Goal: Task Accomplishment & Management: Manage account settings

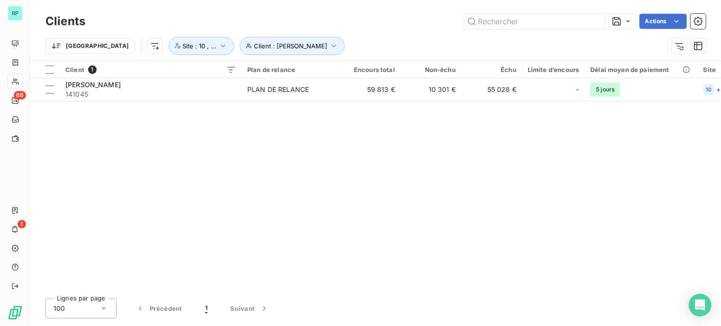
click at [318, 154] on div "Client 1 Plan de relance Encours total Non-échu Échu Limite d’encours Délai moy…" at bounding box center [375, 176] width 690 height 230
click at [299, 192] on div "Client 1 Plan de relance Encours total Non-échu Échu Limite d’encours Délai moy…" at bounding box center [375, 176] width 690 height 230
click at [359, 43] on div "Trier Client : [PERSON_NAME] Site : 10 , ..." at bounding box center [357, 46] width 625 height 18
click at [283, 164] on div "Client 1 Plan de relance Encours total Non-échu Échu Limite d’encours Délai moy…" at bounding box center [378, 177] width 697 height 233
click at [239, 174] on div "Client 1 Plan de relance Encours total Non-échu Échu Limite d’encours Délai moy…" at bounding box center [378, 177] width 697 height 233
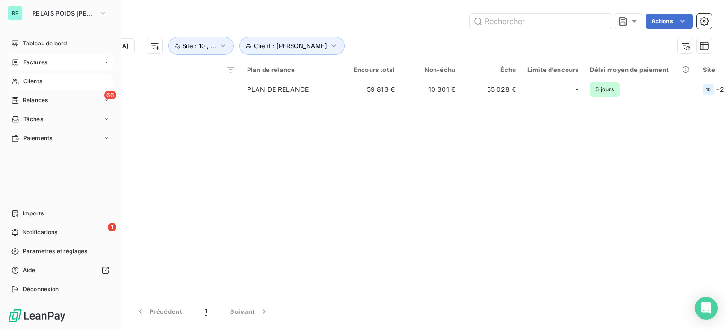
click at [45, 61] on span "Factures" at bounding box center [35, 62] width 24 height 9
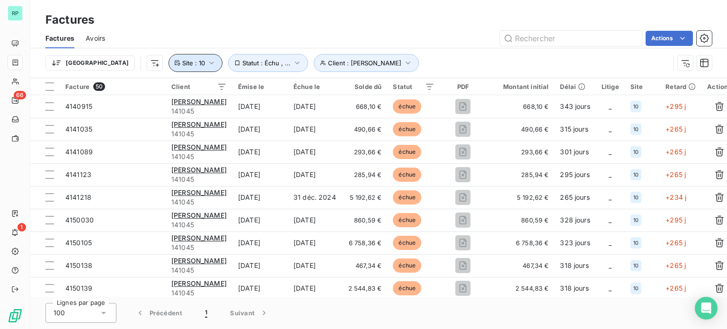
click at [169, 58] on button "Site : 10" at bounding box center [196, 63] width 54 height 18
click at [171, 43] on div "Actions" at bounding box center [414, 38] width 596 height 15
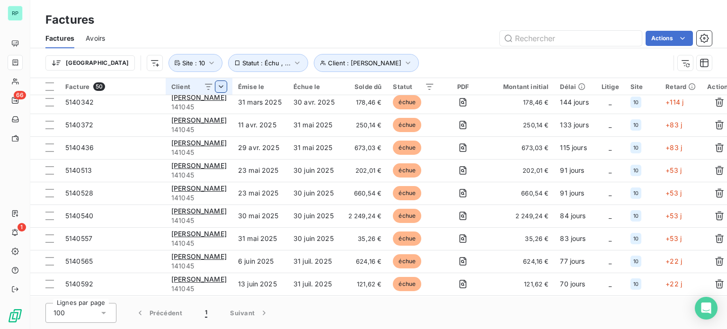
scroll to position [418, 0]
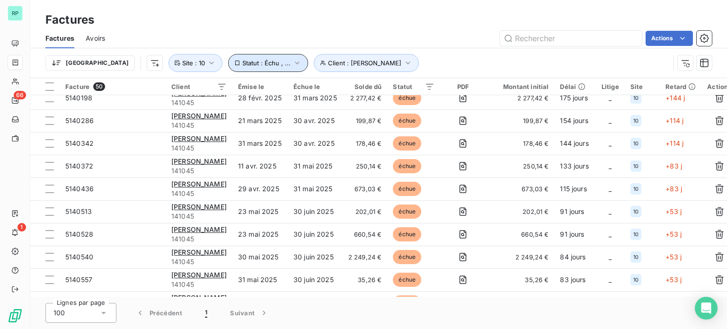
click at [293, 63] on icon "button" at bounding box center [297, 62] width 9 height 9
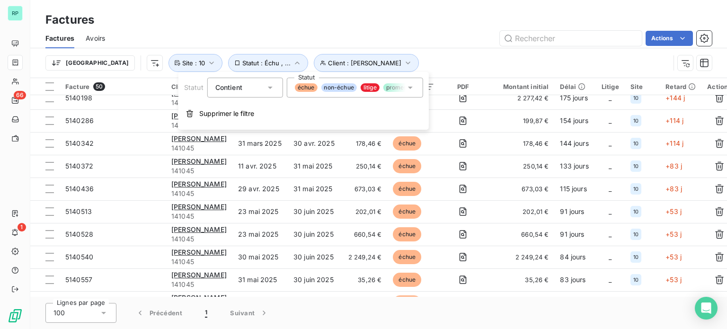
click at [391, 83] on div "échue non-échue litige promesse de paiement recouvrement" at bounding box center [355, 88] width 136 height 20
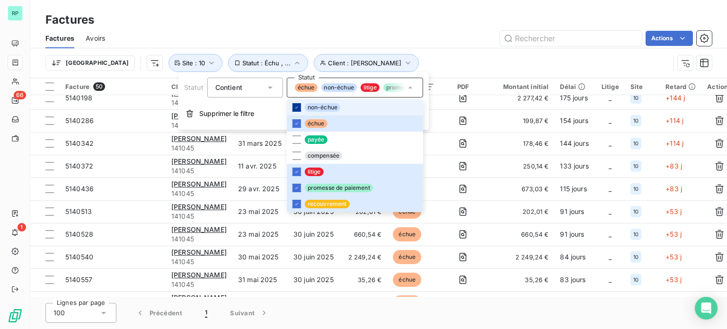
click at [297, 106] on icon at bounding box center [297, 108] width 6 height 6
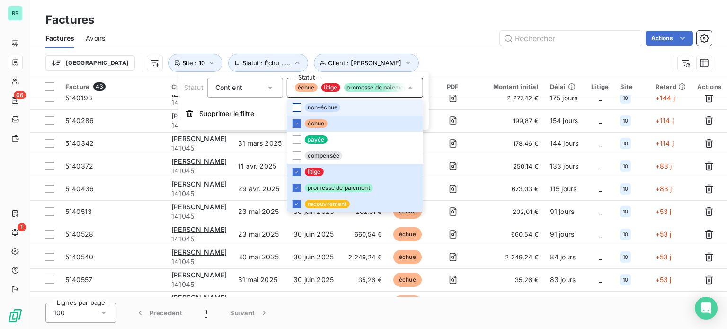
click at [430, 46] on div "Factures Avoirs Actions" at bounding box center [378, 38] width 697 height 20
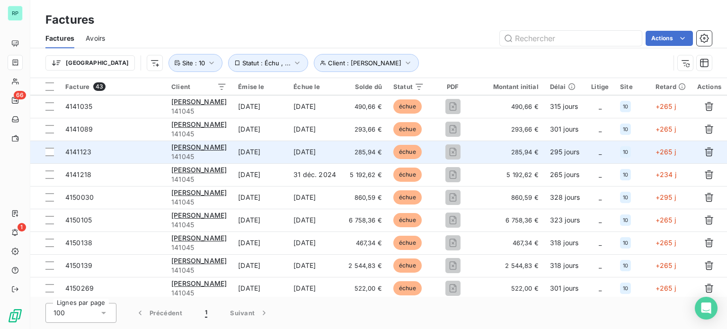
scroll to position [0, 0]
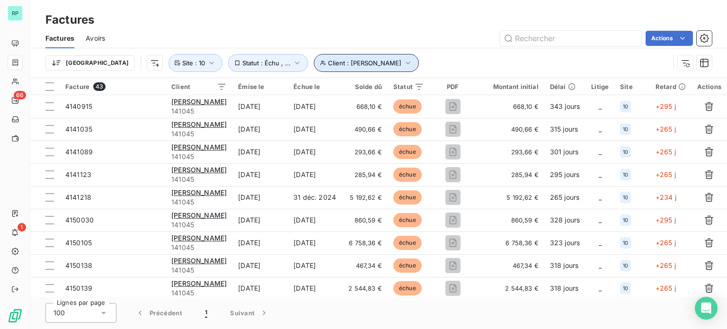
click at [403, 64] on icon "button" at bounding box center [407, 62] width 9 height 9
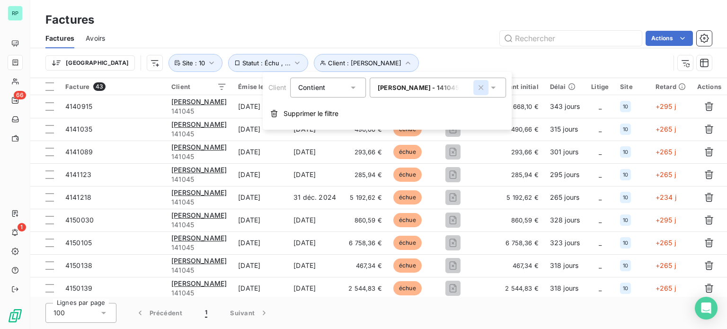
click at [481, 89] on icon "button" at bounding box center [480, 87] width 9 height 9
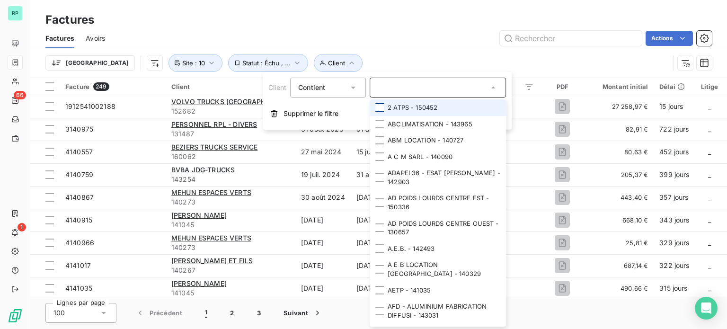
click at [381, 107] on div at bounding box center [380, 107] width 9 height 9
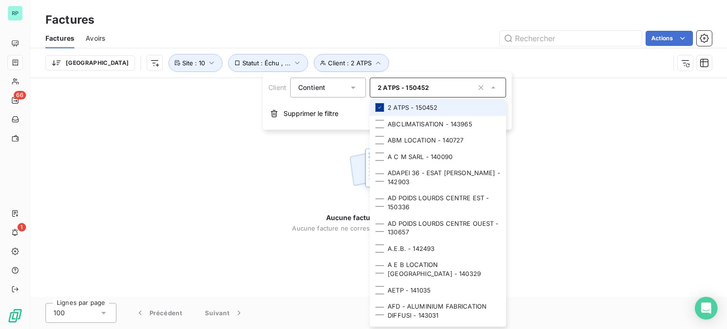
click at [380, 107] on icon at bounding box center [380, 108] width 6 height 6
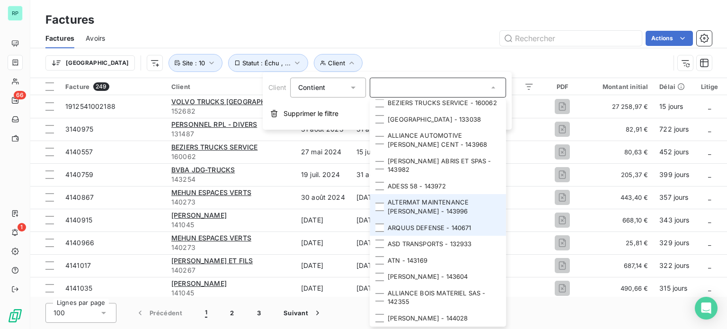
scroll to position [1754, 0]
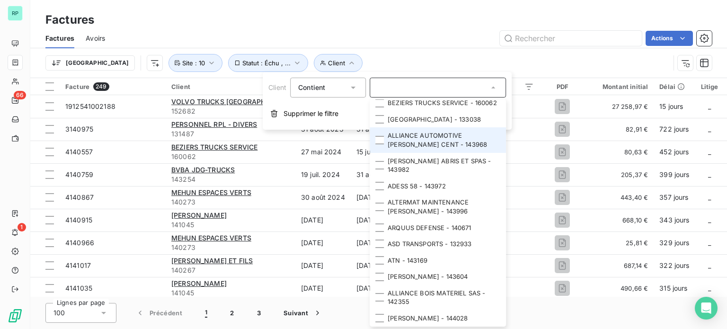
click at [385, 137] on li "ALLIANCE AUTOMOTIVE PARIS NORD CENT - 143968" at bounding box center [438, 139] width 136 height 25
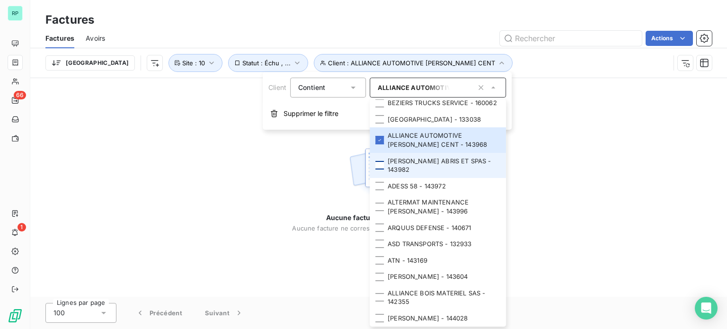
click at [381, 169] on div at bounding box center [380, 165] width 9 height 9
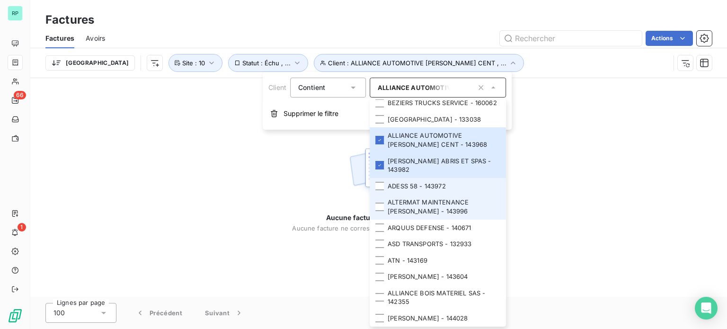
drag, startPoint x: 382, startPoint y: 183, endPoint x: 382, endPoint y: 197, distance: 13.7
click at [382, 188] on div at bounding box center [380, 186] width 9 height 9
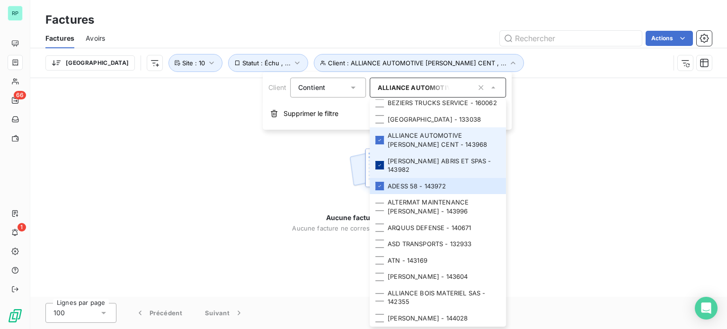
drag, startPoint x: 381, startPoint y: 140, endPoint x: 376, endPoint y: 161, distance: 21.7
click at [381, 141] on icon at bounding box center [380, 140] width 6 height 6
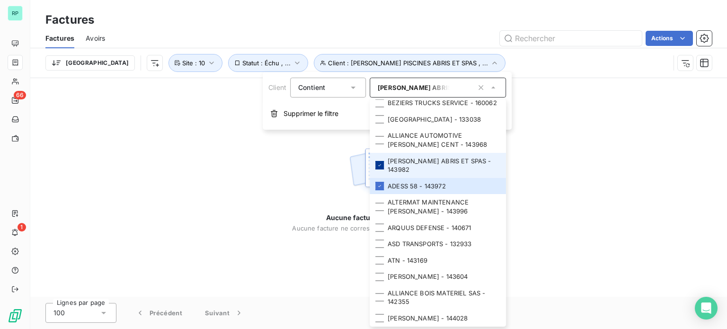
click at [379, 168] on icon at bounding box center [380, 165] width 6 height 6
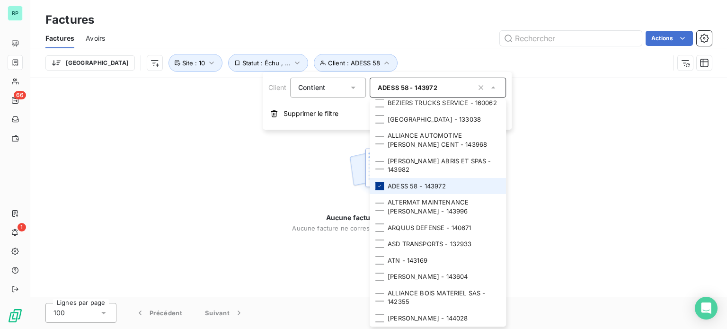
click at [379, 187] on icon at bounding box center [380, 186] width 6 height 6
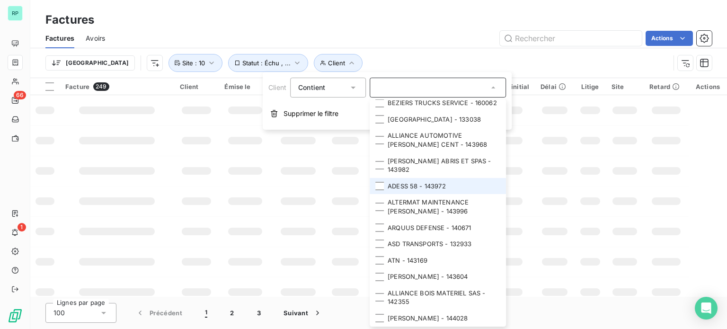
click at [361, 42] on div "Actions" at bounding box center [414, 38] width 596 height 15
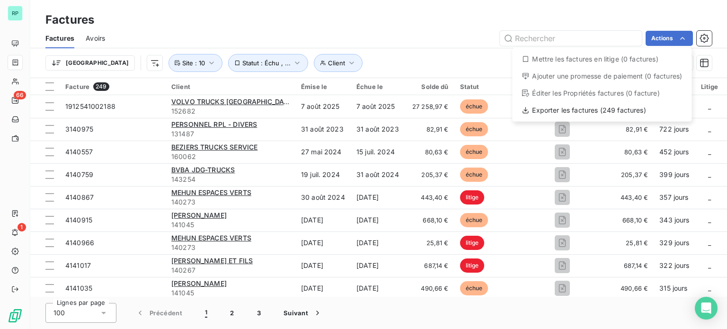
click at [345, 29] on html "RP 66 1 Factures Factures Avoirs Actions Mettre les factures en litige (0 factu…" at bounding box center [363, 164] width 727 height 329
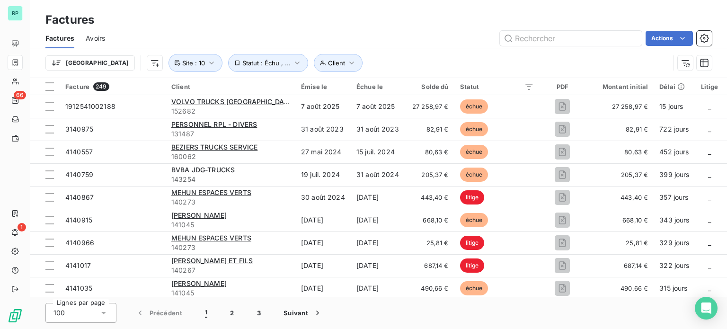
click at [319, 23] on div "Factures" at bounding box center [378, 19] width 697 height 17
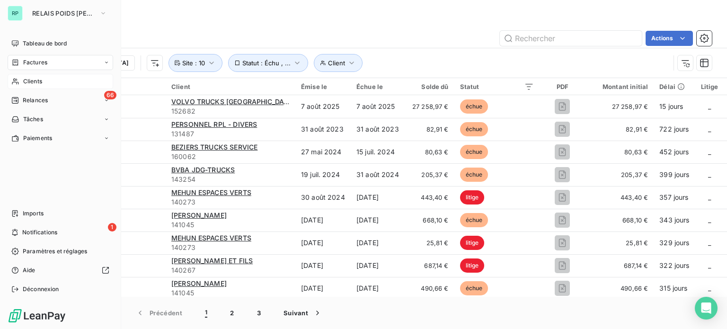
click at [36, 83] on span "Clients" at bounding box center [32, 81] width 19 height 9
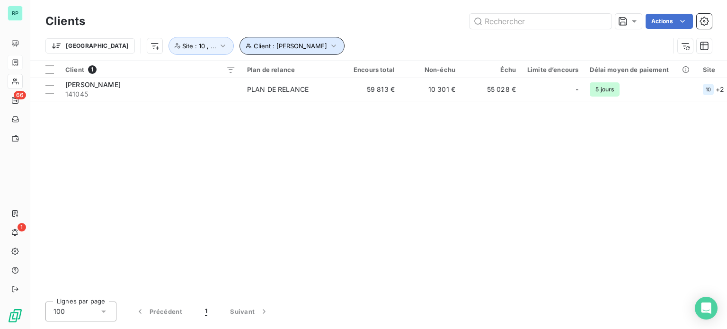
click at [331, 45] on icon "button" at bounding box center [333, 46] width 4 height 3
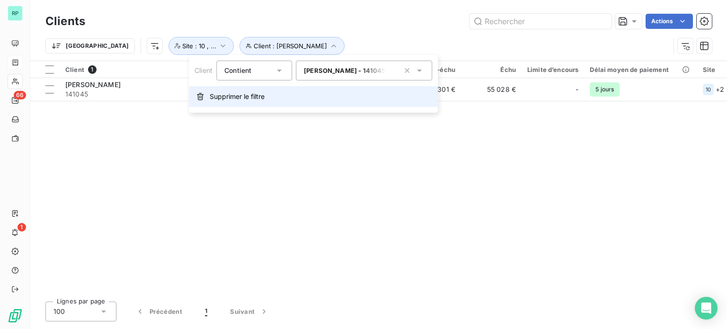
click at [232, 93] on span "Supprimer le filtre" at bounding box center [237, 96] width 55 height 9
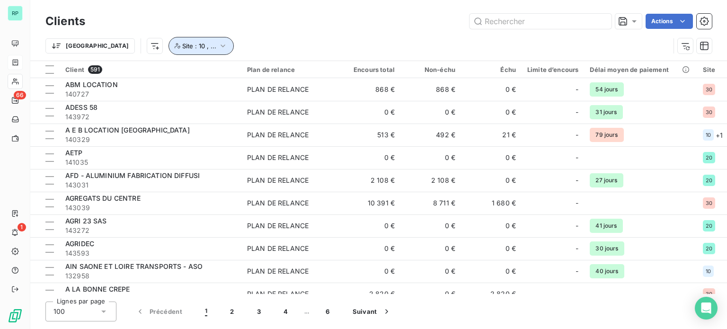
click at [218, 45] on icon "button" at bounding box center [222, 45] width 9 height 9
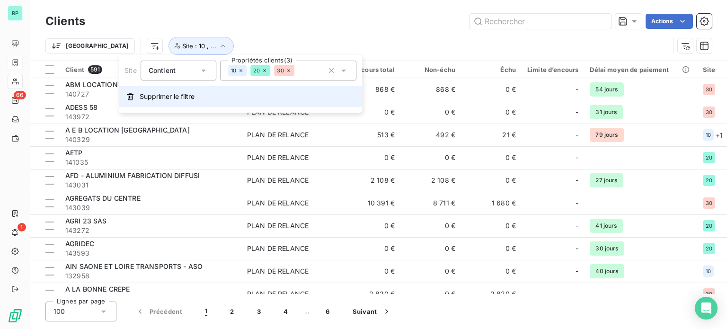
click at [178, 96] on span "Supprimer le filtre" at bounding box center [167, 96] width 55 height 9
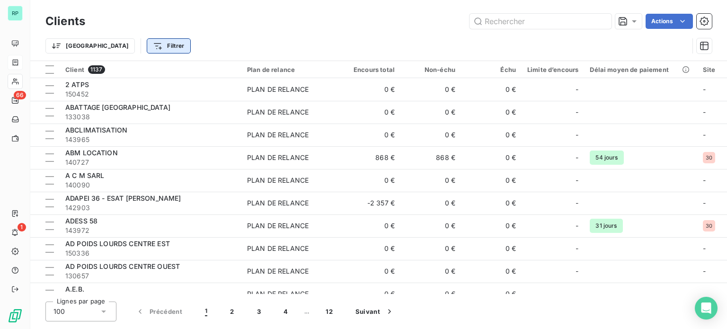
click at [125, 44] on html "RP 66 1 Clients Actions Trier Filtrer Client 1137 Plan de relance Encours total…" at bounding box center [363, 164] width 727 height 329
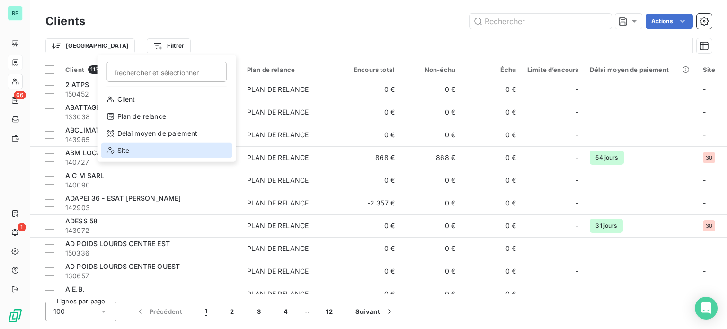
click at [125, 153] on div "Site" at bounding box center [166, 150] width 131 height 15
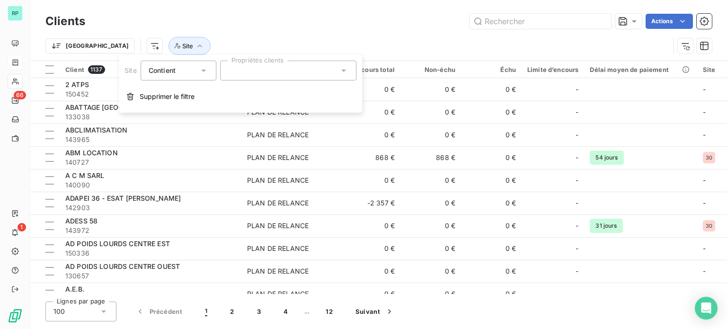
click at [257, 68] on div at bounding box center [288, 71] width 136 height 20
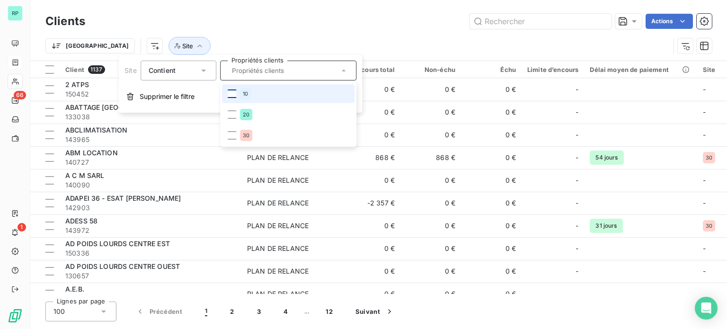
click at [231, 95] on div at bounding box center [232, 94] width 9 height 9
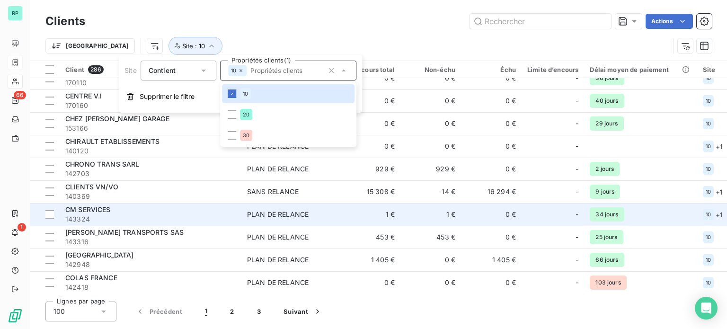
scroll to position [947, 0]
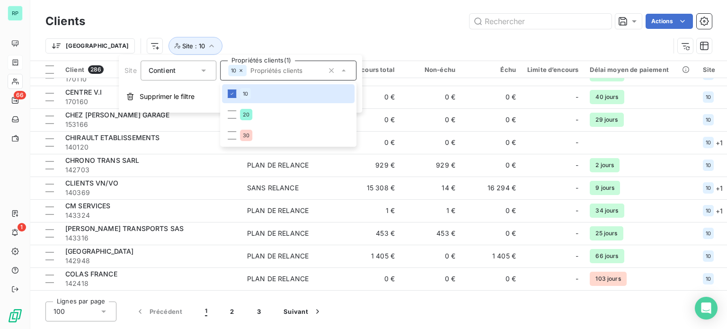
click at [204, 40] on div "Trier Site : 10" at bounding box center [357, 46] width 625 height 18
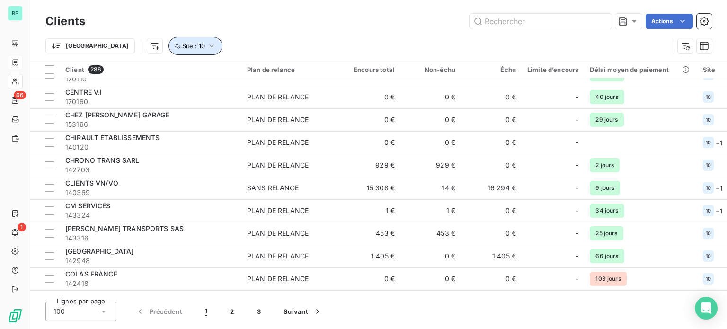
click at [207, 45] on icon "button" at bounding box center [211, 45] width 9 height 9
click at [390, 32] on div "Trier Site : 10" at bounding box center [378, 45] width 667 height 29
click at [215, 20] on div "Actions" at bounding box center [405, 21] width 616 height 15
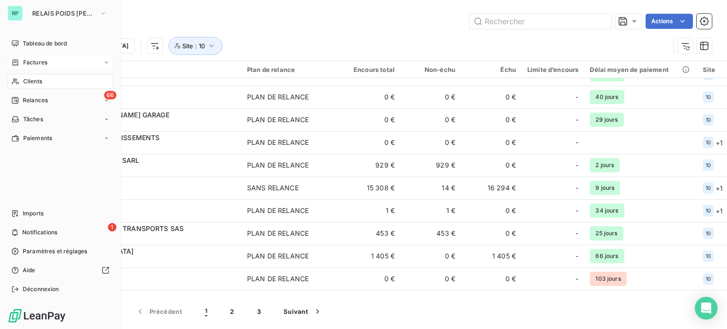
click at [29, 63] on span "Factures" at bounding box center [35, 62] width 24 height 9
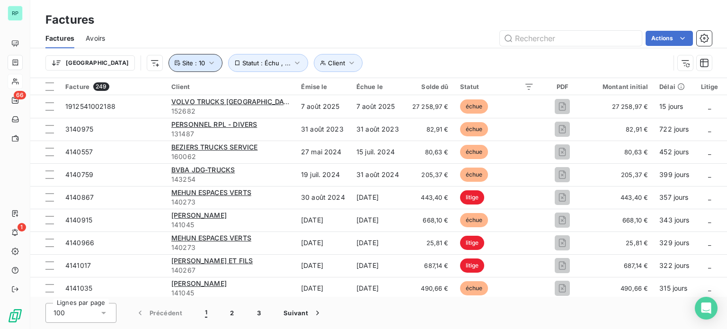
drag, startPoint x: 148, startPoint y: 62, endPoint x: 166, endPoint y: 63, distance: 17.6
click at [182, 62] on span "Site : 10" at bounding box center [193, 63] width 23 height 8
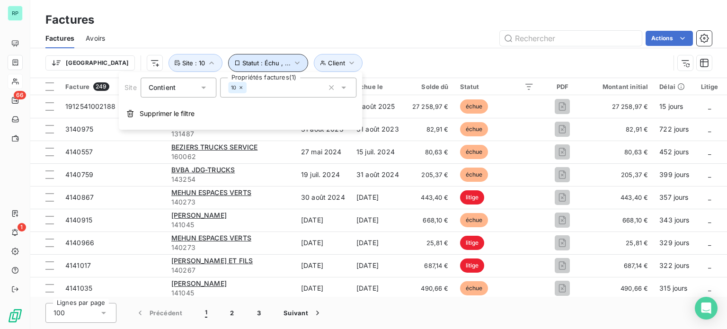
click at [242, 64] on span "Statut : Échu , ..." at bounding box center [266, 63] width 48 height 8
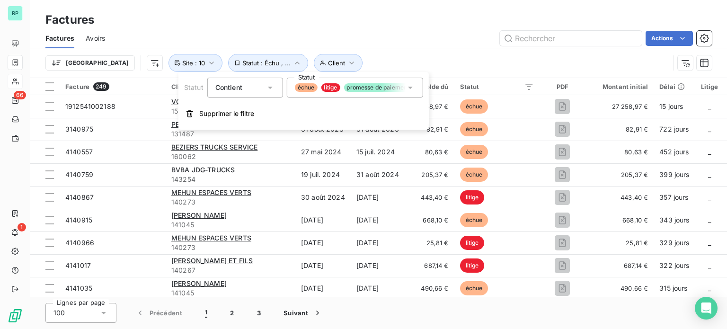
click at [369, 88] on span "promesse de paiement" at bounding box center [378, 87] width 68 height 9
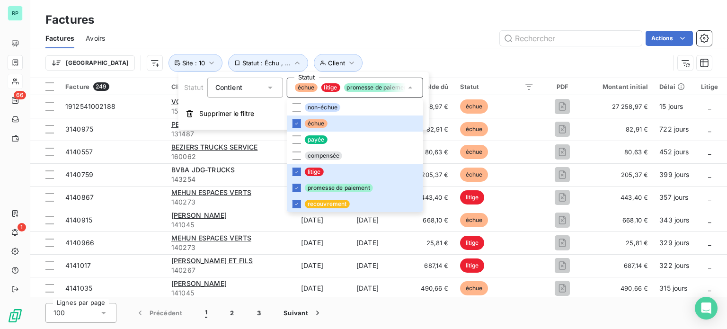
click at [388, 63] on div "Trier Client Statut : Échu , ... Site : 10" at bounding box center [357, 63] width 625 height 18
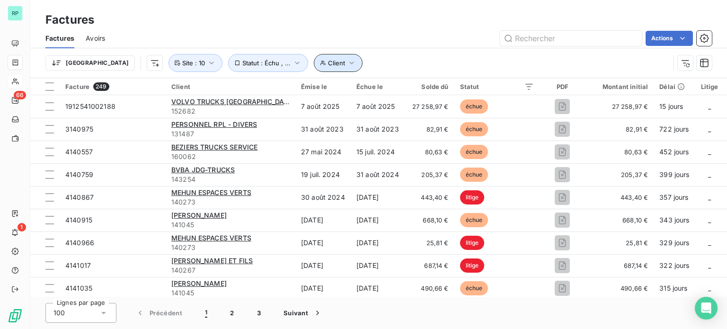
click at [328, 62] on span "Client" at bounding box center [336, 63] width 17 height 8
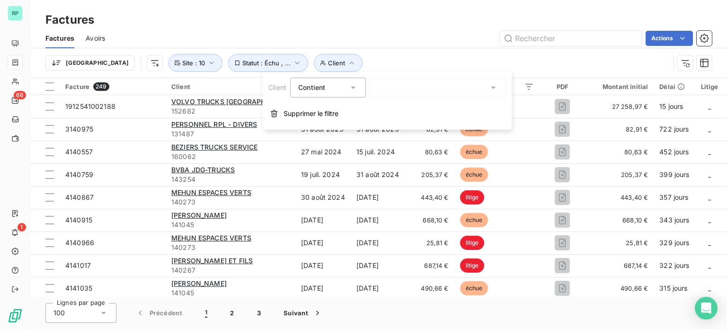
click at [357, 21] on div "Factures" at bounding box center [378, 19] width 697 height 17
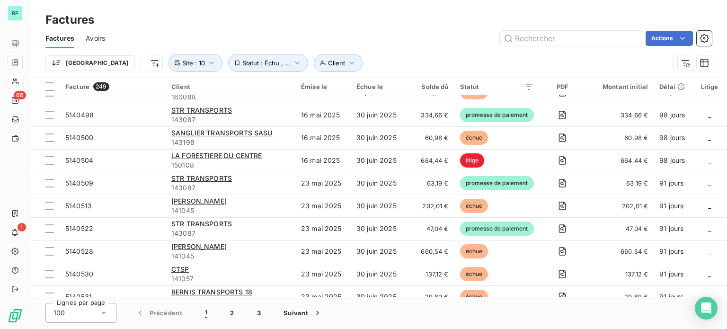
scroll to position [1507, 0]
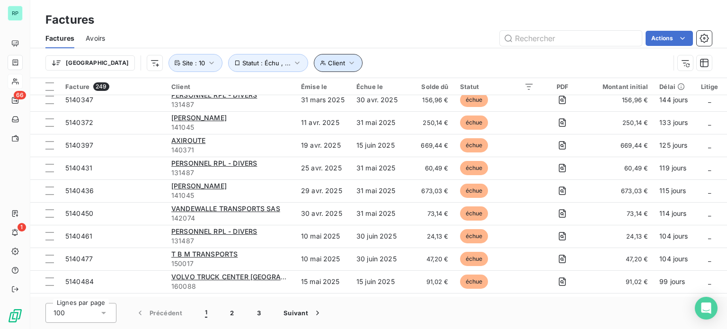
click at [347, 60] on icon "button" at bounding box center [351, 62] width 9 height 9
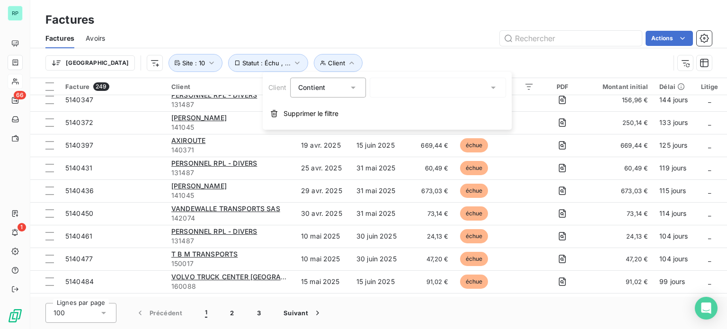
click at [416, 87] on div at bounding box center [438, 88] width 136 height 20
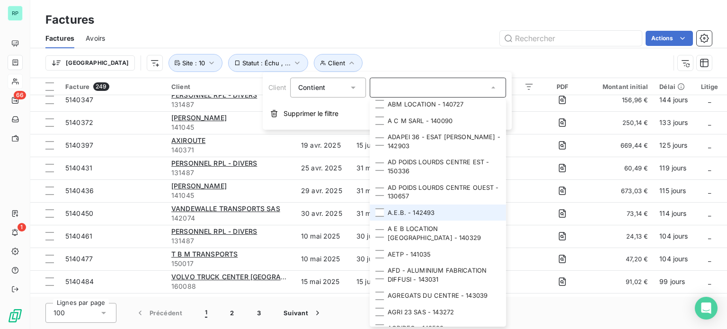
scroll to position [142, 0]
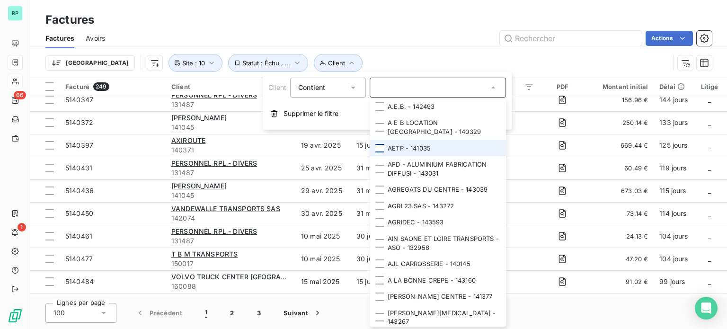
click at [382, 144] on div at bounding box center [380, 148] width 9 height 9
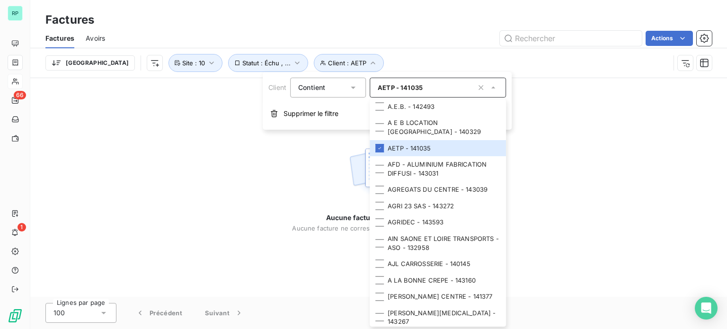
click at [174, 192] on div "Aucune facture n’est disponible Aucune facture ne correspond aux critères de re…" at bounding box center [378, 187] width 697 height 219
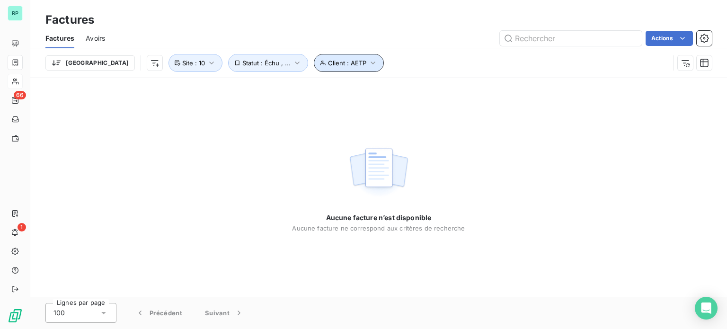
drag, startPoint x: 320, startPoint y: 62, endPoint x: 329, endPoint y: 55, distance: 11.1
click at [368, 62] on icon "button" at bounding box center [372, 62] width 9 height 9
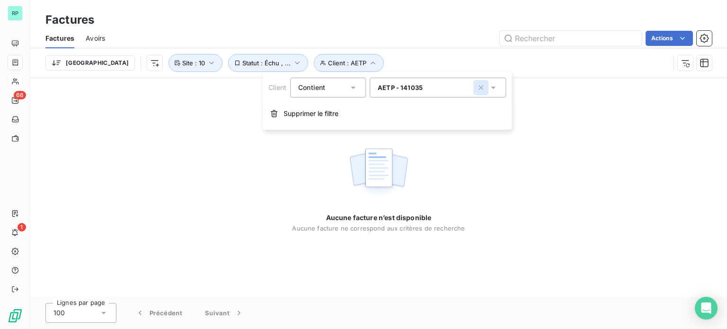
click at [483, 89] on icon "button" at bounding box center [481, 87] width 5 height 5
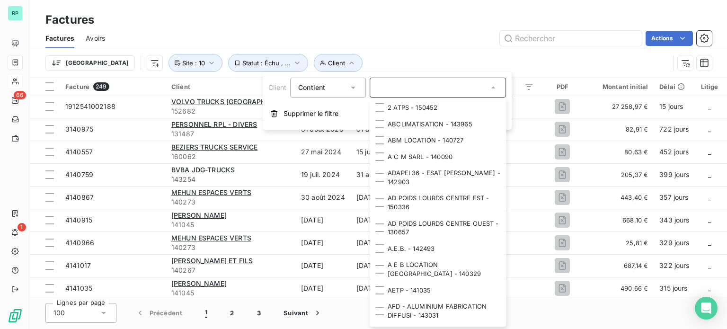
click at [411, 53] on div "Trier Client Statut : Échu , ... Site : 10" at bounding box center [378, 62] width 667 height 29
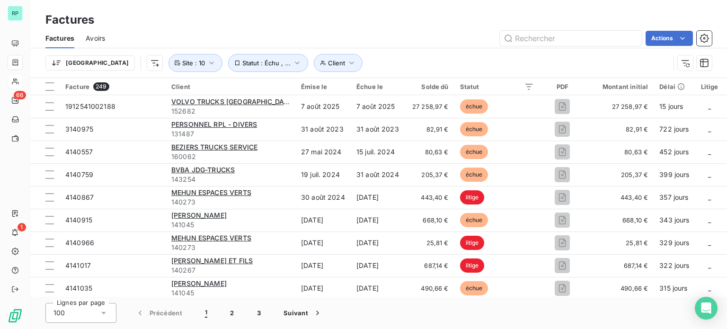
click at [356, 43] on div "Actions" at bounding box center [414, 38] width 596 height 15
click at [191, 30] on div "Factures Avoirs Actions" at bounding box center [378, 38] width 697 height 20
click at [275, 19] on div "Factures" at bounding box center [378, 19] width 697 height 17
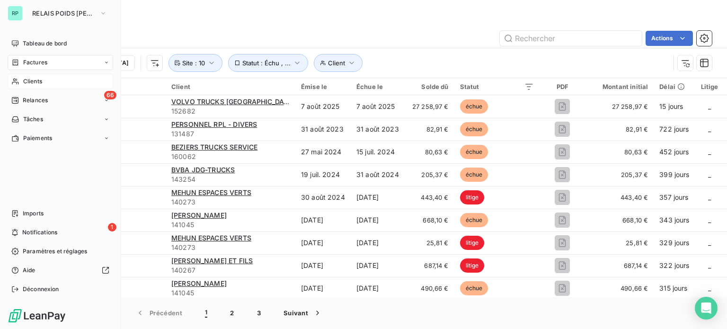
click at [34, 81] on span "Clients" at bounding box center [32, 81] width 19 height 9
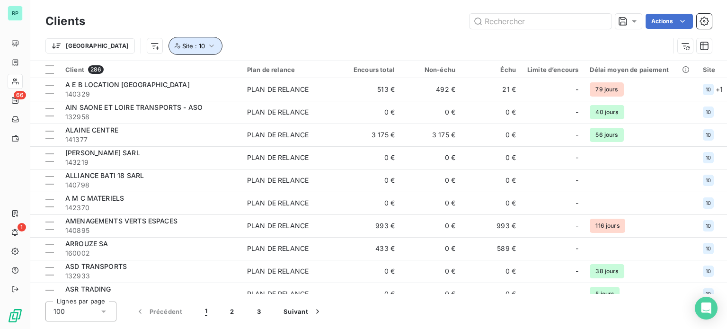
click at [169, 46] on button "Site : 10" at bounding box center [196, 46] width 54 height 18
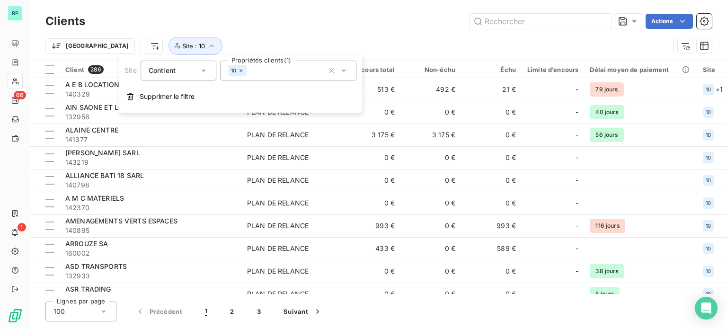
click at [157, 26] on div "Actions" at bounding box center [405, 21] width 616 height 15
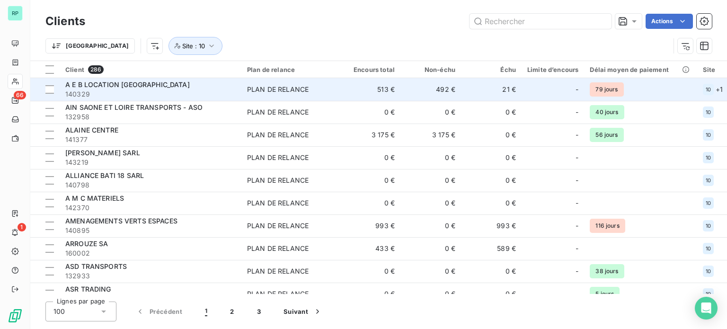
click at [376, 90] on td "513 €" at bounding box center [370, 89] width 61 height 23
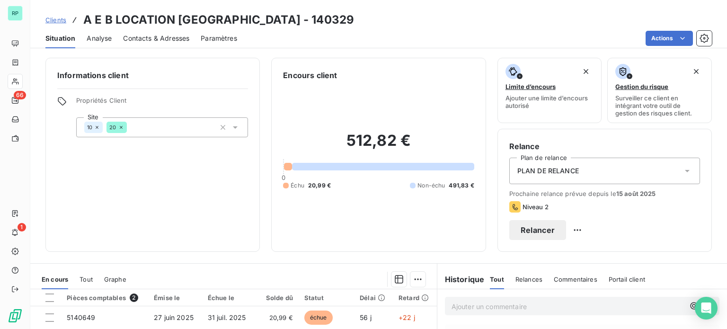
scroll to position [95, 0]
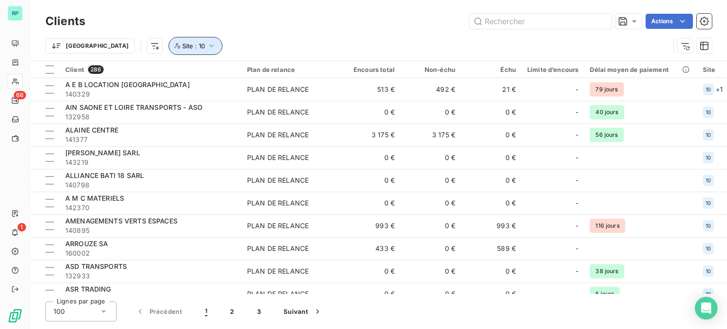
click at [207, 43] on icon "button" at bounding box center [211, 45] width 9 height 9
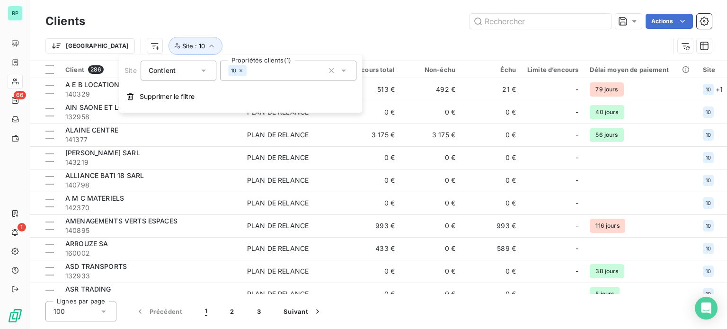
click at [273, 22] on div "Actions" at bounding box center [405, 21] width 616 height 15
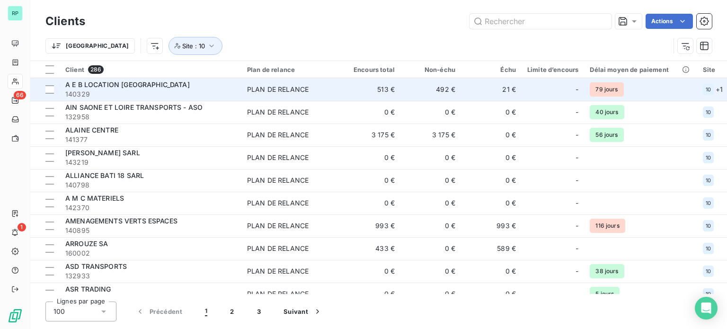
click at [392, 92] on td "513 €" at bounding box center [370, 89] width 61 height 23
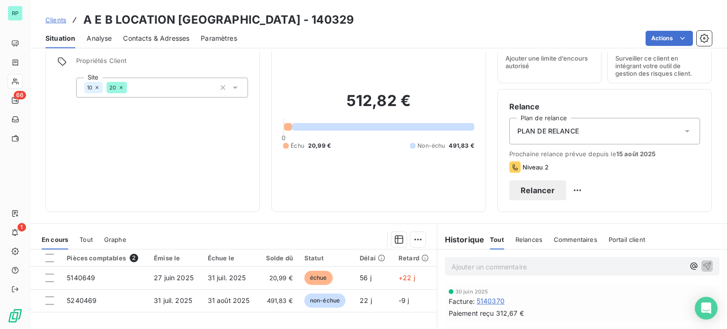
scroll to position [95, 0]
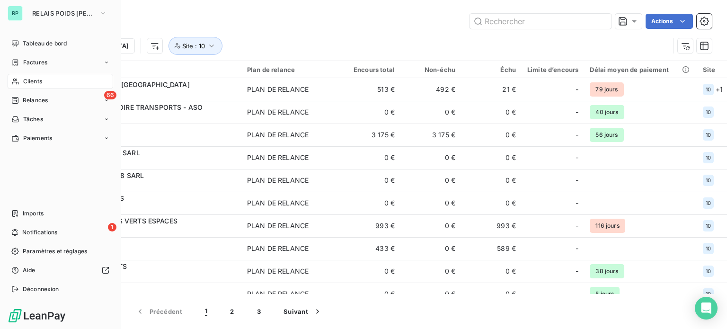
click at [41, 81] on span "Clients" at bounding box center [32, 81] width 19 height 9
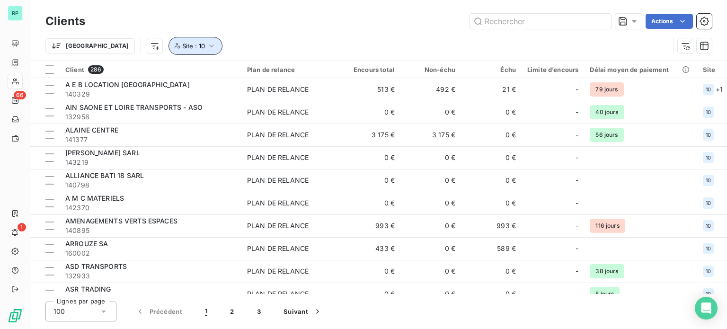
click at [169, 38] on button "Site : 10" at bounding box center [196, 46] width 54 height 18
click at [204, 29] on div "Clients Actions" at bounding box center [378, 21] width 667 height 20
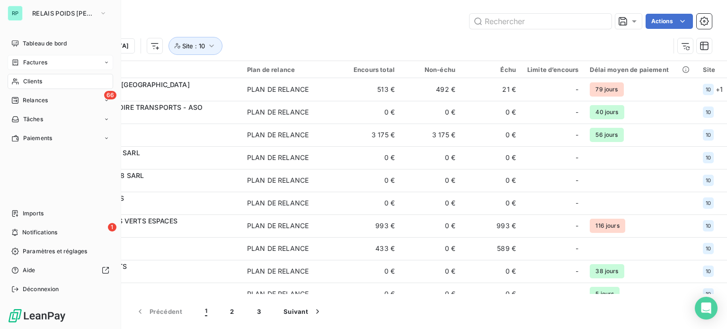
click at [48, 62] on div "Factures" at bounding box center [61, 62] width 106 height 15
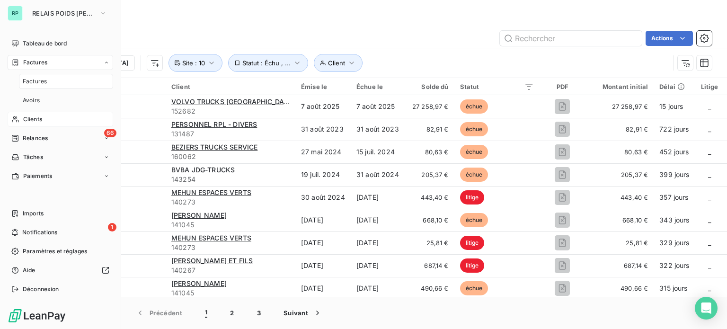
click at [148, 29] on div "Factures Avoirs Actions" at bounding box center [378, 38] width 697 height 20
click at [42, 81] on span "Clients" at bounding box center [32, 81] width 19 height 9
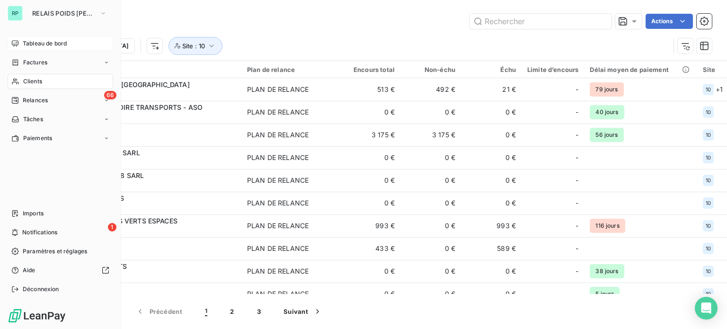
click at [49, 44] on span "Tableau de bord" at bounding box center [45, 43] width 44 height 9
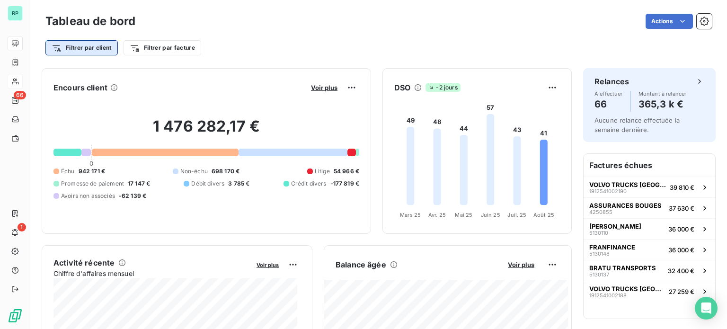
click at [96, 44] on html "RP 66 1 Tableau de bord Actions Filtrer par client Filtrer par facture Encours …" at bounding box center [363, 164] width 727 height 329
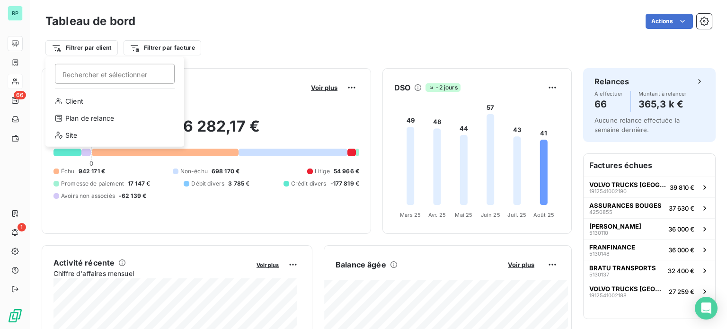
click at [224, 29] on html "RP 66 1 Tableau de bord Actions Filtrer par client Rechercher et sélectionner C…" at bounding box center [363, 164] width 727 height 329
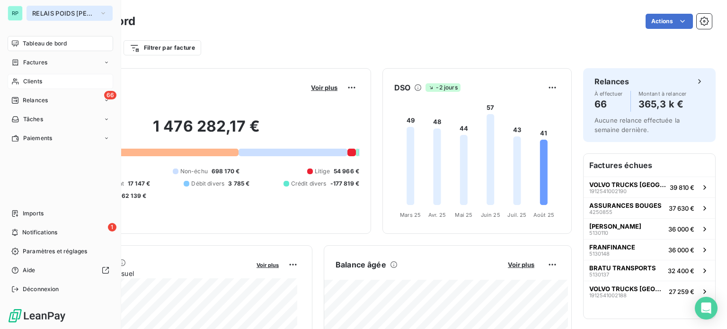
click at [50, 13] on span "RELAIS POIDS [PERSON_NAME]" at bounding box center [63, 13] width 63 height 8
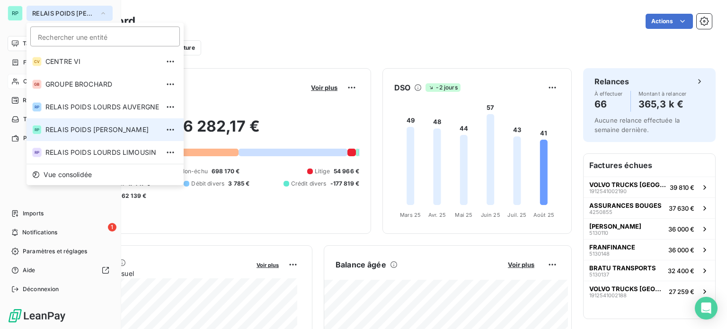
click at [50, 13] on span "RELAIS POIDS [PERSON_NAME]" at bounding box center [63, 13] width 63 height 8
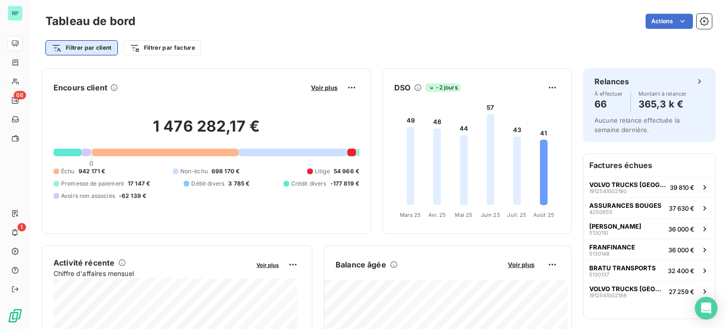
click at [105, 48] on html "RP 66 1 Tableau de bord Actions Filtrer par client Filtrer par facture Encours …" at bounding box center [363, 164] width 727 height 329
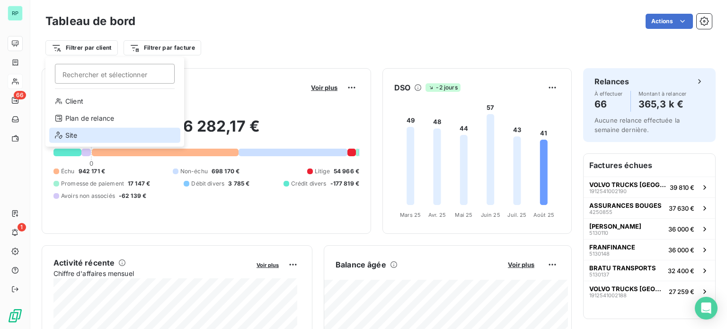
click at [72, 138] on div "Site" at bounding box center [114, 135] width 131 height 15
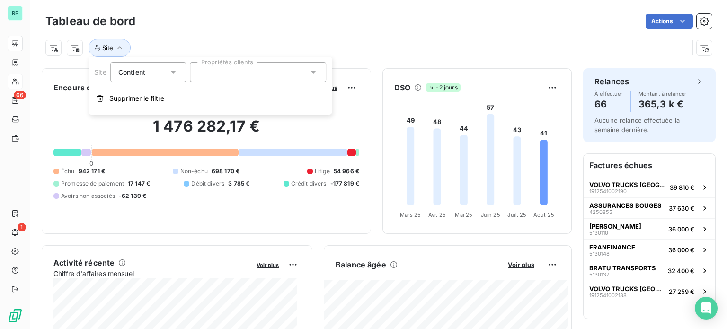
click at [313, 71] on icon at bounding box center [313, 72] width 9 height 9
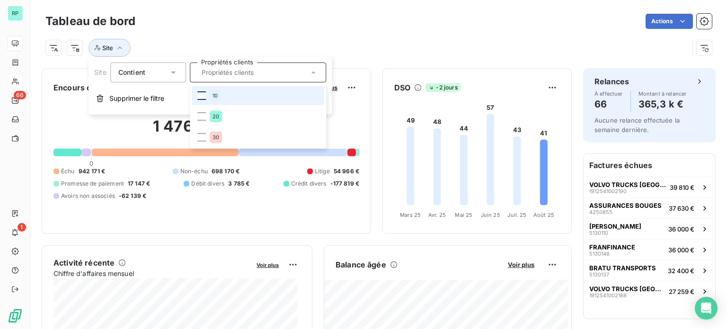
click at [202, 94] on div at bounding box center [201, 95] width 9 height 9
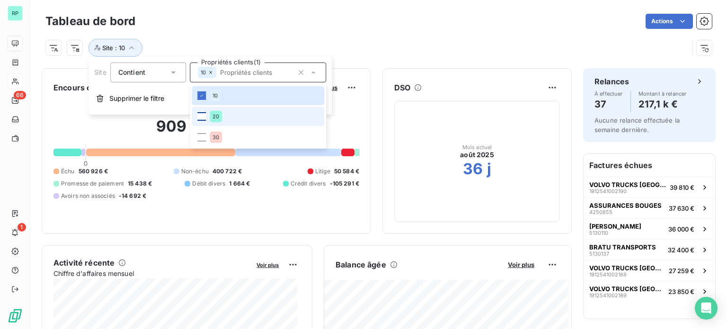
click at [201, 117] on div at bounding box center [201, 116] width 9 height 9
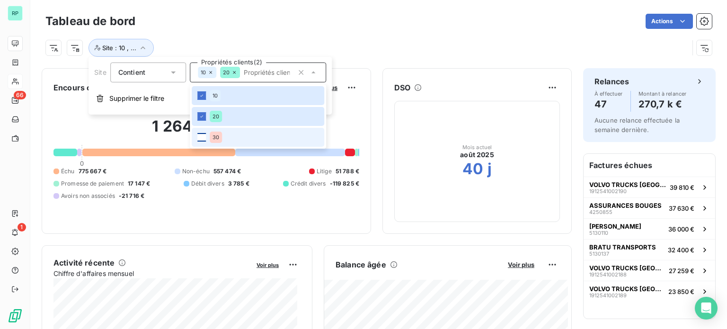
click at [202, 136] on div at bounding box center [201, 137] width 9 height 9
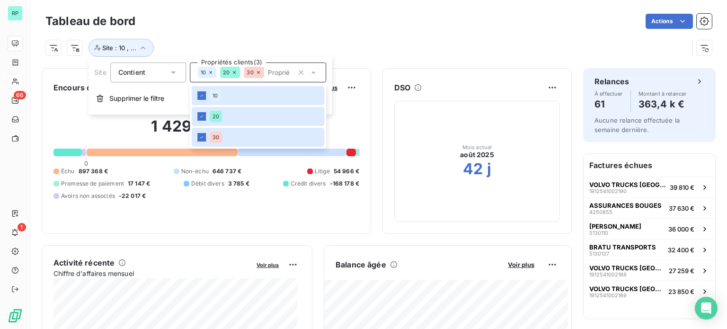
click at [333, 27] on div "Actions" at bounding box center [429, 21] width 565 height 15
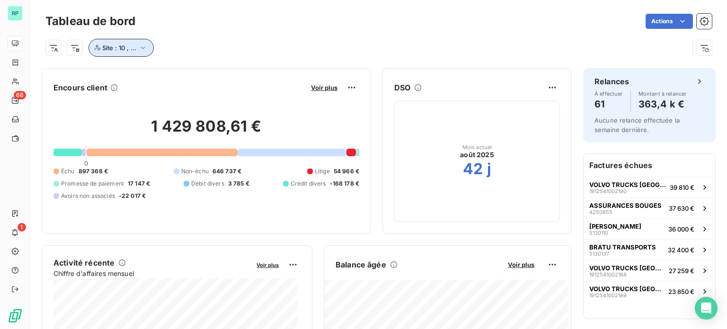
click at [145, 49] on icon "button" at bounding box center [142, 47] width 9 height 9
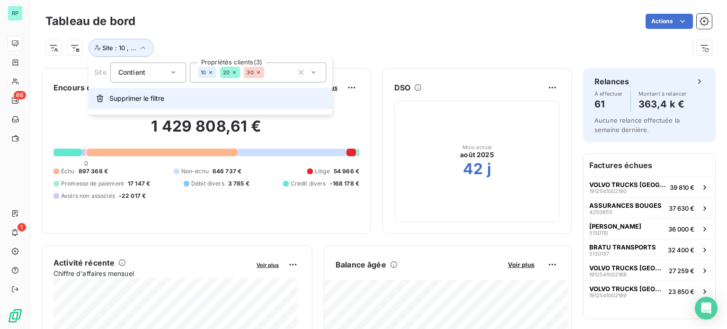
click at [160, 98] on span "Supprimer le filtre" at bounding box center [136, 98] width 55 height 9
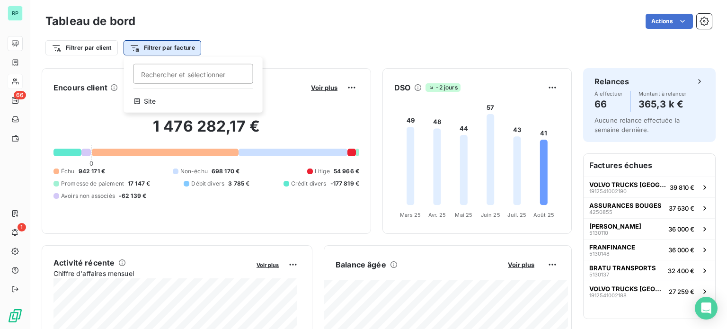
click at [183, 50] on html "RP 66 1 Tableau de bord Actions Filtrer par client Filtrer par facture Recherch…" at bounding box center [363, 164] width 727 height 329
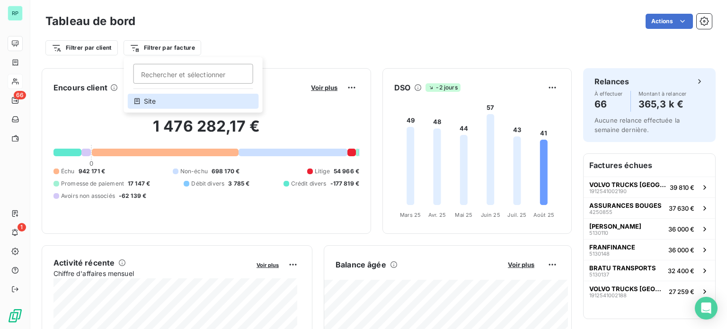
click at [151, 98] on div "Site" at bounding box center [193, 101] width 131 height 15
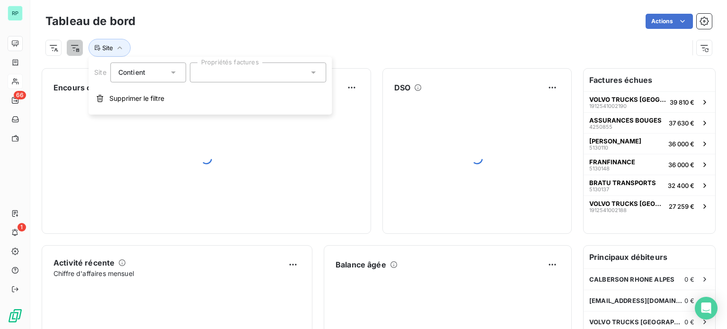
click at [250, 78] on div at bounding box center [258, 73] width 136 height 20
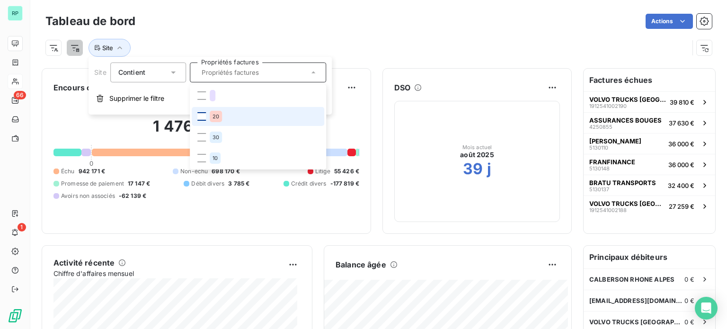
click at [205, 116] on div at bounding box center [201, 116] width 9 height 9
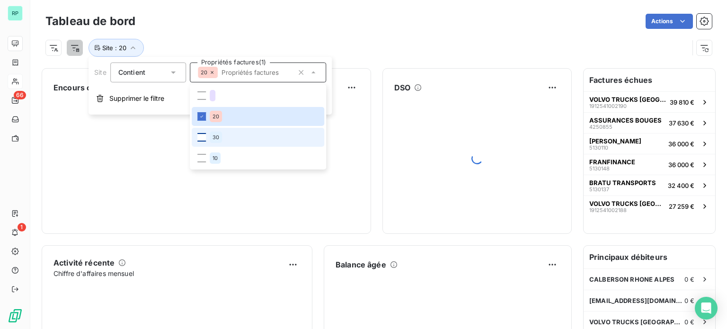
click at [200, 139] on div at bounding box center [201, 137] width 9 height 9
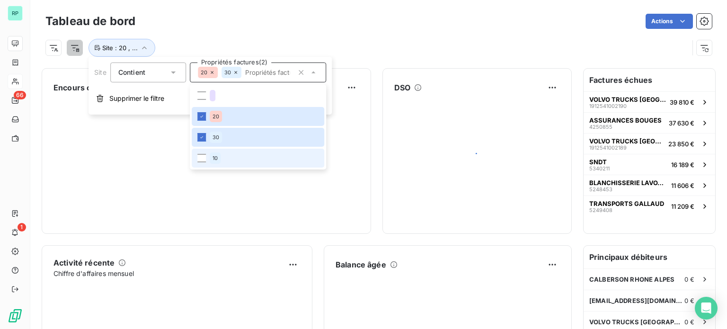
click at [200, 162] on li "10" at bounding box center [258, 158] width 133 height 19
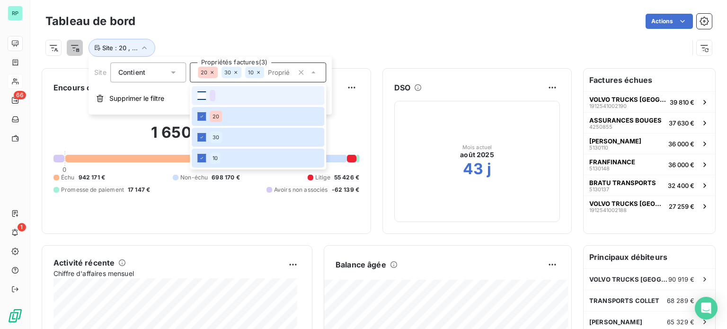
click at [203, 94] on div at bounding box center [201, 95] width 9 height 9
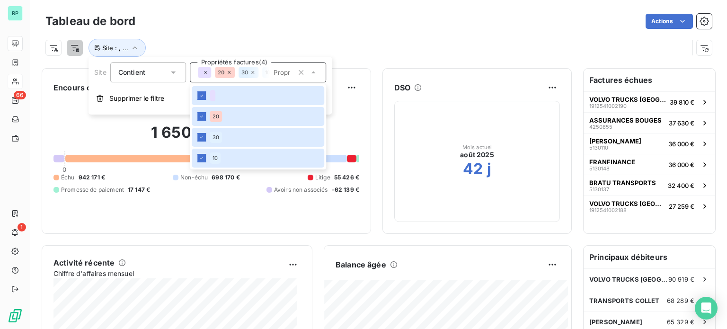
click at [332, 27] on div "Actions" at bounding box center [429, 21] width 565 height 15
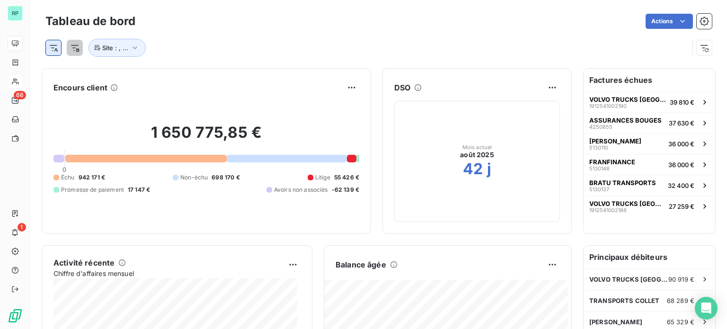
click at [55, 49] on html "RP 66 1 Tableau de bord Actions Site : , ... Encours client 1 650 775,85 € 0 Éc…" at bounding box center [363, 164] width 727 height 329
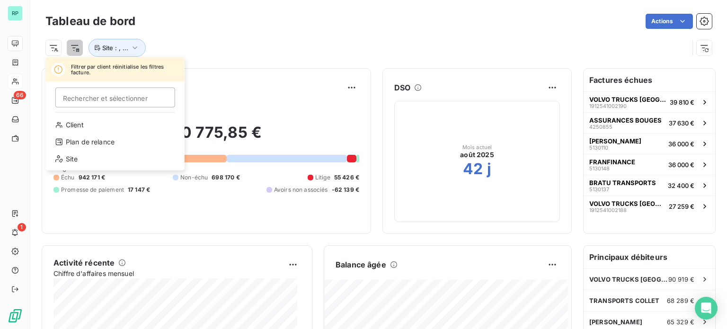
click at [127, 46] on html "RP 66 1 Tableau de bord Actions Filtrer par client réinitialise les filtres fac…" at bounding box center [363, 164] width 727 height 329
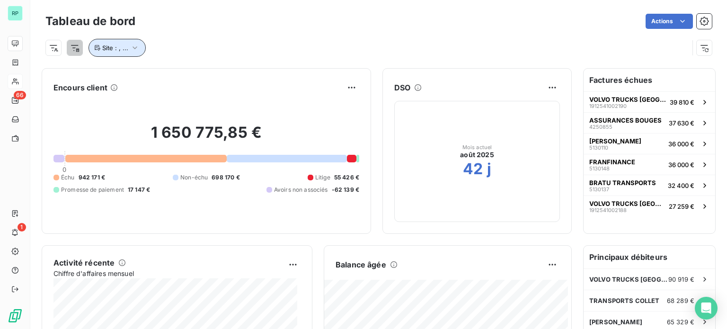
click at [137, 48] on icon "button" at bounding box center [134, 47] width 9 height 9
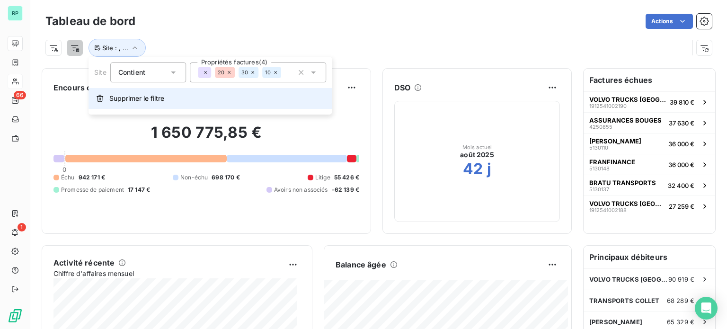
click at [138, 99] on span "Supprimer le filtre" at bounding box center [136, 98] width 55 height 9
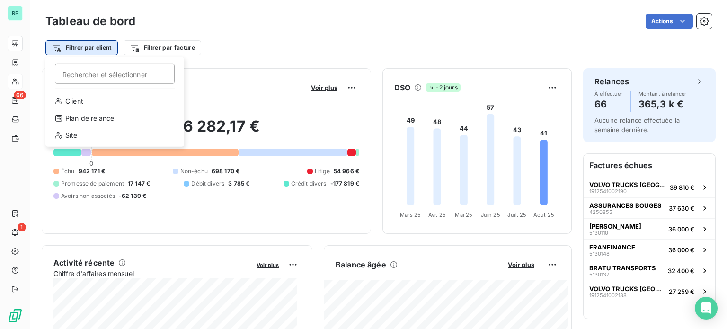
click at [94, 44] on html "RP 66 1 Tableau de bord Actions Filtrer par client Rechercher et sélectionner C…" at bounding box center [363, 164] width 727 height 329
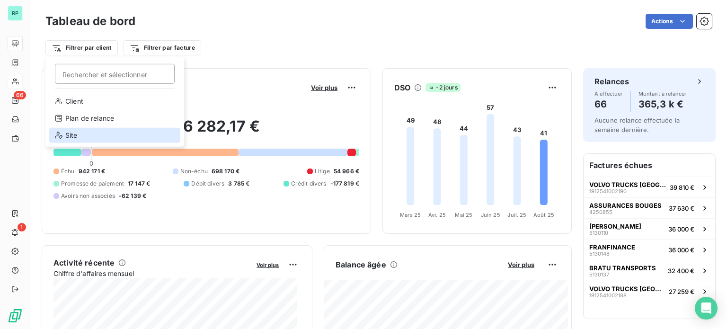
click at [74, 134] on div "Site" at bounding box center [114, 135] width 131 height 15
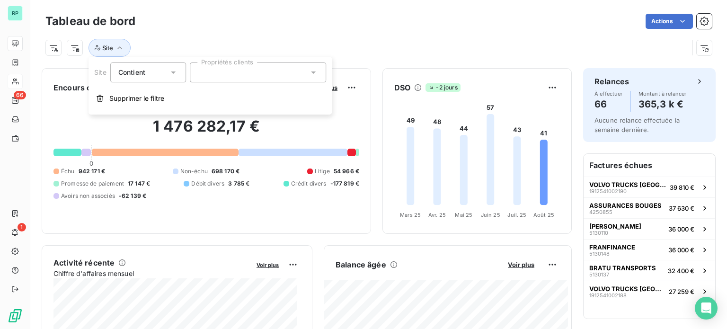
click at [268, 73] on div at bounding box center [258, 73] width 136 height 20
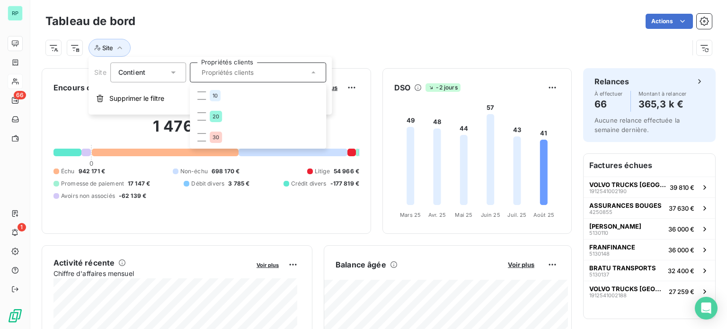
click at [350, 32] on div "Site" at bounding box center [378, 44] width 667 height 26
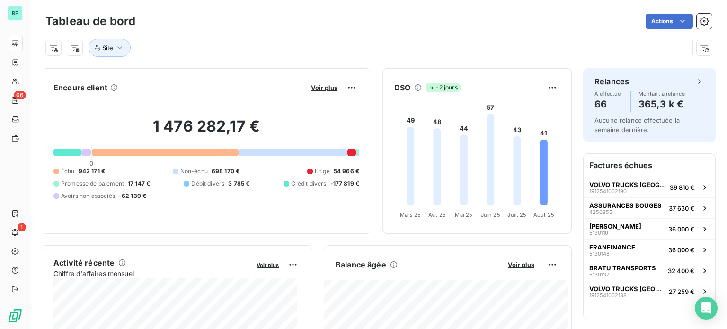
click at [263, 30] on div "Tableau de bord Actions" at bounding box center [378, 21] width 667 height 20
click at [124, 46] on icon "button" at bounding box center [119, 47] width 9 height 9
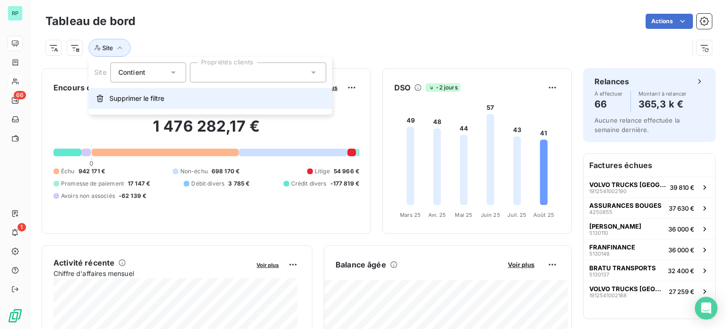
click at [140, 98] on span "Supprimer le filtre" at bounding box center [136, 98] width 55 height 9
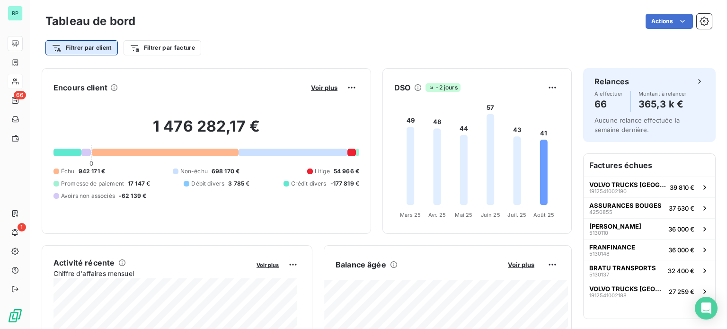
click at [82, 48] on html "RP 66 1 Tableau de bord Actions Filtrer par client Filtrer par facture Encours …" at bounding box center [363, 164] width 727 height 329
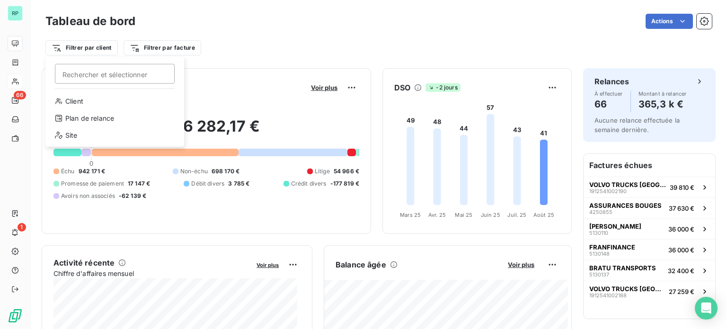
click at [267, 35] on html "RP 66 1 Tableau de bord Actions Filtrer par client Rechercher et sélectionner C…" at bounding box center [363, 164] width 727 height 329
click at [73, 47] on html "RP 66 1 Tableau de bord Actions Filtrer par client Rechercher et sélectionner C…" at bounding box center [363, 164] width 727 height 329
click at [76, 136] on div "Site" at bounding box center [114, 135] width 131 height 15
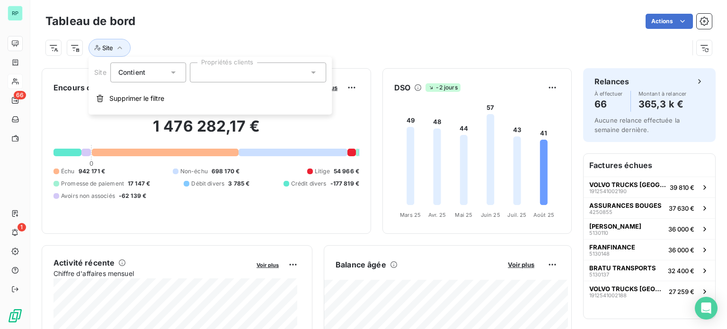
click at [242, 76] on div at bounding box center [258, 73] width 136 height 20
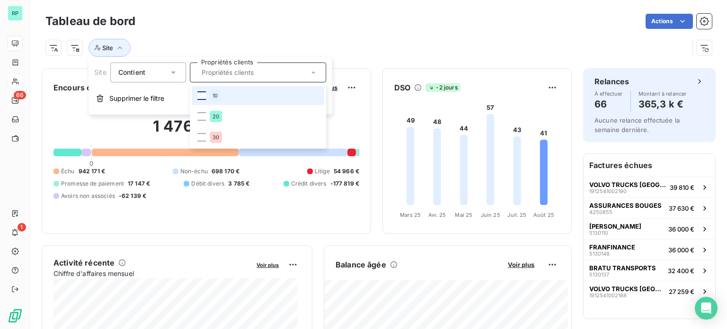
click at [201, 93] on div at bounding box center [201, 95] width 9 height 9
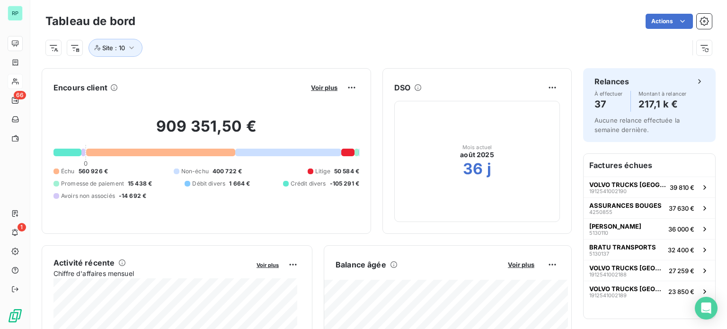
click at [345, 41] on div "Site : 10" at bounding box center [367, 48] width 644 height 18
click at [516, 264] on span "Voir plus" at bounding box center [521, 265] width 27 height 8
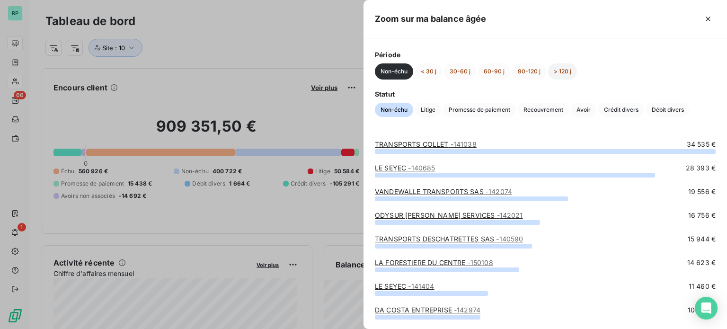
click at [563, 68] on button "> 120 j" at bounding box center [562, 71] width 29 height 16
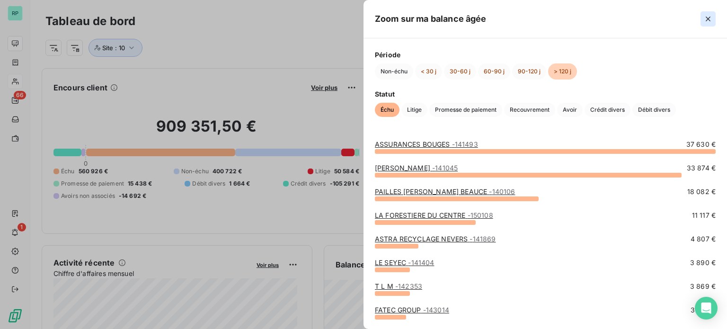
click at [708, 18] on icon "button" at bounding box center [708, 19] width 5 height 5
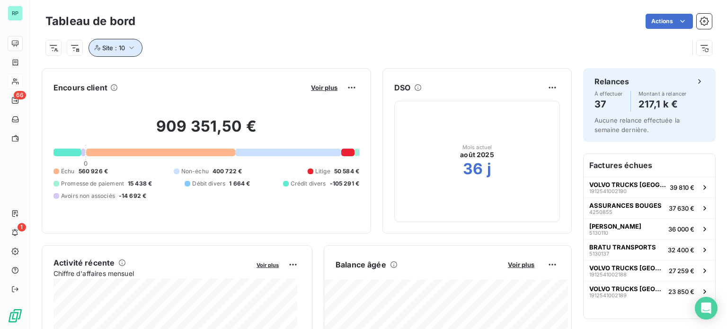
click at [133, 48] on icon "button" at bounding box center [131, 47] width 9 height 9
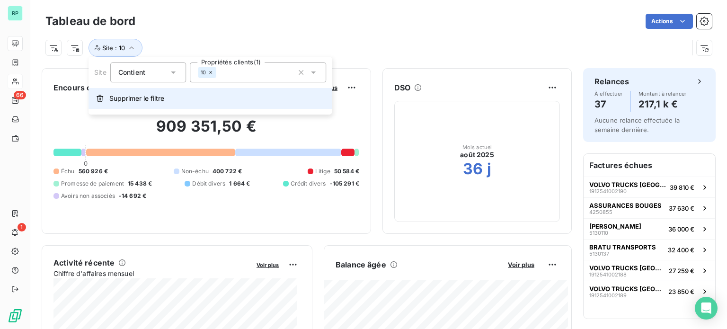
click at [142, 102] on span "Supprimer le filtre" at bounding box center [136, 98] width 55 height 9
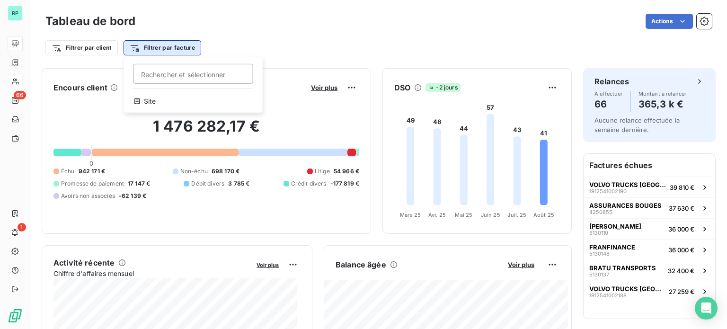
click at [172, 50] on html "RP 66 1 Tableau de bord Actions Filtrer par client Filtrer par facture Recherch…" at bounding box center [363, 164] width 727 height 329
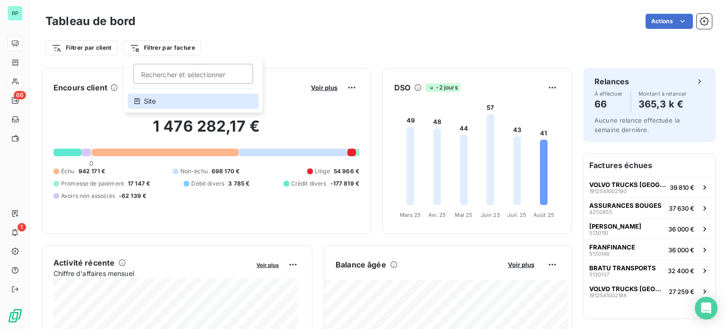
click at [154, 106] on div "Site" at bounding box center [193, 101] width 131 height 15
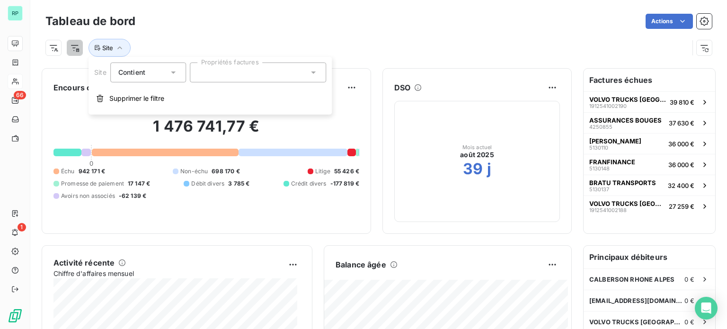
click at [239, 77] on div at bounding box center [258, 73] width 136 height 20
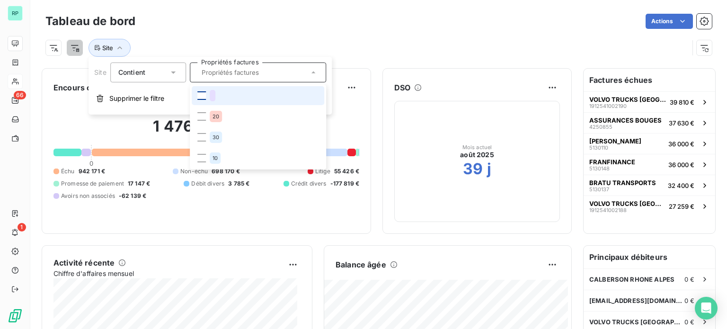
click at [203, 94] on div at bounding box center [201, 95] width 9 height 9
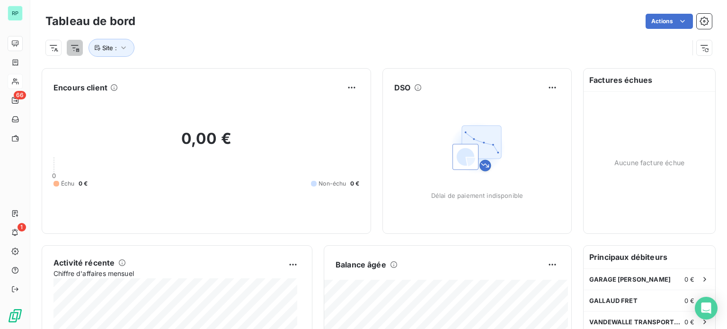
click at [340, 9] on div "Tableau de bord Actions Site :" at bounding box center [378, 31] width 697 height 63
click at [129, 44] on button "Site :" at bounding box center [112, 48] width 46 height 18
click at [274, 70] on div at bounding box center [258, 73] width 136 height 20
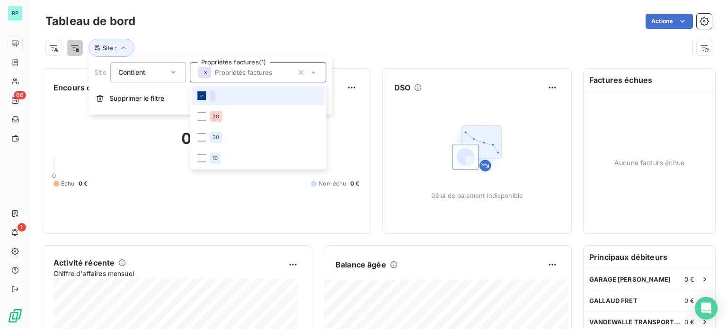
click at [203, 95] on icon at bounding box center [202, 96] width 6 height 6
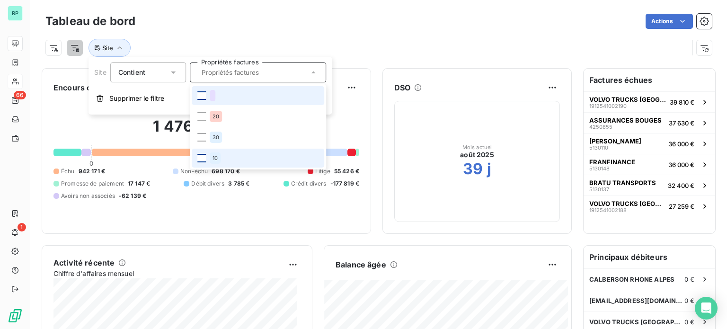
click at [202, 157] on div at bounding box center [201, 158] width 9 height 9
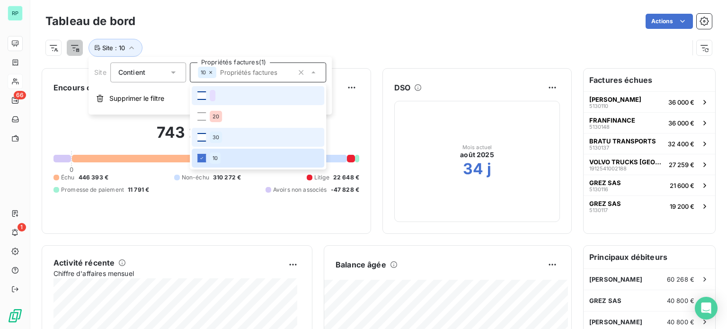
click at [205, 138] on div at bounding box center [201, 137] width 9 height 9
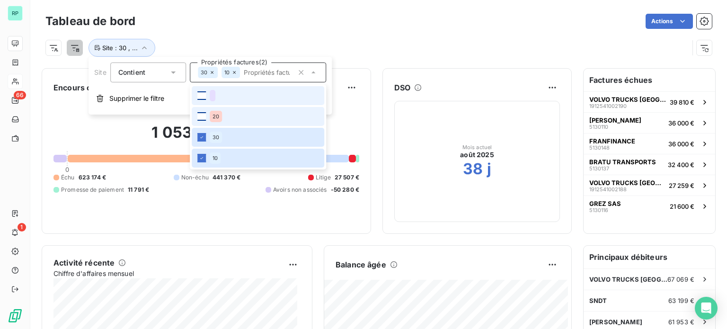
click at [203, 115] on div at bounding box center [201, 116] width 9 height 9
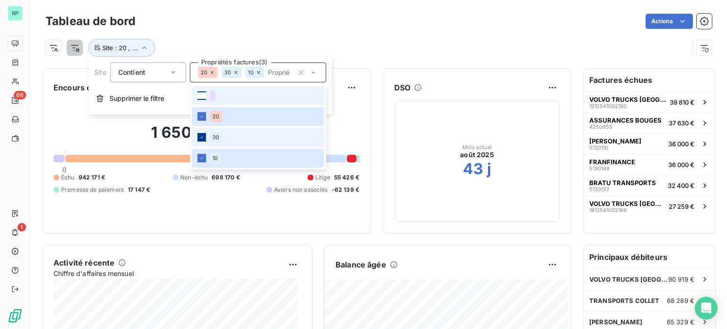
click at [201, 136] on icon at bounding box center [202, 137] width 6 height 6
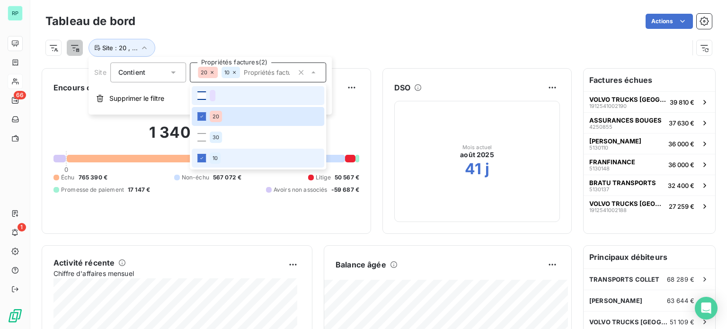
click at [203, 162] on li "10" at bounding box center [258, 158] width 133 height 19
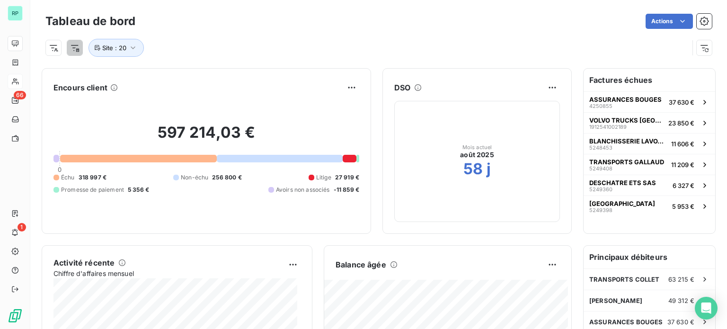
click at [408, 22] on div "Actions" at bounding box center [429, 21] width 565 height 15
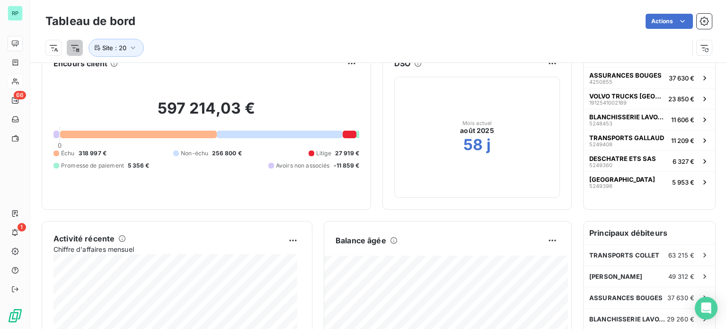
scroll to position [47, 0]
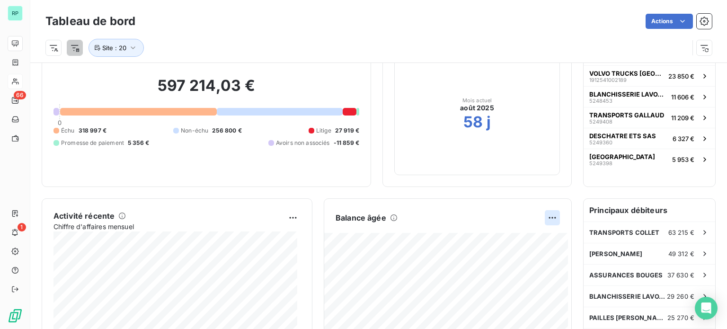
click at [546, 216] on html "RP 66 1 Tableau de bord Actions Site : 20 Encours client 597 214,03 € 0 Échu 31…" at bounding box center [363, 164] width 727 height 329
click at [484, 218] on html "RP 66 1 Tableau de bord Actions Site : 20 Encours client 597 214,03 € 0 Échu 31…" at bounding box center [363, 164] width 727 height 329
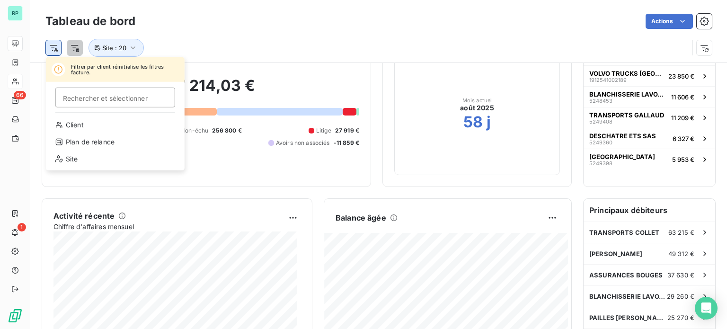
click at [53, 47] on html "RP 66 1 Tableau de bord Actions Filtrer par client réinitialise les filtres fac…" at bounding box center [363, 164] width 727 height 329
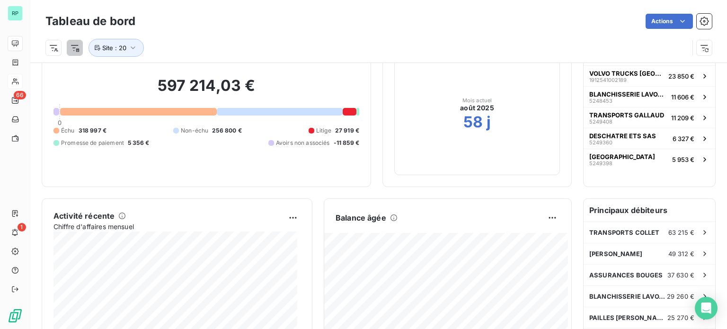
click at [240, 45] on html "RP 66 1 Tableau de bord Actions Site : 20 Encours client 597 214,03 € 0 Échu 31…" at bounding box center [363, 164] width 727 height 329
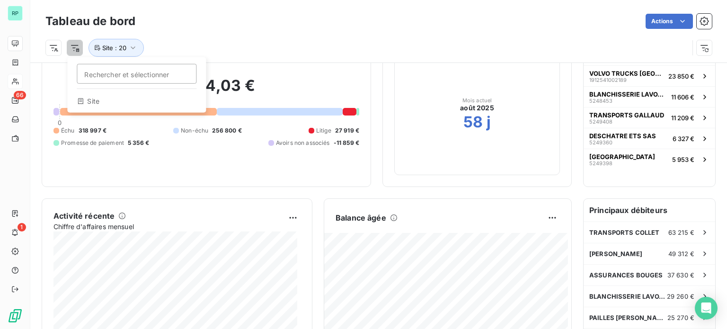
click at [77, 46] on html "RP 66 1 Tableau de bord Actions Rechercher et sélectionner Site Site : 20 Encou…" at bounding box center [363, 164] width 727 height 329
click at [510, 216] on html "RP 66 1 Tableau de bord Actions Rechercher et sélectionner Site Site : 20 Encou…" at bounding box center [363, 164] width 727 height 329
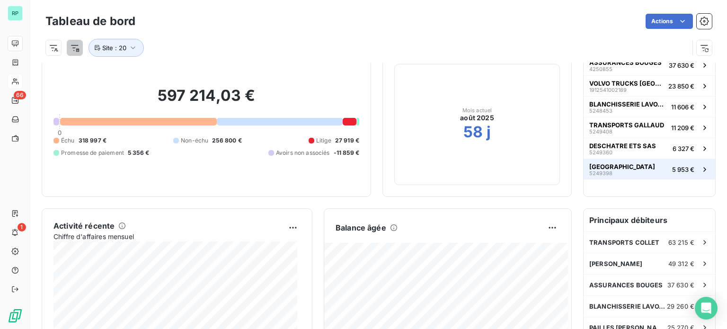
scroll to position [0, 0]
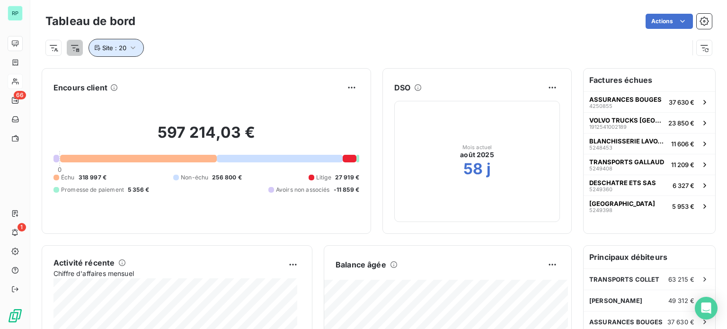
click at [132, 47] on icon "button" at bounding box center [133, 47] width 5 height 3
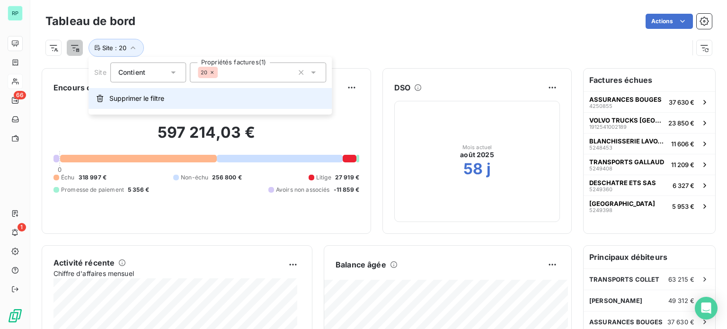
click at [137, 101] on span "Supprimer le filtre" at bounding box center [136, 98] width 55 height 9
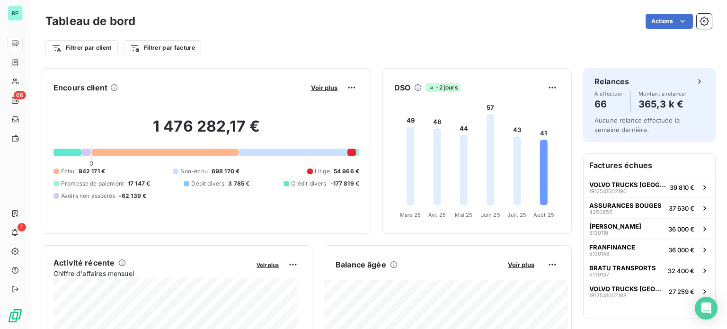
click at [265, 126] on h2 "1 476 282,17 €" at bounding box center [207, 131] width 306 height 28
drag, startPoint x: 131, startPoint y: 130, endPoint x: 260, endPoint y: 137, distance: 129.5
click at [260, 137] on h2 "1 476 282,17 €" at bounding box center [207, 131] width 306 height 28
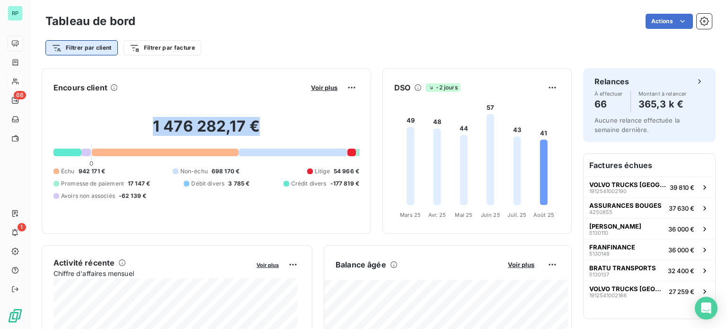
click at [83, 47] on html "RP 66 1 Tableau de bord Actions Filtrer par client Filtrer par facture Encours …" at bounding box center [363, 164] width 727 height 329
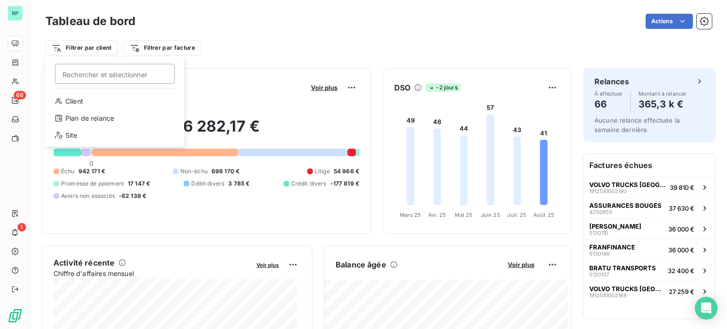
click at [244, 50] on html "RP 66 1 Tableau de bord Actions Filtrer par client Rechercher et sélectionner C…" at bounding box center [363, 164] width 727 height 329
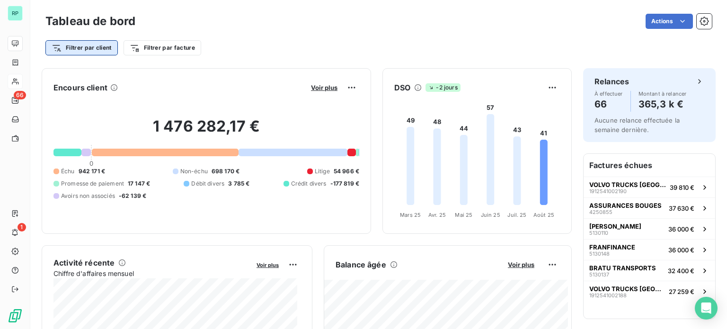
click at [68, 48] on html "RP 66 1 Tableau de bord Actions Filtrer par client Filtrer par facture Encours …" at bounding box center [363, 164] width 727 height 329
click at [295, 47] on html "RP 66 1 Tableau de bord Actions Filtrer par client Filtrer par facture Encours …" at bounding box center [363, 164] width 727 height 329
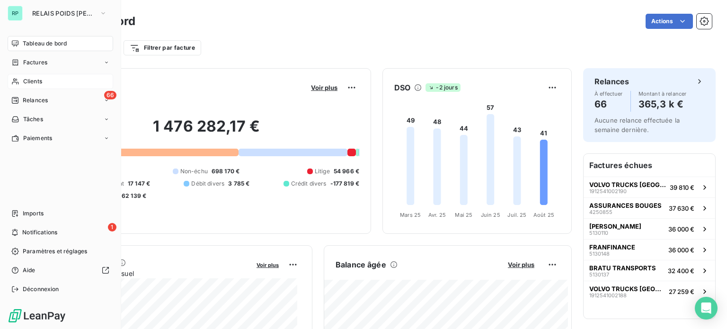
click at [40, 79] on span "Clients" at bounding box center [32, 81] width 19 height 9
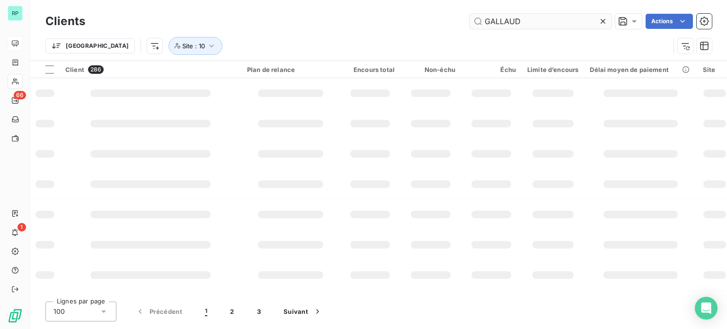
type input "GALLAUD"
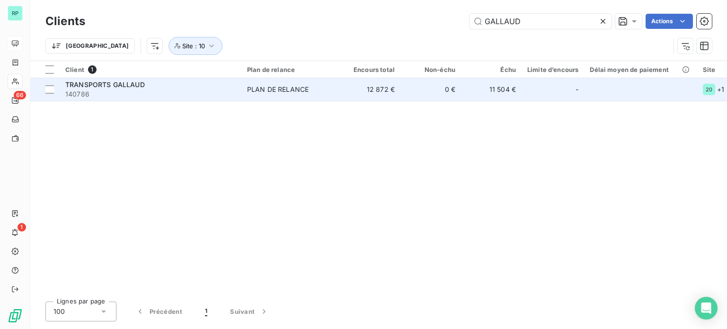
click at [401, 91] on td "0 €" at bounding box center [431, 89] width 61 height 23
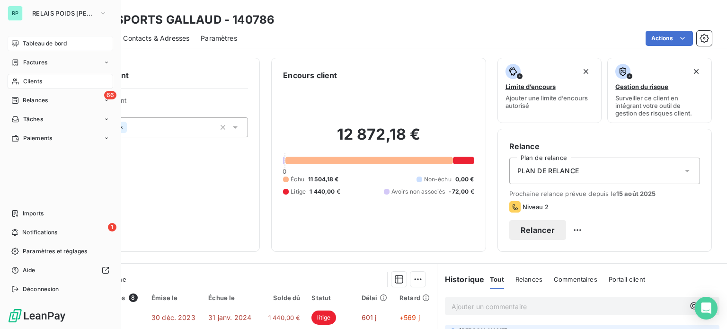
click at [36, 75] on div "Clients" at bounding box center [61, 81] width 106 height 15
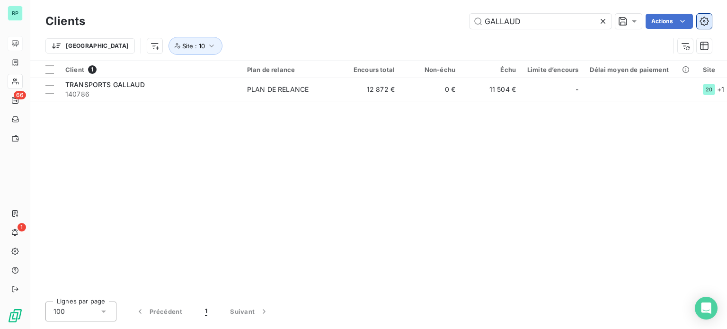
click at [706, 20] on icon "button" at bounding box center [704, 21] width 9 height 9
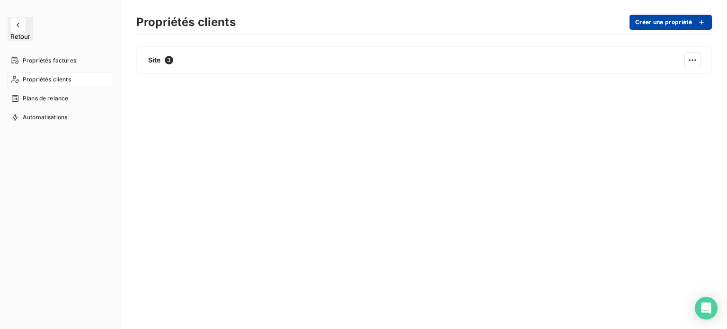
click at [654, 18] on button "Créer une propriété" at bounding box center [671, 22] width 82 height 15
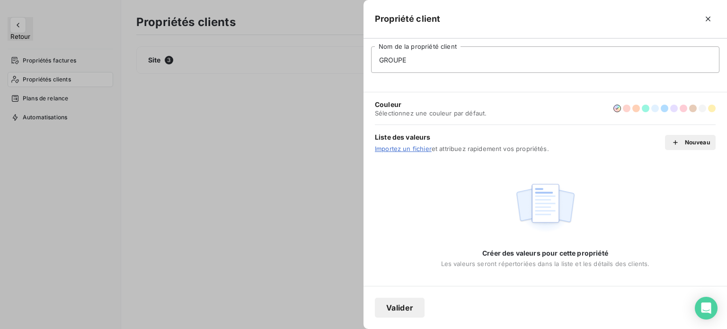
type input "GROUPE"
click at [417, 311] on button "Valider" at bounding box center [400, 308] width 50 height 20
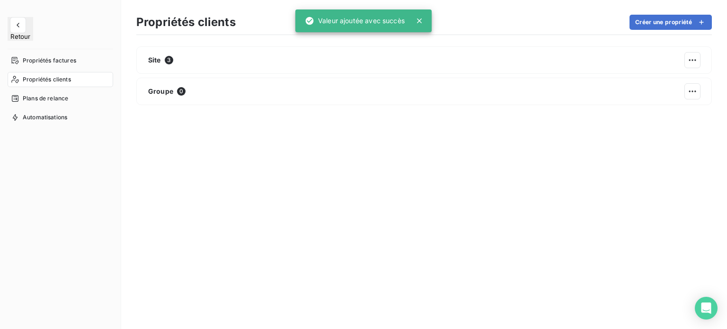
click at [30, 33] on span "Retour" at bounding box center [20, 37] width 20 height 8
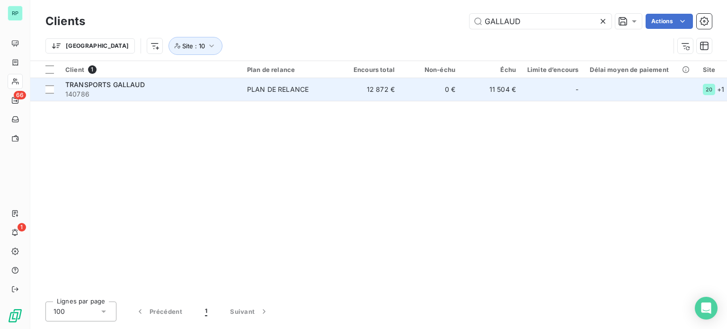
click at [304, 88] on div "PLAN DE RELANCE" at bounding box center [278, 89] width 62 height 9
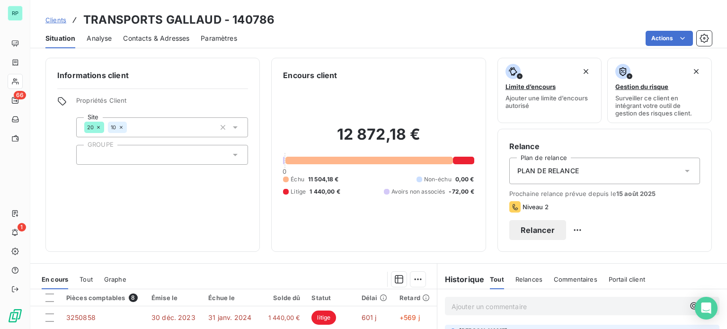
click at [233, 158] on icon at bounding box center [235, 154] width 9 height 9
click at [193, 191] on div "Informations client Propriétés Client Site 20 10 GROUPE" at bounding box center [152, 155] width 215 height 194
click at [195, 155] on div at bounding box center [162, 155] width 172 height 20
click at [236, 155] on icon at bounding box center [235, 154] width 9 height 9
click at [172, 206] on div "Informations client Propriétés Client Site 20 10 GROUPE" at bounding box center [152, 155] width 215 height 194
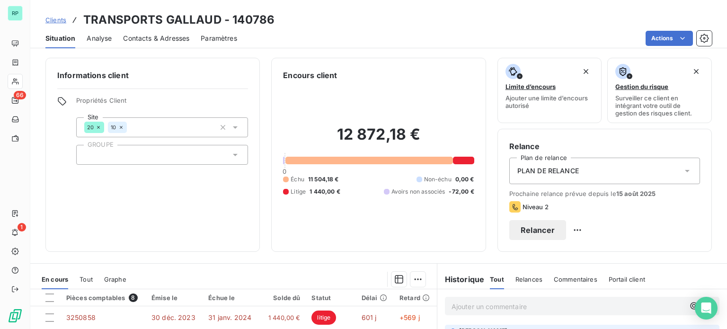
click at [180, 155] on div at bounding box center [162, 155] width 172 height 20
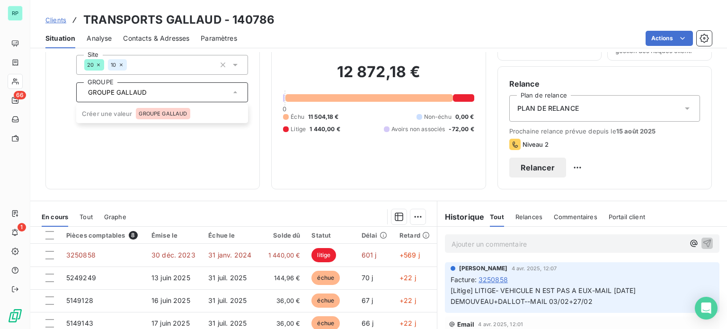
scroll to position [47, 0]
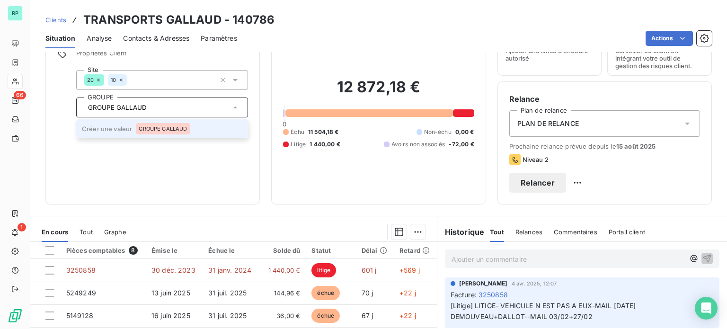
click at [169, 127] on span "GROUPE GALLAUD" at bounding box center [163, 129] width 48 height 6
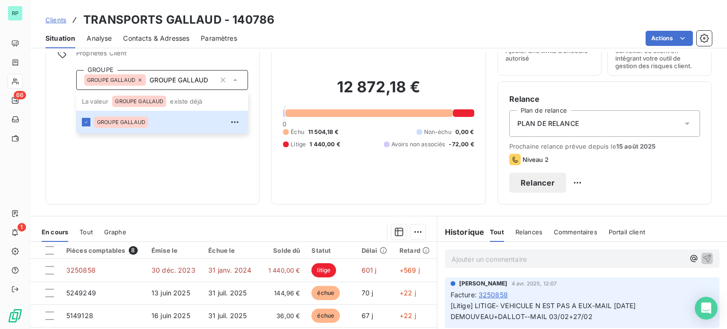
click at [159, 168] on div "Informations client Propriétés Client GROUPE GROUPE GALLAUD GROUPE GALLAUD La v…" at bounding box center [152, 107] width 215 height 194
type input "GROUPE GALLAUD"
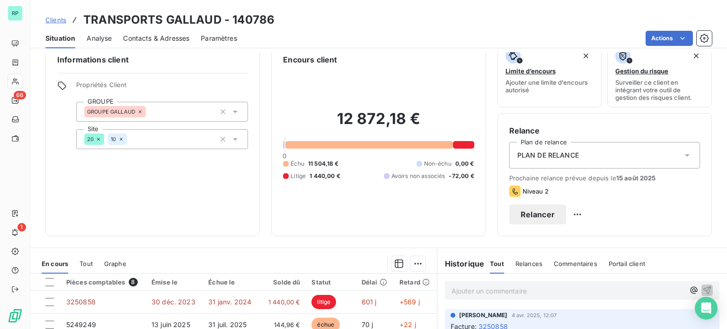
scroll to position [0, 0]
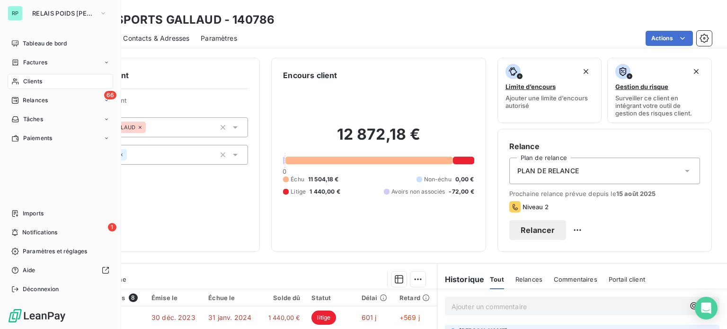
click at [39, 79] on span "Clients" at bounding box center [32, 81] width 19 height 9
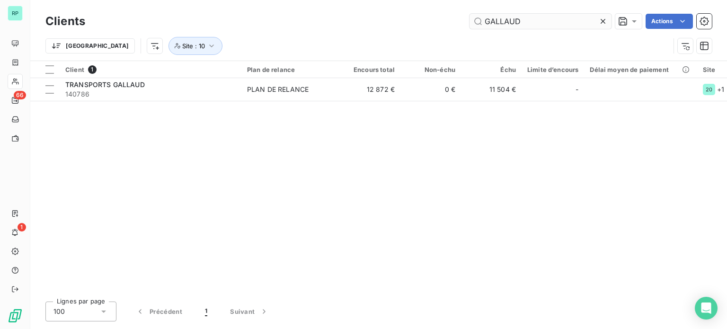
click at [519, 19] on input "GALLAUD" at bounding box center [541, 21] width 142 height 15
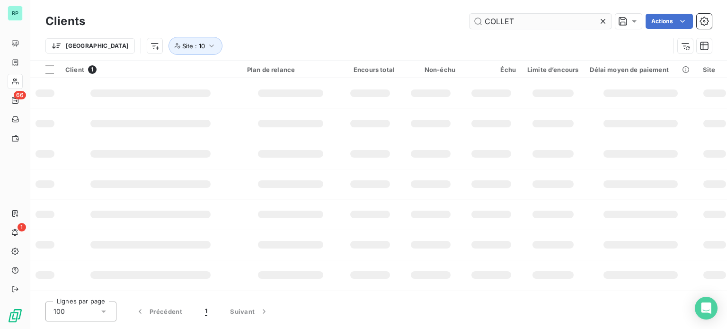
type input "COLLET"
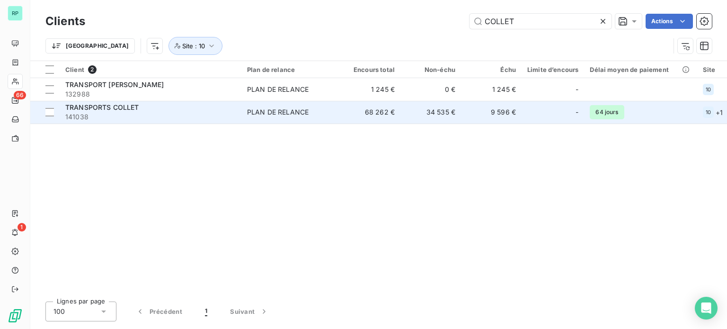
click at [341, 113] on td "68 262 €" at bounding box center [370, 112] width 61 height 23
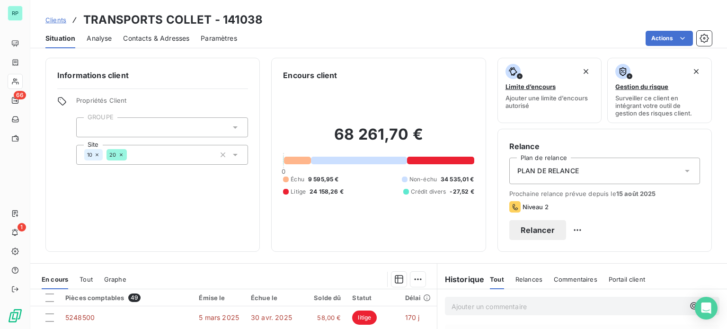
click at [169, 122] on div at bounding box center [162, 127] width 172 height 20
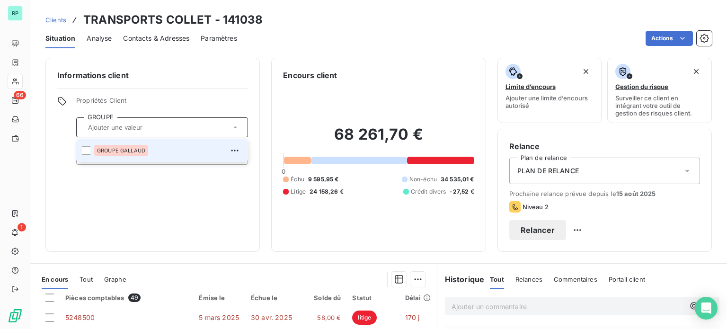
click at [138, 151] on span "GROUPE GALLAUD" at bounding box center [121, 151] width 48 height 6
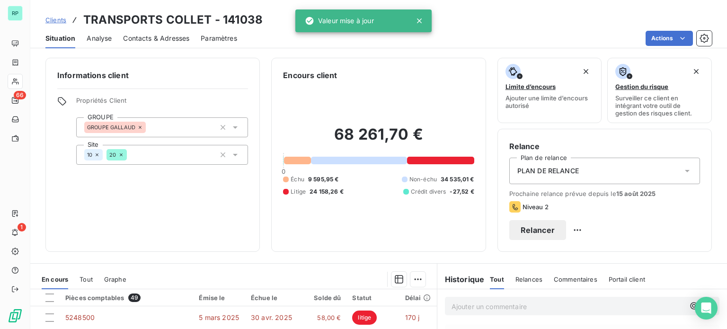
click at [210, 228] on div "Informations client Propriétés Client GROUPE GROUPE GALLAUD Site 10 20" at bounding box center [152, 155] width 215 height 194
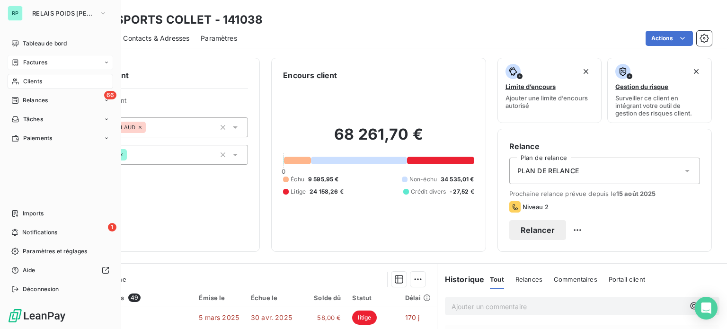
click at [40, 62] on span "Factures" at bounding box center [35, 62] width 24 height 9
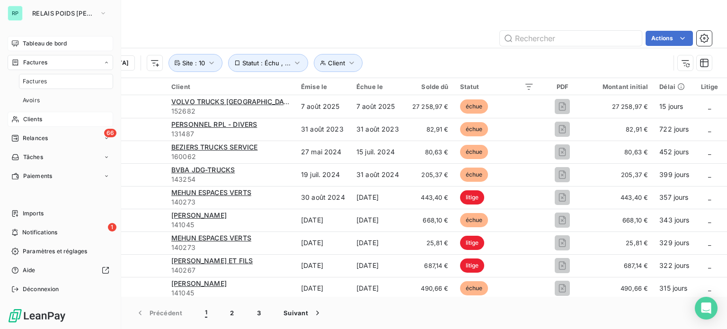
click at [53, 43] on span "Tableau de bord" at bounding box center [45, 43] width 44 height 9
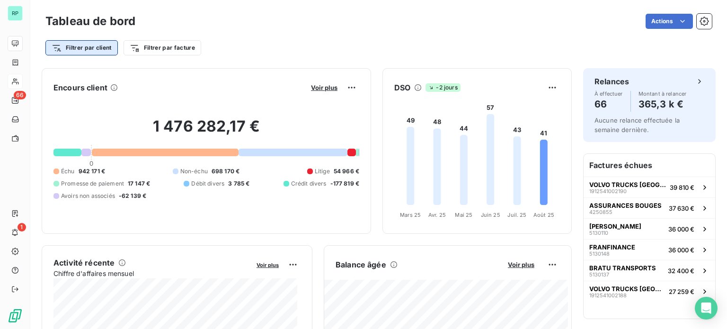
click at [95, 47] on html "RP 66 1 Tableau de bord Actions Filtrer par client Filtrer par facture Encours …" at bounding box center [363, 164] width 727 height 329
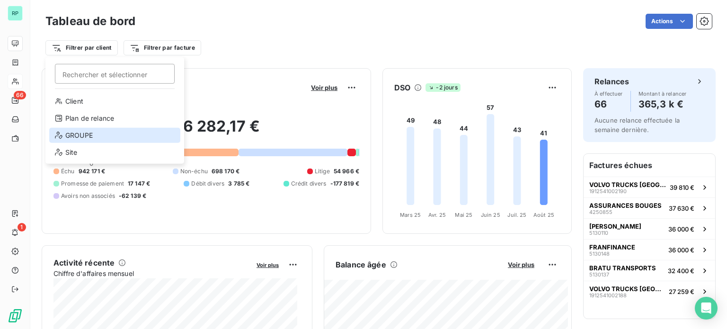
click at [90, 134] on div "GROUPE" at bounding box center [114, 135] width 131 height 15
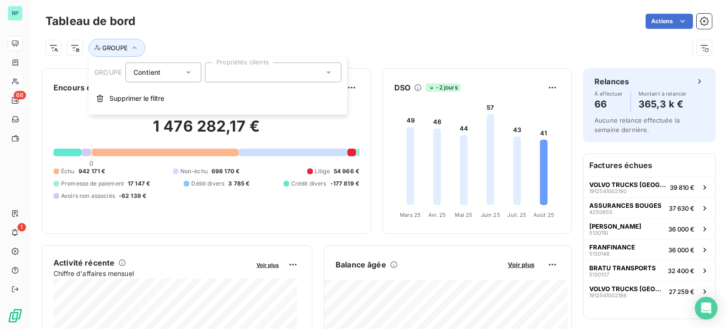
click at [251, 73] on div at bounding box center [273, 73] width 136 height 20
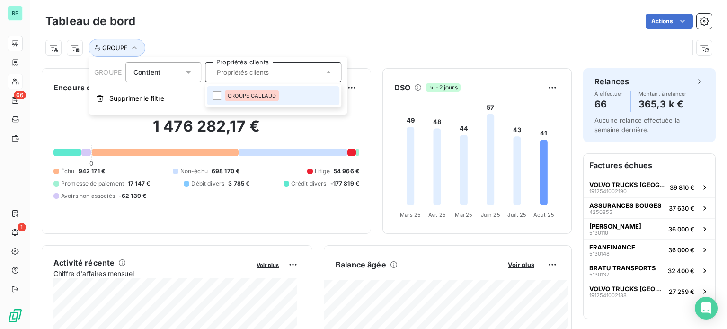
click at [249, 94] on span "GROUPE GALLAUD" at bounding box center [252, 96] width 48 height 6
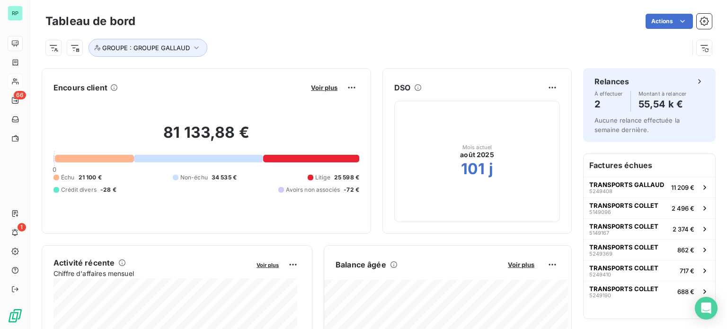
click at [437, 26] on div "Actions" at bounding box center [429, 21] width 565 height 15
click at [196, 48] on icon "button" at bounding box center [196, 47] width 5 height 3
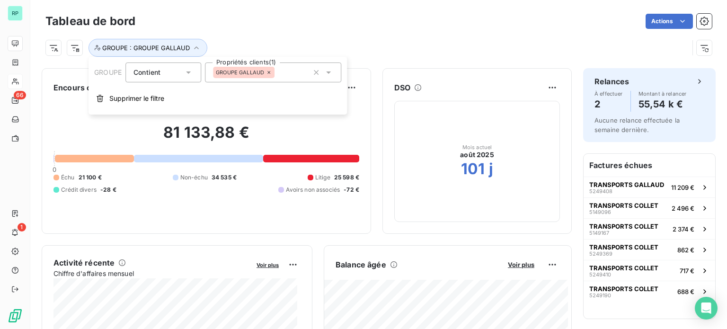
click at [344, 30] on div "Tableau de bord Actions" at bounding box center [378, 21] width 667 height 20
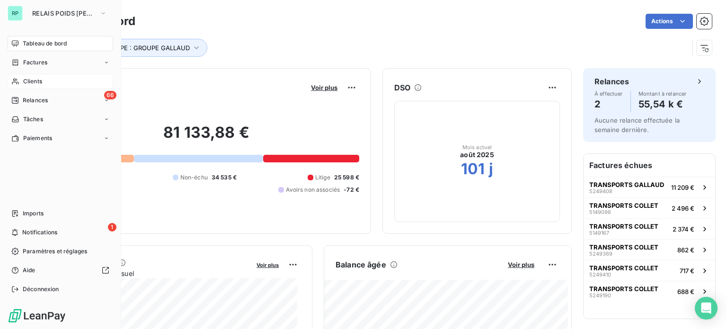
click at [32, 78] on span "Clients" at bounding box center [32, 81] width 19 height 9
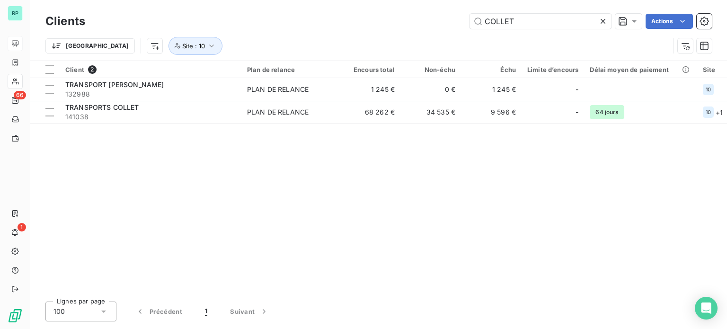
click at [606, 19] on icon at bounding box center [603, 21] width 9 height 9
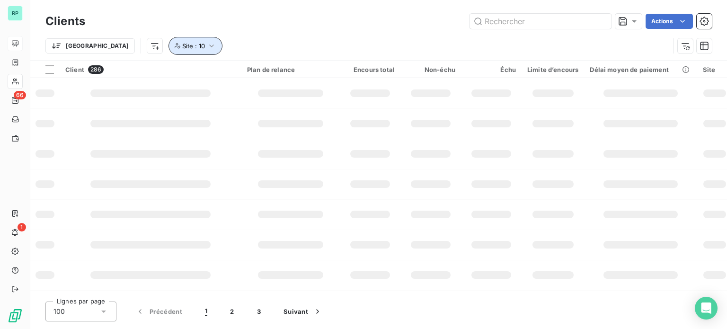
click at [169, 44] on button "Site : 10" at bounding box center [196, 46] width 54 height 18
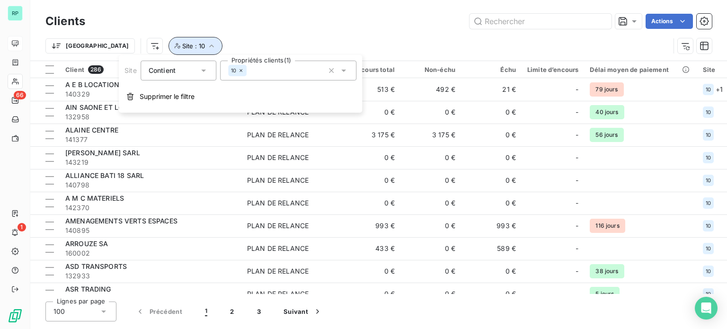
click at [207, 45] on icon "button" at bounding box center [211, 45] width 9 height 9
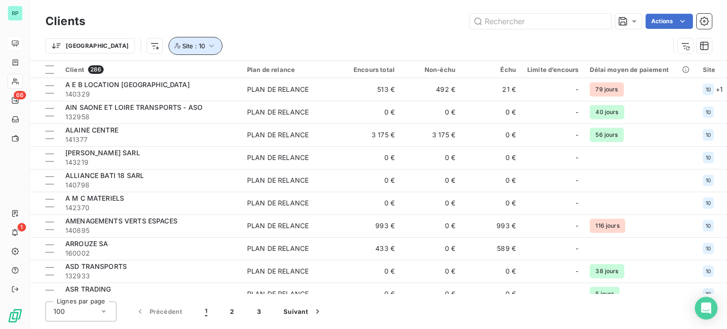
click at [207, 43] on icon "button" at bounding box center [211, 45] width 9 height 9
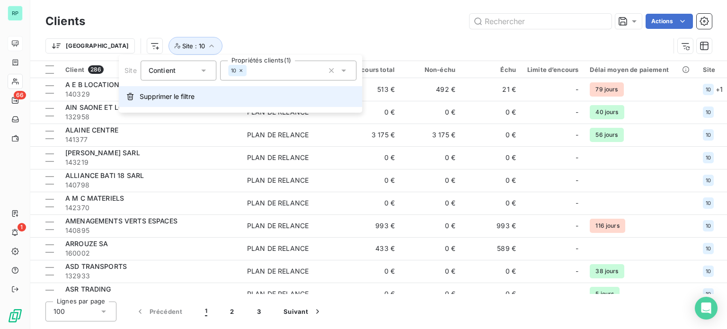
click at [174, 96] on span "Supprimer le filtre" at bounding box center [167, 96] width 55 height 9
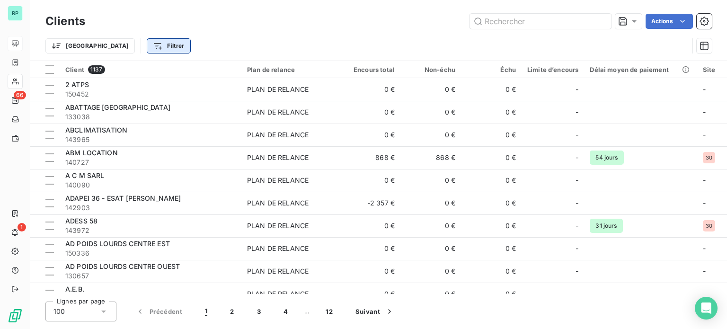
click at [125, 41] on html "RP 66 1 Clients Actions Trier Filtrer Client 1137 Plan de relance Encours total…" at bounding box center [363, 164] width 727 height 329
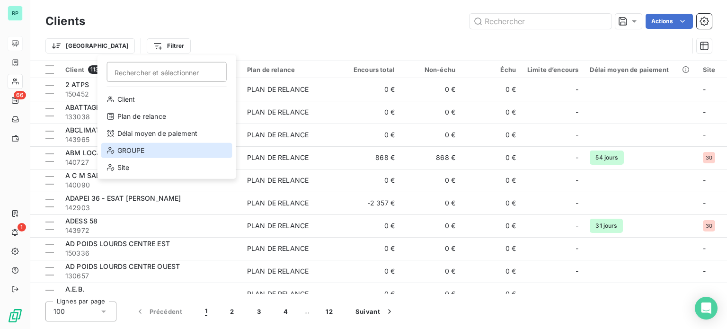
click at [144, 148] on div "GROUPE" at bounding box center [166, 150] width 131 height 15
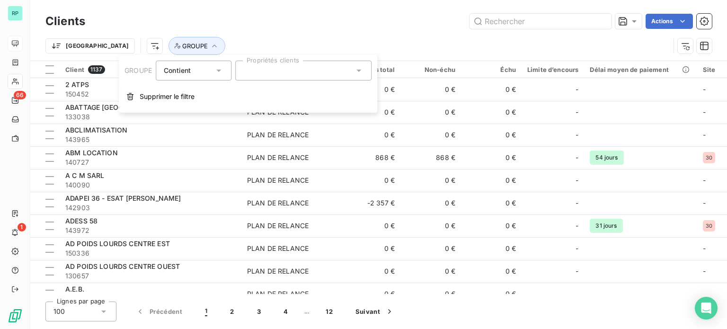
click at [269, 70] on div at bounding box center [303, 71] width 136 height 20
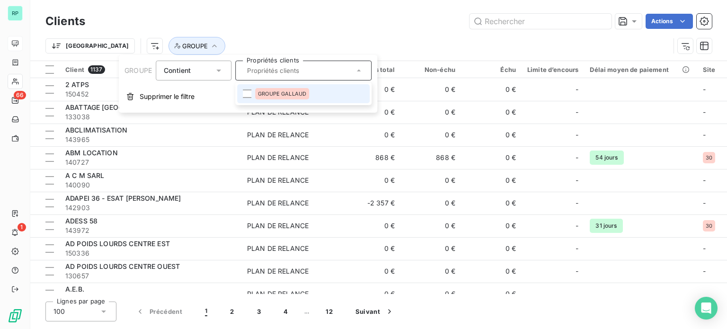
click at [283, 94] on span "GROUPE GALLAUD" at bounding box center [282, 94] width 48 height 6
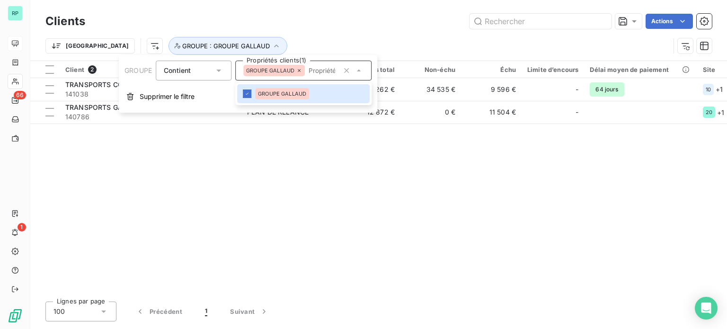
click at [340, 32] on div "Trier GROUPE : GROUPE GALLAUD" at bounding box center [378, 45] width 667 height 29
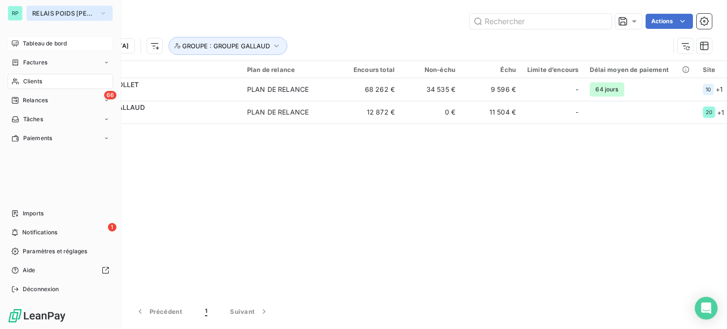
click at [44, 15] on span "RELAIS POIDS [PERSON_NAME]" at bounding box center [63, 13] width 63 height 8
click at [40, 11] on span "RELAIS POIDS [PERSON_NAME]" at bounding box center [63, 13] width 63 height 8
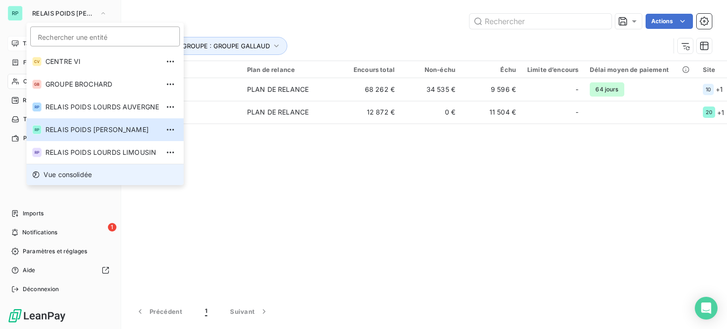
click at [64, 178] on span "Vue consolidée" at bounding box center [68, 174] width 48 height 9
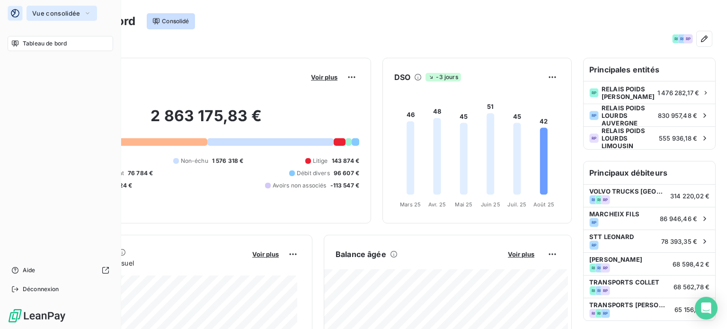
click at [59, 11] on span "Vue consolidée" at bounding box center [56, 13] width 48 height 8
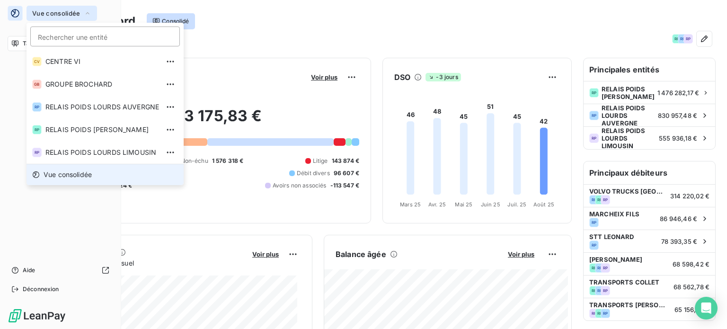
click at [59, 11] on span "Vue consolidée" at bounding box center [56, 13] width 48 height 8
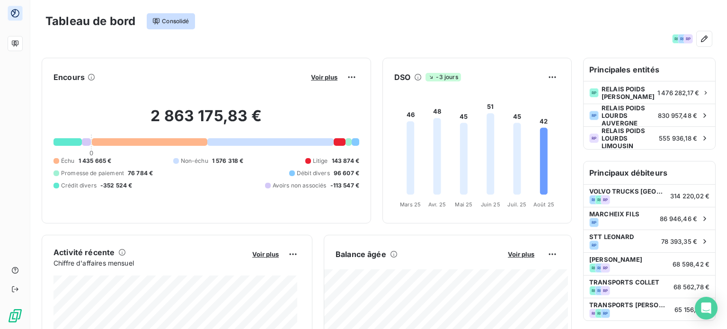
click at [296, 25] on div "Tableau de bord Consolidé" at bounding box center [378, 21] width 667 height 20
click at [258, 36] on div "RP RP RP" at bounding box center [378, 38] width 667 height 15
click at [262, 32] on div "RP RP RP" at bounding box center [378, 38] width 667 height 15
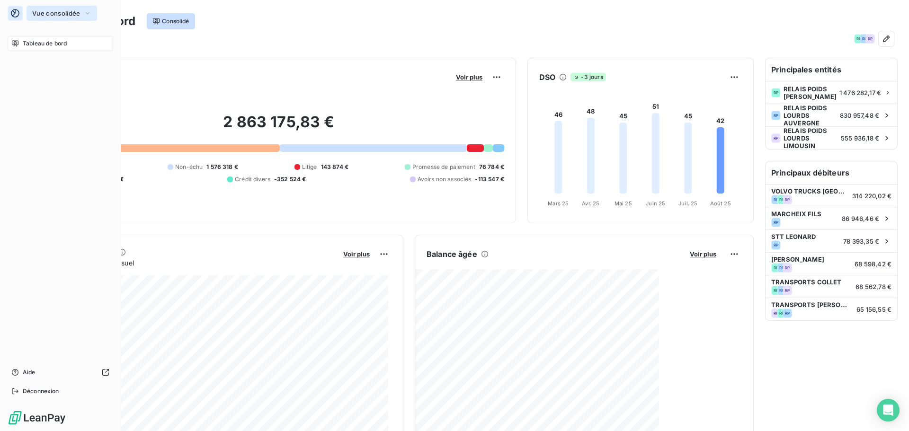
click at [54, 15] on span "Vue consolidée" at bounding box center [56, 13] width 48 height 8
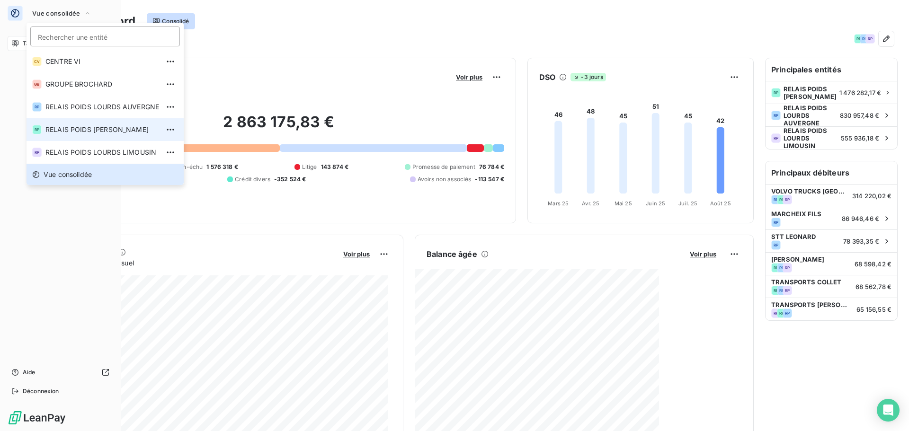
click at [110, 130] on span "RELAIS POIDS [PERSON_NAME]" at bounding box center [102, 129] width 114 height 9
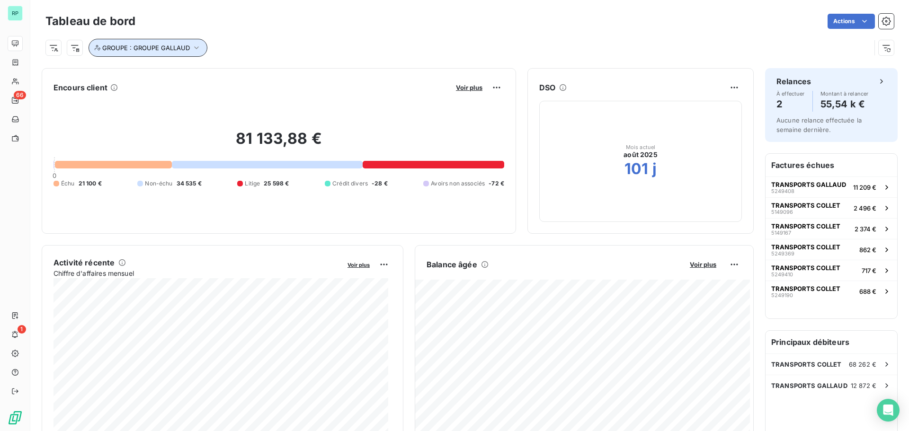
click at [200, 48] on icon "button" at bounding box center [196, 47] width 9 height 9
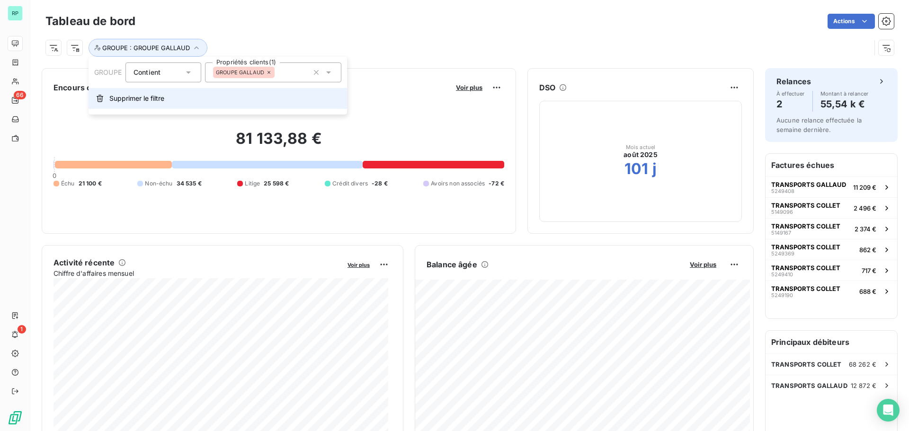
click at [154, 98] on span "Supprimer le filtre" at bounding box center [136, 98] width 55 height 9
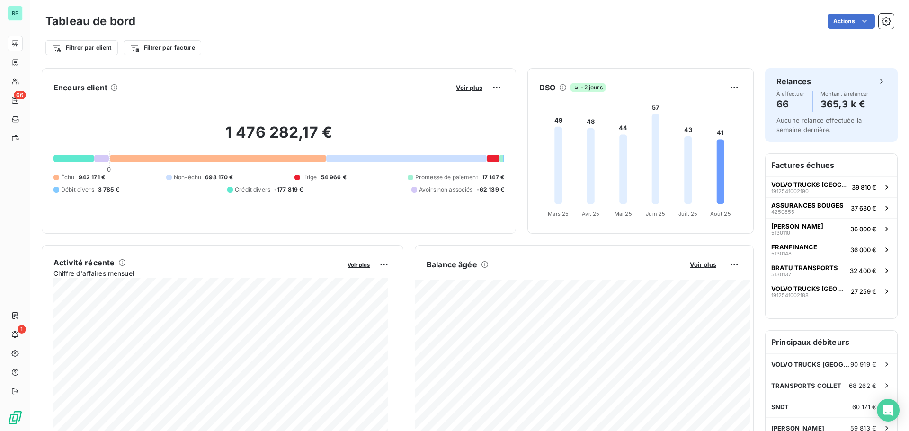
click at [267, 40] on div "Filtrer par client Filtrer par facture" at bounding box center [469, 48] width 849 height 18
click at [95, 45] on html "RP 66 1 Tableau de bord Actions Filtrer par client Filtrer par facture Encours …" at bounding box center [454, 215] width 909 height 431
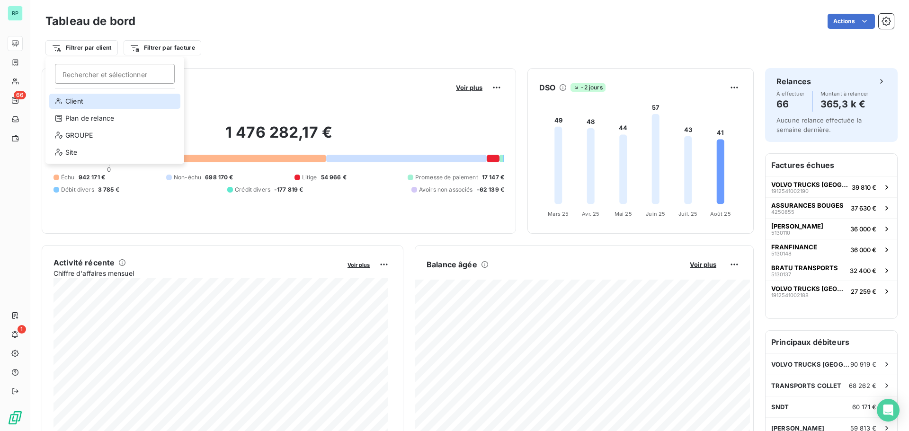
click at [90, 99] on div "Client" at bounding box center [114, 101] width 131 height 15
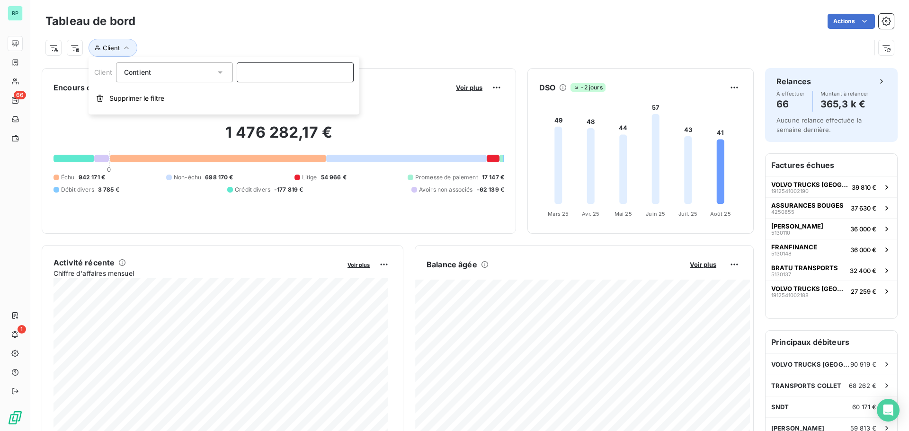
click at [283, 72] on input at bounding box center [295, 73] width 117 height 20
click at [269, 72] on input at bounding box center [295, 73] width 117 height 20
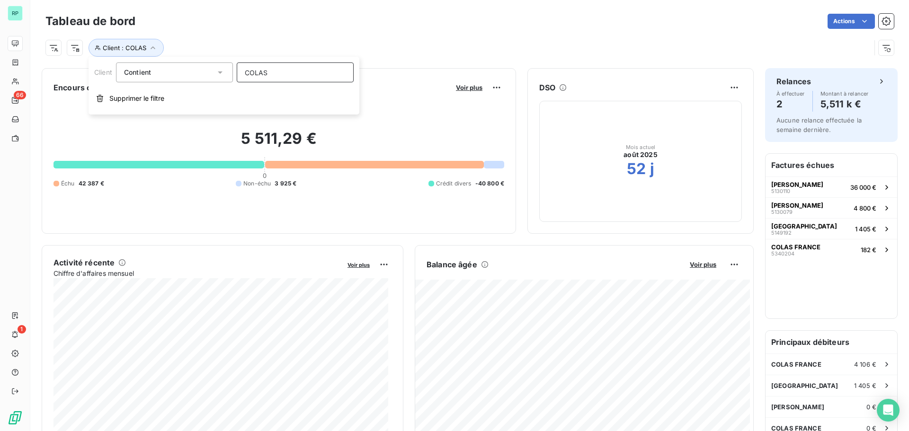
click at [271, 77] on input "COLAS" at bounding box center [295, 73] width 117 height 20
click at [257, 68] on input "COLAS" at bounding box center [295, 73] width 117 height 20
type input "COLA"
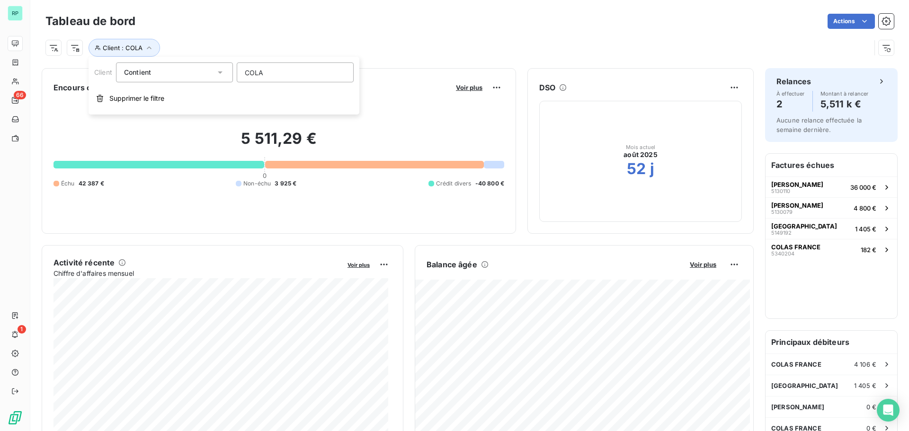
click at [345, 35] on div "Client : COLA" at bounding box center [469, 44] width 849 height 26
click at [153, 49] on button "Client : COLA" at bounding box center [125, 48] width 72 height 18
drag, startPoint x: 277, startPoint y: 76, endPoint x: 233, endPoint y: 76, distance: 43.6
click at [233, 76] on div "Client Contient like COLA" at bounding box center [224, 73] width 260 height 20
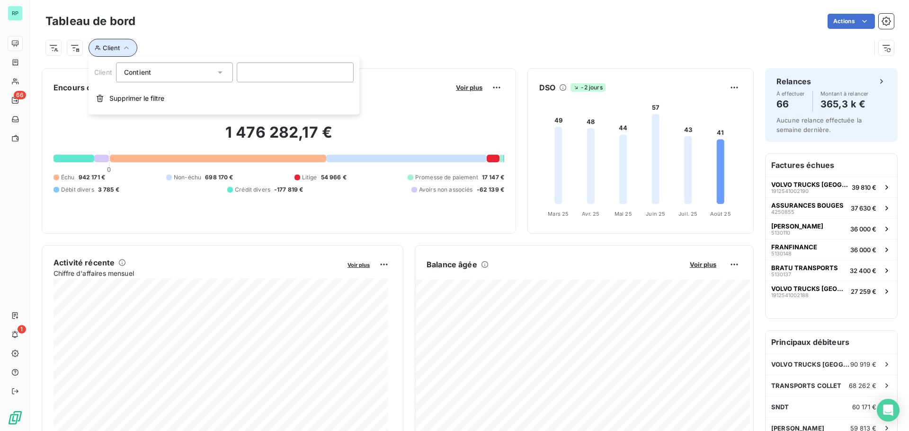
click at [112, 49] on span "Client" at bounding box center [111, 48] width 17 height 8
click at [128, 48] on icon "button" at bounding box center [126, 47] width 9 height 9
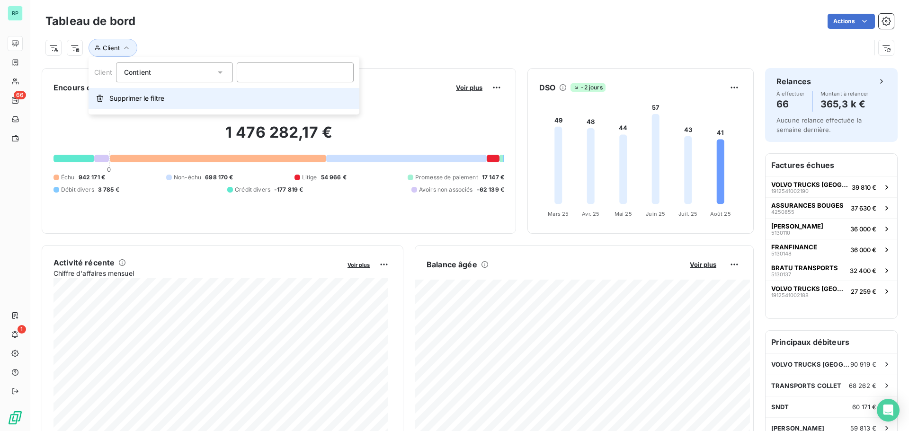
click at [126, 97] on span "Supprimer le filtre" at bounding box center [136, 98] width 55 height 9
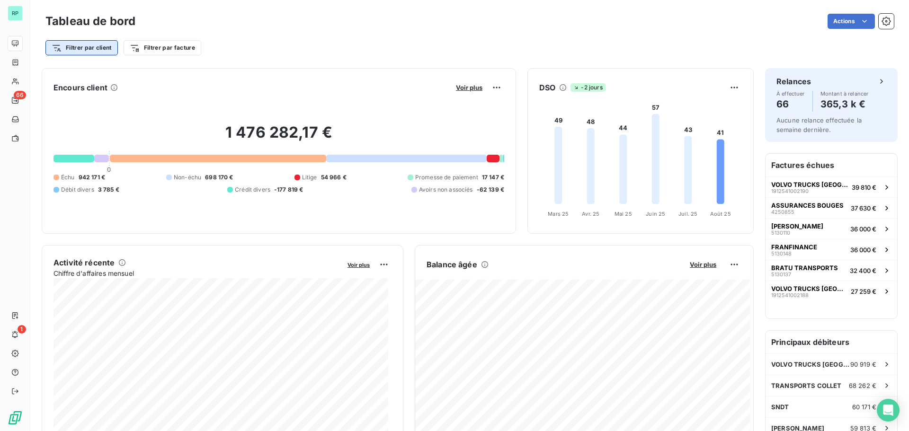
click at [108, 47] on html "RP 66 1 Tableau de bord Actions Filtrer par client Filtrer par facture Encours …" at bounding box center [454, 215] width 909 height 431
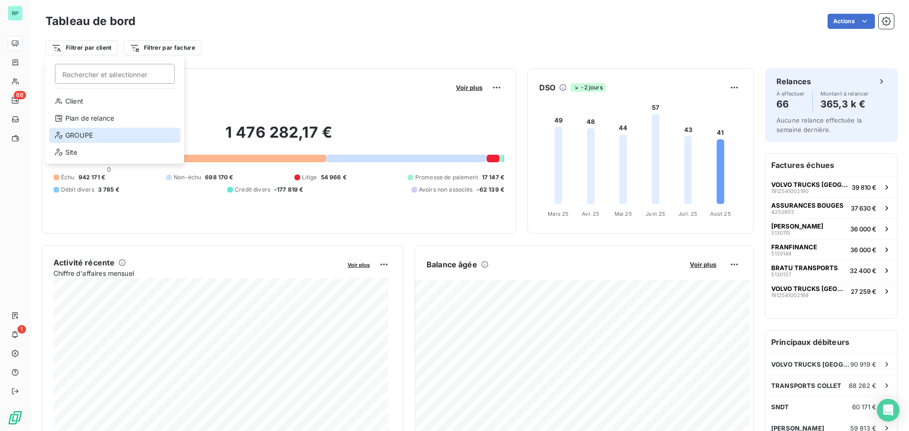
click at [94, 134] on div "GROUPE" at bounding box center [114, 135] width 131 height 15
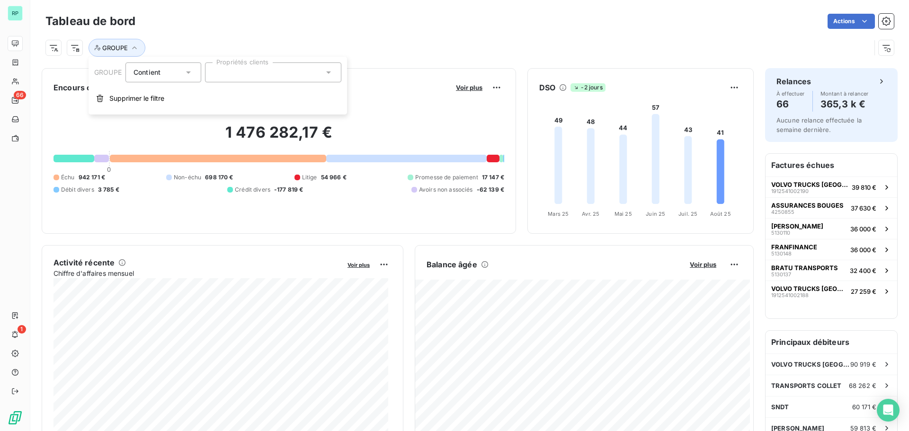
click at [328, 72] on icon at bounding box center [328, 73] width 5 height 2
click at [413, 41] on div "GROUPE" at bounding box center [457, 48] width 825 height 18
click at [128, 44] on button "GROUPE" at bounding box center [117, 48] width 57 height 18
click at [307, 70] on div at bounding box center [273, 73] width 136 height 20
click at [216, 95] on div at bounding box center [217, 95] width 9 height 9
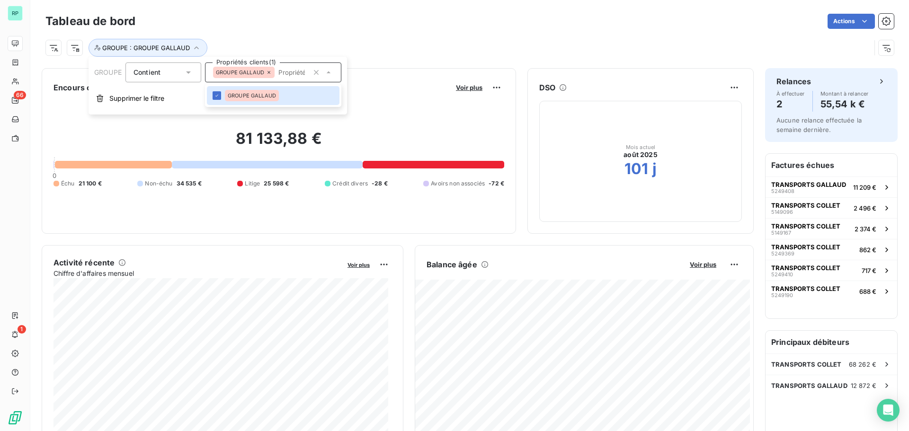
click at [429, 29] on div "Tableau de bord Actions" at bounding box center [469, 21] width 849 height 20
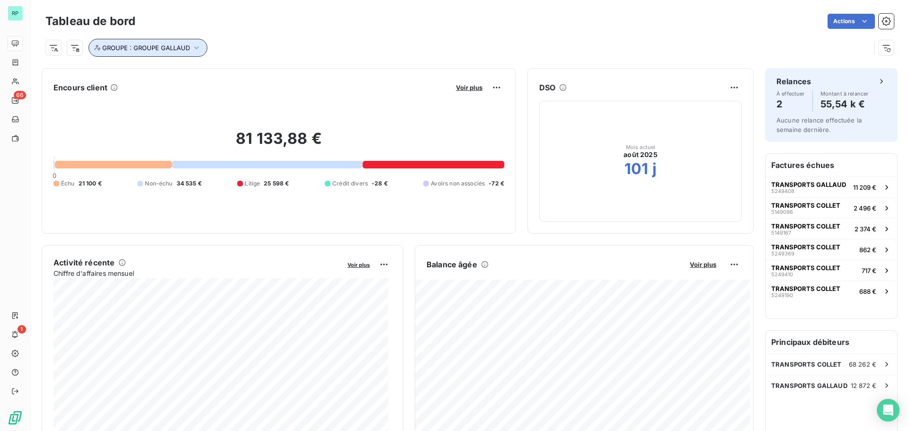
click at [196, 48] on icon "button" at bounding box center [196, 47] width 5 height 3
click at [271, 38] on div "GROUPE : GROUPE GALLAUD" at bounding box center [469, 44] width 849 height 26
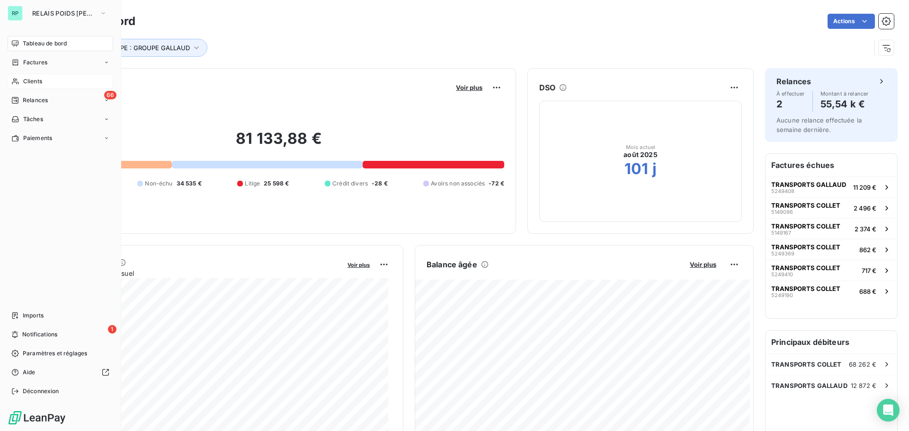
click at [29, 81] on span "Clients" at bounding box center [32, 81] width 19 height 9
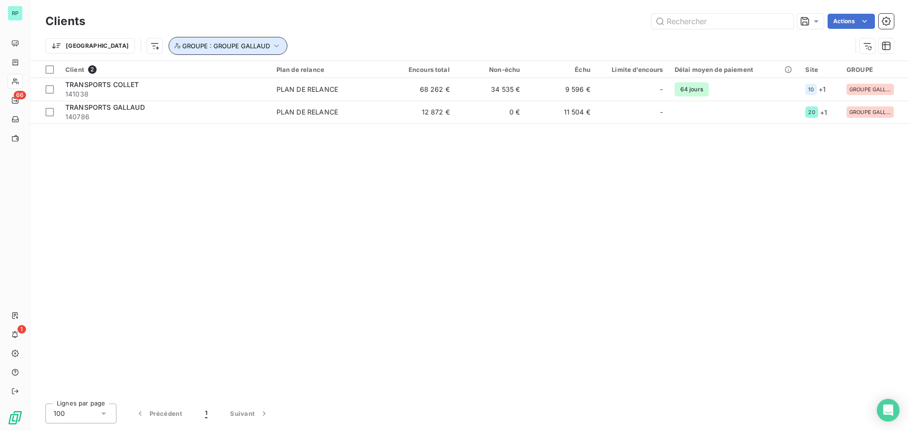
click at [272, 42] on icon "button" at bounding box center [276, 45] width 9 height 9
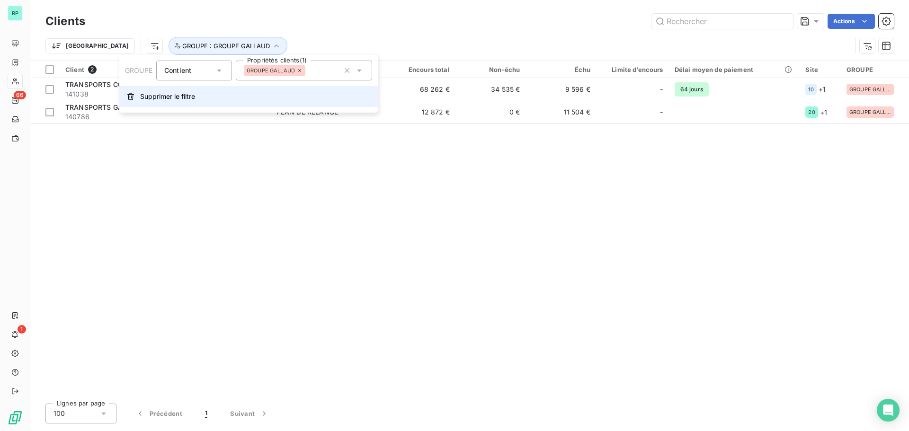
click at [184, 101] on span "Supprimer le filtre" at bounding box center [167, 96] width 55 height 9
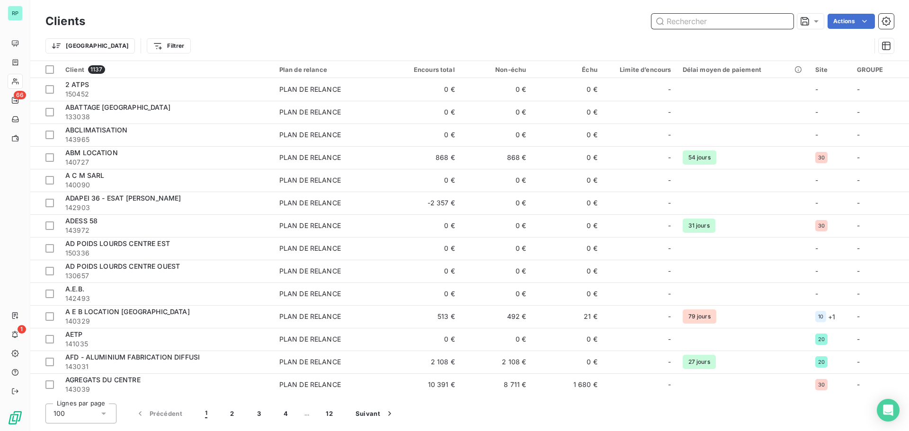
click at [711, 20] on input "text" at bounding box center [723, 21] width 142 height 15
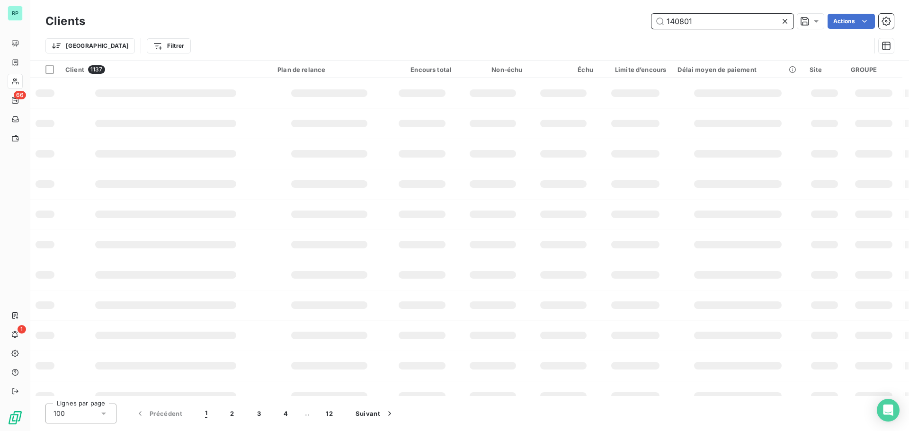
type input "140801"
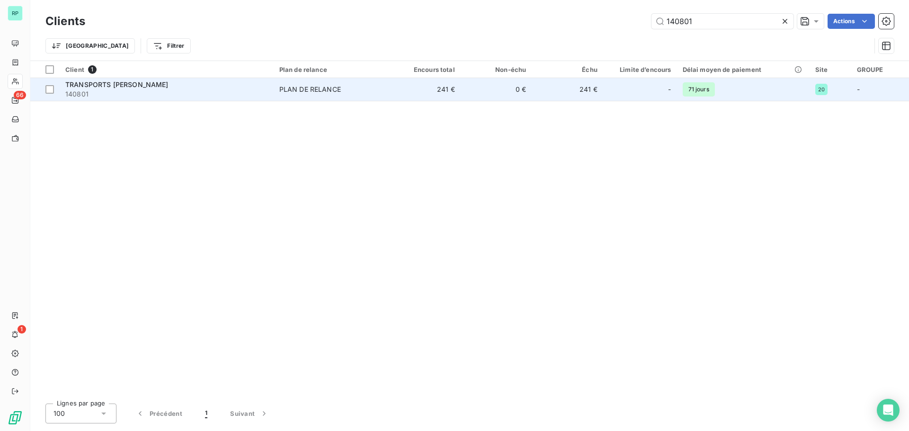
click at [588, 88] on td "241 €" at bounding box center [568, 89] width 72 height 23
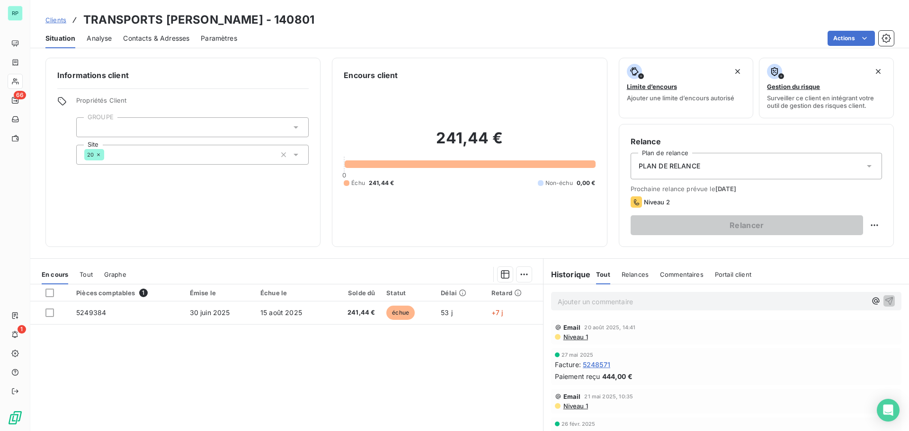
click at [170, 123] on div at bounding box center [192, 127] width 233 height 20
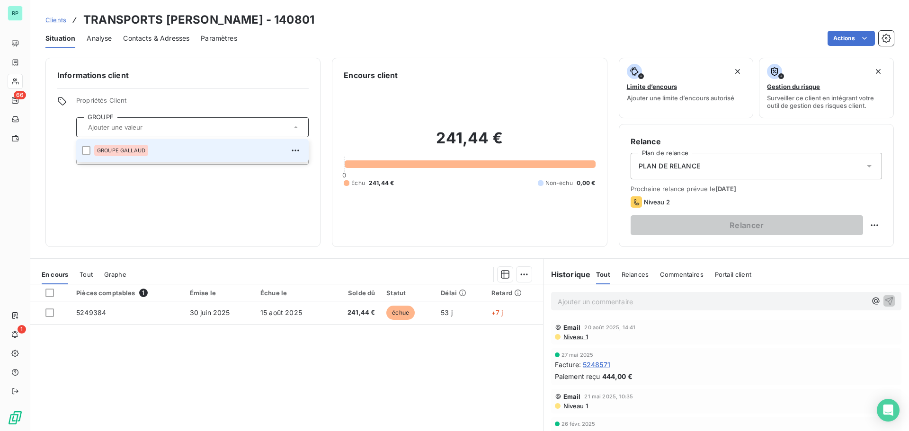
click at [134, 146] on div "GROUPE GALLAUD" at bounding box center [121, 150] width 54 height 11
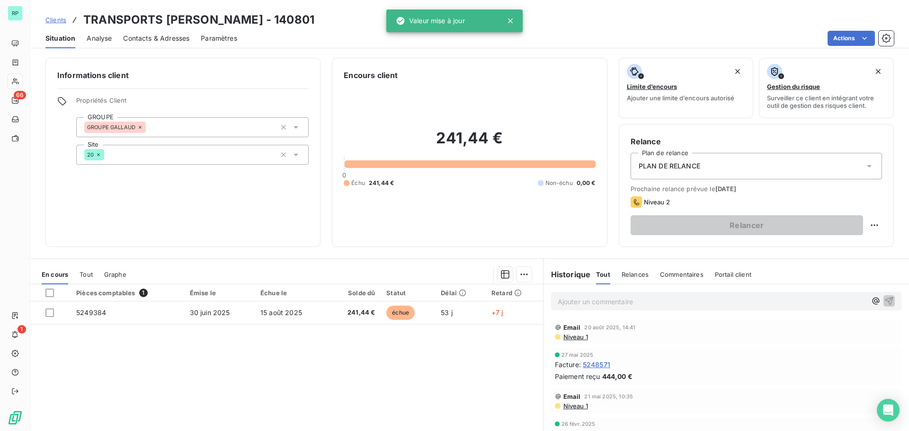
click at [228, 255] on div "Informations client Propriétés Client GROUPE GROUPE GALLAUD Site 20 Encours cli…" at bounding box center [469, 241] width 879 height 379
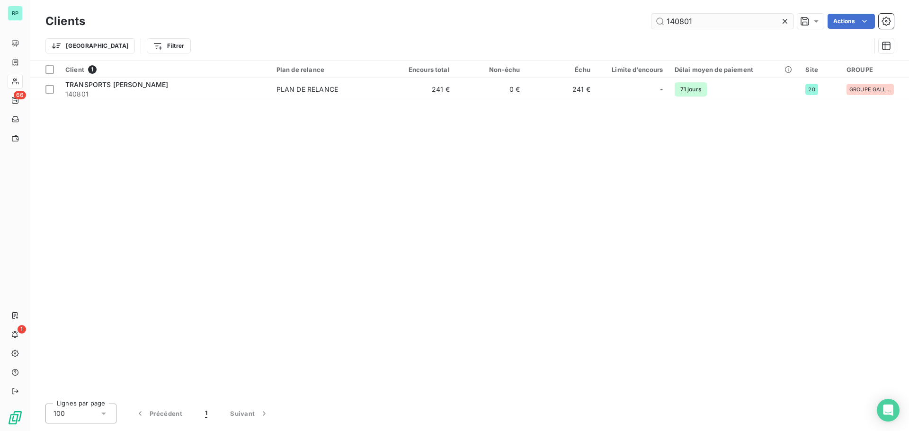
click at [690, 18] on input "140801" at bounding box center [723, 21] width 142 height 15
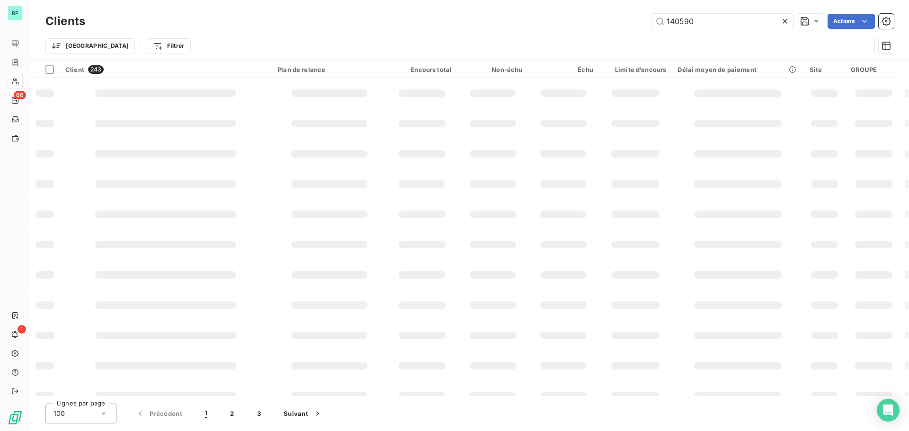
type input "140590"
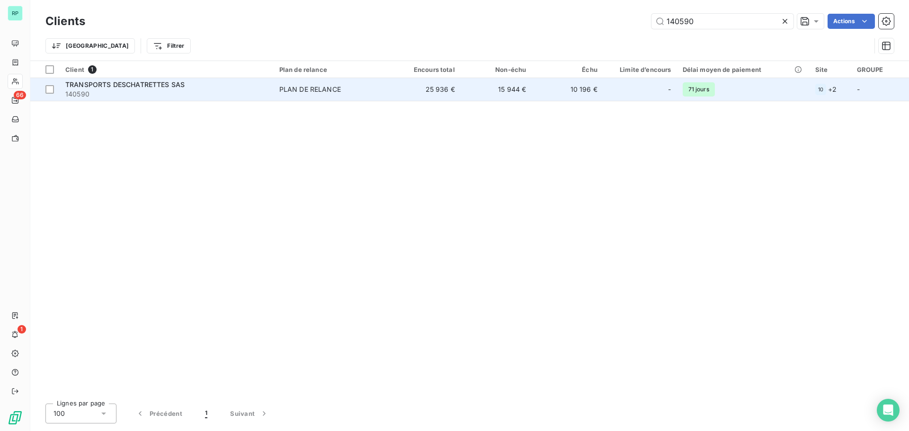
click at [297, 93] on div "PLAN DE RELANCE" at bounding box center [310, 89] width 62 height 9
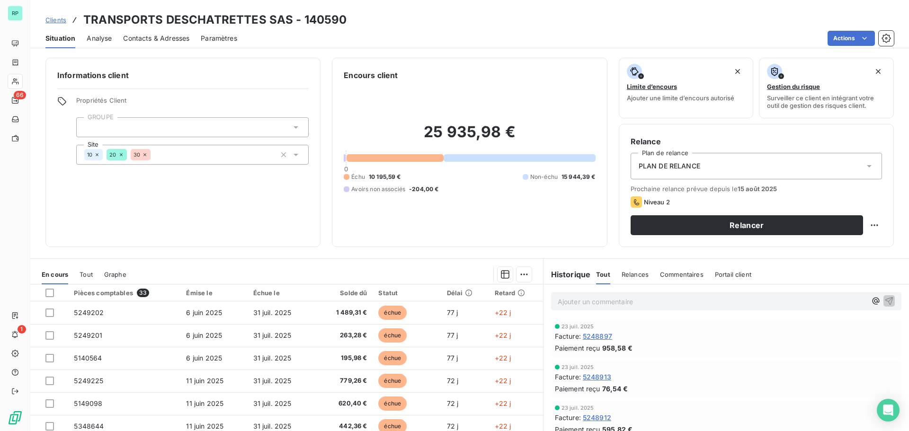
click at [141, 130] on div at bounding box center [192, 127] width 233 height 20
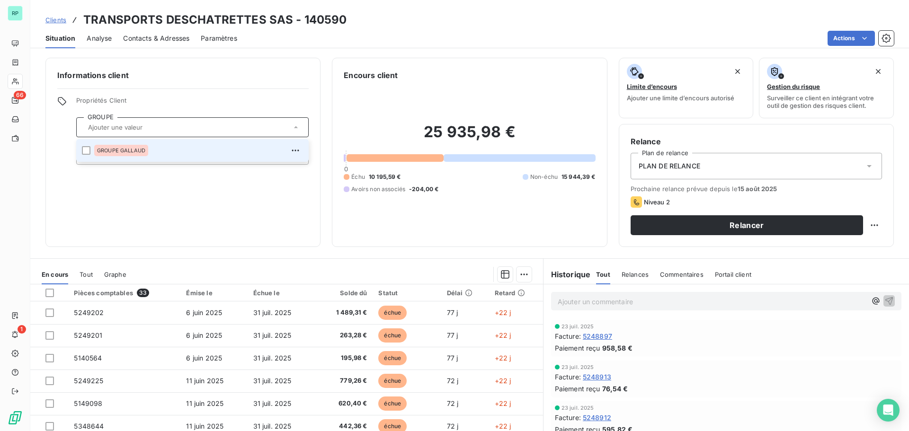
click at [141, 148] on span "GROUPE GALLAUD" at bounding box center [121, 151] width 48 height 6
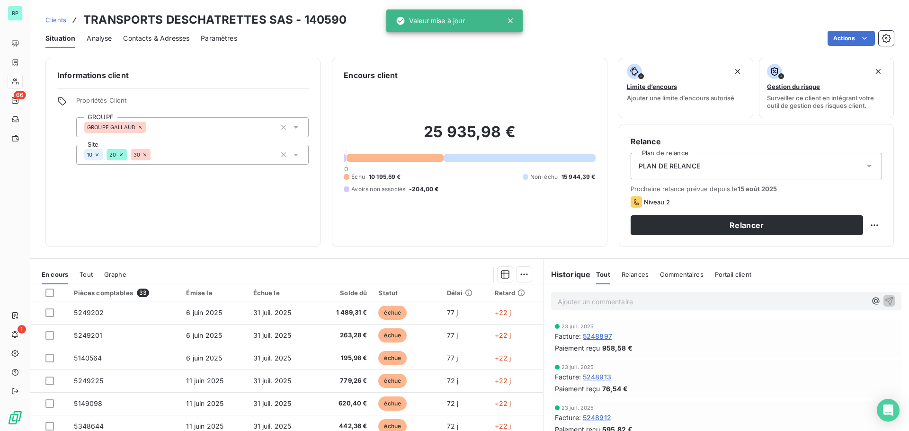
click at [235, 211] on div "Informations client Propriétés Client GROUPE GROUPE GALLAUD Site 10 20 30" at bounding box center [182, 152] width 275 height 189
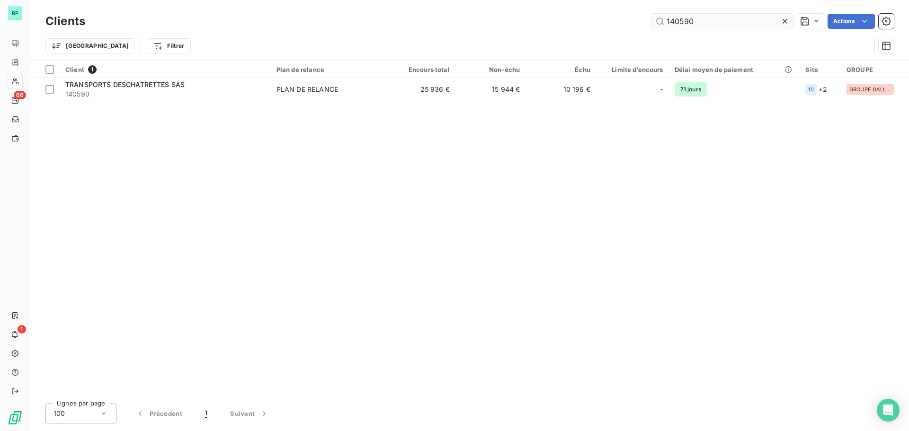
click at [710, 21] on input "140590" at bounding box center [723, 21] width 142 height 15
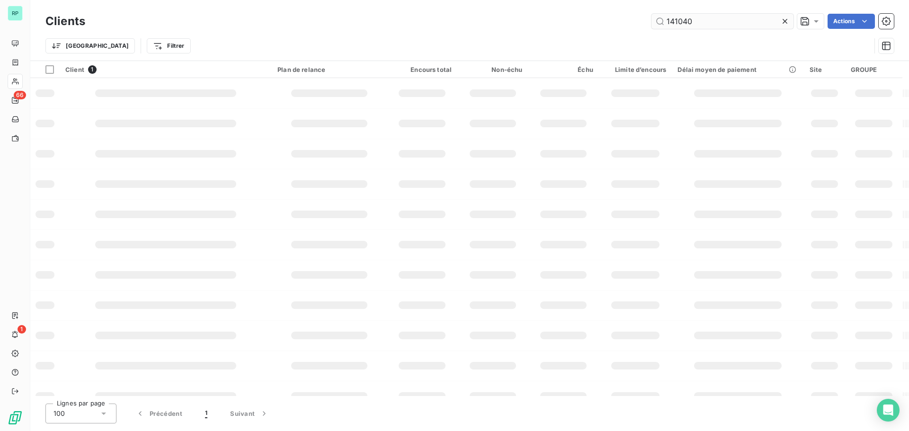
type input "141040"
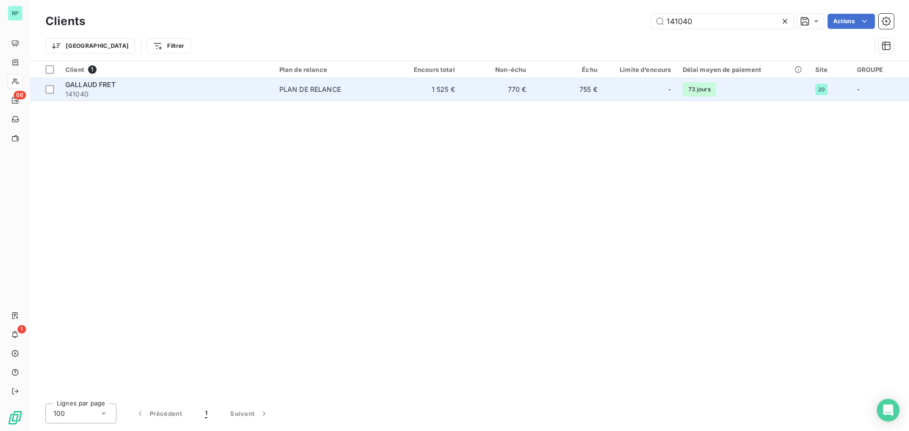
click at [424, 84] on td "1 525 €" at bounding box center [425, 89] width 72 height 23
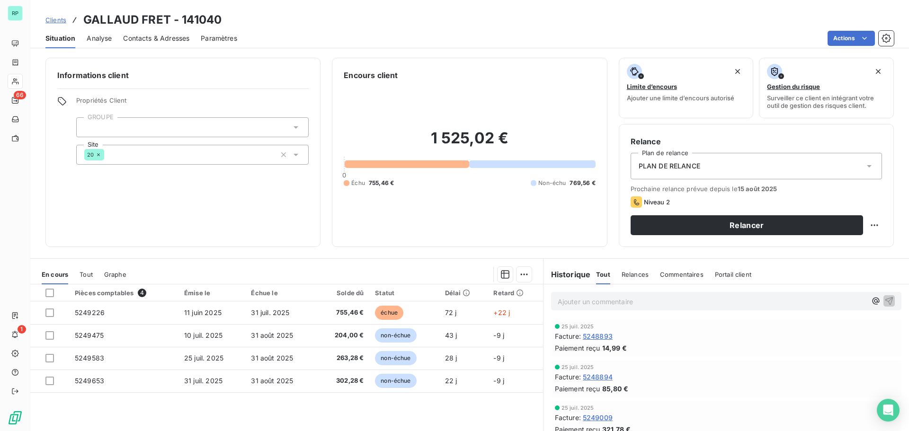
click at [161, 124] on div at bounding box center [192, 127] width 233 height 20
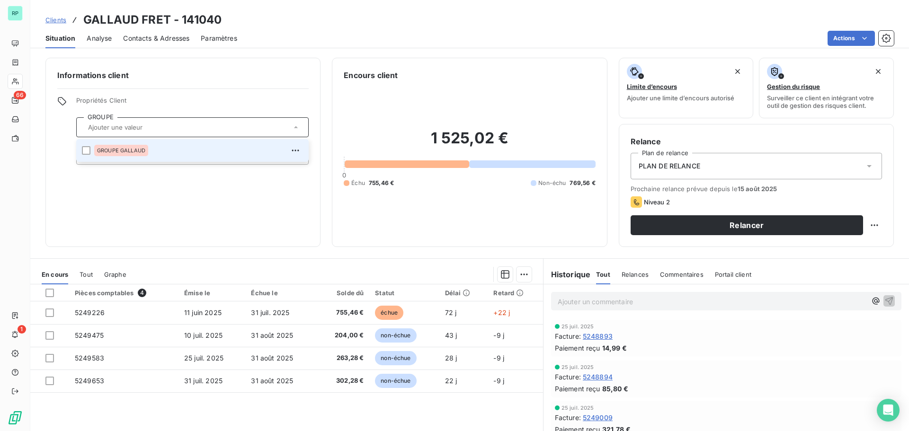
click at [141, 150] on span "GROUPE GALLAUD" at bounding box center [121, 151] width 48 height 6
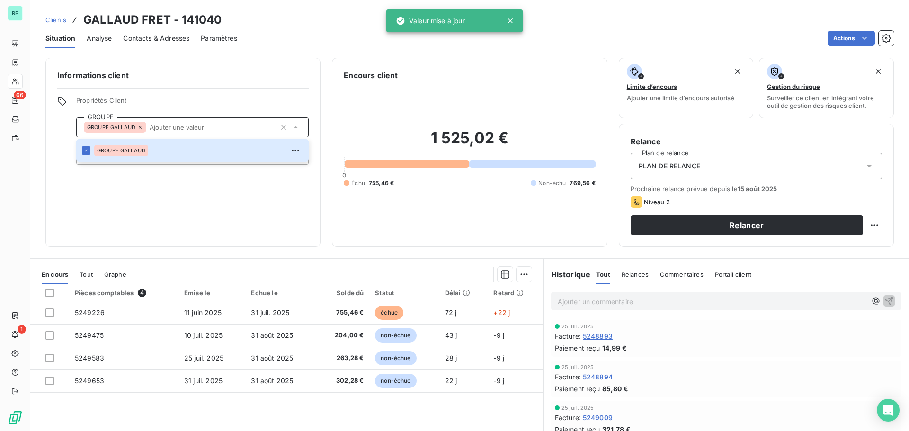
click at [178, 205] on div "Informations client Propriétés Client GROUPE GROUPE GALLAUD GROUPE GALLAUD Site…" at bounding box center [182, 152] width 275 height 189
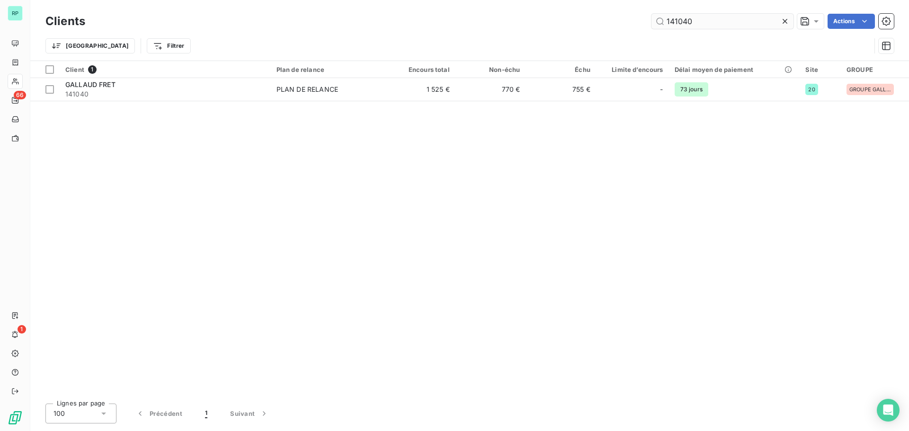
click at [678, 21] on input "141040" at bounding box center [723, 21] width 142 height 15
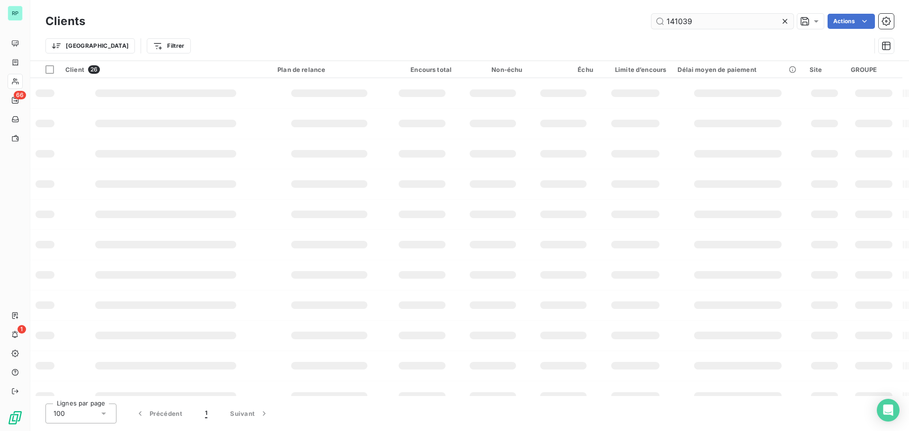
type input "141039"
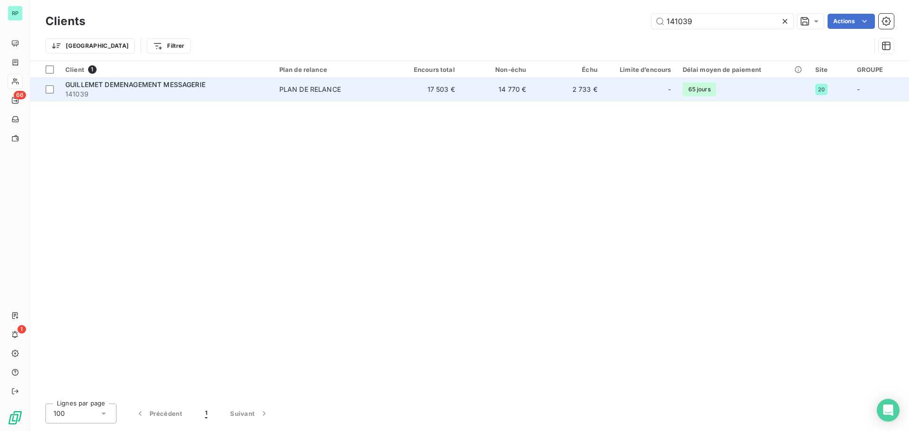
click at [285, 81] on td "PLAN DE RELANCE" at bounding box center [332, 89] width 116 height 23
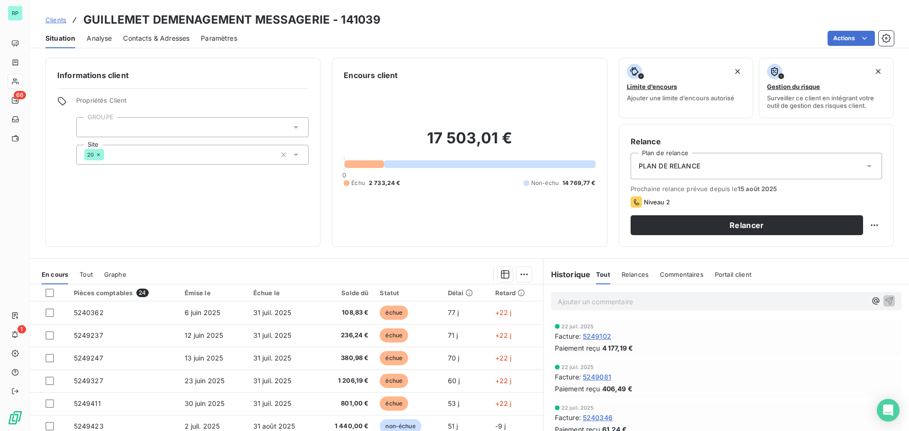
click at [163, 125] on div at bounding box center [192, 127] width 233 height 20
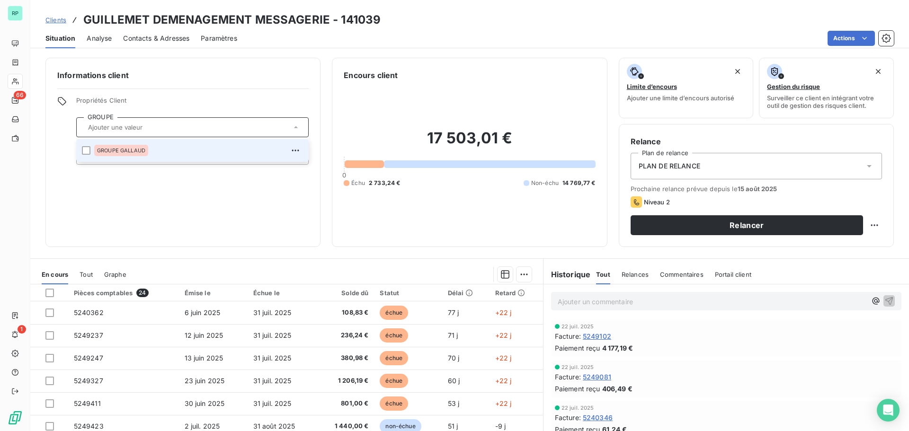
click at [139, 147] on div "GROUPE GALLAUD" at bounding box center [121, 150] width 54 height 11
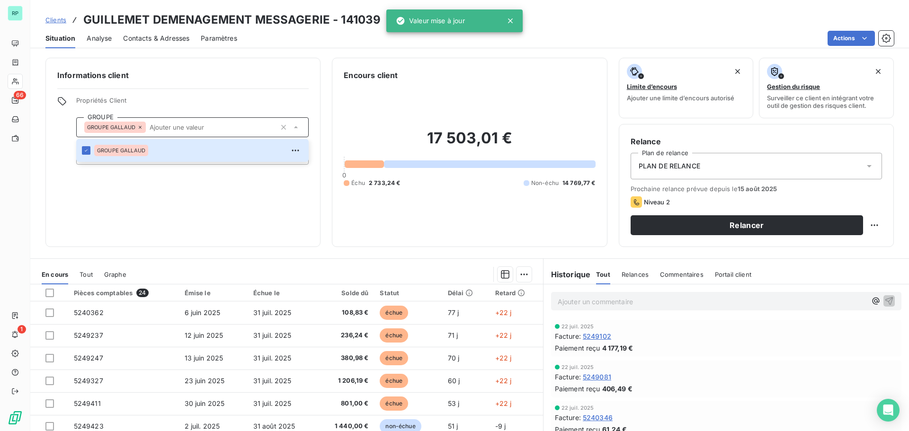
click at [160, 202] on div "Informations client Propriétés Client GROUPE GROUPE GALLAUD GROUPE GALLAUD Site…" at bounding box center [182, 152] width 275 height 189
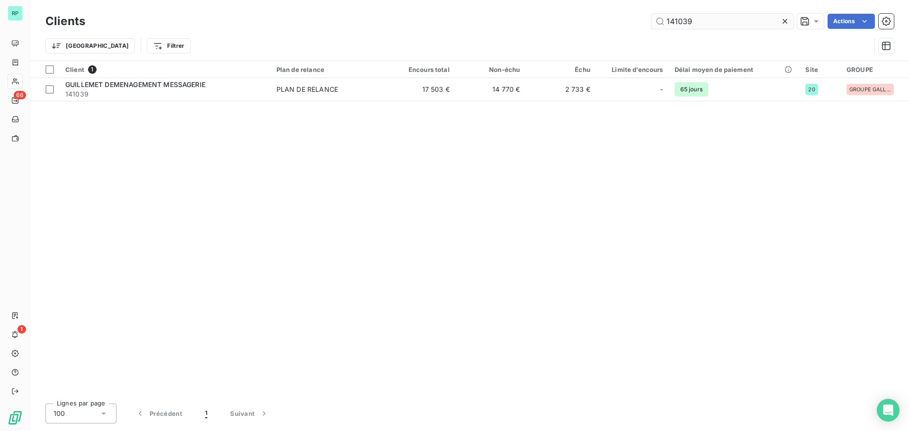
click at [692, 24] on input "141039" at bounding box center [723, 21] width 142 height 15
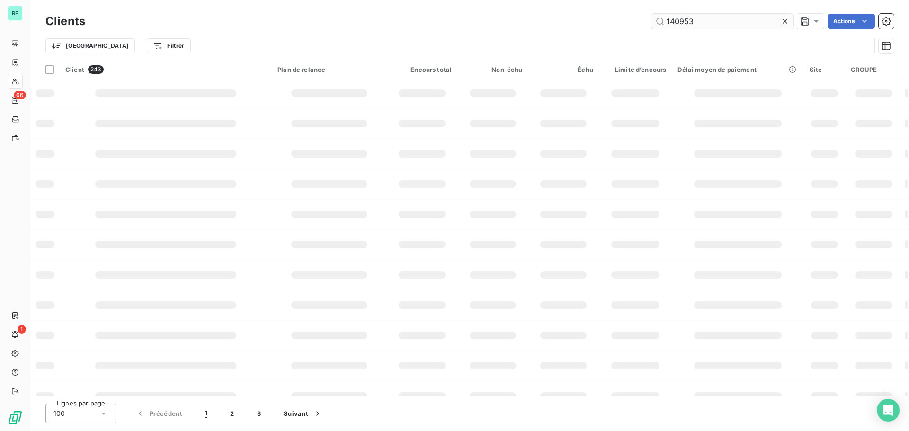
type input "140953"
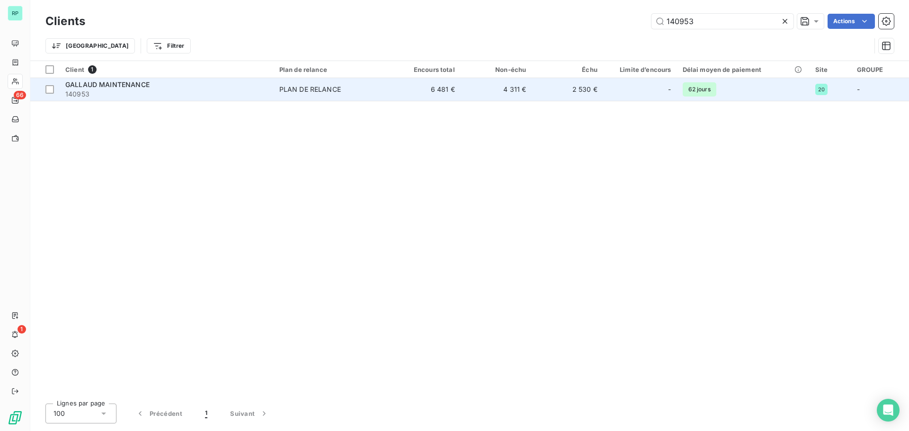
click at [349, 87] on span "PLAN DE RELANCE" at bounding box center [331, 89] width 105 height 9
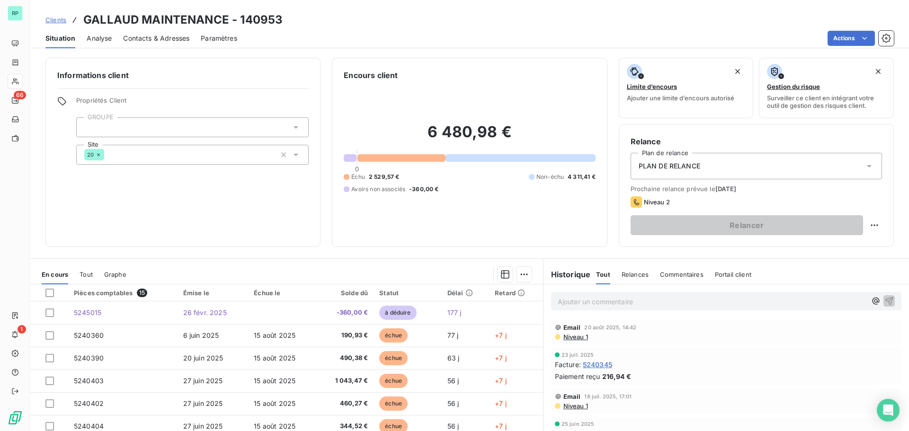
click at [184, 125] on div at bounding box center [192, 127] width 233 height 20
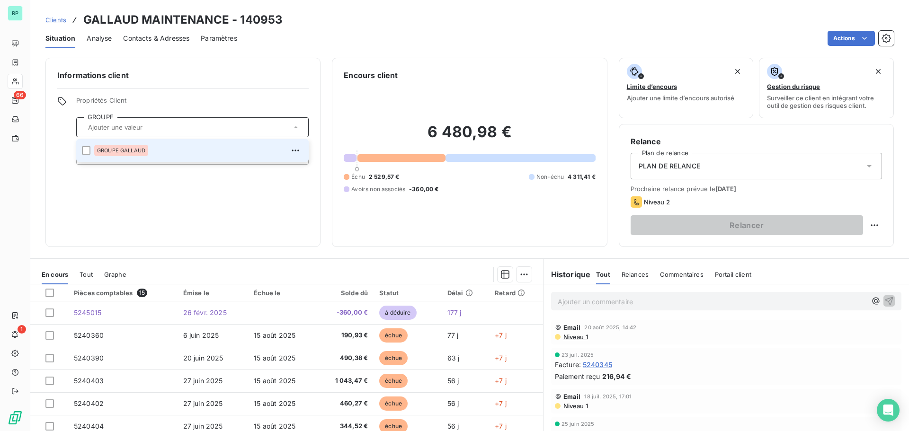
click at [133, 151] on span "GROUPE GALLAUD" at bounding box center [121, 151] width 48 height 6
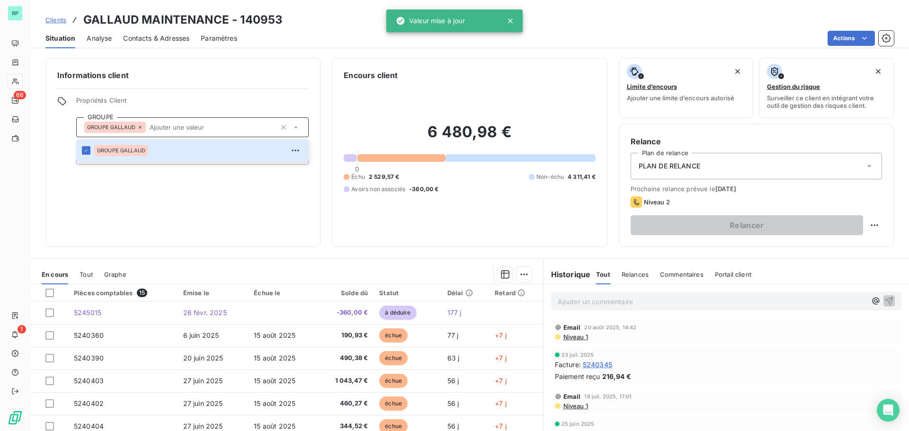
click at [174, 213] on div "Informations client Propriétés Client GROUPE GROUPE GALLAUD GROUPE GALLAUD Site…" at bounding box center [182, 152] width 275 height 189
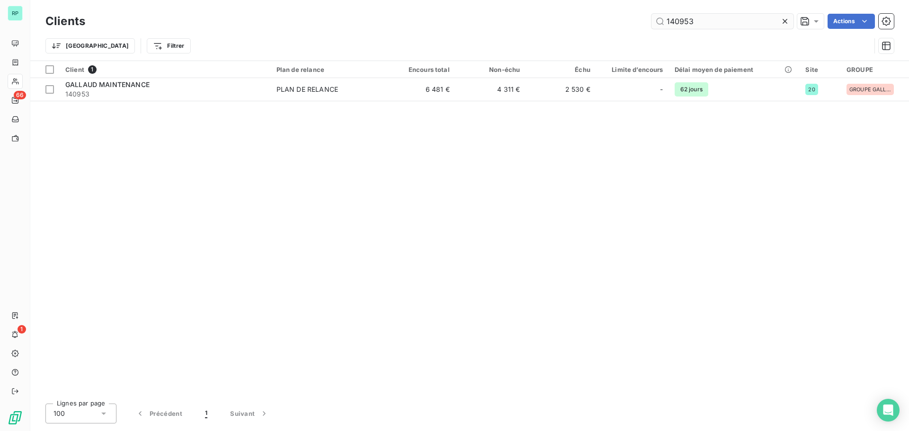
click at [688, 14] on input "140953" at bounding box center [723, 21] width 142 height 15
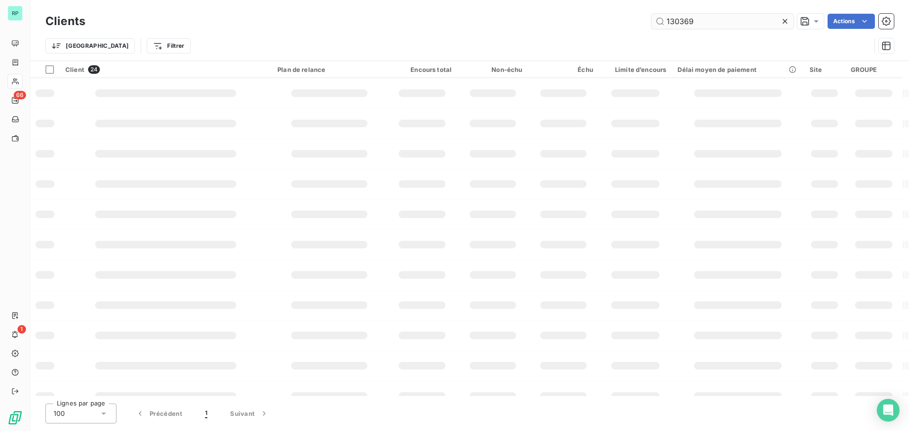
type input "130369"
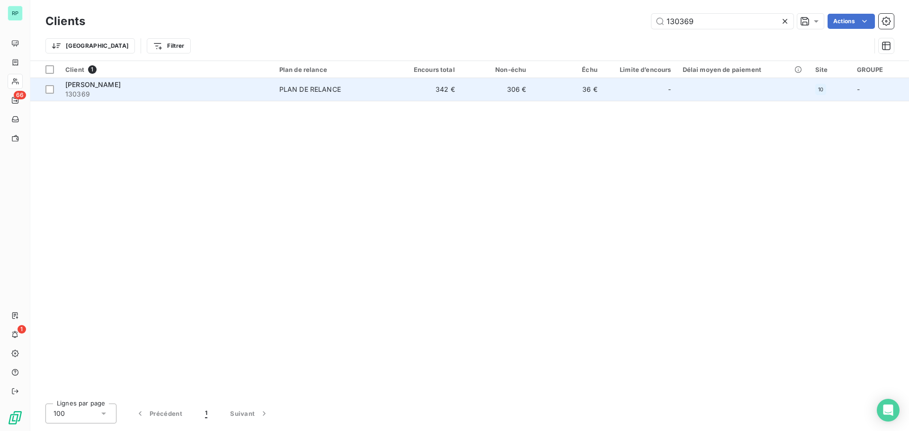
click at [360, 87] on span "PLAN DE RELANCE" at bounding box center [331, 89] width 105 height 9
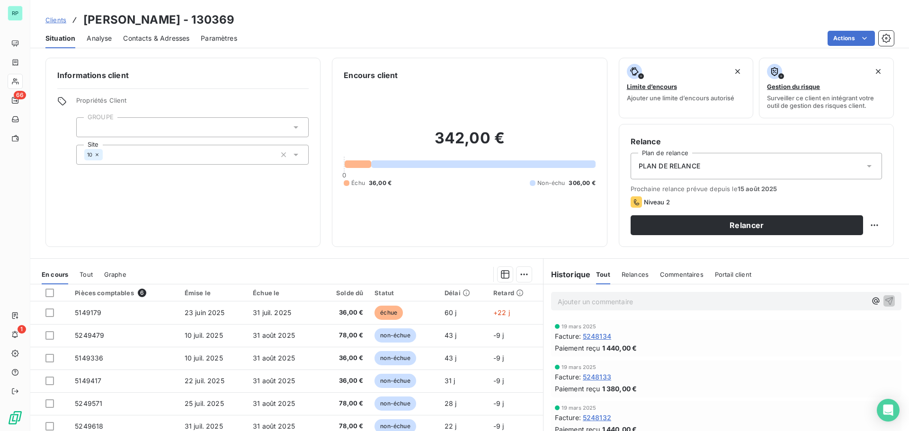
click at [157, 126] on div at bounding box center [192, 127] width 233 height 20
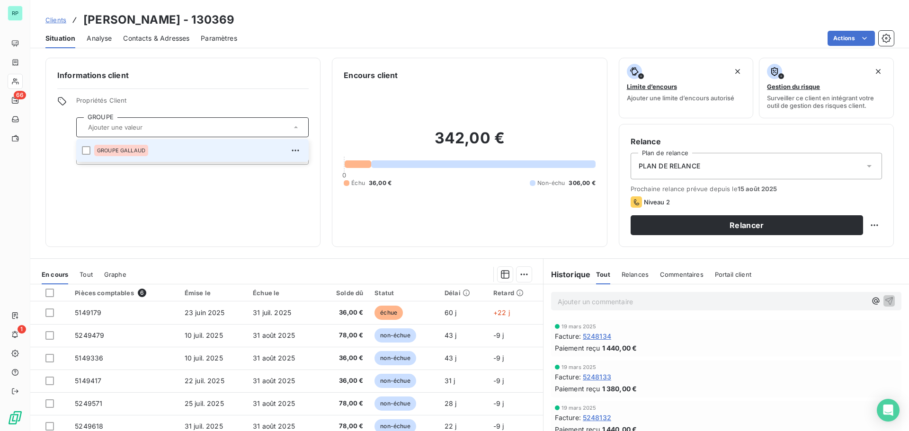
click at [134, 149] on span "GROUPE GALLAUD" at bounding box center [121, 151] width 48 height 6
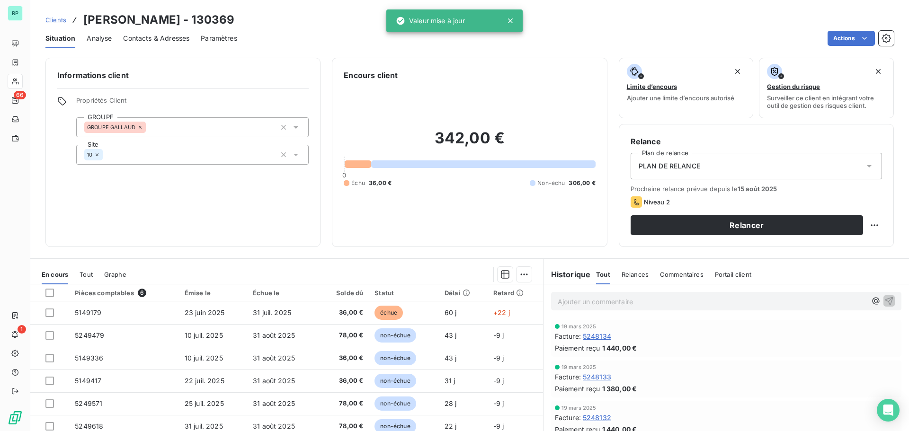
click at [172, 215] on div "Informations client Propriétés Client GROUPE GROUPE GALLAUD Site 10" at bounding box center [182, 152] width 275 height 189
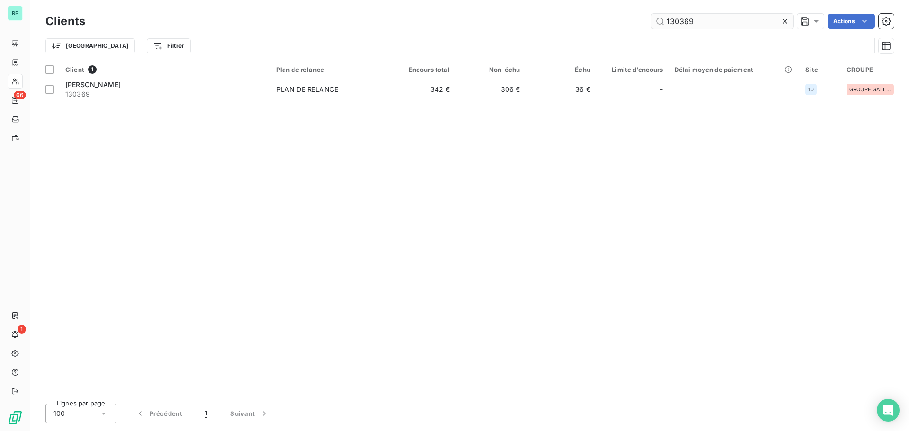
click at [679, 16] on input "130369" at bounding box center [723, 21] width 142 height 15
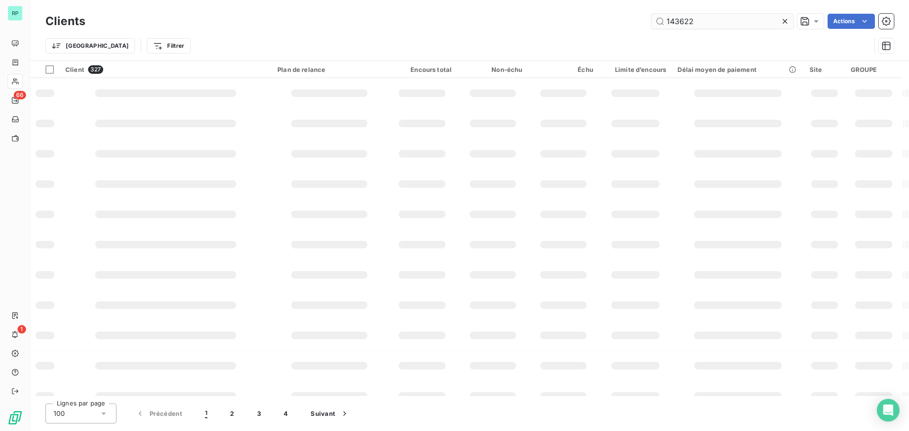
type input "143622"
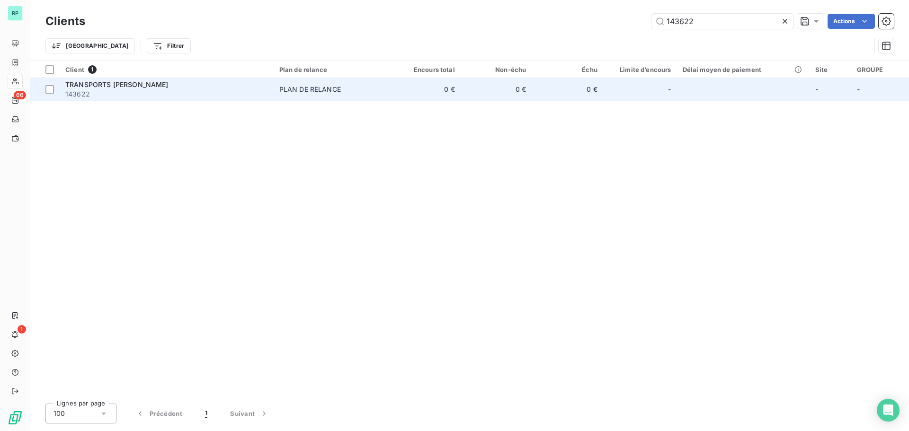
click at [299, 89] on div "PLAN DE RELANCE" at bounding box center [310, 89] width 62 height 9
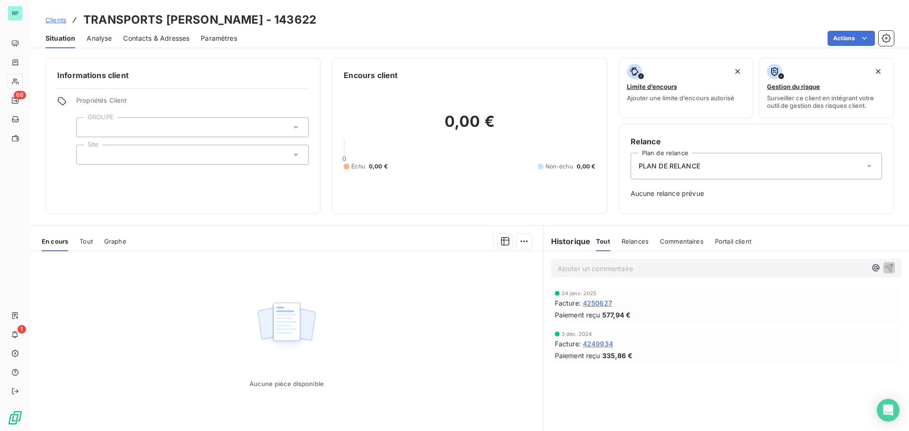
click at [165, 125] on div at bounding box center [192, 127] width 233 height 20
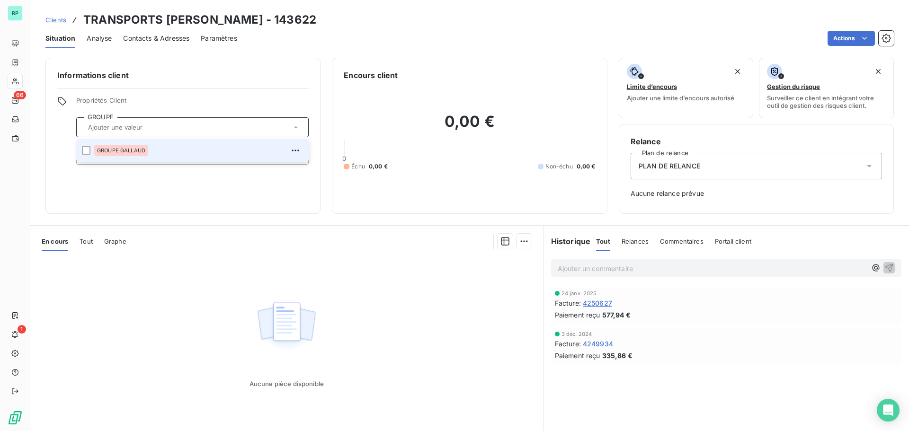
click at [141, 150] on span "GROUPE GALLAUD" at bounding box center [121, 151] width 48 height 6
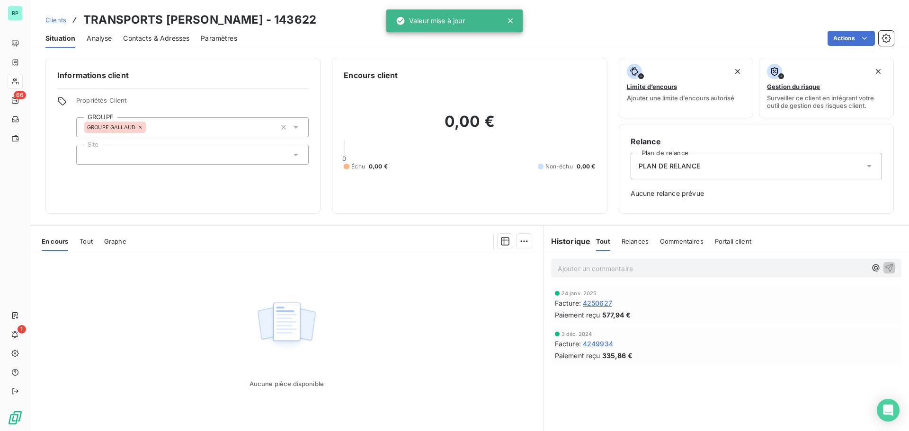
click at [236, 68] on div "Informations client Propriétés Client GROUPE GROUPE GALLAUD Site" at bounding box center [182, 136] width 275 height 156
click at [886, 37] on icon "button" at bounding box center [886, 38] width 9 height 9
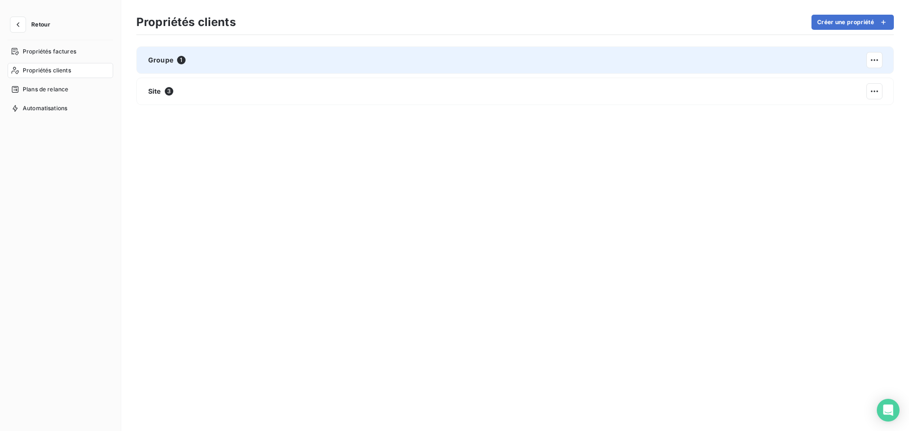
click at [180, 58] on span "1" at bounding box center [181, 60] width 9 height 9
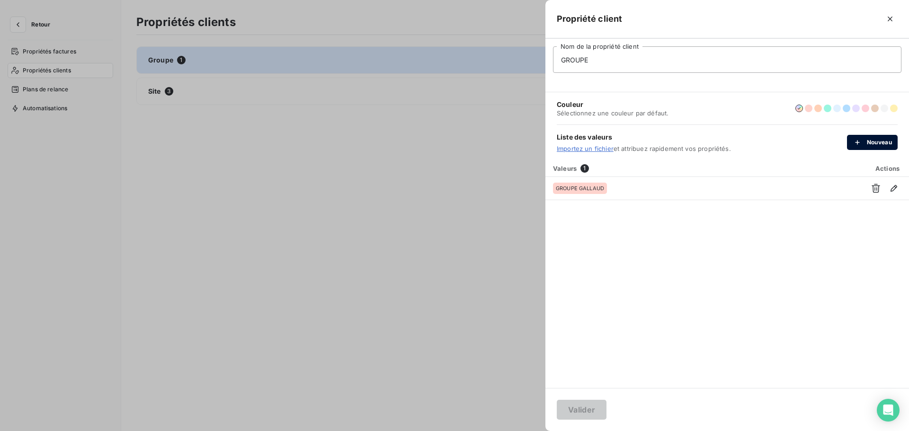
click at [880, 141] on button "Nouveau" at bounding box center [872, 142] width 51 height 15
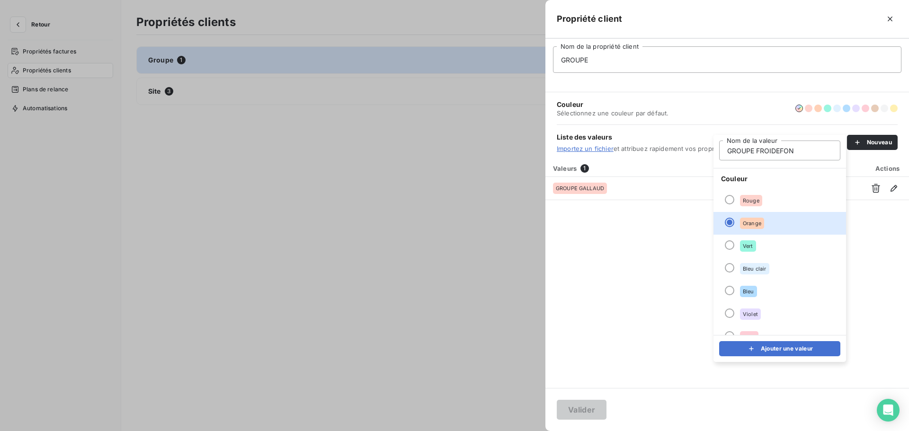
type input "GROUPE FROIDEFOND"
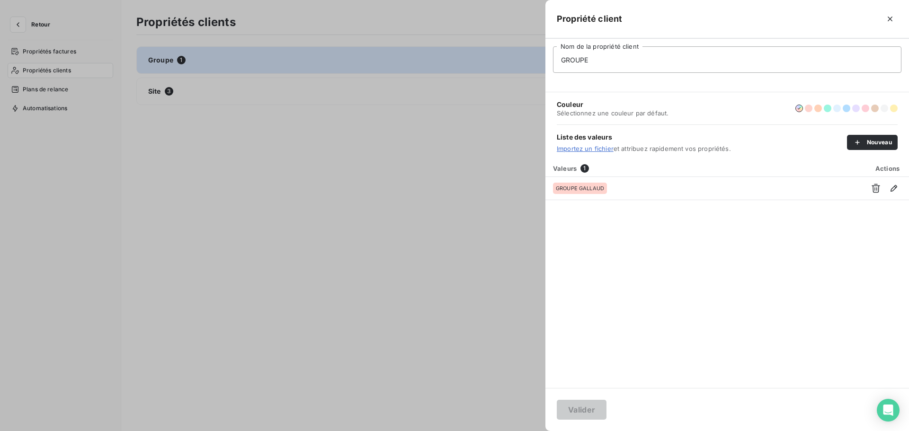
click at [639, 267] on div "Valeurs 1 Actions GROUPE GALLAUD" at bounding box center [728, 274] width 364 height 228
click at [869, 134] on div "Liste des valeurs Importez un fichier et attribuez rapidement vos propriétés. N…" at bounding box center [727, 143] width 341 height 36
click at [870, 139] on button "Nouveau" at bounding box center [872, 142] width 51 height 15
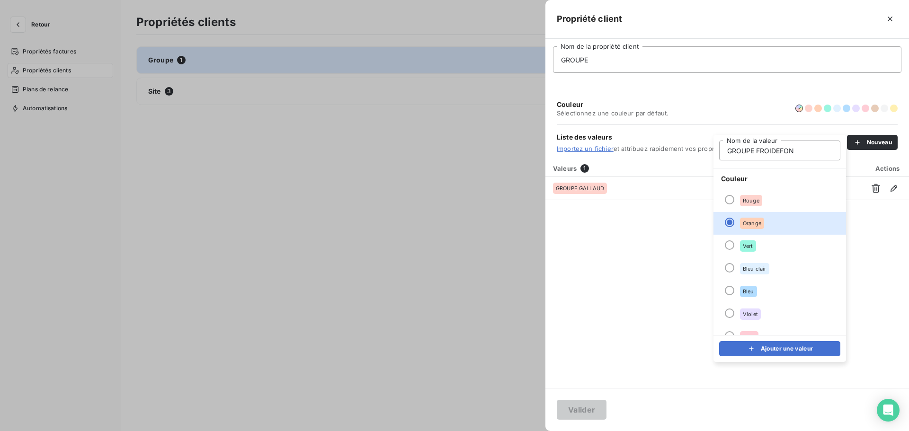
type input "GROUPE FROIDEFOND"
click button "Ajouter une valeur" at bounding box center [779, 348] width 121 height 15
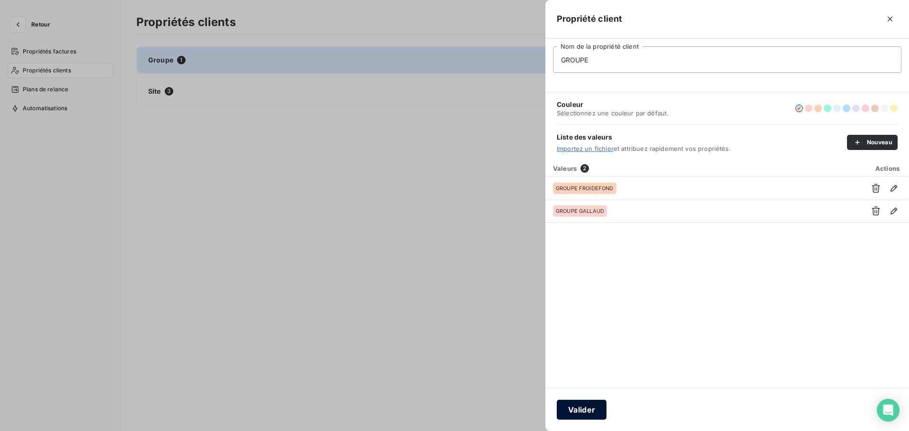
click at [585, 408] on button "Valider" at bounding box center [582, 410] width 50 height 20
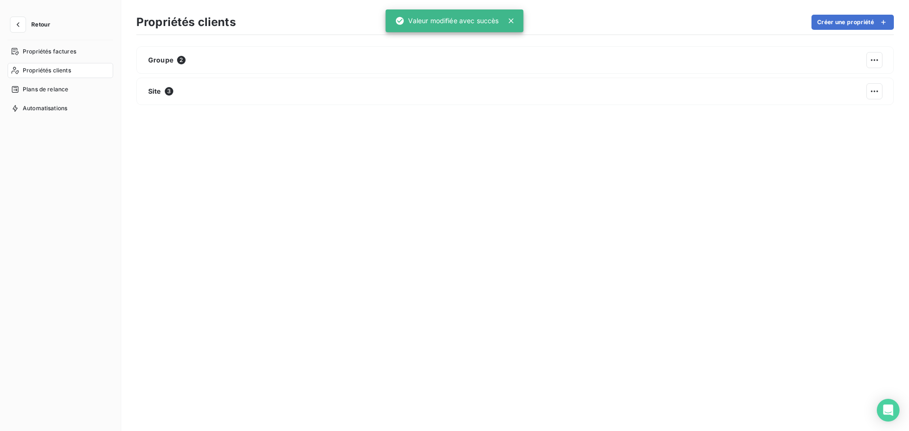
click at [35, 19] on button "Retour" at bounding box center [33, 24] width 50 height 15
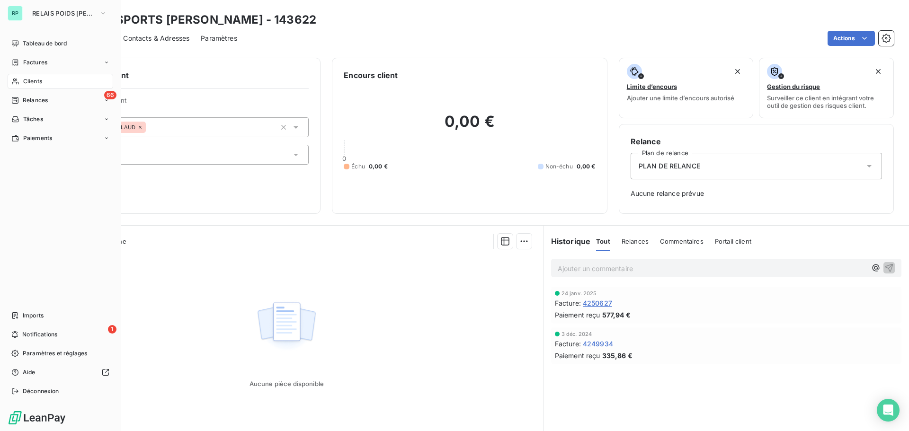
click at [38, 79] on span "Clients" at bounding box center [32, 81] width 19 height 9
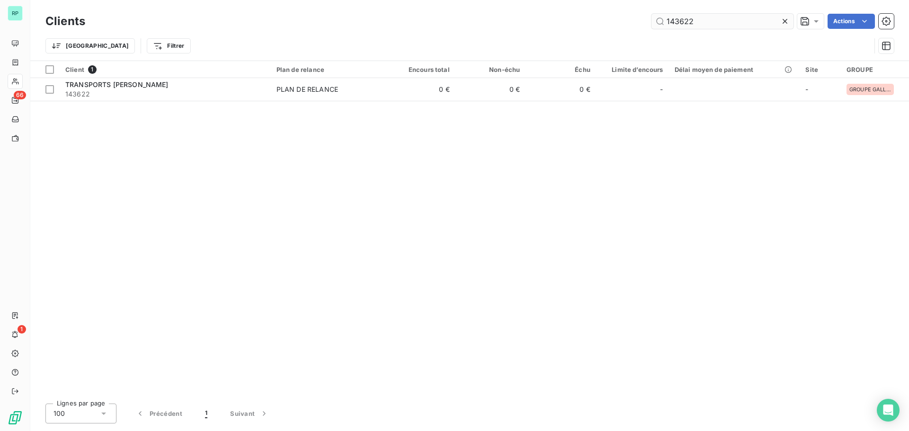
click at [695, 18] on input "143622" at bounding box center [723, 21] width 142 height 15
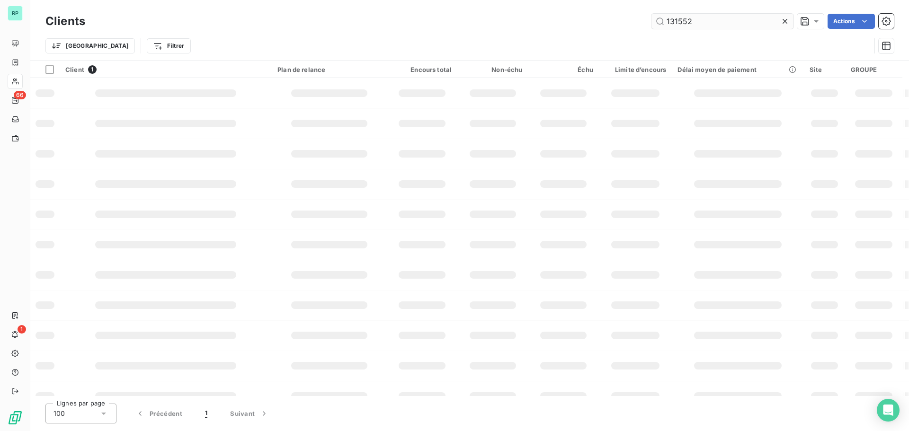
type input "131552"
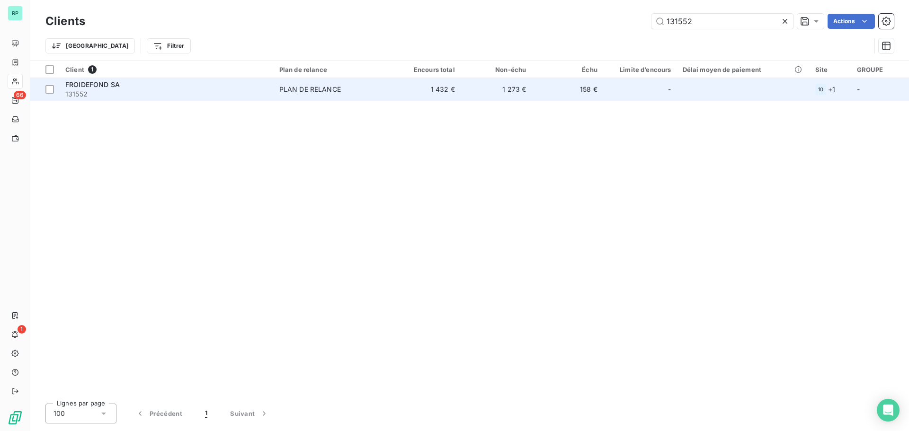
click at [524, 89] on td "1 273 €" at bounding box center [497, 89] width 72 height 23
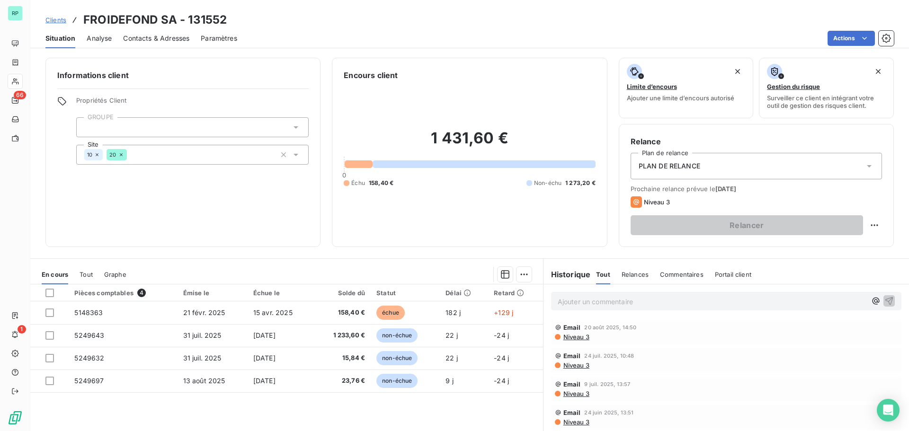
click at [211, 129] on div at bounding box center [192, 127] width 233 height 20
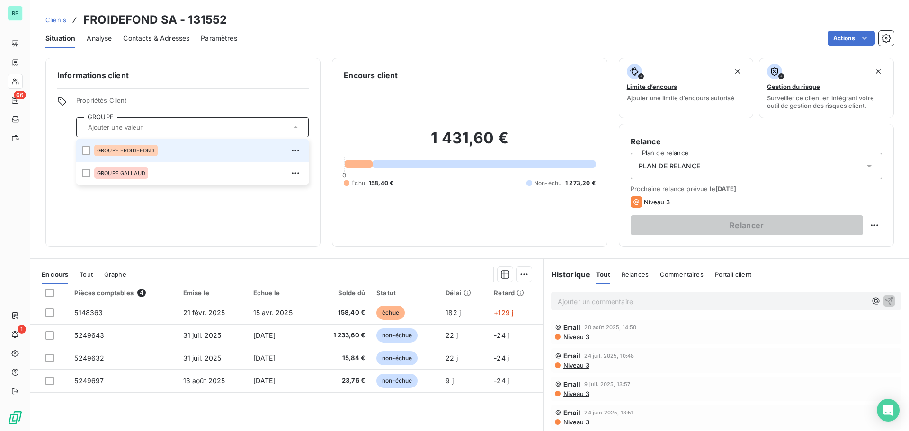
click at [145, 150] on span "GROUPE FROIDEFOND" at bounding box center [126, 151] width 58 height 6
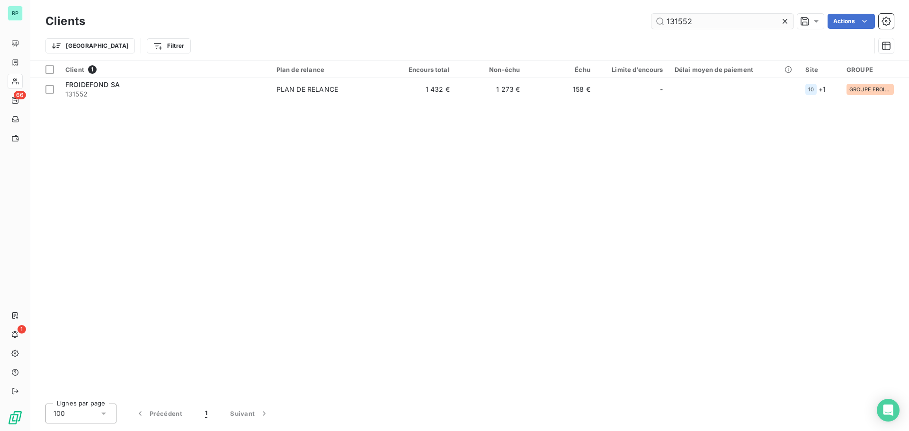
click at [679, 21] on input "131552" at bounding box center [723, 21] width 142 height 15
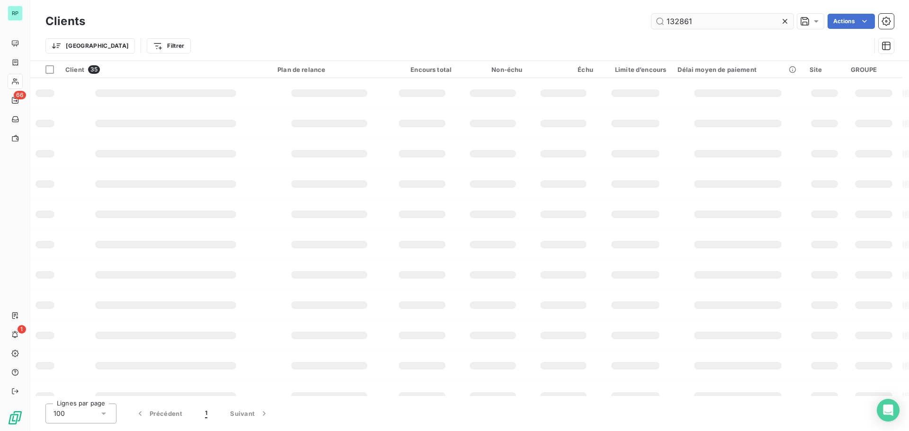
type input "132861"
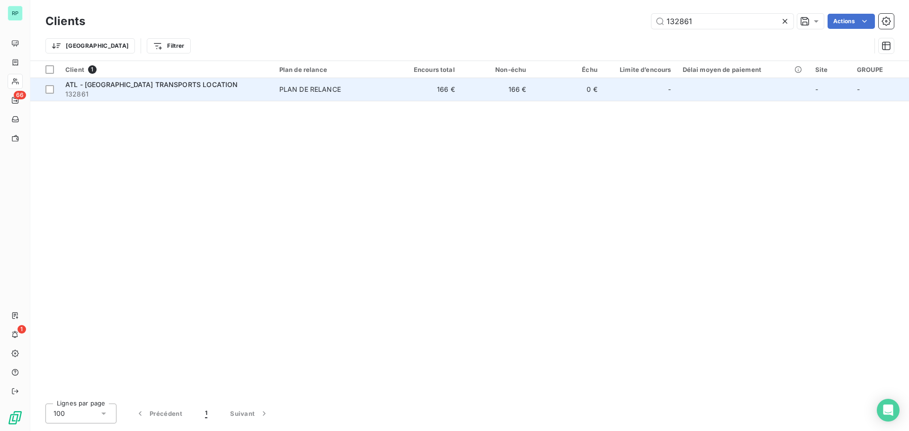
click at [271, 82] on td "ATL - AVEYRON TRANSPORTS LOCATION 132861" at bounding box center [167, 89] width 214 height 23
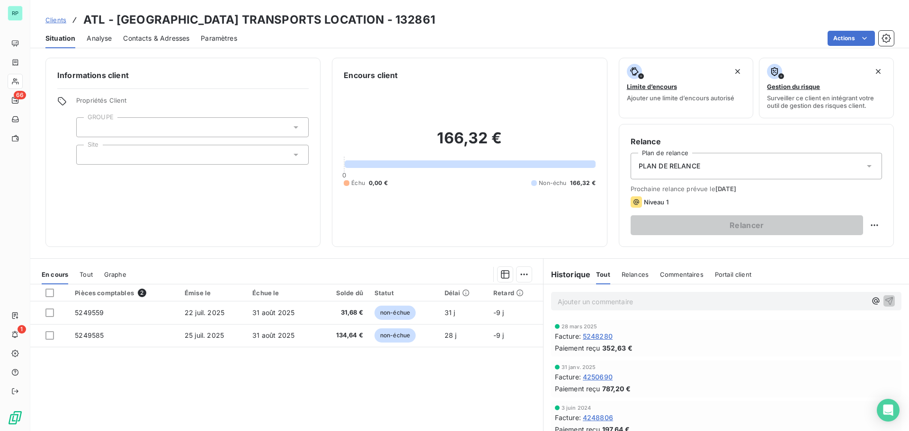
click at [185, 122] on div at bounding box center [192, 127] width 233 height 20
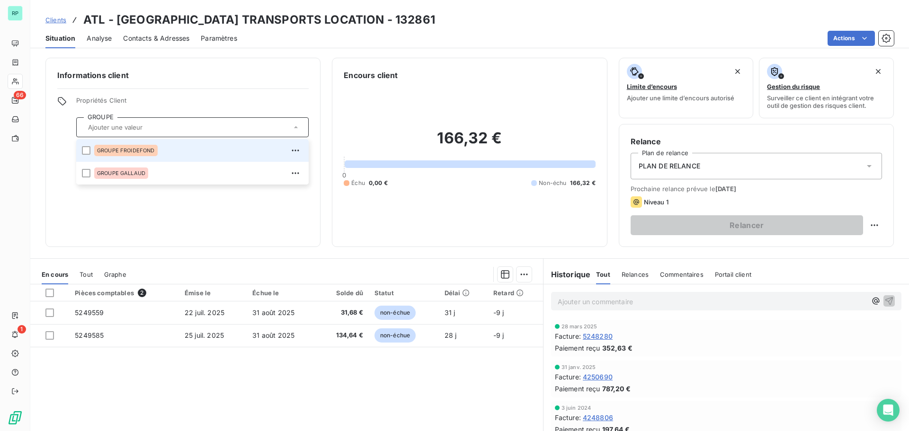
click at [140, 151] on span "GROUPE FROIDEFOND" at bounding box center [126, 151] width 58 height 6
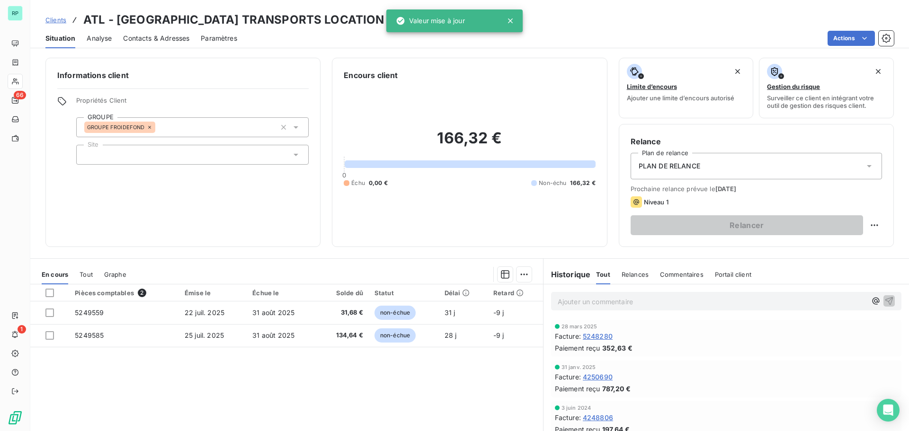
click at [217, 78] on h6 "Informations client" at bounding box center [182, 75] width 251 height 11
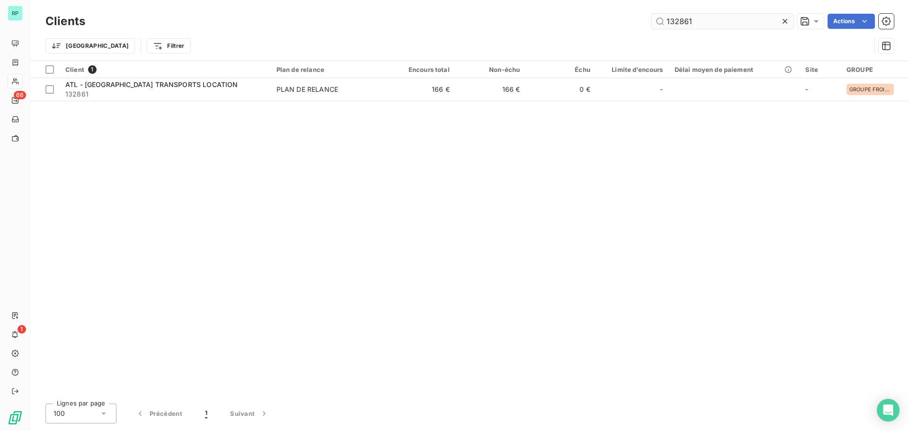
click at [700, 21] on input "132861" at bounding box center [723, 21] width 142 height 15
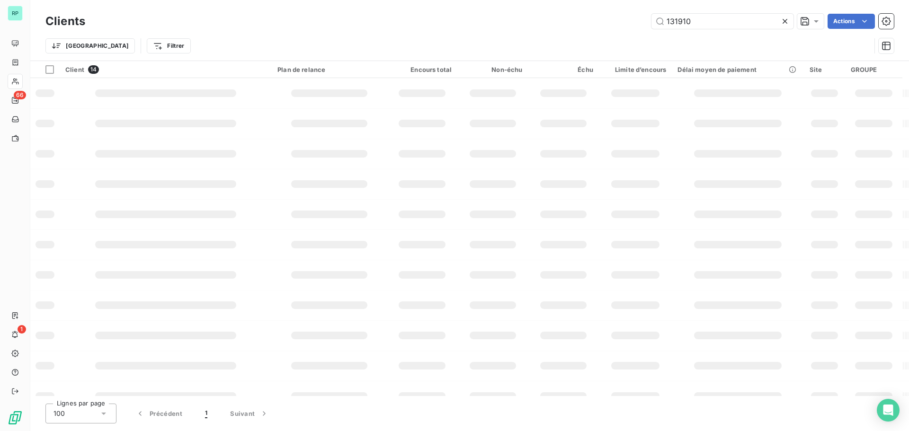
type input "131910"
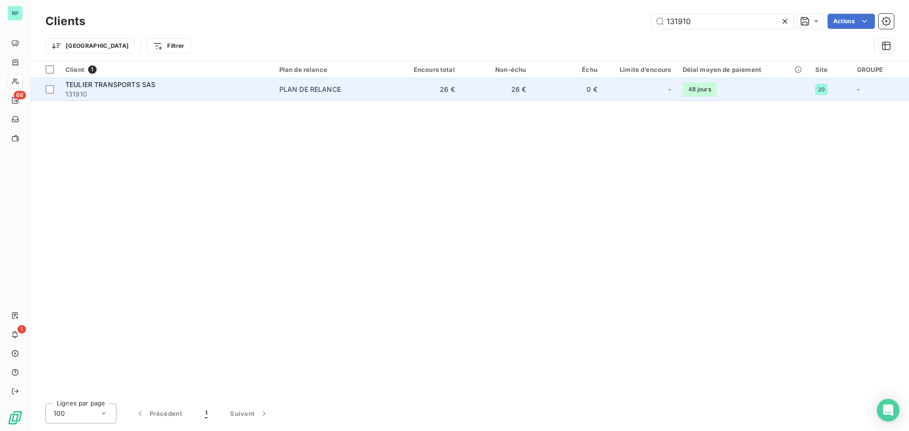
click at [173, 94] on span "131910" at bounding box center [166, 94] width 203 height 9
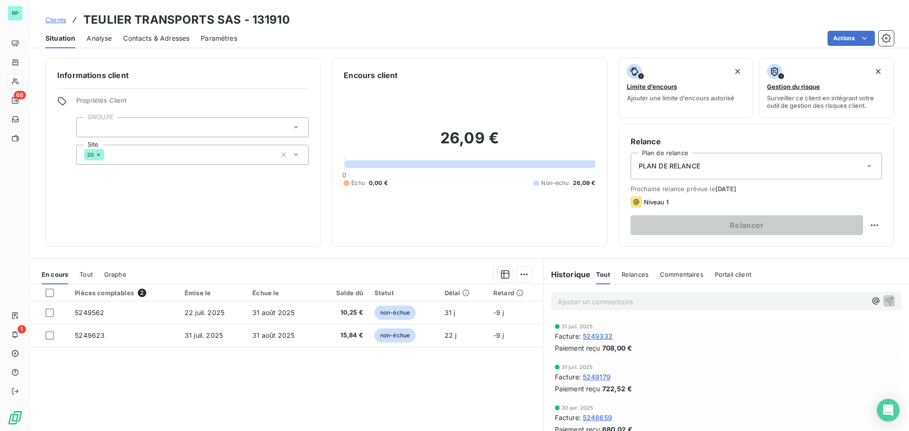
click at [157, 119] on div at bounding box center [192, 127] width 233 height 20
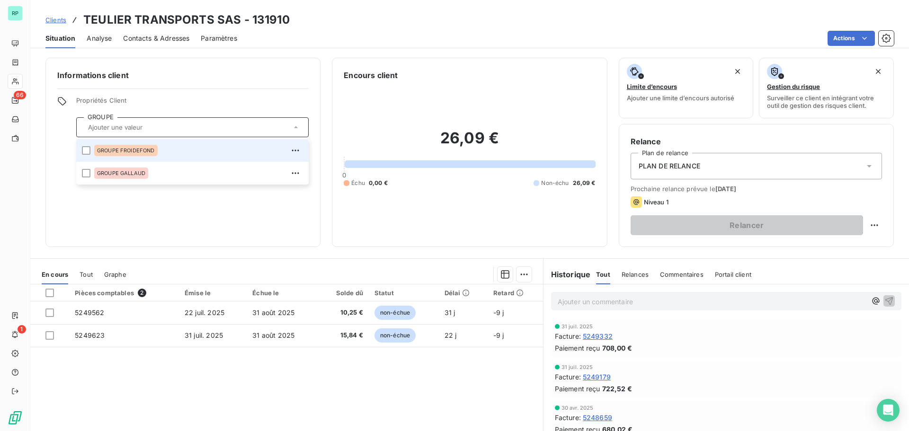
click at [146, 150] on span "GROUPE FROIDEFOND" at bounding box center [126, 151] width 58 height 6
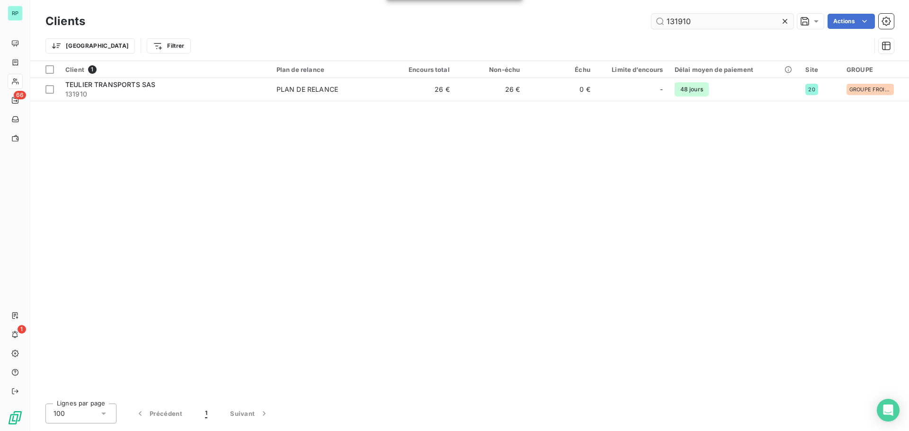
click at [704, 20] on input "131910" at bounding box center [723, 21] width 142 height 15
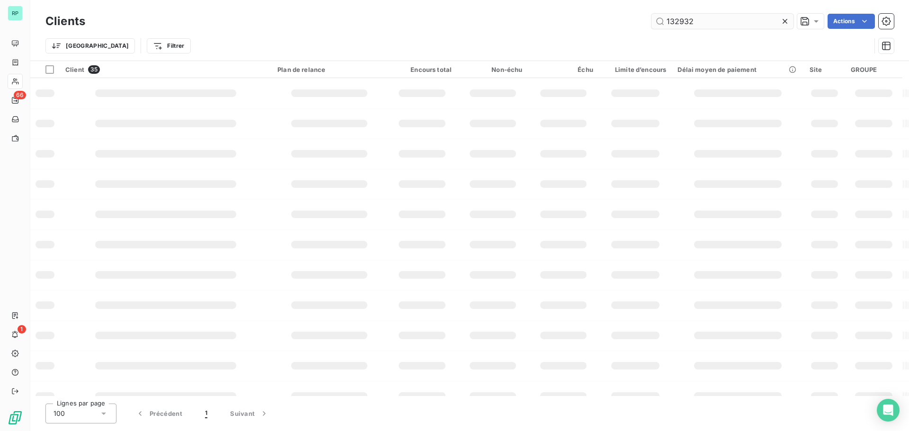
type input "132932"
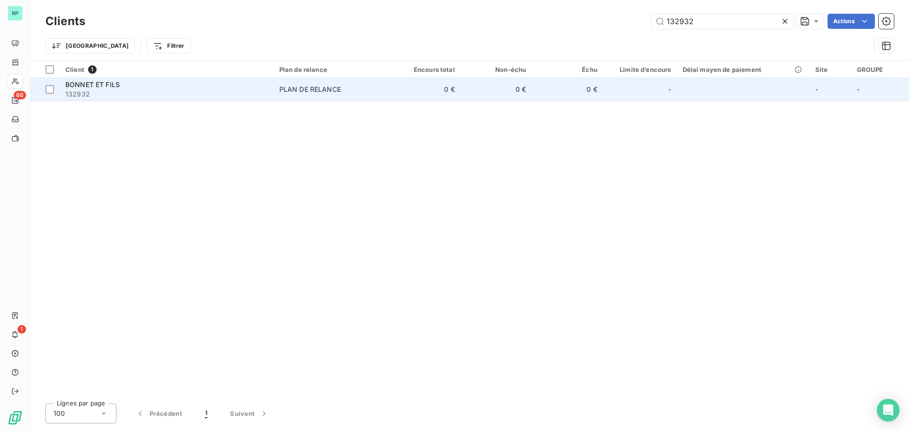
click at [477, 87] on td "0 €" at bounding box center [497, 89] width 72 height 23
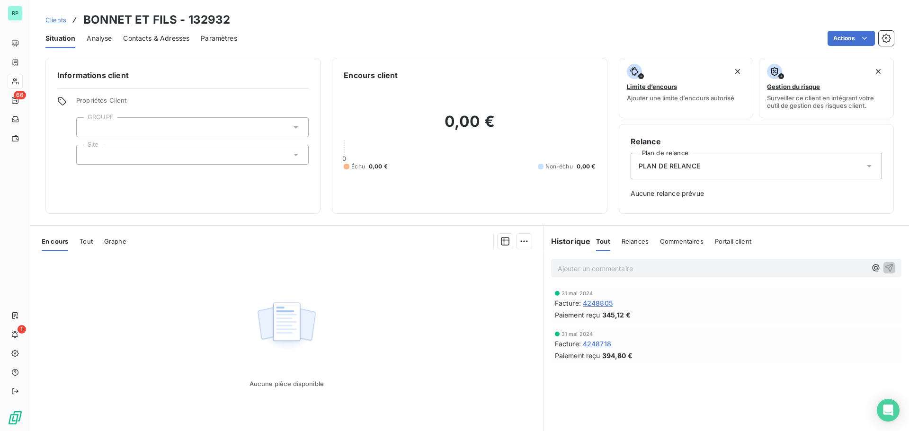
click at [220, 126] on div at bounding box center [192, 127] width 233 height 20
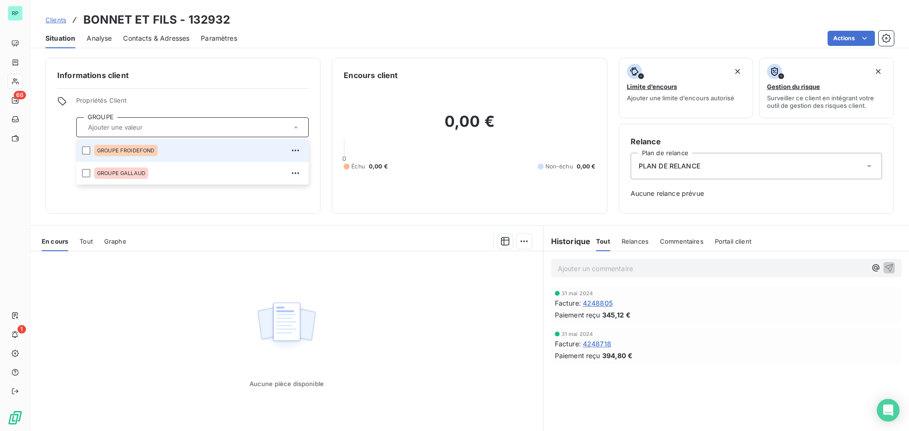
click at [205, 147] on div "GROUPE FROIDEFOND" at bounding box center [198, 150] width 209 height 15
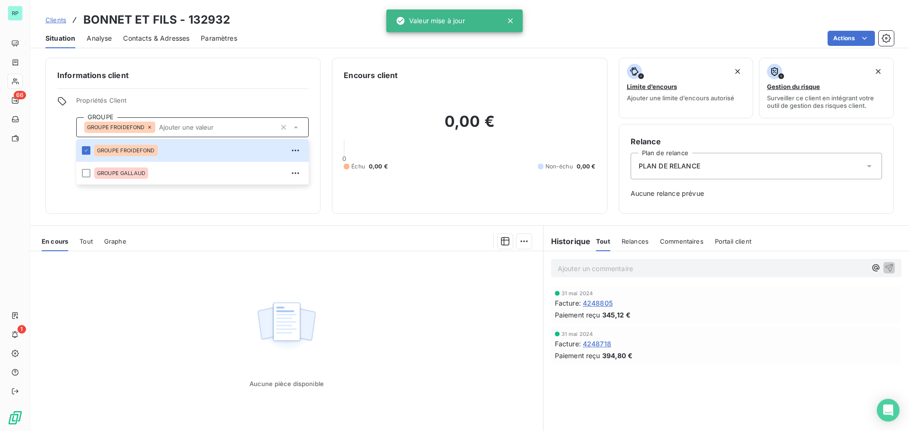
click at [234, 67] on div "Informations client Propriétés Client GROUPE GROUPE FROIDEFOND GROUPE FROIDEFON…" at bounding box center [182, 136] width 275 height 156
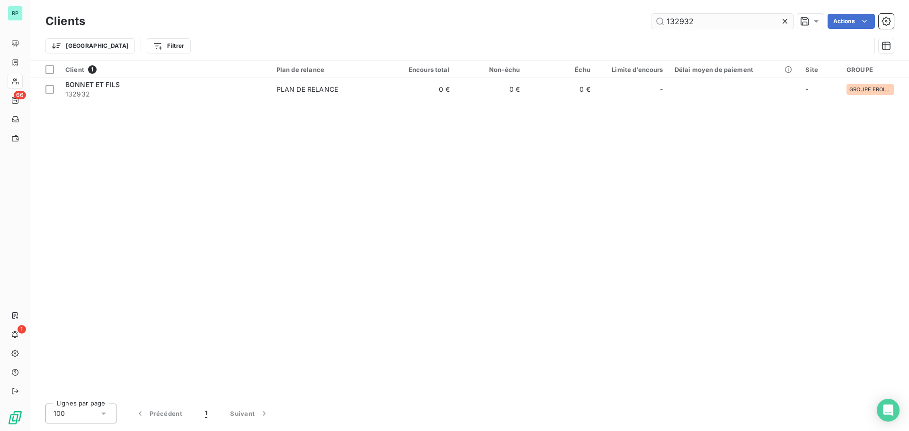
click at [707, 19] on input "132932" at bounding box center [723, 21] width 142 height 15
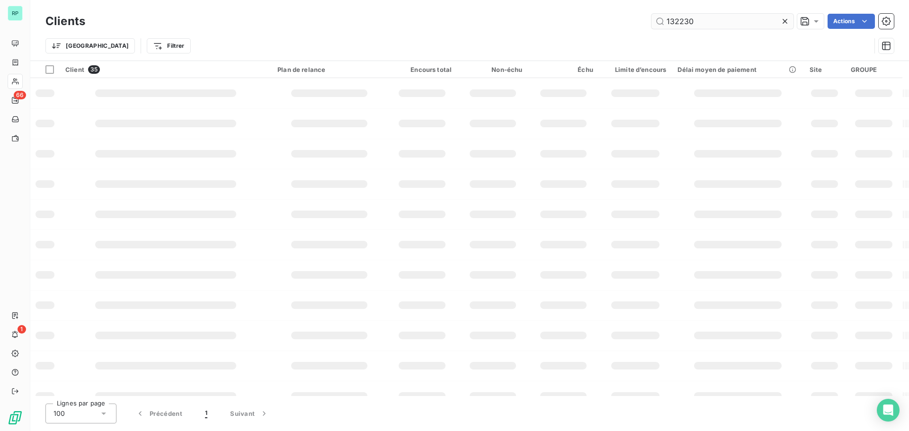
type input "132230"
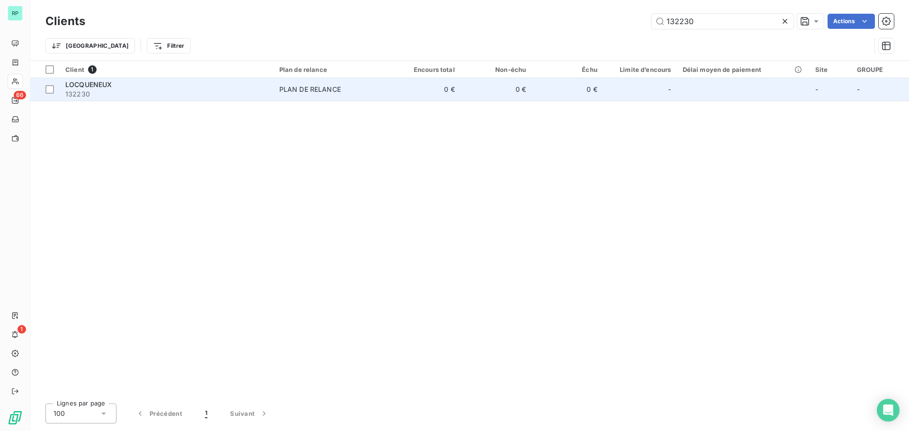
click at [409, 90] on td "0 €" at bounding box center [425, 89] width 72 height 23
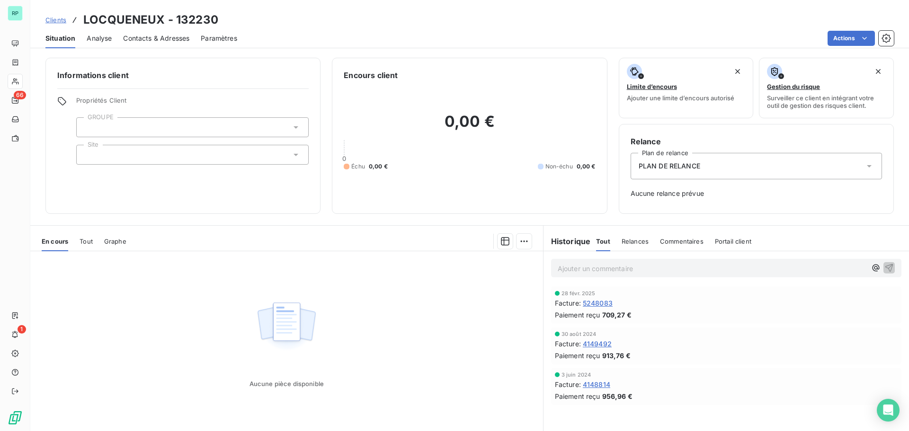
click at [212, 125] on div at bounding box center [192, 127] width 233 height 20
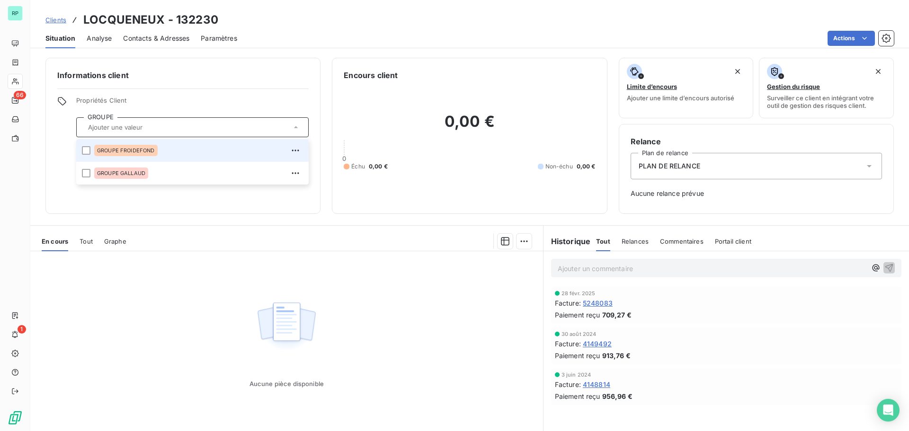
click at [157, 147] on div "GROUPE FROIDEFOND" at bounding box center [125, 150] width 63 height 11
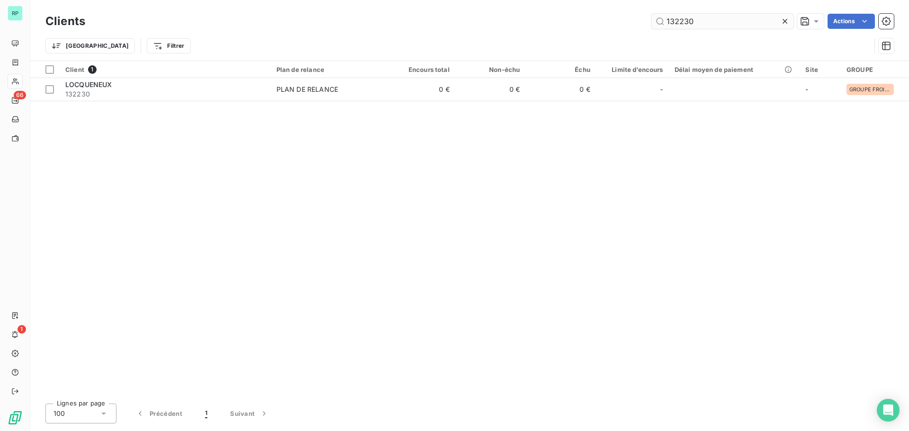
click at [678, 18] on input "132230" at bounding box center [723, 21] width 142 height 15
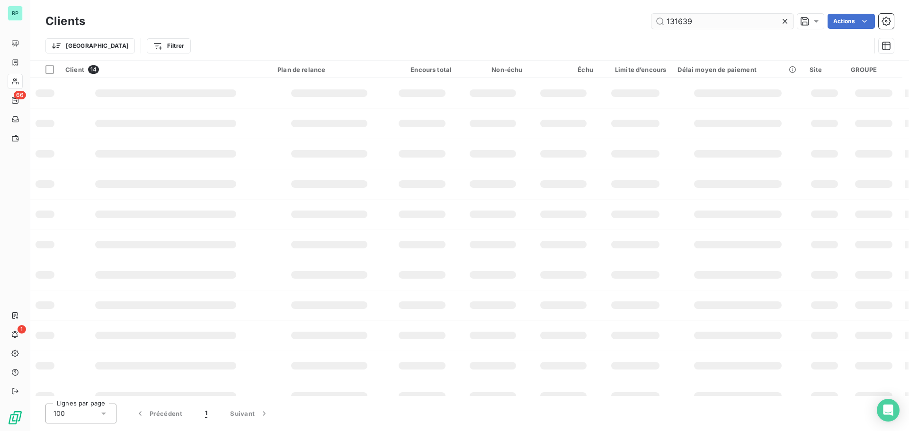
type input "131639"
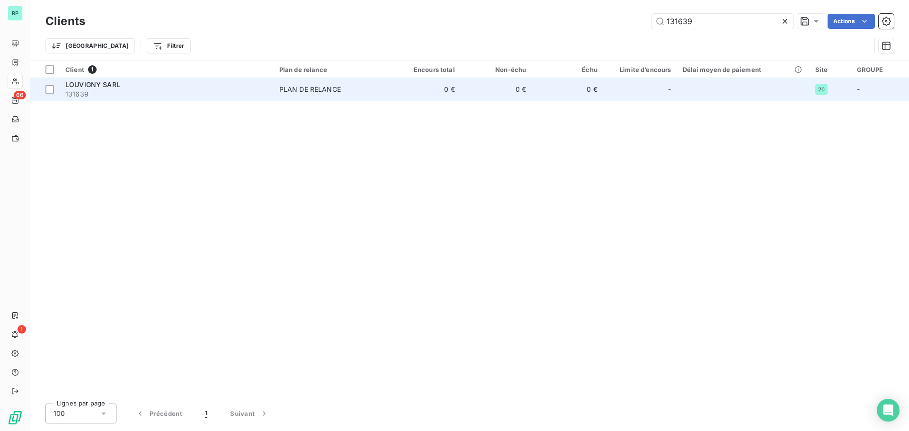
click at [447, 86] on td "0 €" at bounding box center [425, 89] width 72 height 23
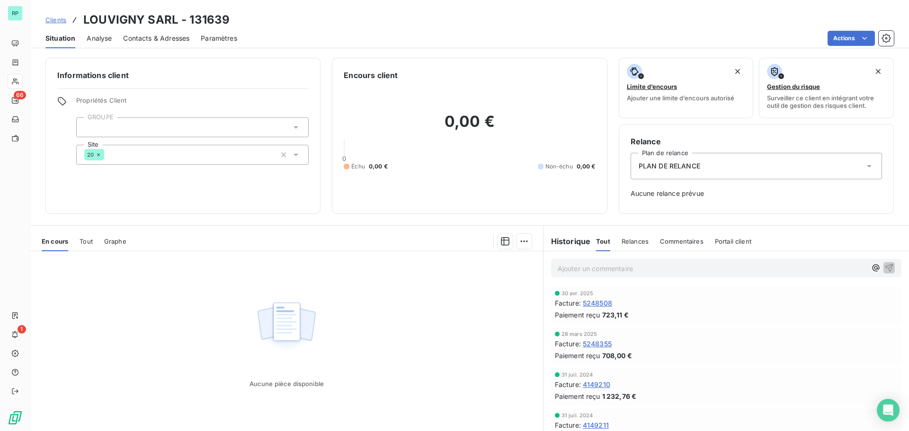
click at [190, 133] on div at bounding box center [192, 127] width 233 height 20
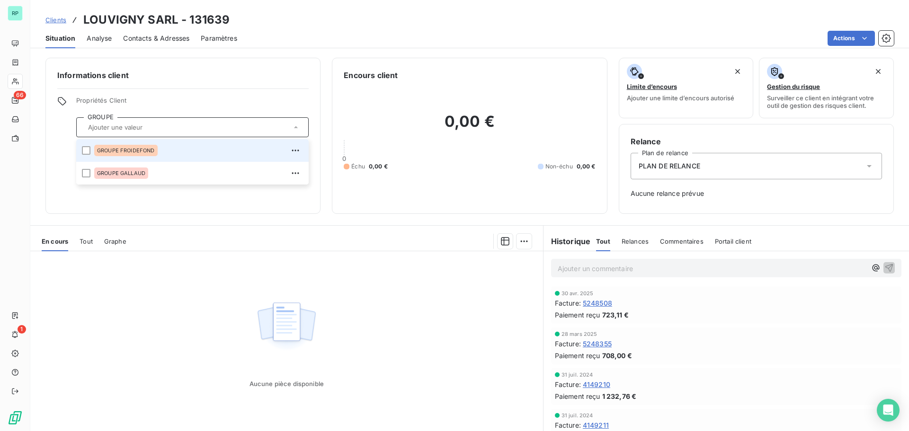
click at [149, 150] on span "GROUPE FROIDEFOND" at bounding box center [126, 151] width 58 height 6
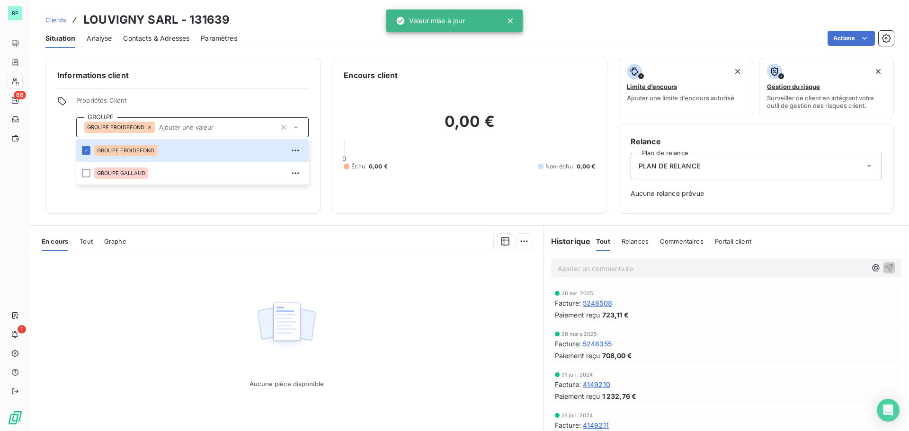
click at [232, 79] on h6 "Informations client" at bounding box center [182, 75] width 251 height 11
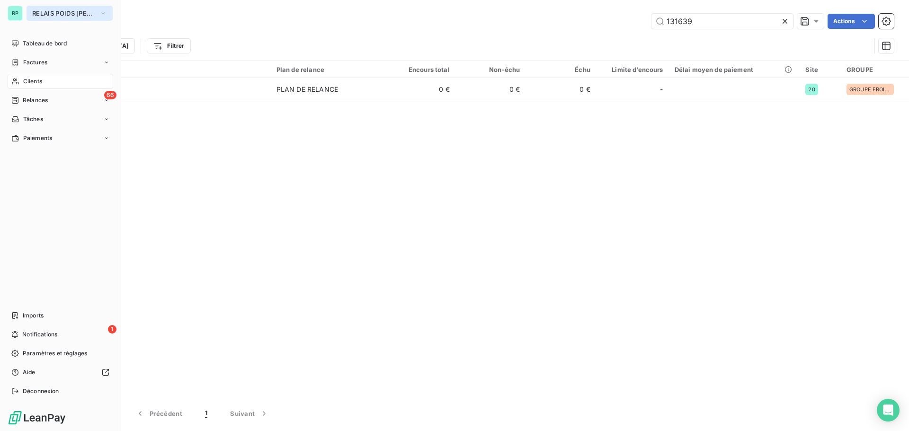
click at [63, 10] on span "RELAIS POIDS [PERSON_NAME]" at bounding box center [63, 13] width 63 height 8
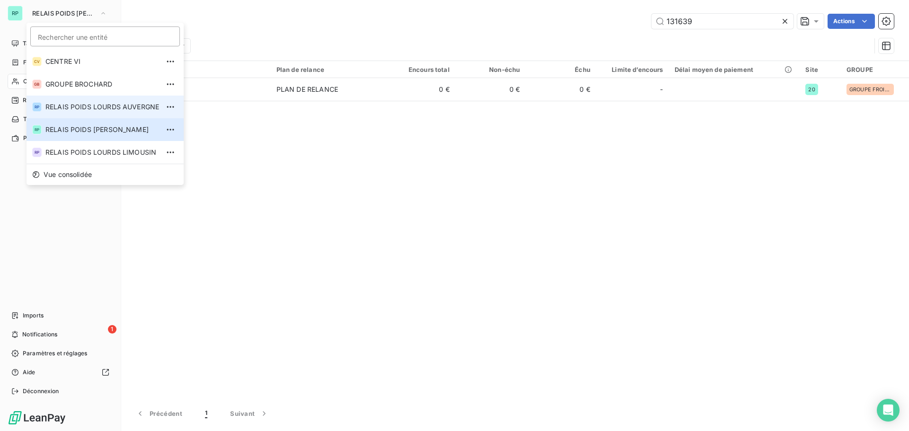
click at [131, 104] on span "RELAIS POIDS LOURDS AUVERGNE" at bounding box center [102, 106] width 114 height 9
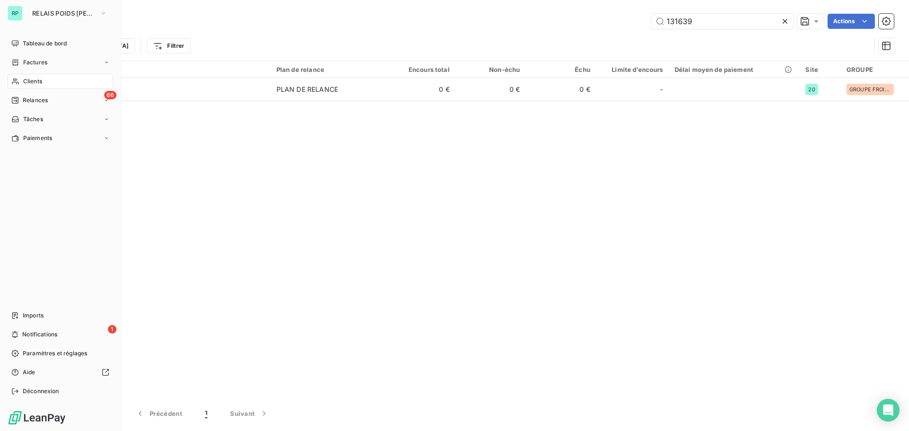
type input "LOCTR"
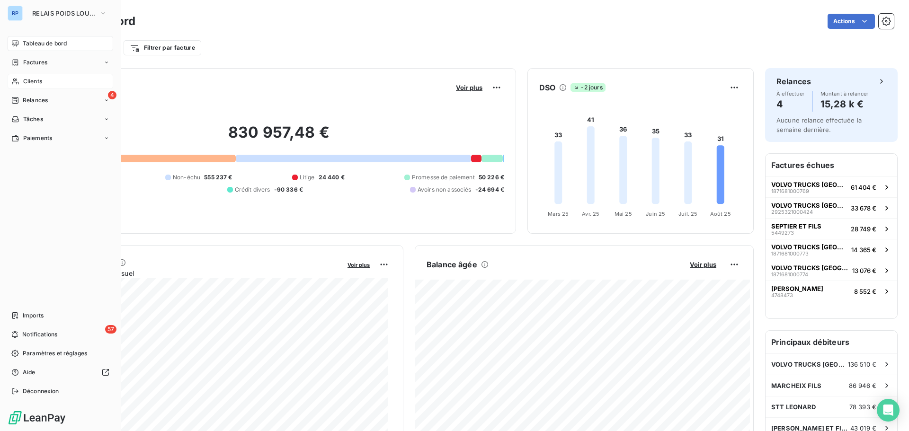
click at [36, 81] on span "Clients" at bounding box center [32, 81] width 19 height 9
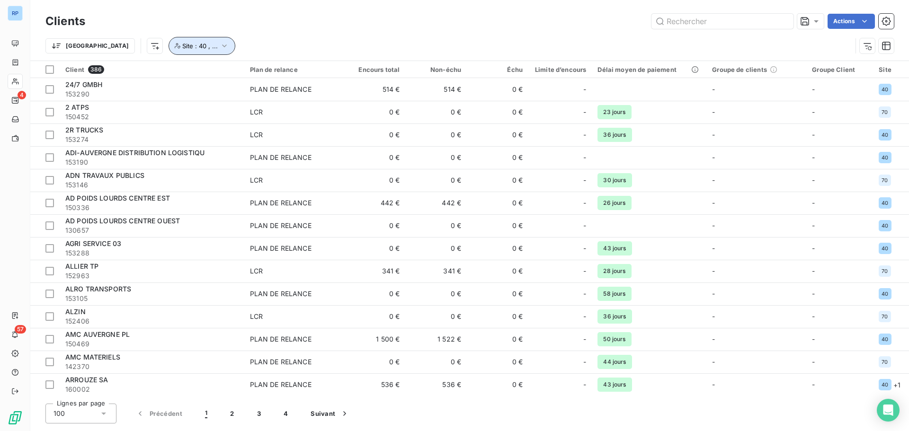
click at [220, 45] on icon "button" at bounding box center [224, 45] width 9 height 9
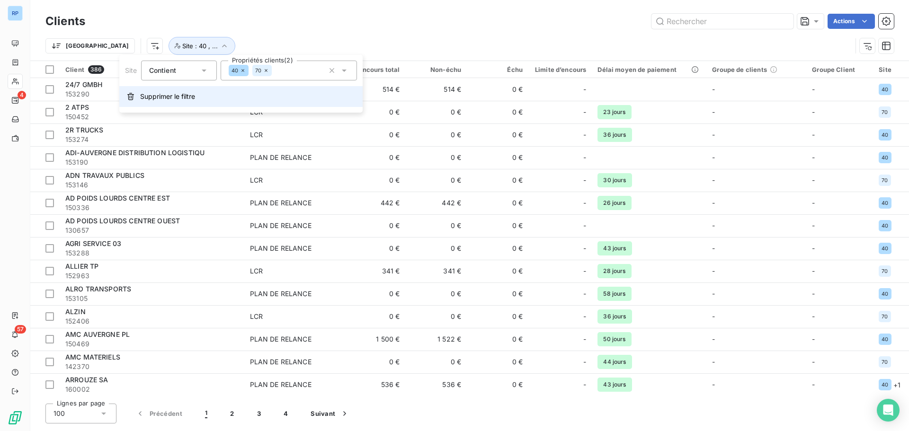
click at [173, 94] on span "Supprimer le filtre" at bounding box center [167, 96] width 55 height 9
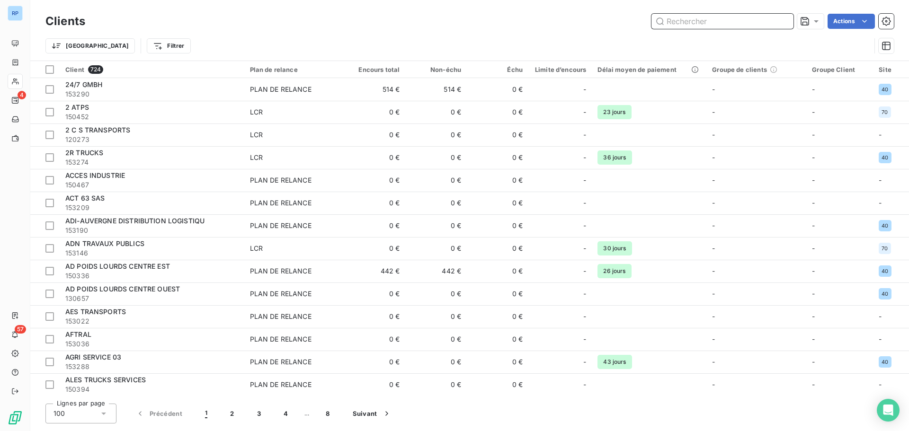
click at [698, 20] on input "text" at bounding box center [723, 21] width 142 height 15
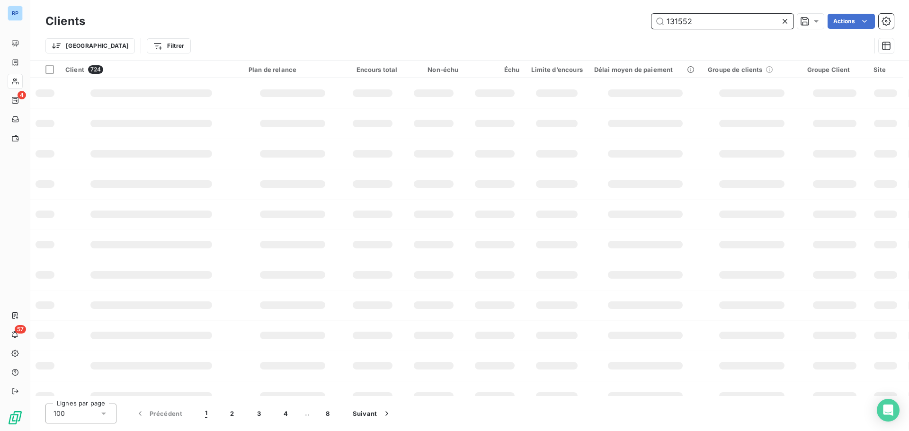
type input "131552"
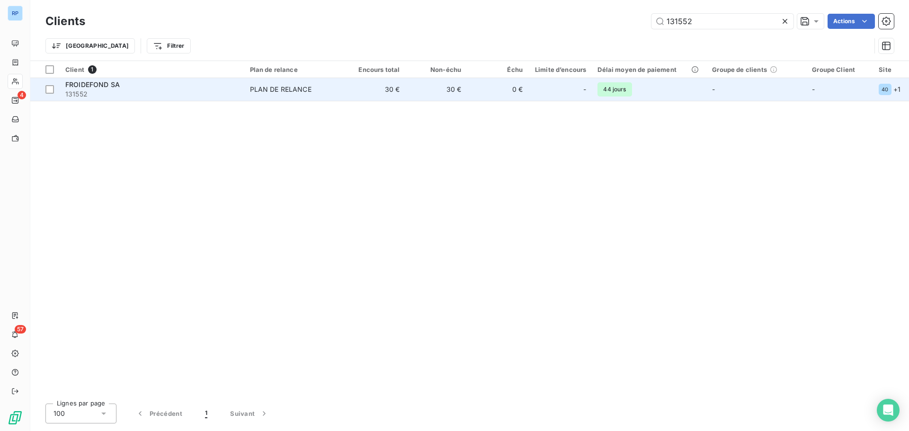
click at [443, 86] on td "30 €" at bounding box center [436, 89] width 62 height 23
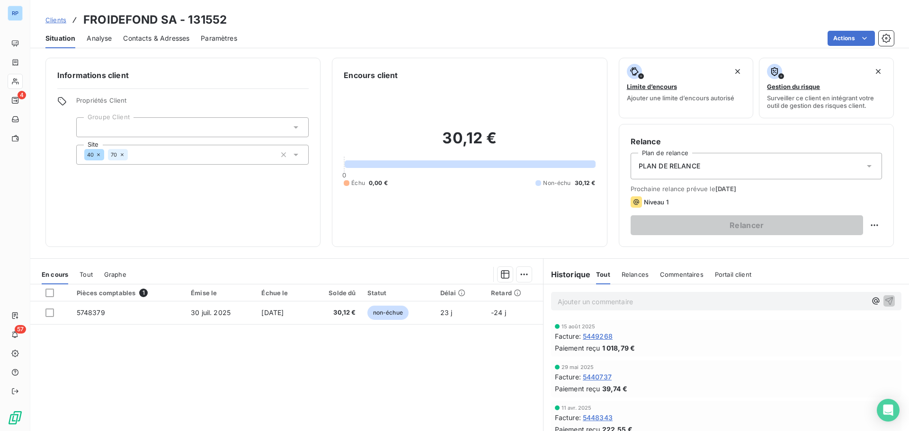
click at [144, 134] on div at bounding box center [192, 127] width 233 height 20
click at [146, 127] on input "text" at bounding box center [187, 127] width 207 height 9
click at [294, 125] on icon at bounding box center [295, 127] width 9 height 9
click at [886, 38] on icon "button" at bounding box center [887, 38] width 2 height 2
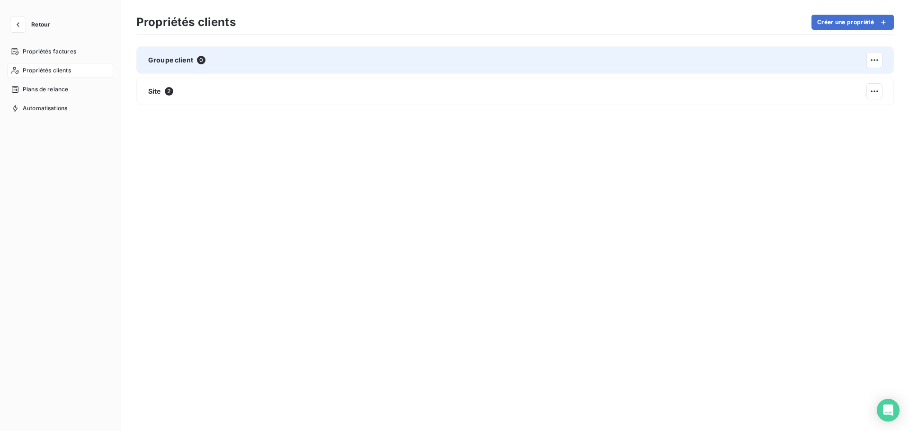
click at [205, 59] on div "Groupe client 0" at bounding box center [515, 59] width 758 height 27
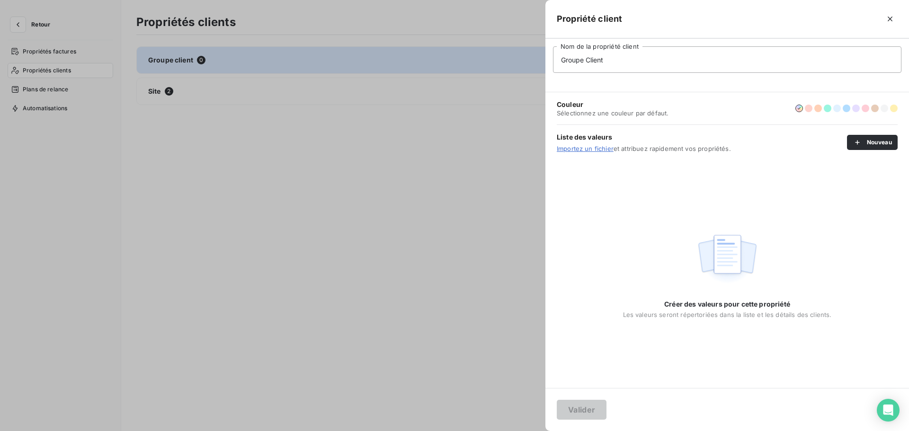
drag, startPoint x: 624, startPoint y: 62, endPoint x: 526, endPoint y: 55, distance: 98.3
click at [526, 431] on div "Propriété client Groupe Client Nom de la propriété client Couleur Sélectionnez …" at bounding box center [454, 431] width 909 height 0
type input "GROUPE"
click at [587, 406] on button "Valider" at bounding box center [582, 410] width 50 height 20
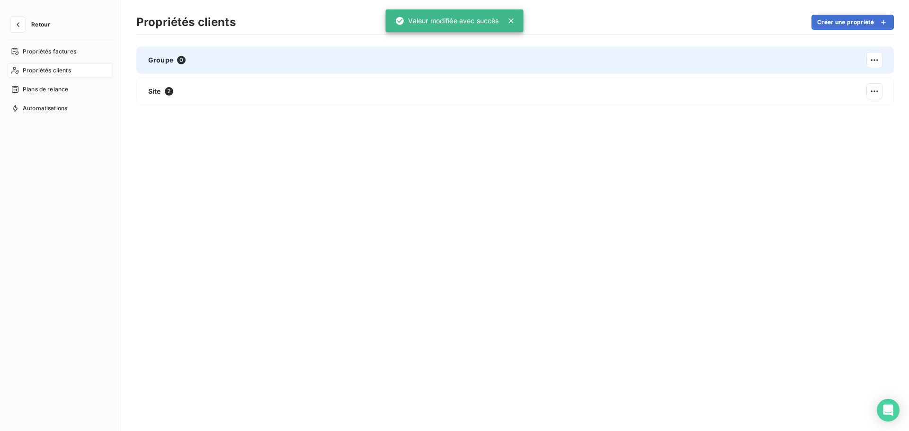
click at [177, 58] on span "0" at bounding box center [181, 60] width 9 height 9
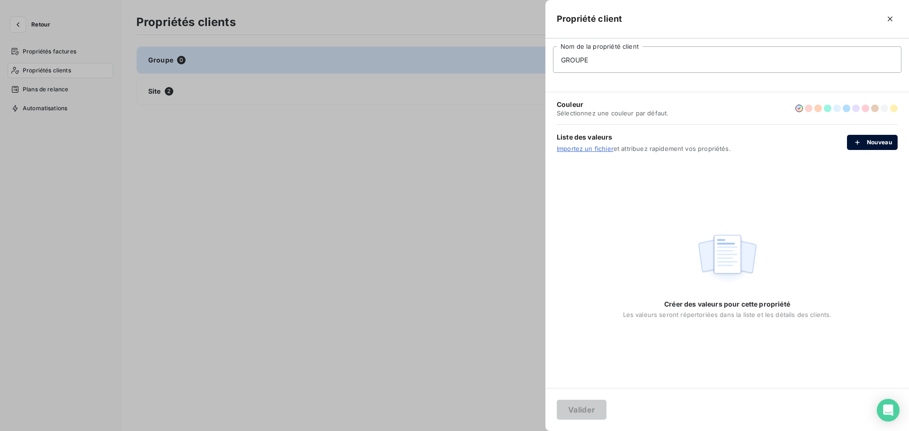
click at [871, 138] on button "Nouveau" at bounding box center [872, 142] width 51 height 15
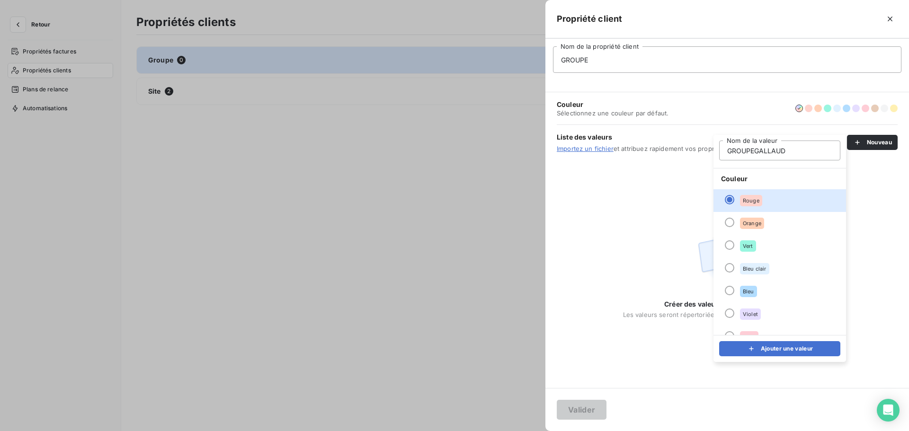
click at [755, 151] on input "GROUPEGALLAUD" at bounding box center [779, 151] width 121 height 20
type input "GROUPE GALLAUD"
click button "Ajouter une valeur" at bounding box center [779, 348] width 121 height 15
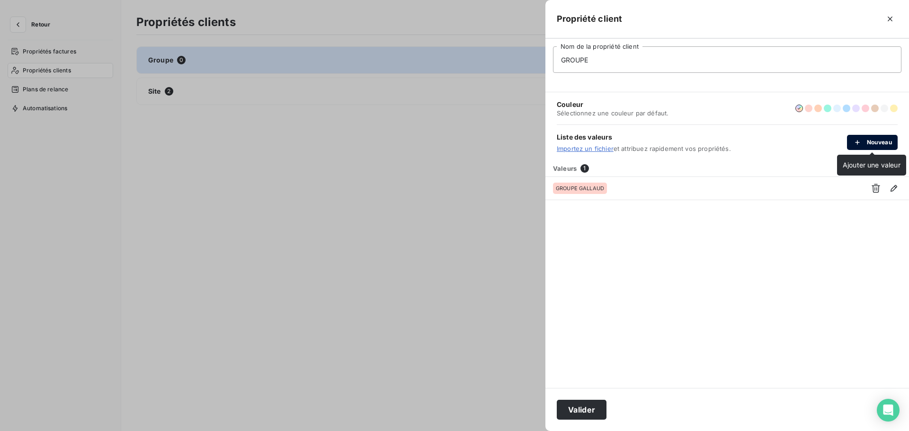
click at [870, 144] on button "Nouveau" at bounding box center [872, 142] width 51 height 15
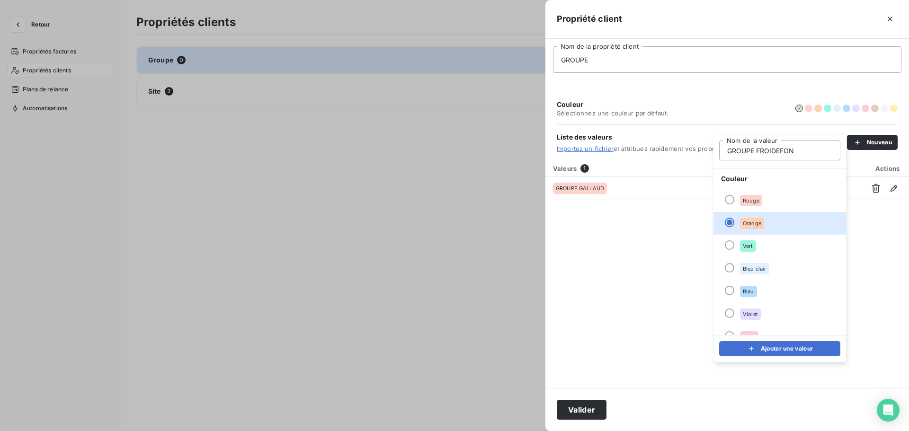
type input "GROUPE FROIDEFOND"
click button "Ajouter une valeur" at bounding box center [779, 348] width 121 height 15
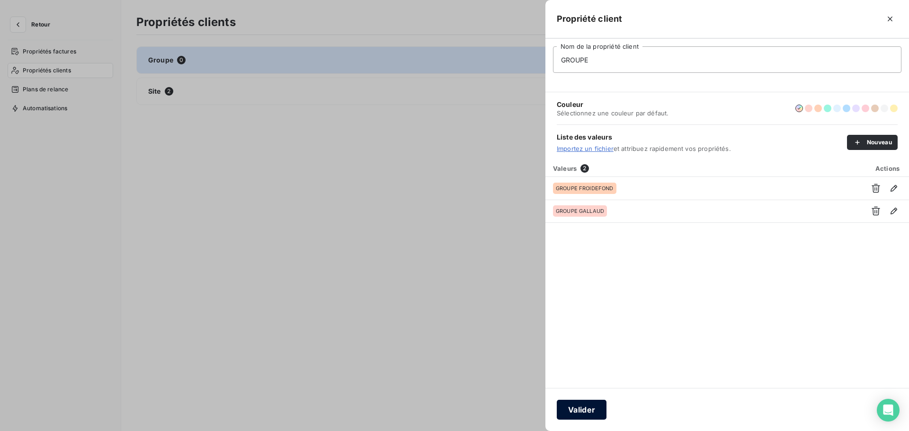
click at [583, 413] on button "Valider" at bounding box center [582, 410] width 50 height 20
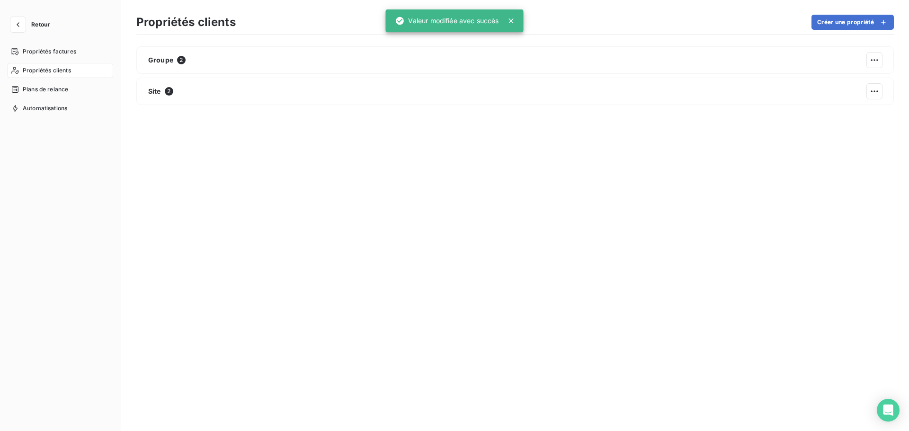
click at [42, 23] on span "Retour" at bounding box center [40, 25] width 19 height 6
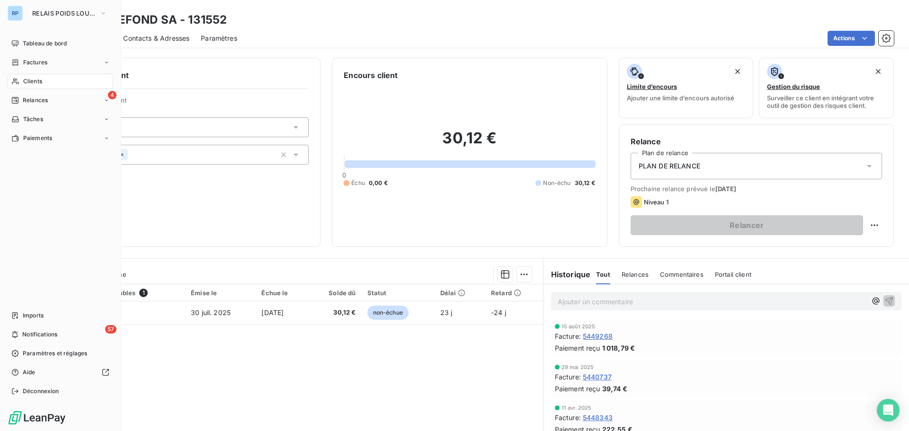
click at [35, 79] on span "Clients" at bounding box center [32, 81] width 19 height 9
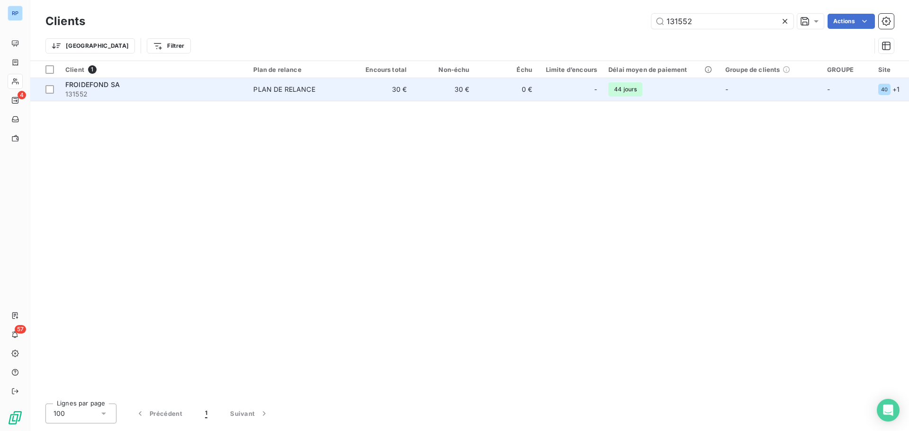
click at [297, 83] on td "PLAN DE RELANCE" at bounding box center [299, 89] width 102 height 23
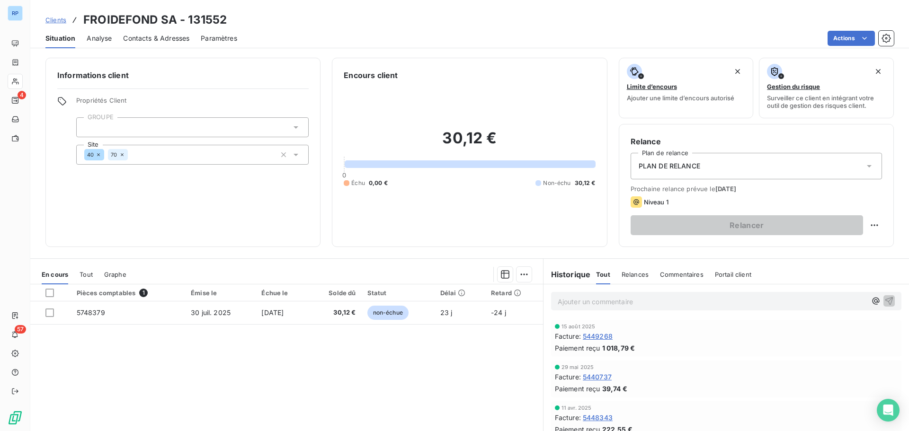
click at [170, 128] on div at bounding box center [192, 127] width 233 height 20
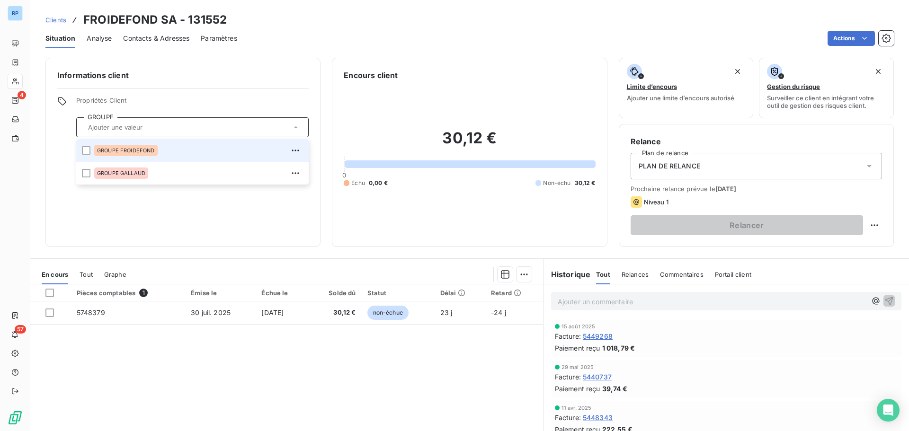
click at [147, 149] on span "GROUPE FROIDEFOND" at bounding box center [126, 151] width 58 height 6
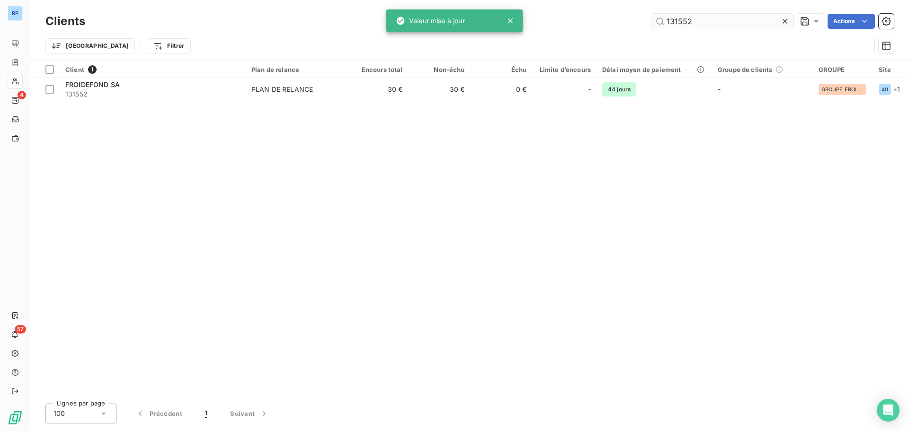
click at [712, 18] on input "131552" at bounding box center [723, 21] width 142 height 15
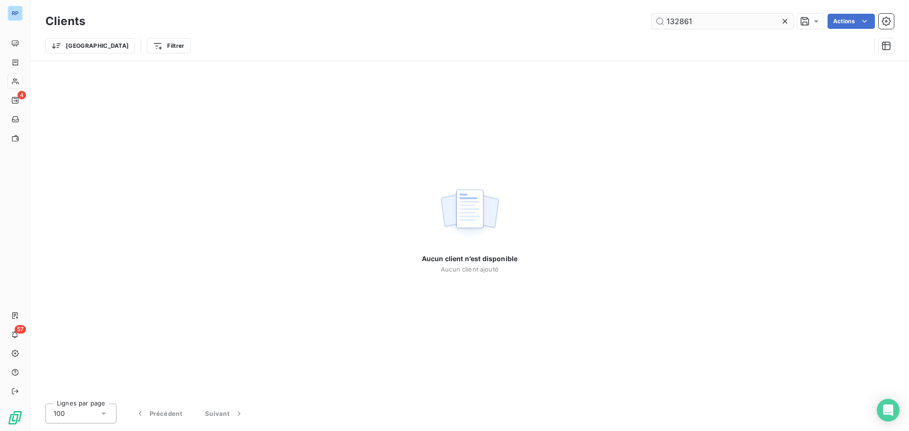
click at [692, 21] on input "132861" at bounding box center [723, 21] width 142 height 15
click at [693, 20] on input "132861" at bounding box center [723, 21] width 142 height 15
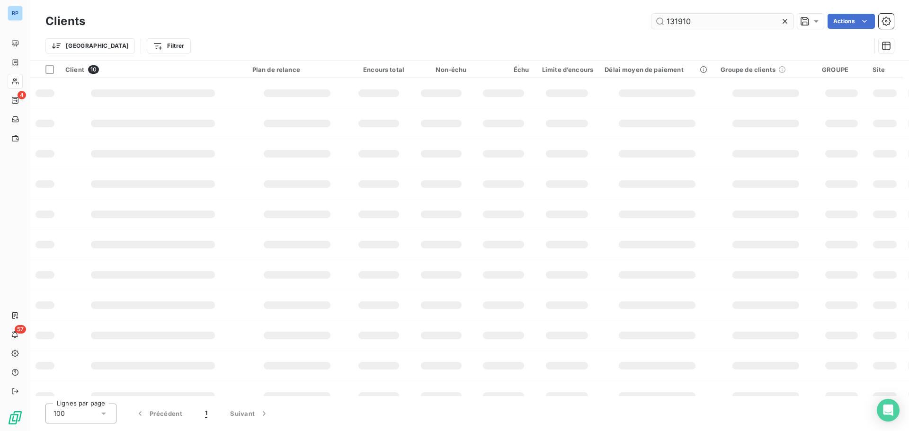
type input "131910"
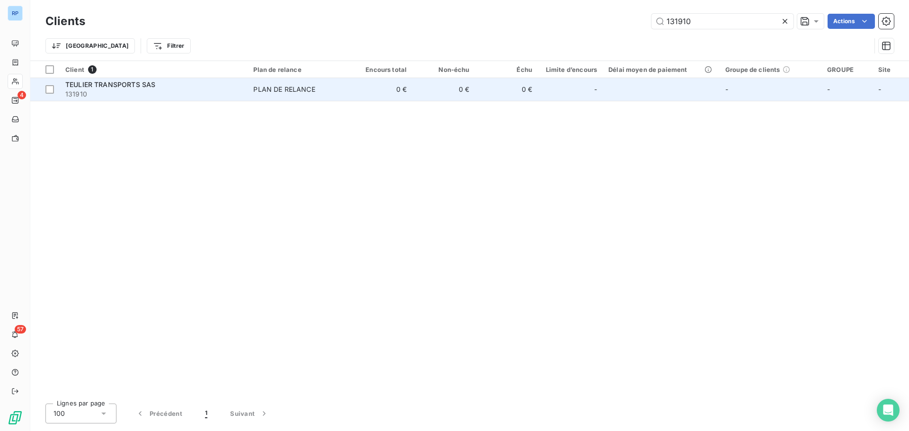
click at [384, 91] on td "0 €" at bounding box center [381, 89] width 63 height 23
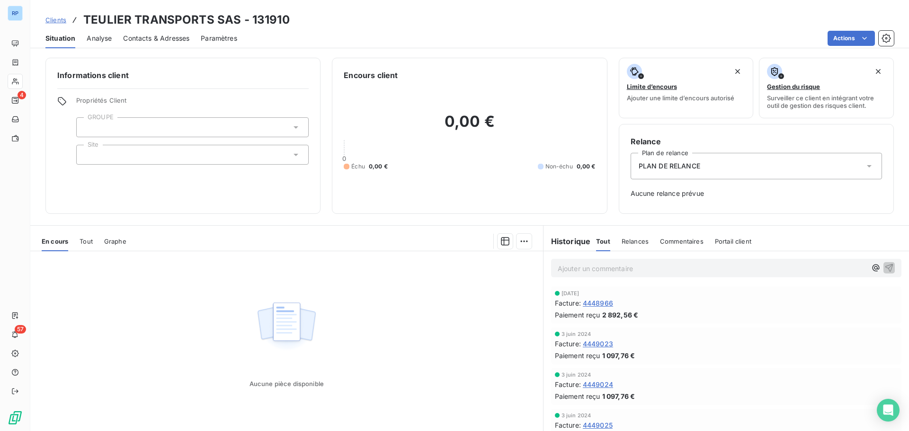
click at [129, 125] on div at bounding box center [192, 127] width 233 height 20
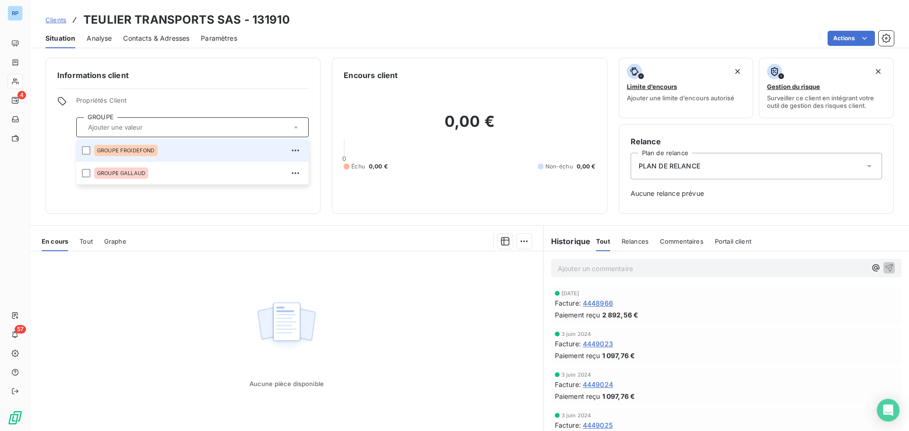
click at [137, 152] on span "GROUPE FROIDEFOND" at bounding box center [126, 151] width 58 height 6
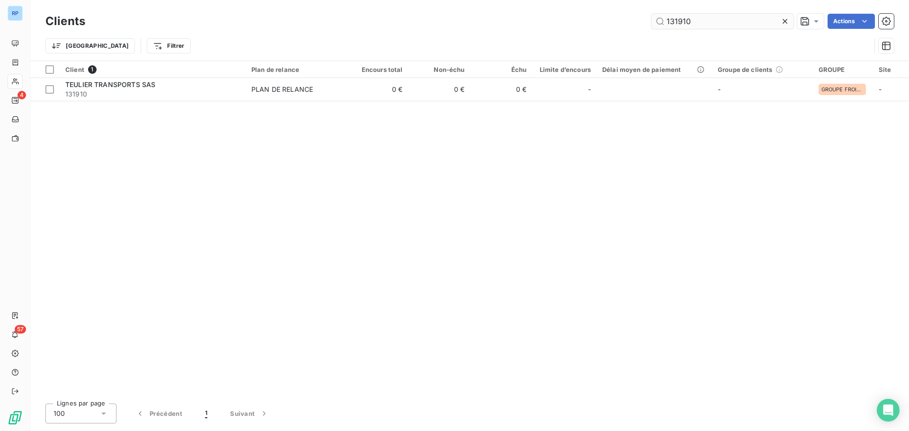
click at [687, 18] on input "131910" at bounding box center [723, 21] width 142 height 15
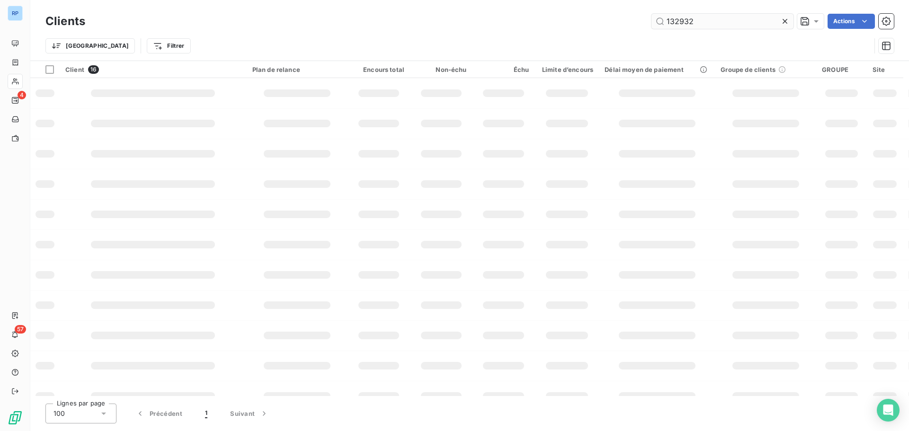
type input "132932"
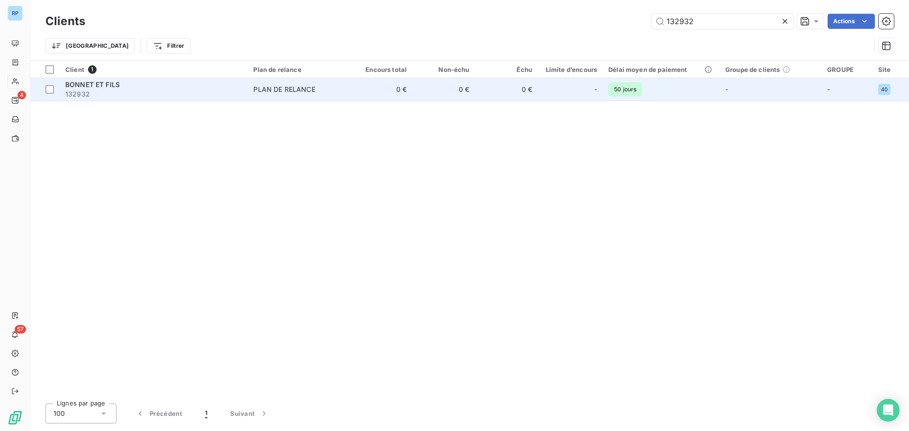
click at [407, 85] on td "0 €" at bounding box center [381, 89] width 63 height 23
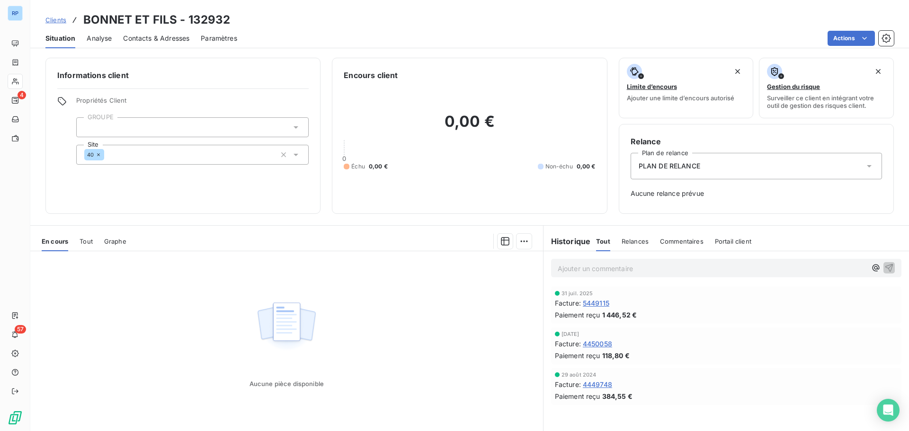
click at [220, 127] on div at bounding box center [192, 127] width 233 height 20
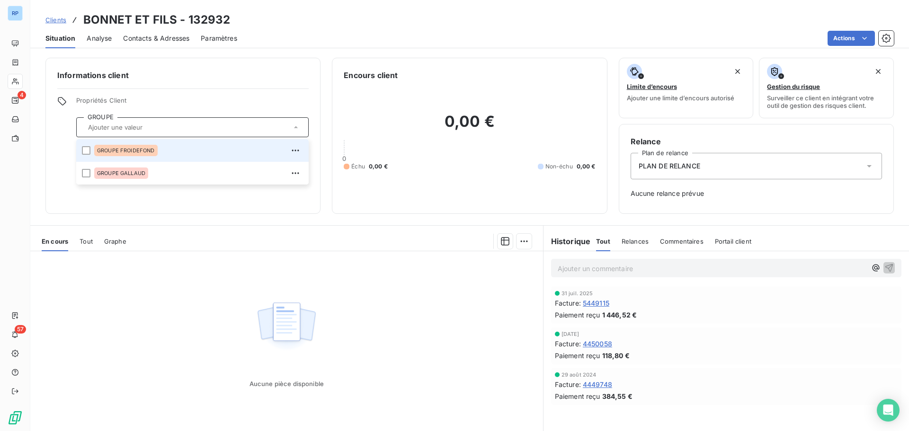
click at [142, 151] on span "GROUPE FROIDEFOND" at bounding box center [126, 151] width 58 height 6
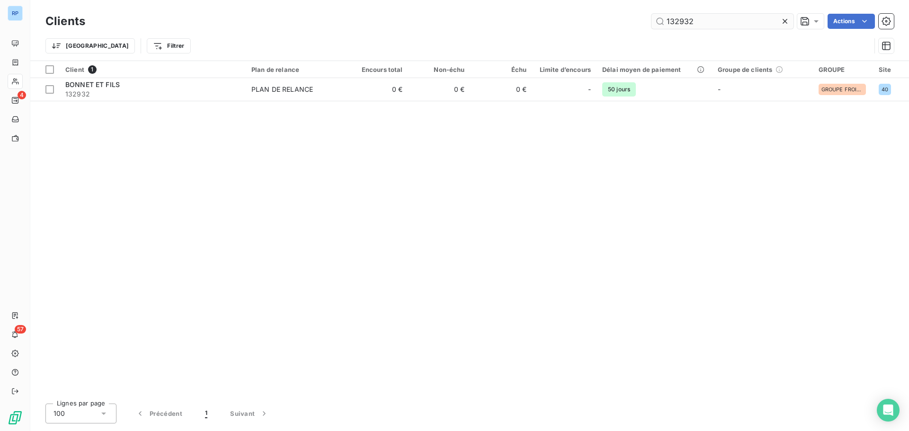
click at [687, 20] on input "132932" at bounding box center [723, 21] width 142 height 15
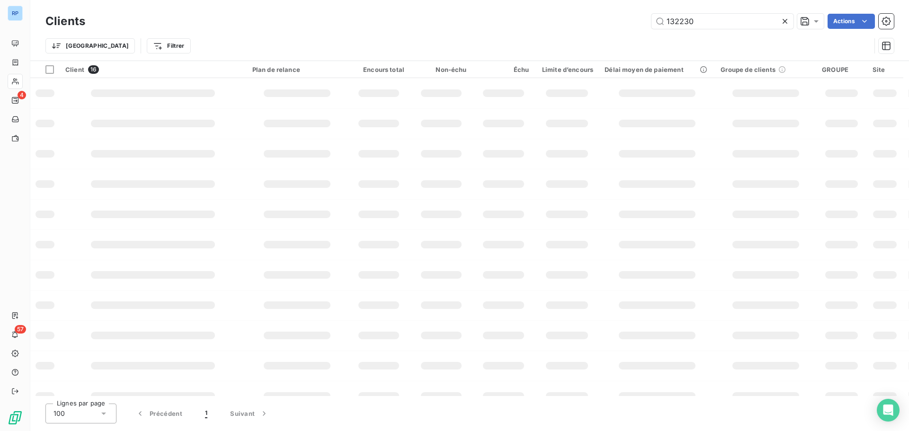
type input "132230"
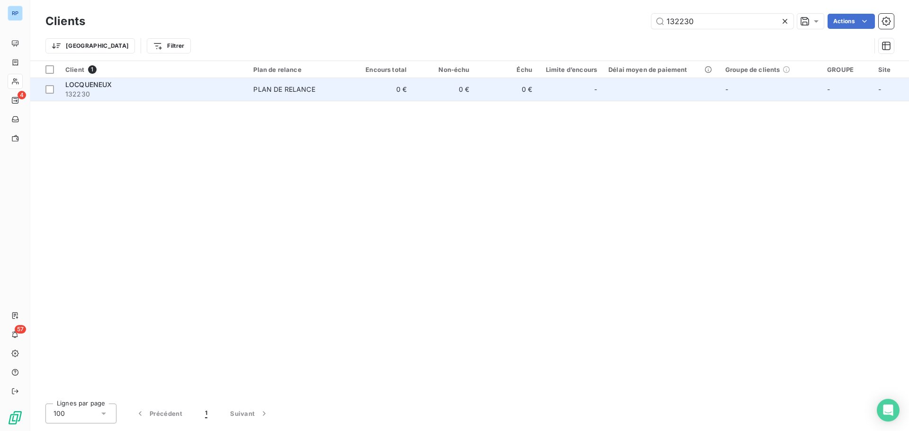
click at [305, 86] on div "PLAN DE RELANCE" at bounding box center [284, 89] width 62 height 9
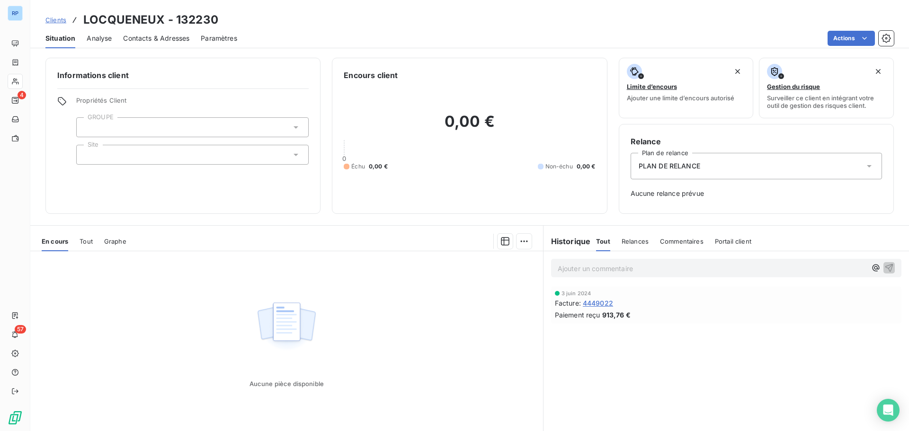
click at [145, 127] on div at bounding box center [192, 127] width 233 height 20
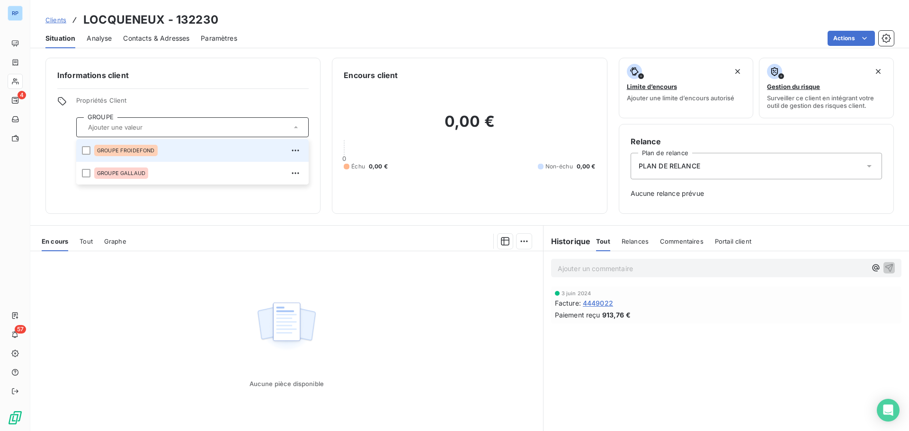
click at [138, 150] on span "GROUPE FROIDEFOND" at bounding box center [126, 151] width 58 height 6
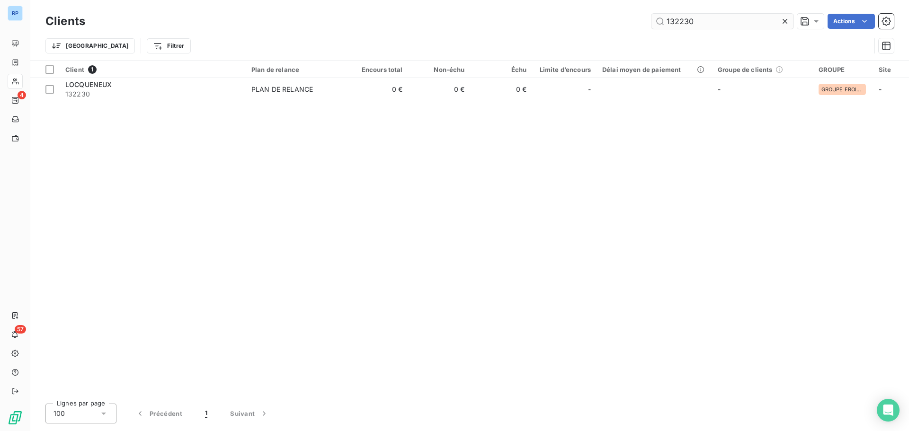
click at [697, 17] on input "132230" at bounding box center [723, 21] width 142 height 15
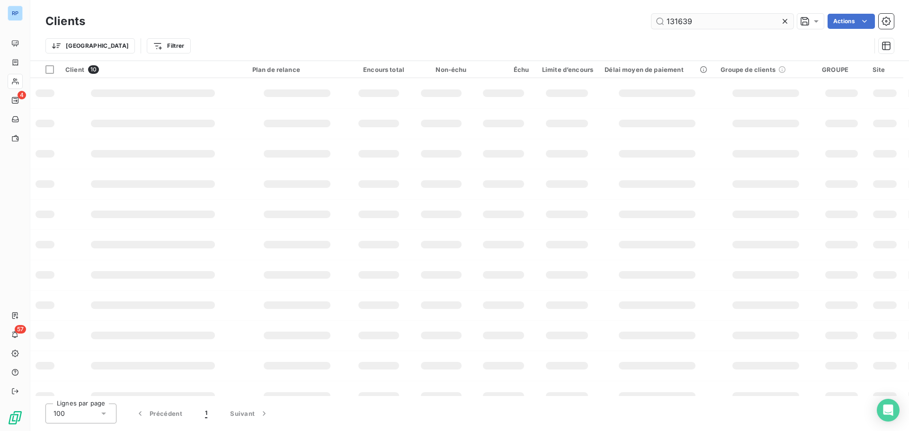
type input "131639"
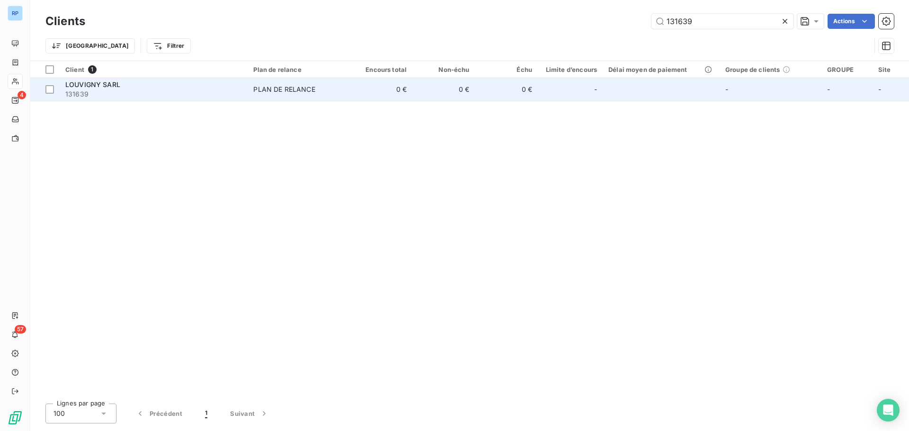
click at [479, 87] on td "0 €" at bounding box center [506, 89] width 63 height 23
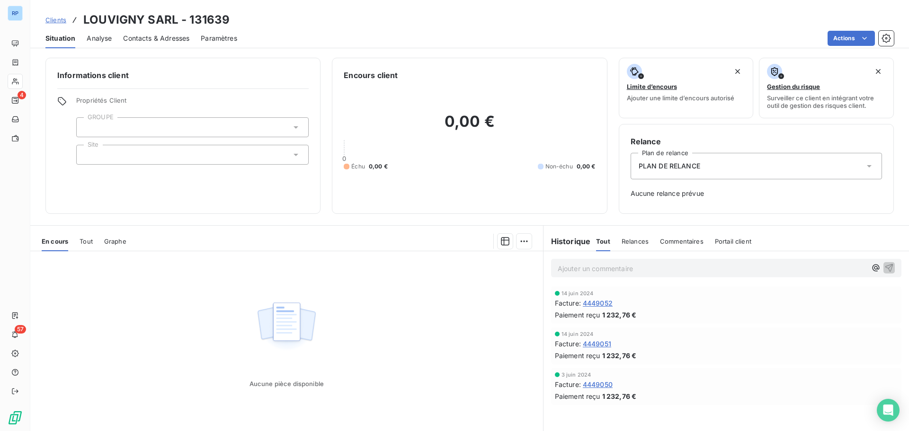
click at [239, 126] on div at bounding box center [192, 127] width 233 height 20
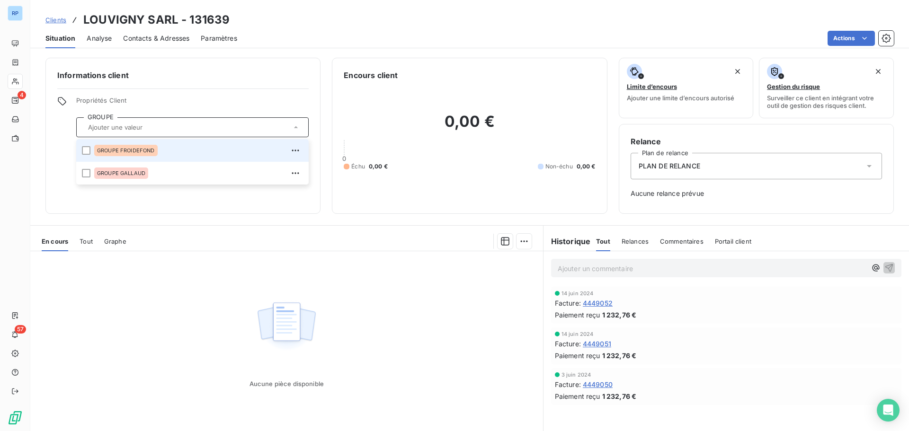
click at [134, 148] on span "GROUPE FROIDEFOND" at bounding box center [126, 151] width 58 height 6
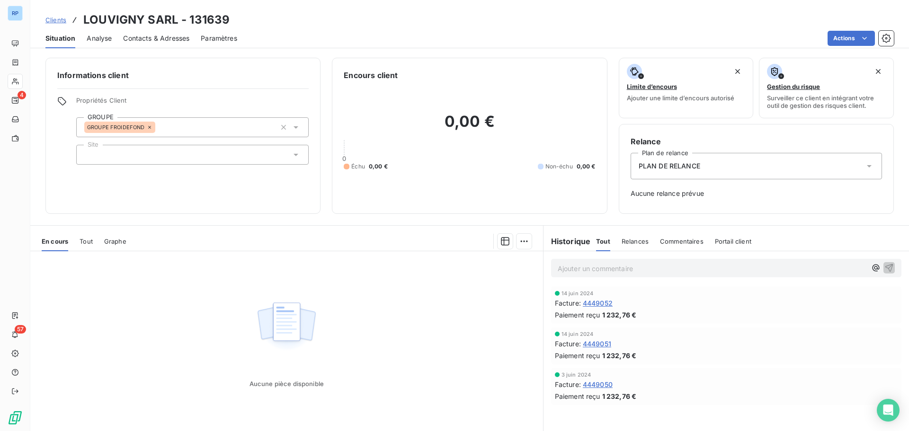
click at [206, 75] on h6 "Informations client" at bounding box center [182, 75] width 251 height 11
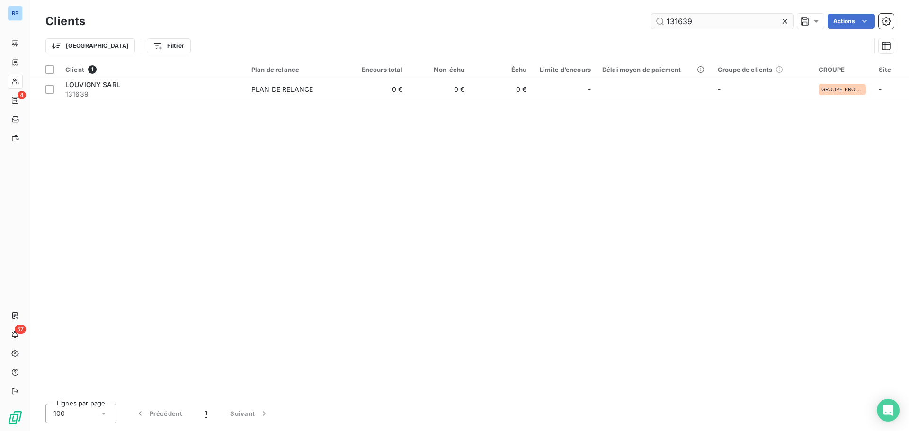
click at [707, 16] on input "131639" at bounding box center [723, 21] width 142 height 15
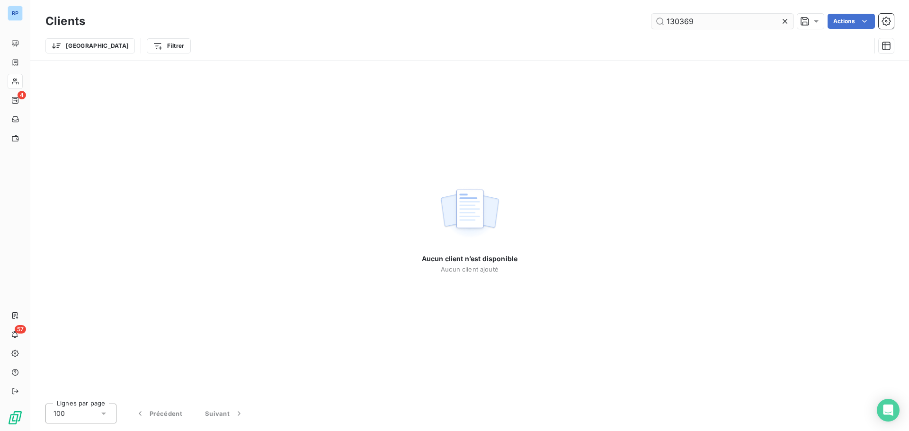
click at [705, 22] on input "130369" at bounding box center [723, 21] width 142 height 15
drag, startPoint x: 708, startPoint y: 15, endPoint x: 704, endPoint y: 18, distance: 5.5
click at [708, 16] on input "140590" at bounding box center [723, 21] width 142 height 15
click at [704, 18] on input "140590" at bounding box center [723, 21] width 142 height 15
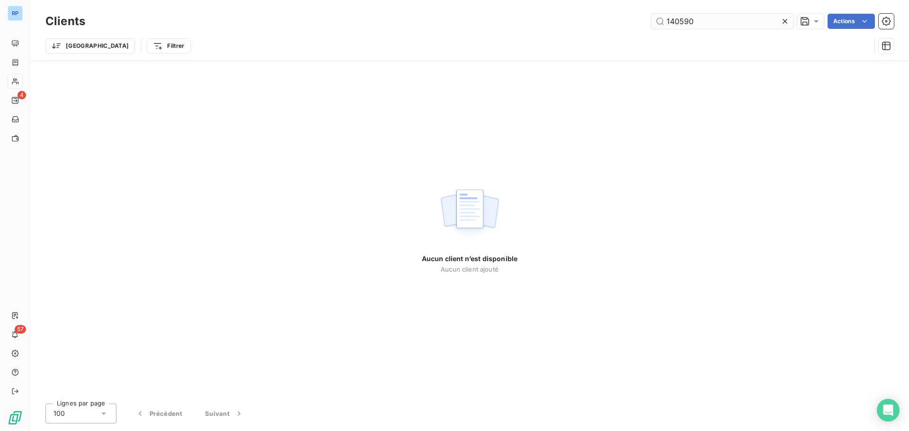
click at [704, 18] on input "140590" at bounding box center [723, 21] width 142 height 15
click at [683, 19] on input "140786" at bounding box center [723, 21] width 142 height 15
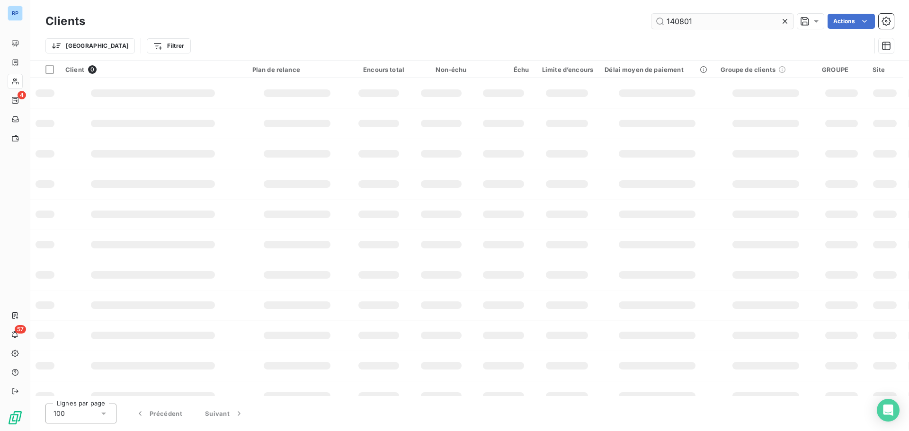
type input "140801"
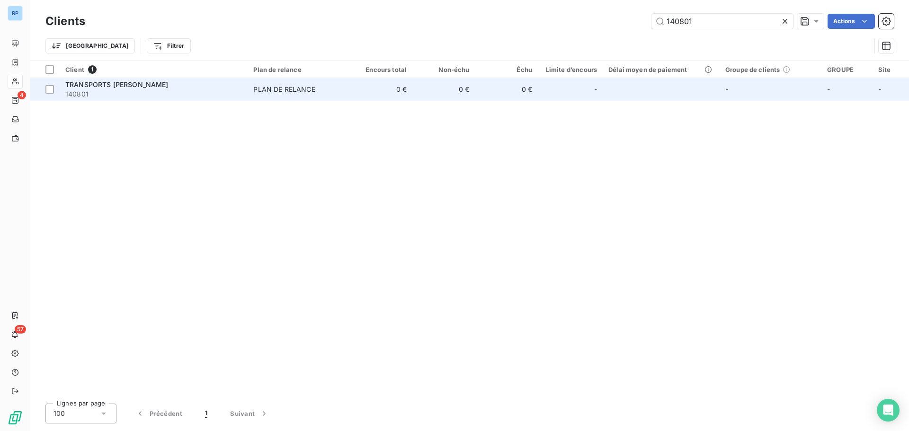
click at [347, 90] on td "PLAN DE RELANCE" at bounding box center [299, 89] width 102 height 23
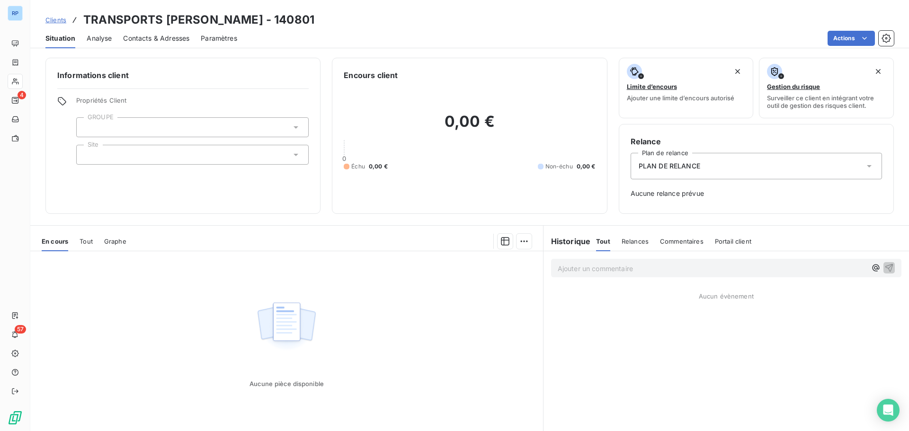
click at [139, 124] on div at bounding box center [192, 127] width 233 height 20
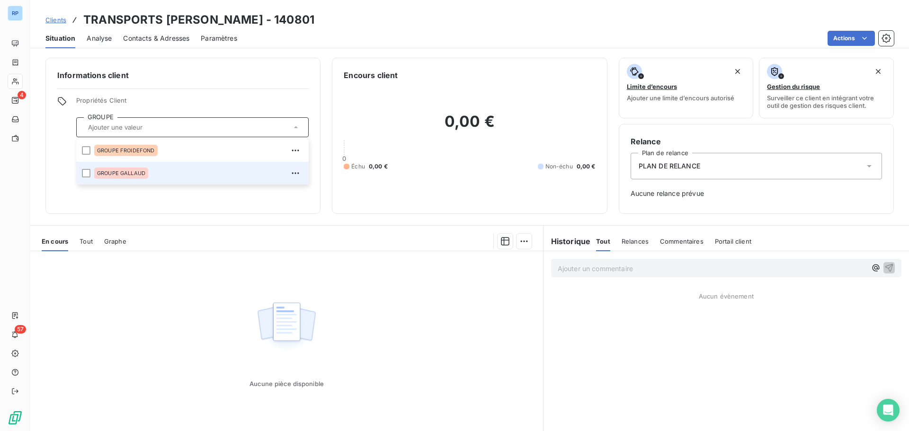
click at [125, 172] on span "GROUPE GALLAUD" at bounding box center [121, 173] width 48 height 6
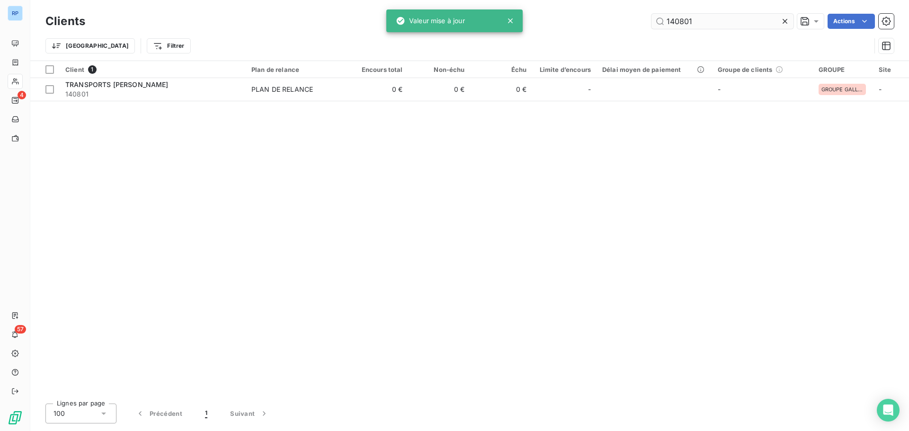
click at [688, 23] on input "140801" at bounding box center [723, 21] width 142 height 15
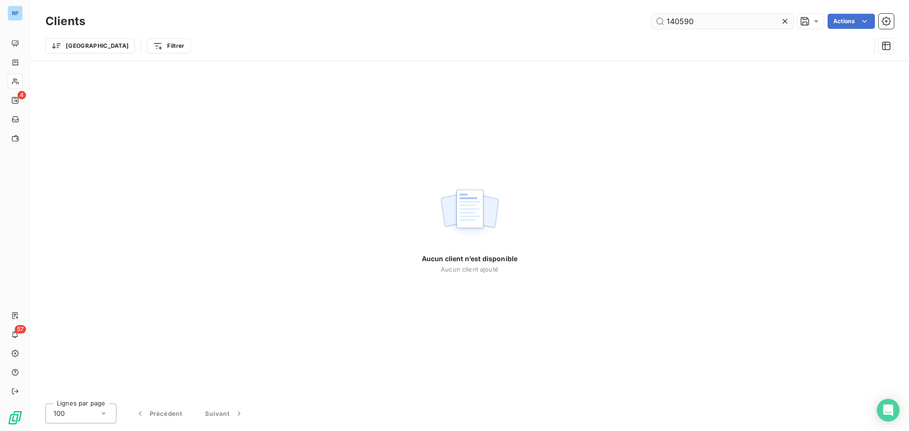
click at [701, 23] on input "140590" at bounding box center [723, 21] width 142 height 15
click at [715, 25] on input "141040" at bounding box center [723, 21] width 142 height 15
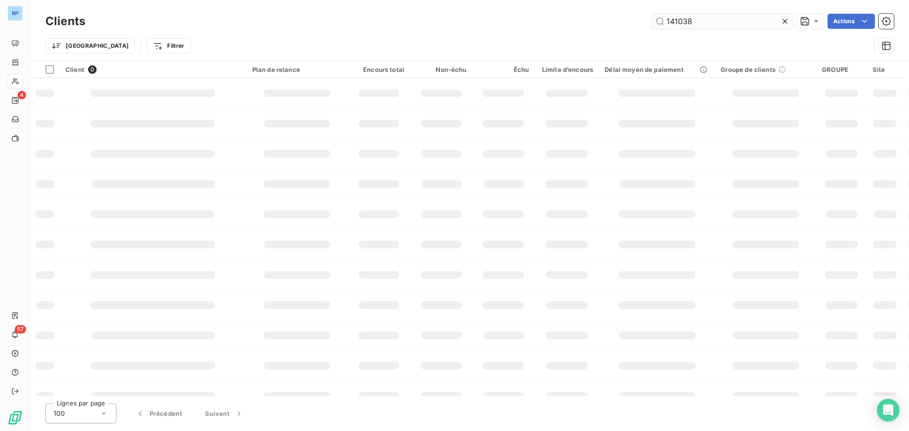
type input "141038"
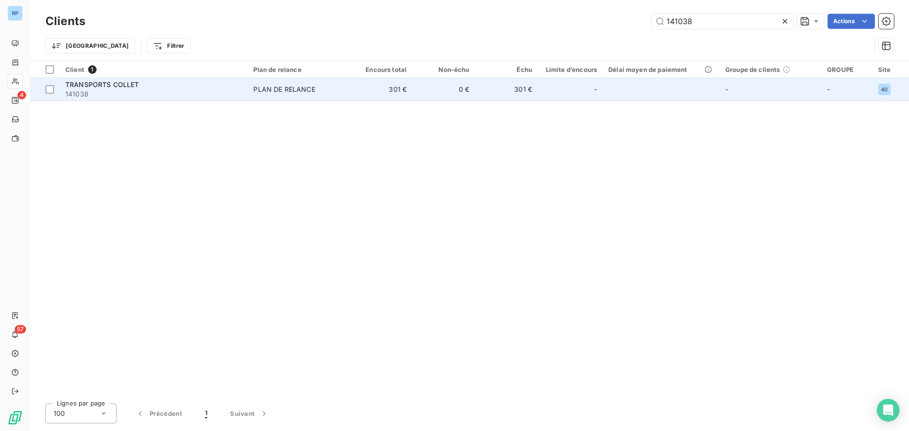
click at [359, 87] on td "301 €" at bounding box center [381, 89] width 63 height 23
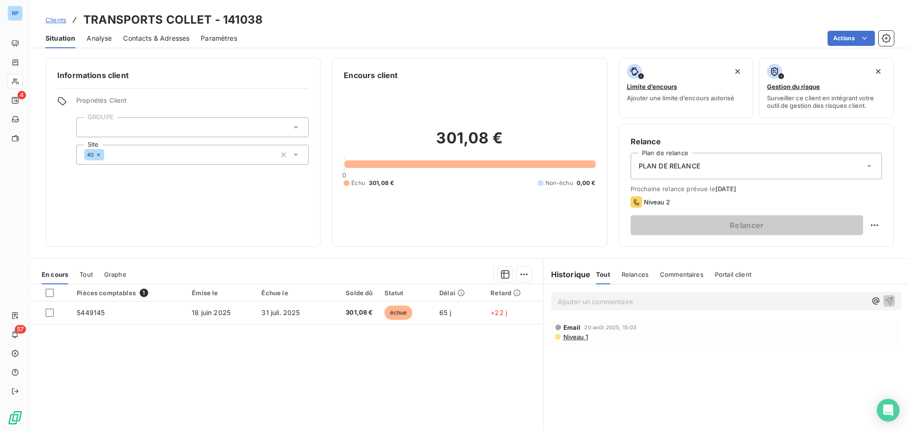
click at [154, 122] on div at bounding box center [192, 127] width 233 height 20
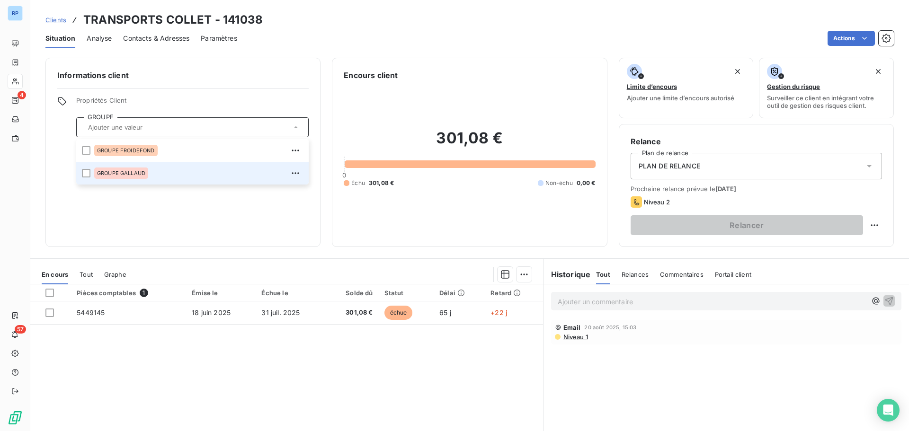
click at [134, 171] on span "GROUPE GALLAUD" at bounding box center [121, 173] width 48 height 6
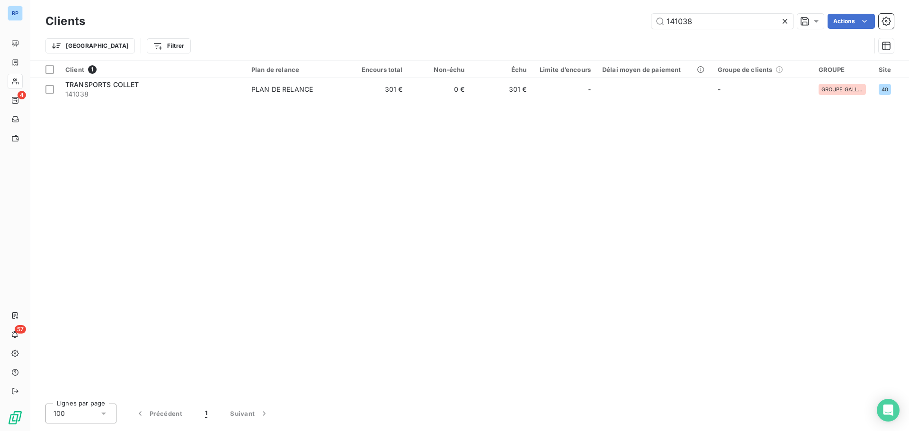
click at [687, 39] on div "Trier Filtrer" at bounding box center [457, 46] width 825 height 18
click at [687, 25] on input "141038" at bounding box center [723, 21] width 142 height 15
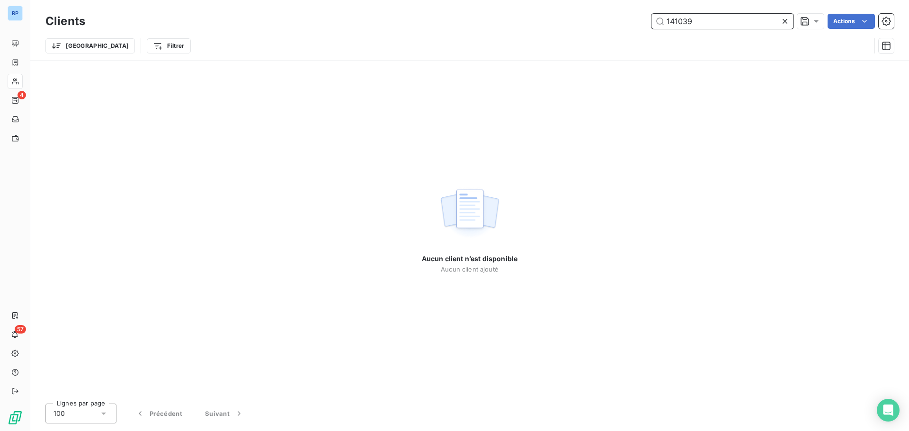
click at [687, 24] on input "141039" at bounding box center [723, 21] width 142 height 15
click at [687, 24] on input "140953" at bounding box center [723, 21] width 142 height 15
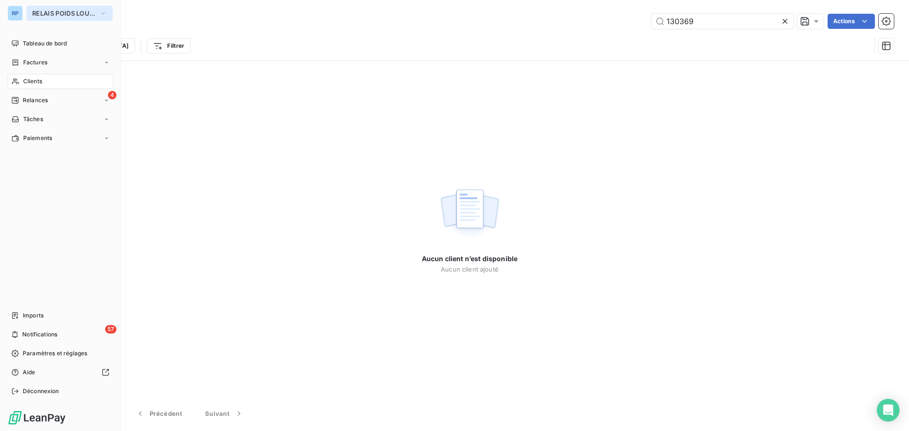
click at [62, 14] on span "RELAIS POIDS LOURDS AUVERGNE" at bounding box center [63, 13] width 63 height 8
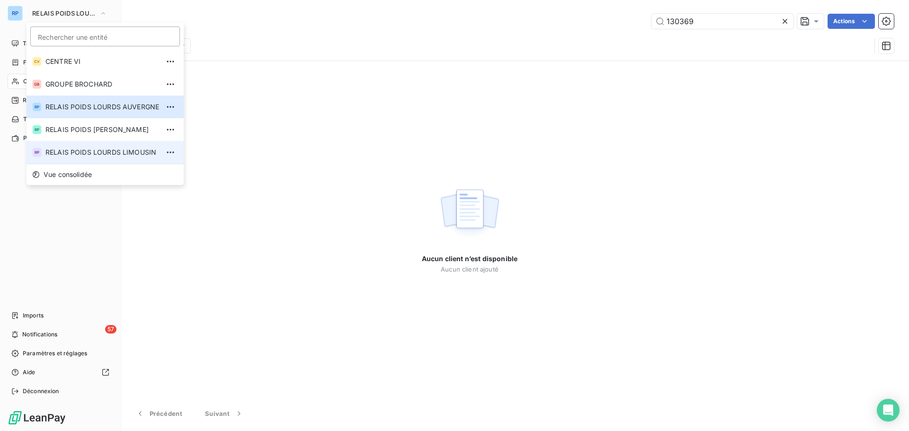
click at [115, 150] on span "RELAIS POIDS LOURDS LIMOUSIN" at bounding box center [102, 152] width 114 height 9
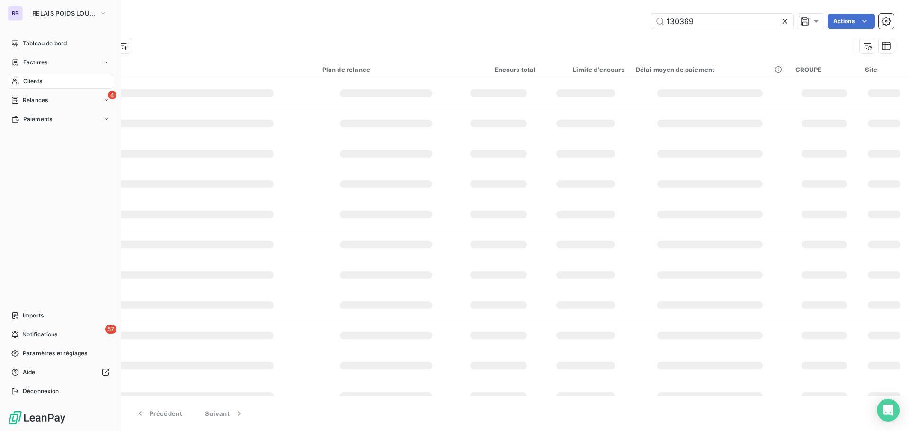
type input "180060"
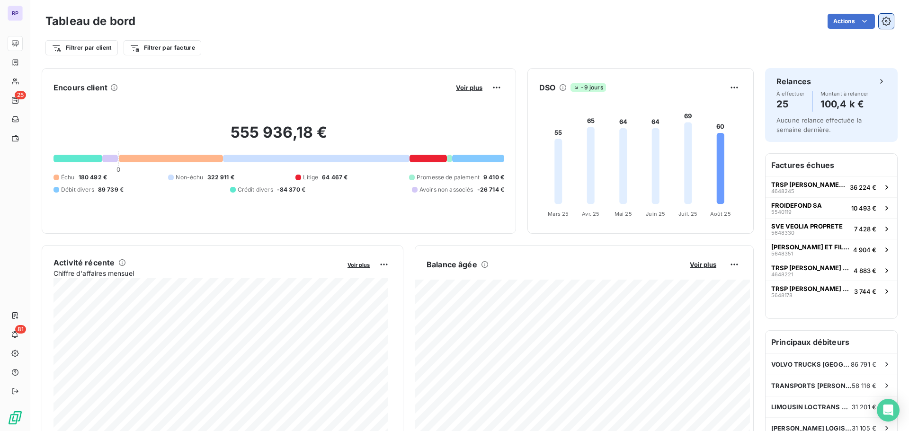
click at [879, 14] on button "button" at bounding box center [886, 21] width 15 height 15
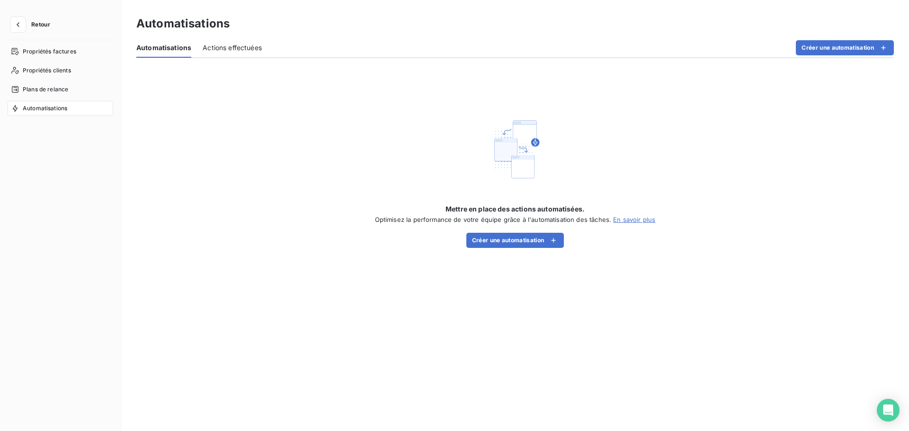
click at [27, 19] on button "Retour" at bounding box center [33, 24] width 50 height 15
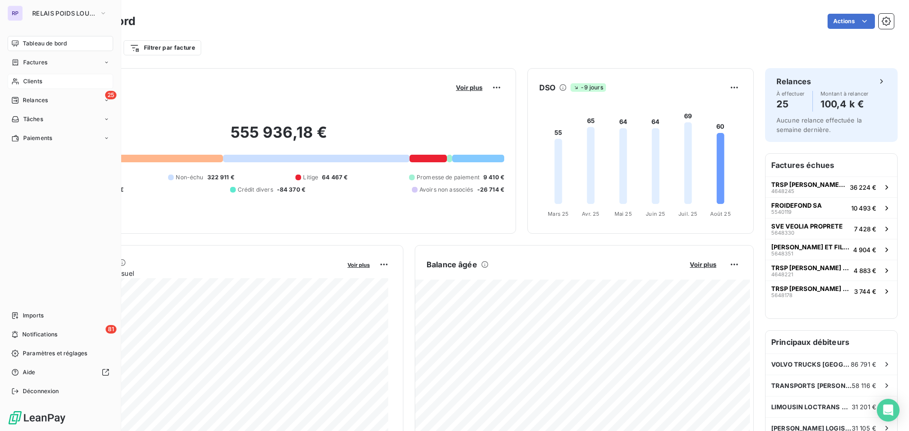
click at [37, 76] on div "Clients" at bounding box center [61, 81] width 106 height 15
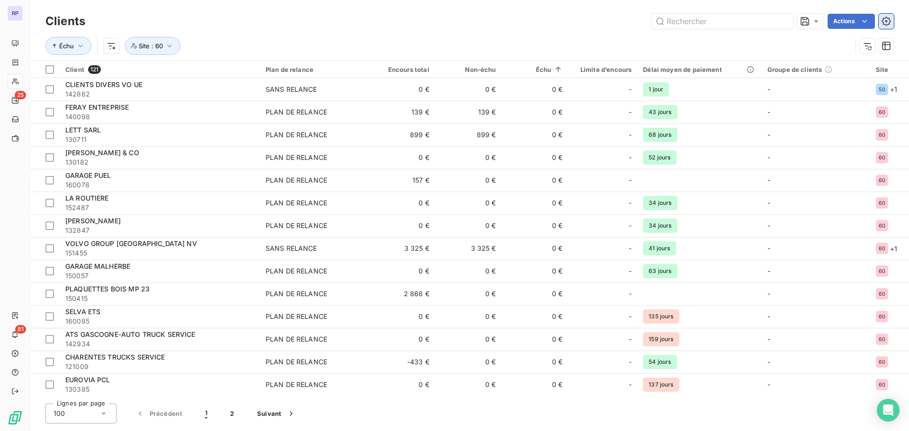
click at [889, 14] on button "button" at bounding box center [886, 21] width 15 height 15
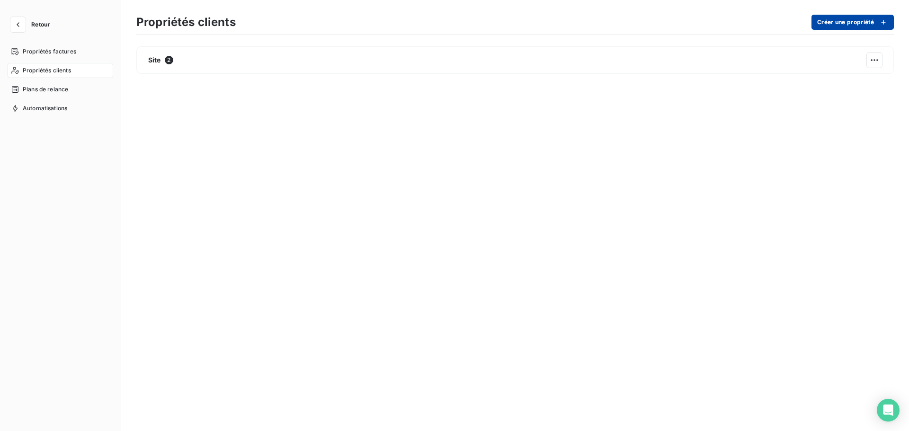
click at [865, 18] on button "Créer une propriété" at bounding box center [853, 22] width 82 height 15
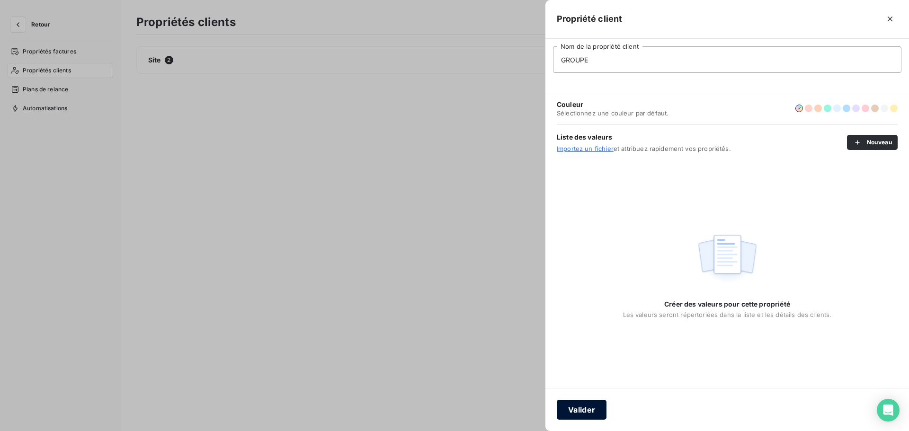
type input "GROUPE"
click at [582, 407] on button "Valider" at bounding box center [582, 410] width 50 height 20
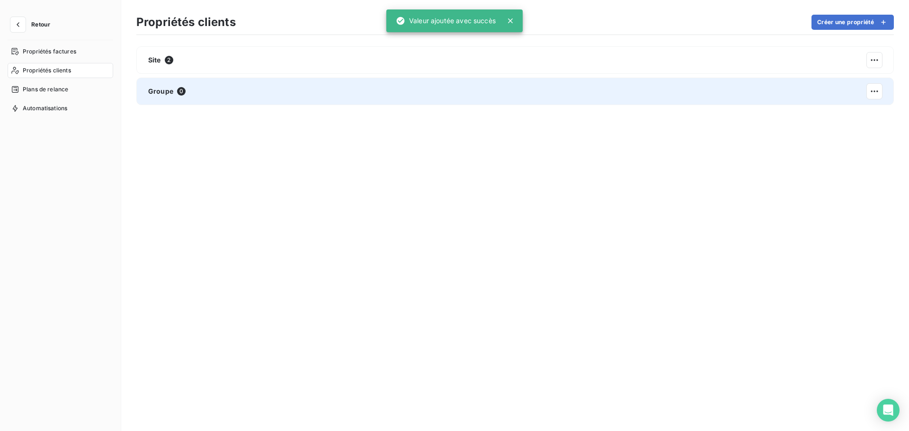
click at [217, 92] on div "Groupe 0" at bounding box center [515, 91] width 758 height 27
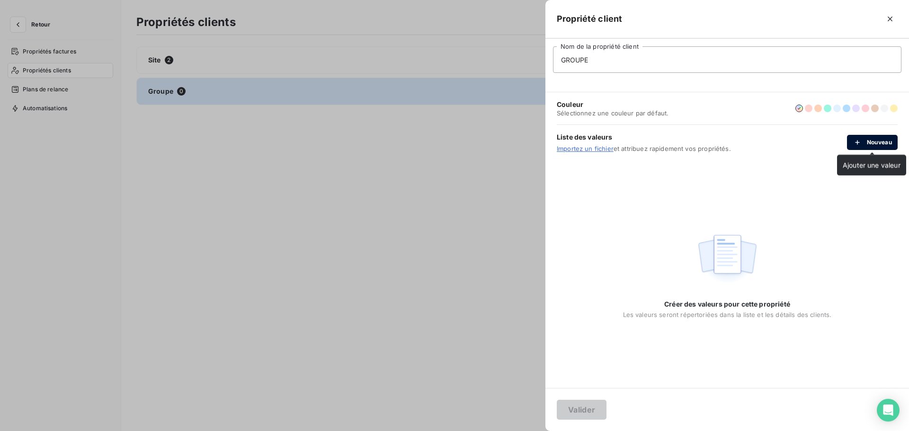
click at [867, 139] on button "Nouveau" at bounding box center [872, 142] width 51 height 15
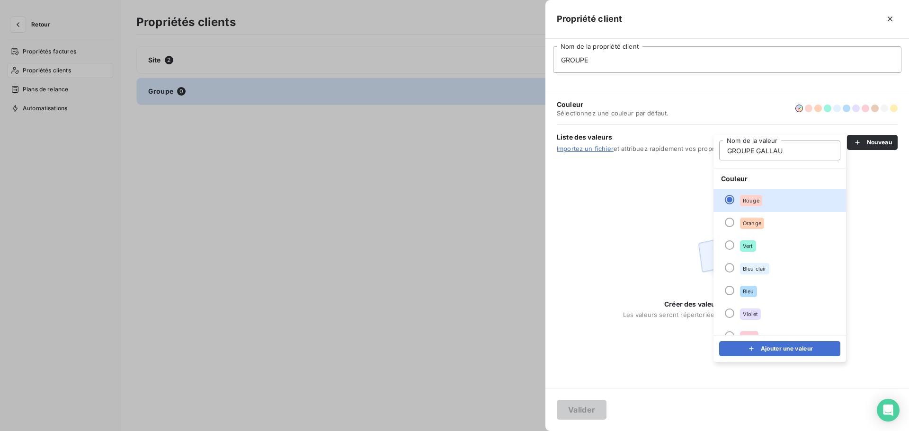
type input "GROUPE GALLAUD"
click button "Ajouter une valeur" at bounding box center [779, 348] width 121 height 15
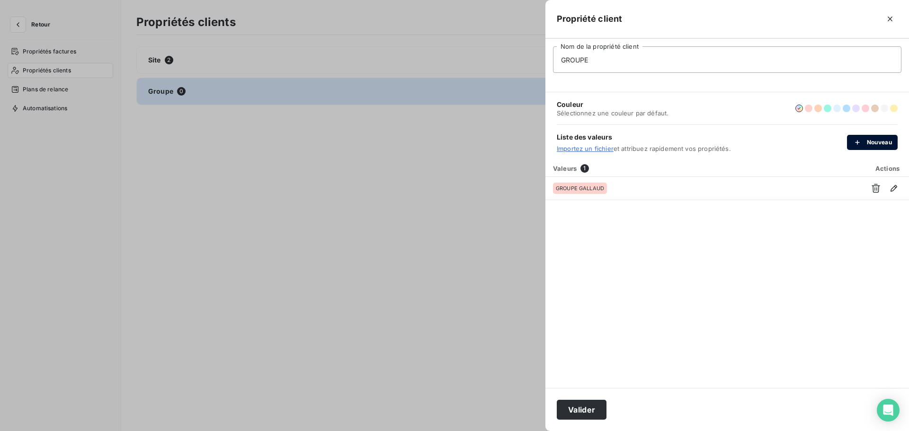
click at [869, 139] on button "Nouveau" at bounding box center [872, 142] width 51 height 15
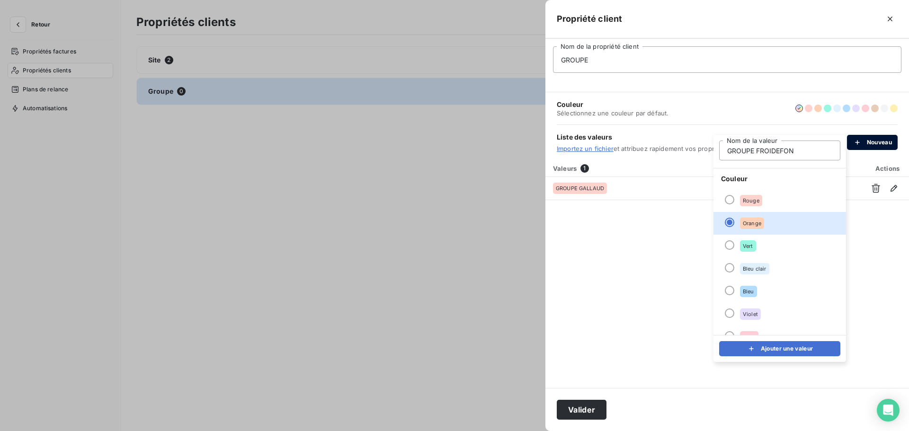
type input "GROUPE FROIDEFOND"
click button "Ajouter une valeur" at bounding box center [779, 348] width 121 height 15
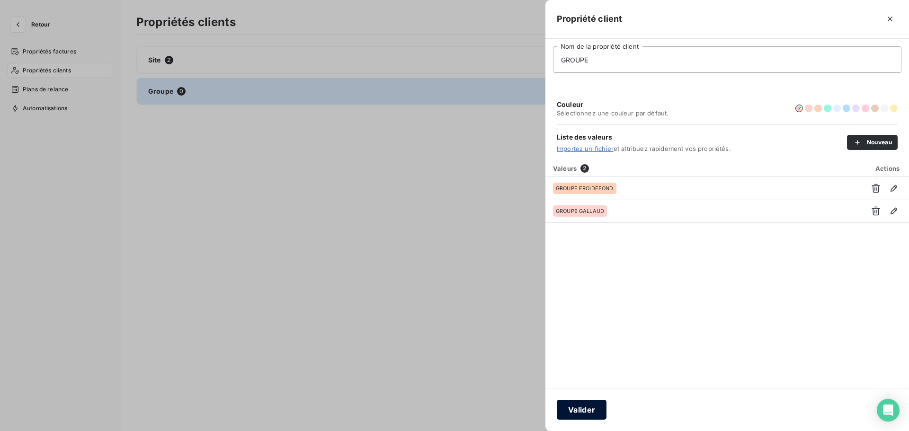
click at [583, 406] on button "Valider" at bounding box center [582, 410] width 50 height 20
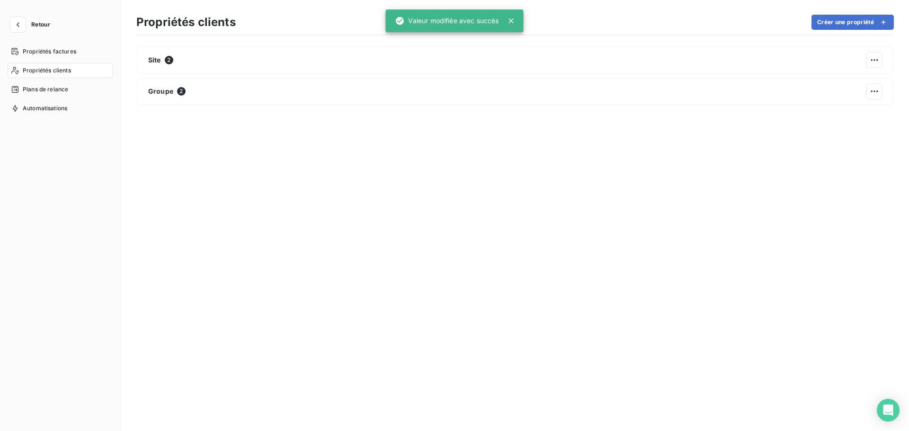
click at [42, 22] on span "Retour" at bounding box center [40, 25] width 19 height 6
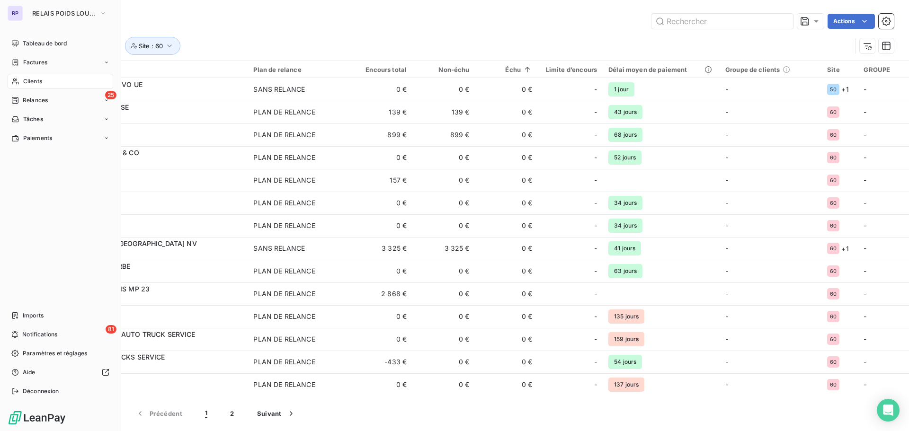
click at [42, 79] on span "Clients" at bounding box center [32, 81] width 19 height 9
click at [40, 81] on span "Clients" at bounding box center [32, 81] width 19 height 9
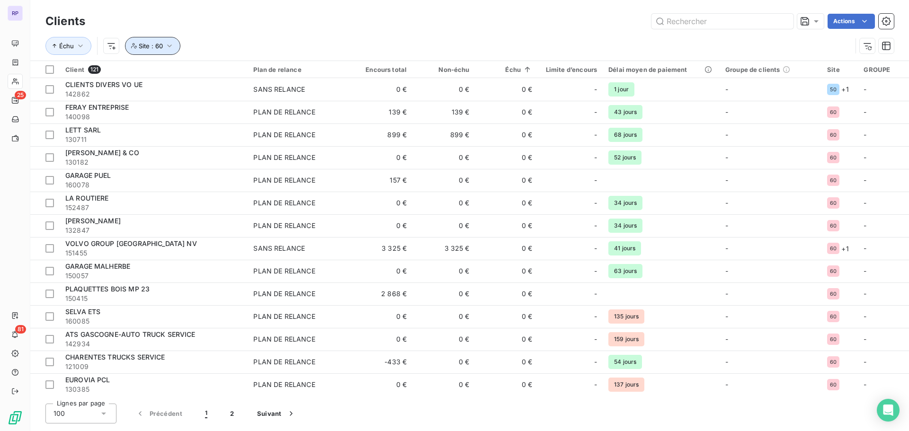
click at [172, 45] on icon "button" at bounding box center [169, 45] width 9 height 9
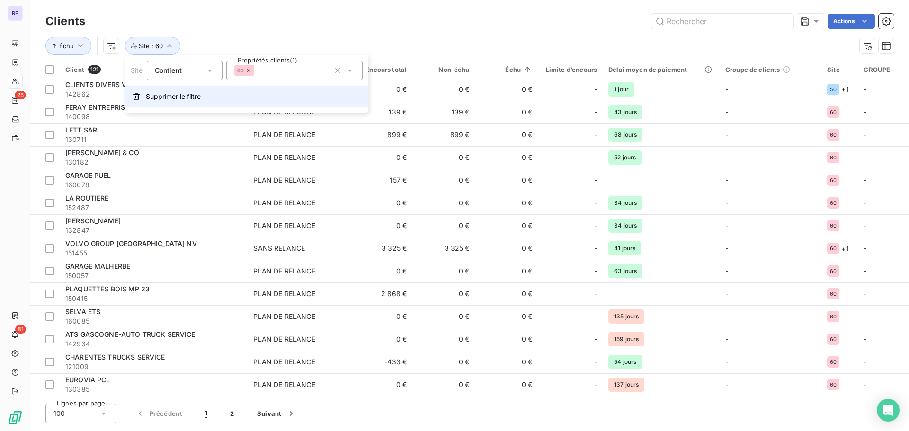
click at [179, 95] on span "Supprimer le filtre" at bounding box center [173, 96] width 55 height 9
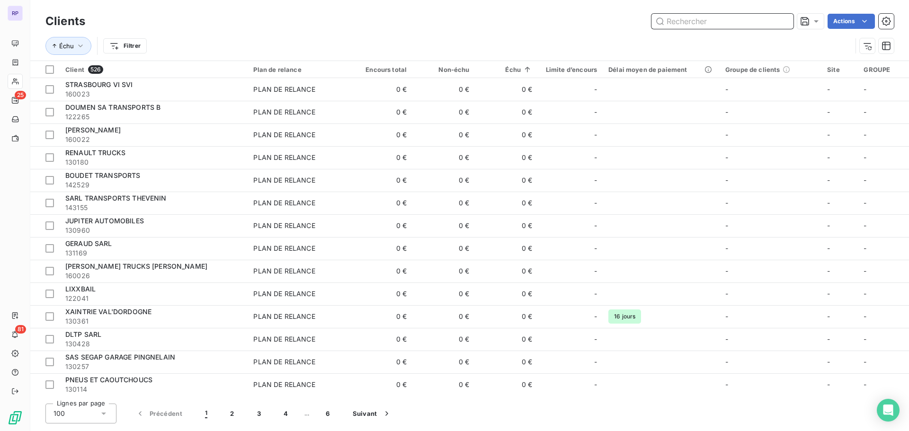
click at [720, 16] on input "text" at bounding box center [723, 21] width 142 height 15
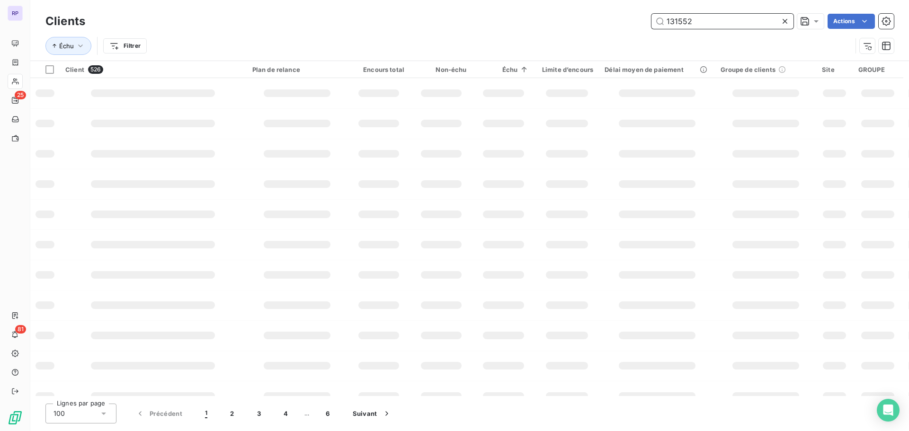
type input "131552"
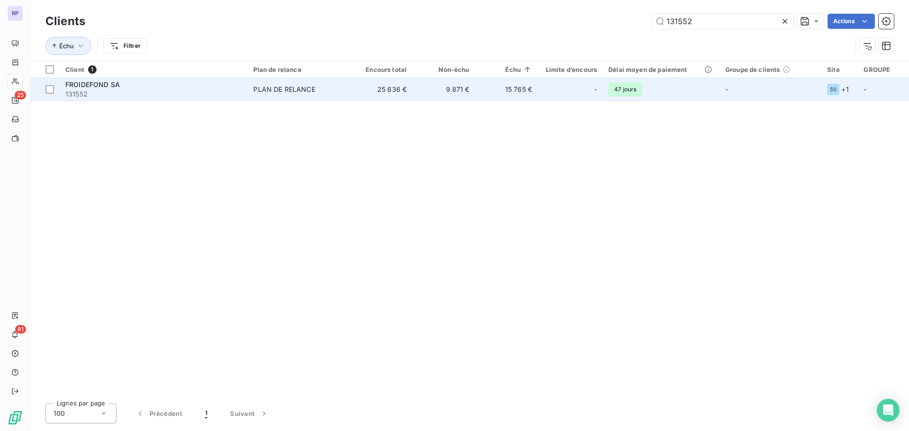
click at [551, 90] on div "-" at bounding box center [571, 89] width 54 height 15
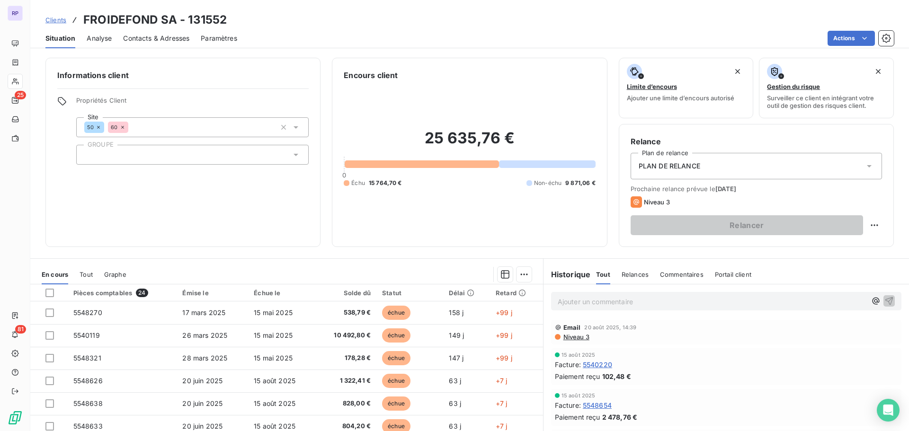
click at [136, 153] on div at bounding box center [192, 155] width 233 height 20
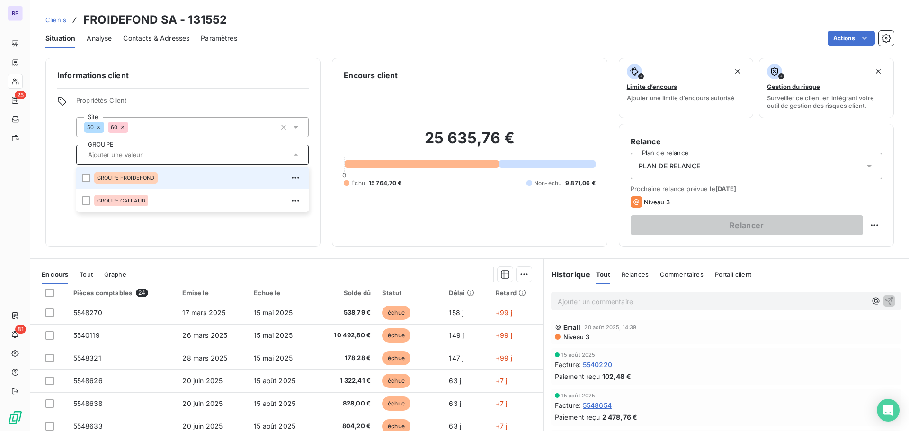
click at [139, 174] on div "GROUPE FROIDEFOND" at bounding box center [125, 177] width 63 height 11
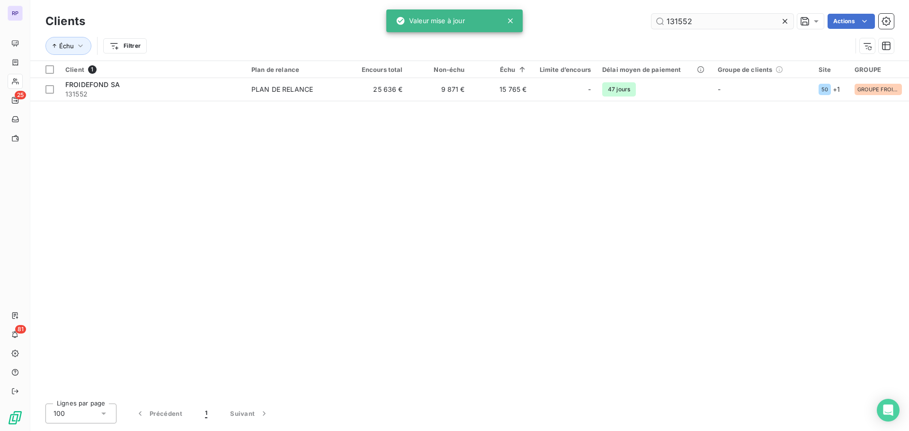
click at [690, 17] on input "131552" at bounding box center [723, 21] width 142 height 15
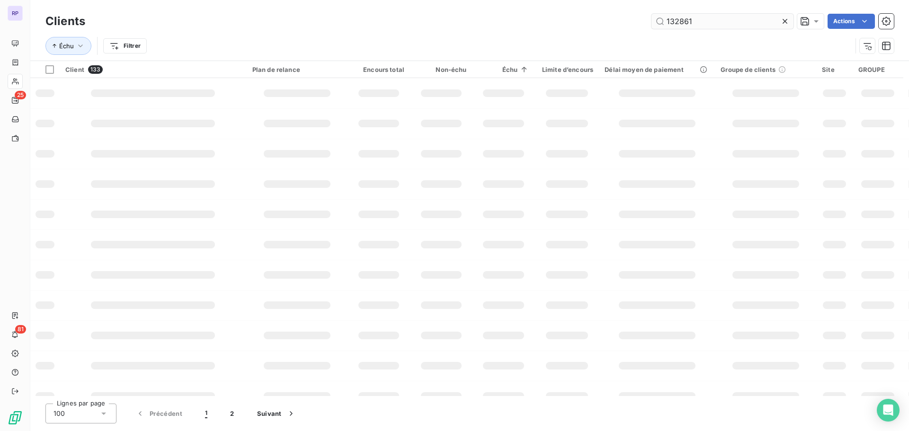
type input "132861"
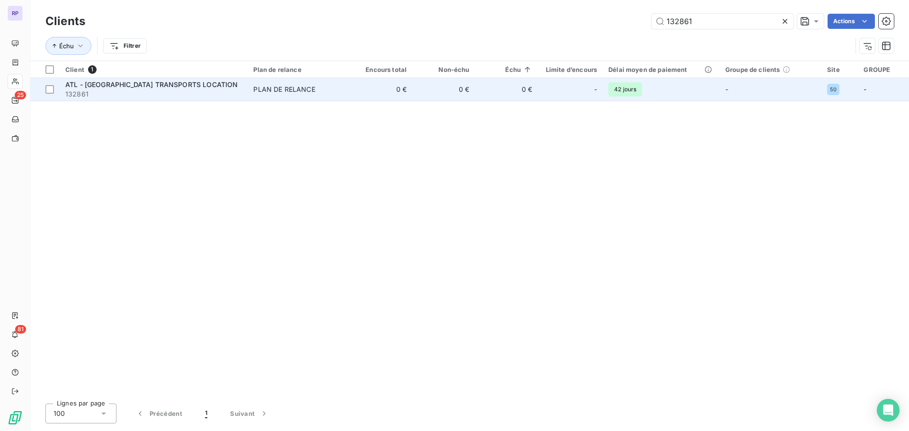
click at [354, 92] on td "0 €" at bounding box center [381, 89] width 63 height 23
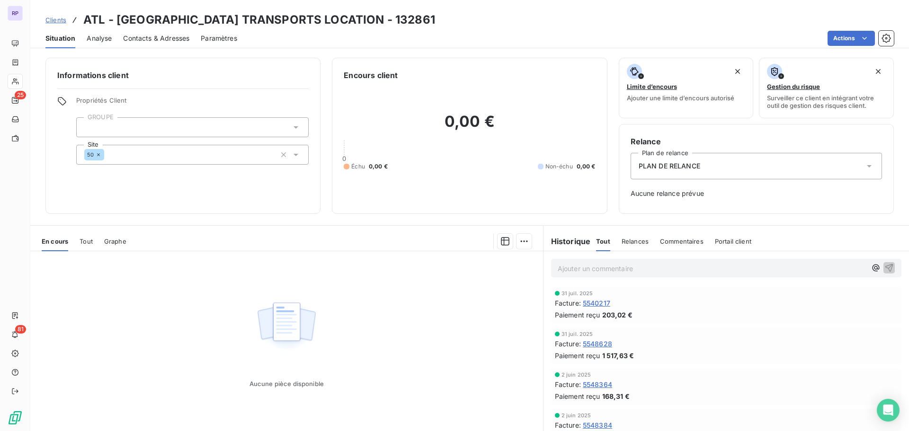
click at [162, 127] on div at bounding box center [192, 127] width 233 height 20
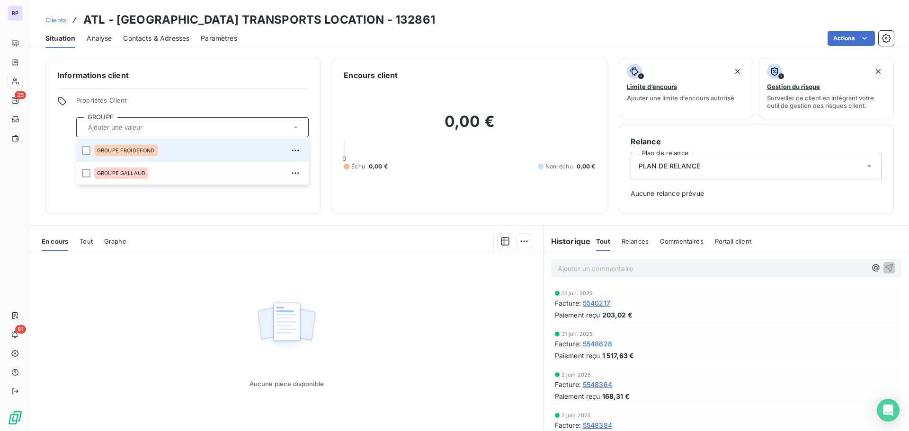
click at [143, 149] on span "GROUPE FROIDEFOND" at bounding box center [126, 151] width 58 height 6
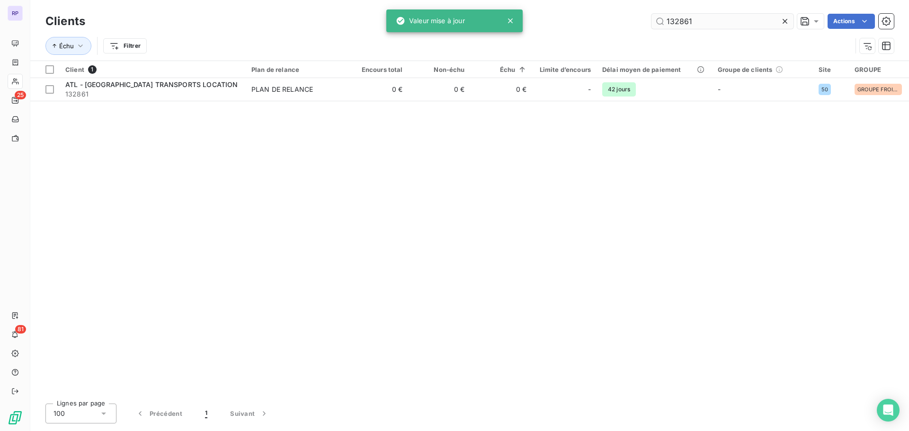
click at [718, 19] on input "132861" at bounding box center [723, 21] width 142 height 15
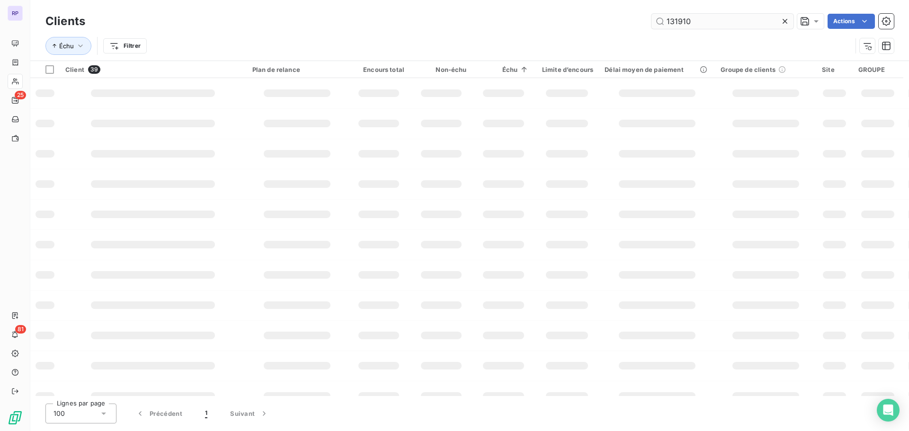
type input "131910"
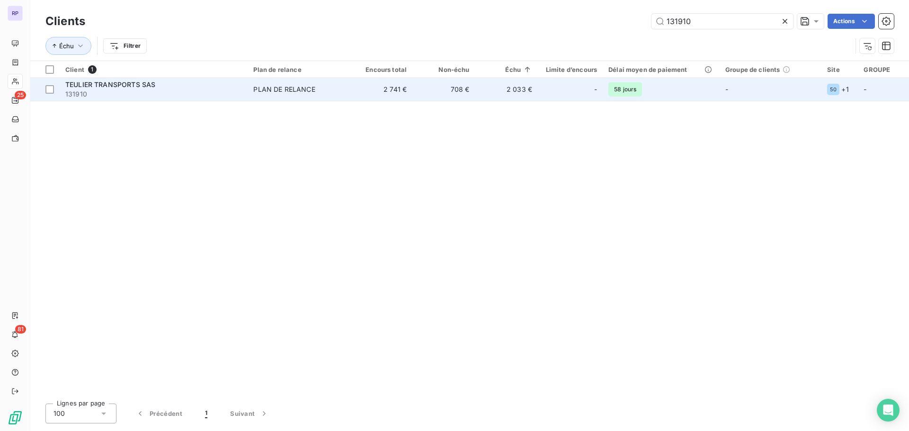
click at [542, 90] on td "-" at bounding box center [570, 89] width 65 height 23
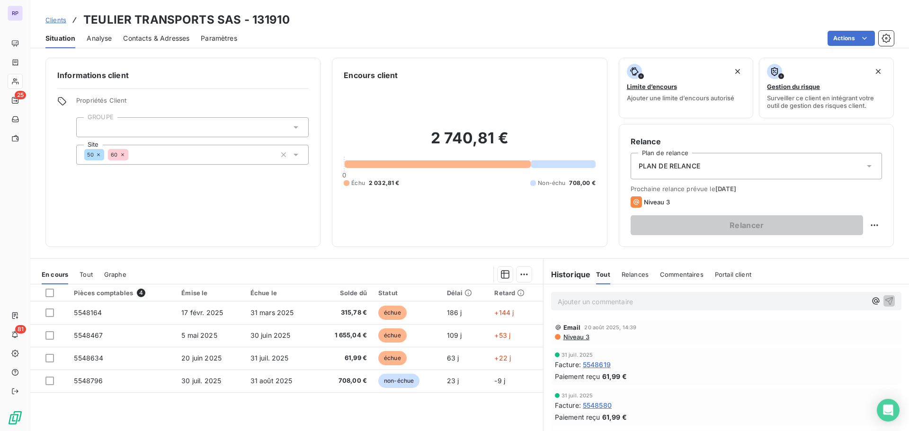
click at [148, 125] on div at bounding box center [192, 127] width 233 height 20
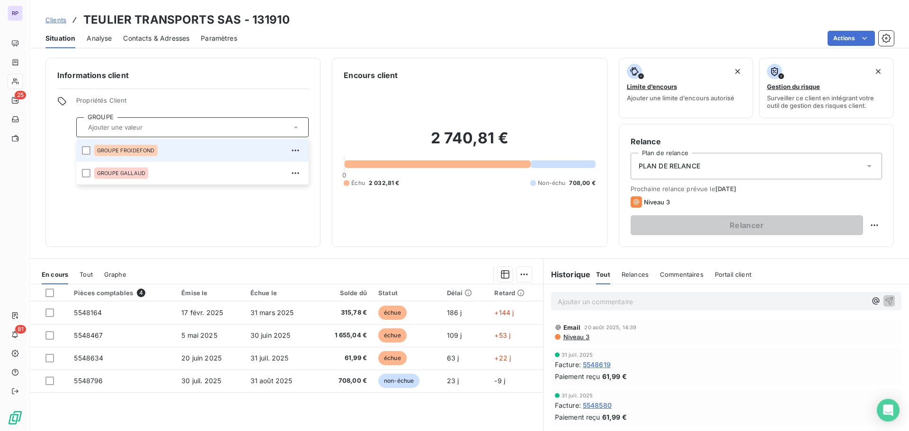
click at [143, 150] on span "GROUPE FROIDEFOND" at bounding box center [126, 151] width 58 height 6
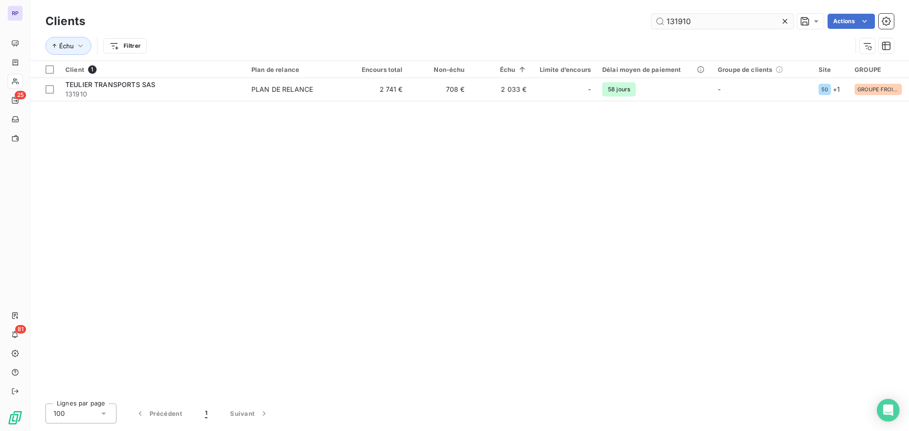
click at [680, 24] on input "131910" at bounding box center [723, 21] width 142 height 15
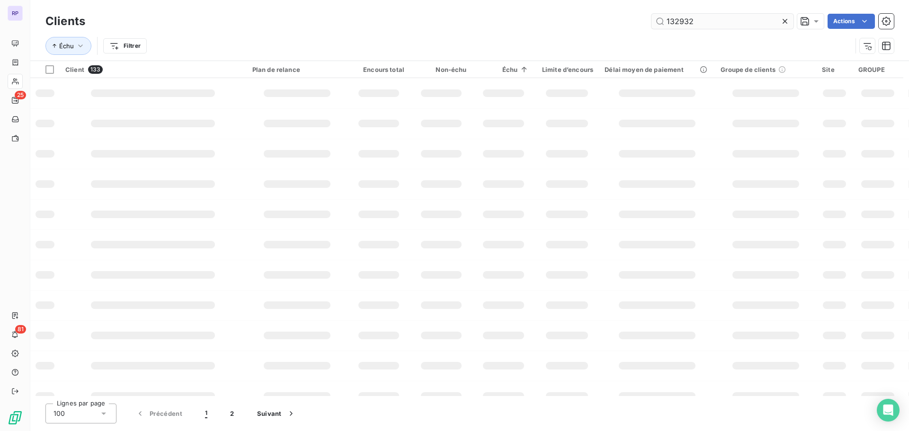
type input "132932"
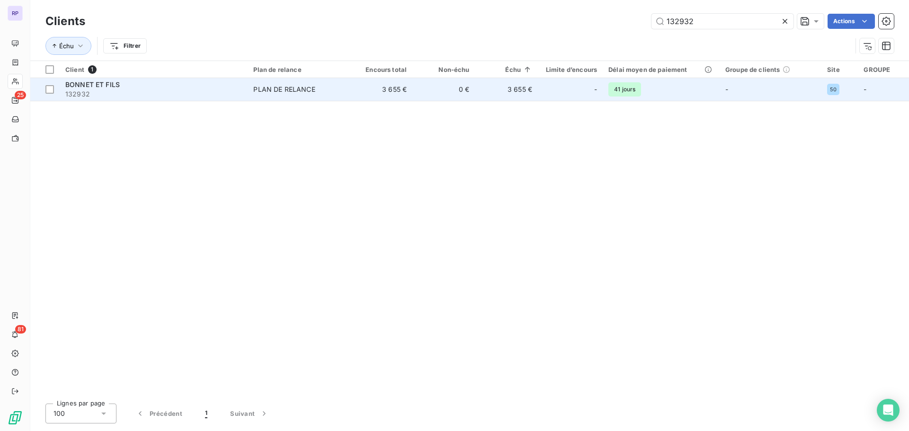
click at [404, 89] on td "3 655 €" at bounding box center [381, 89] width 63 height 23
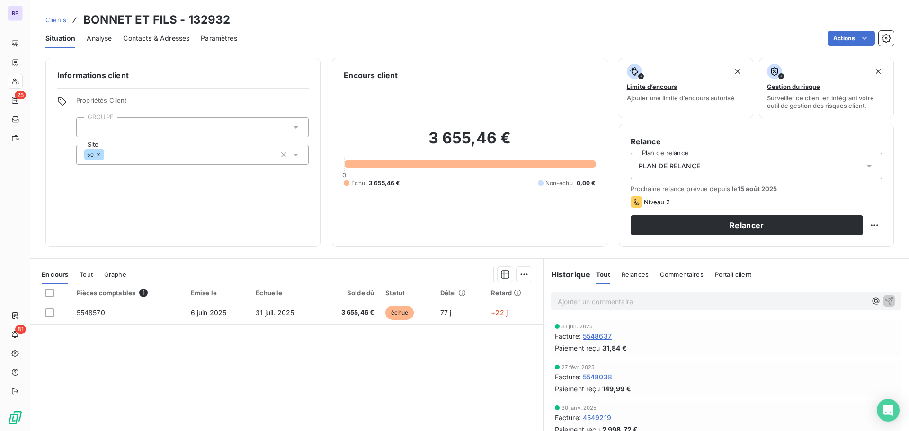
click at [158, 130] on div at bounding box center [192, 127] width 233 height 20
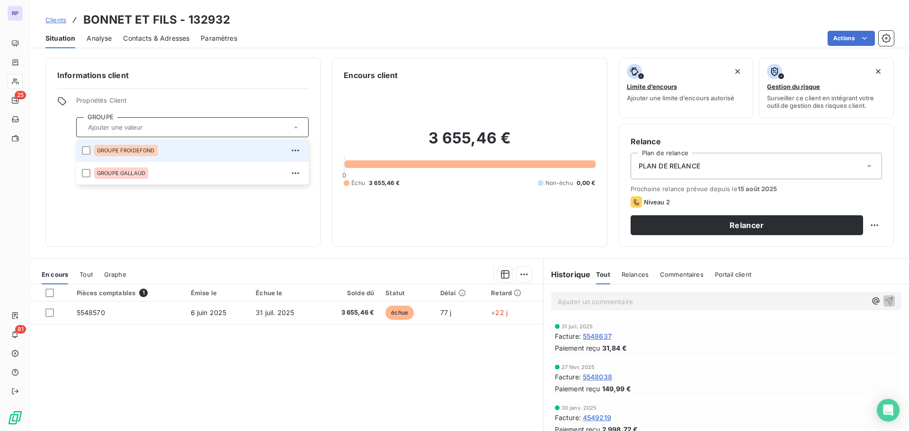
click at [149, 149] on span "GROUPE FROIDEFOND" at bounding box center [126, 151] width 58 height 6
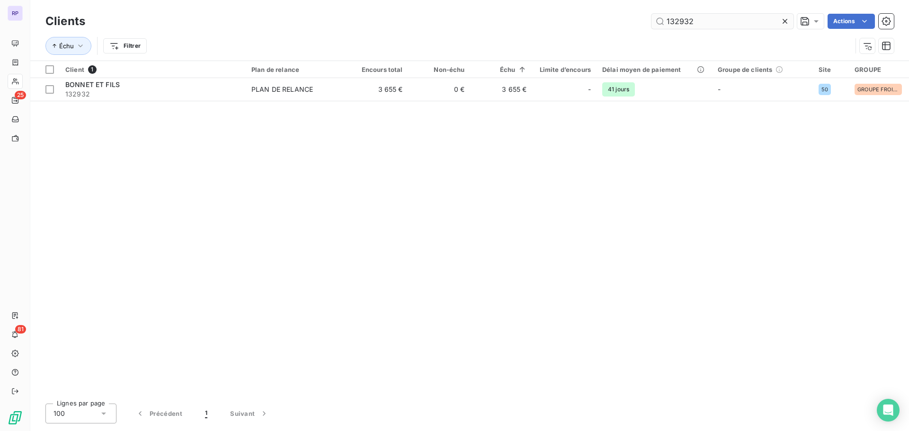
click at [725, 21] on input "132932" at bounding box center [723, 21] width 142 height 15
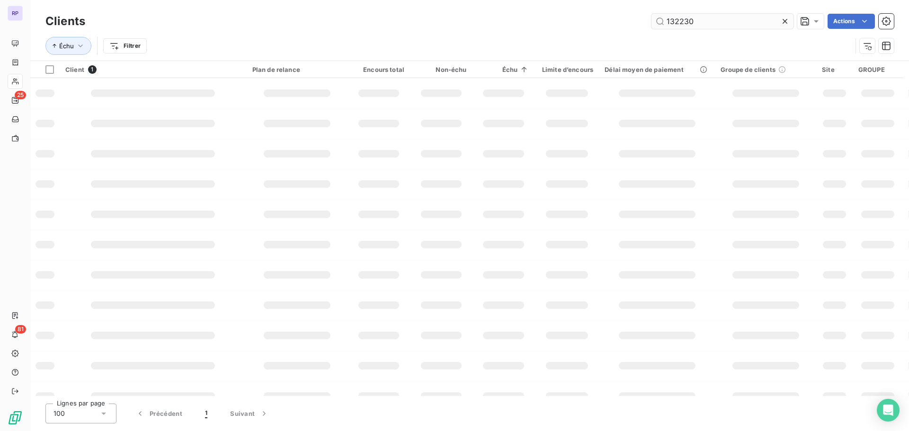
type input "132230"
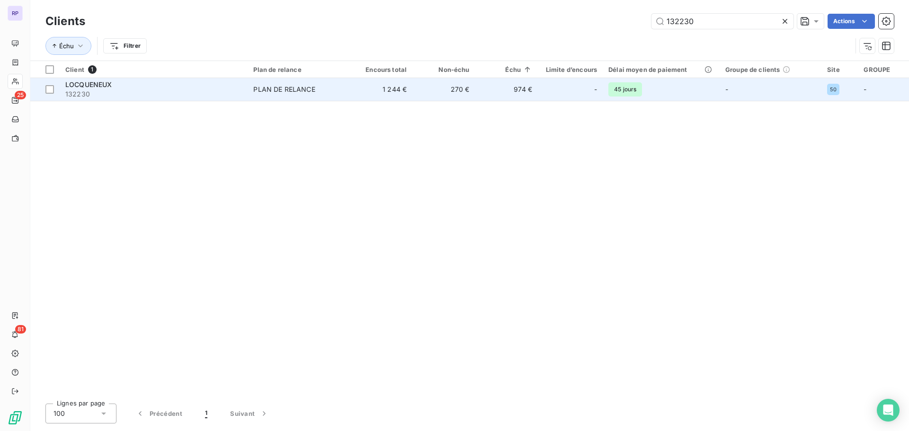
click at [533, 90] on td "974 €" at bounding box center [506, 89] width 63 height 23
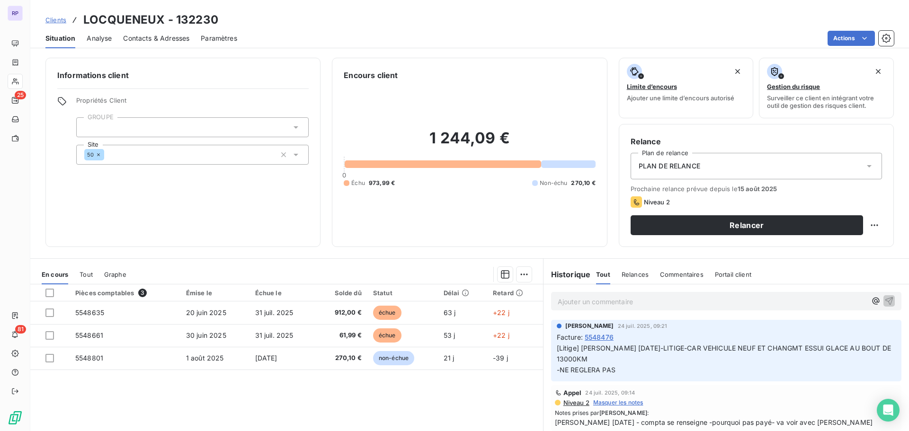
click at [198, 128] on div at bounding box center [192, 127] width 233 height 20
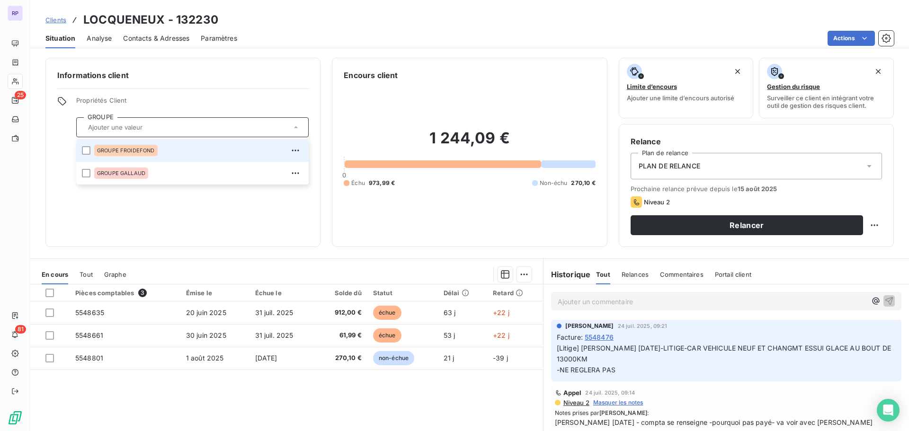
click at [142, 150] on span "GROUPE FROIDEFOND" at bounding box center [126, 151] width 58 height 6
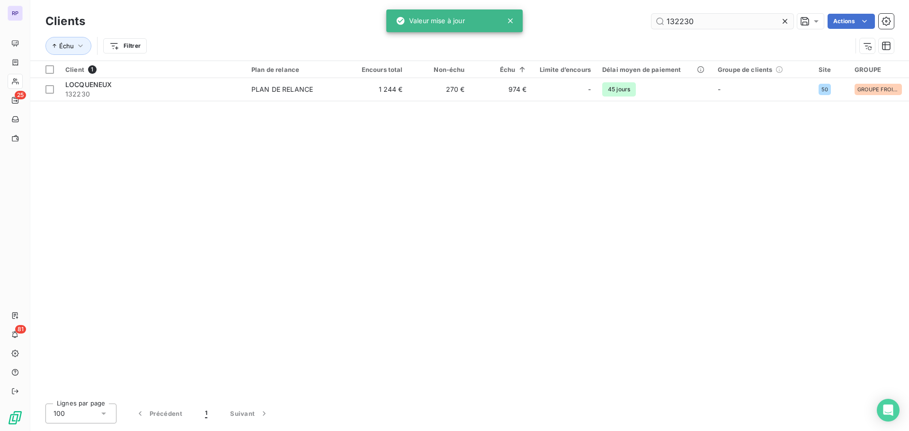
click at [687, 21] on input "132230" at bounding box center [723, 21] width 142 height 15
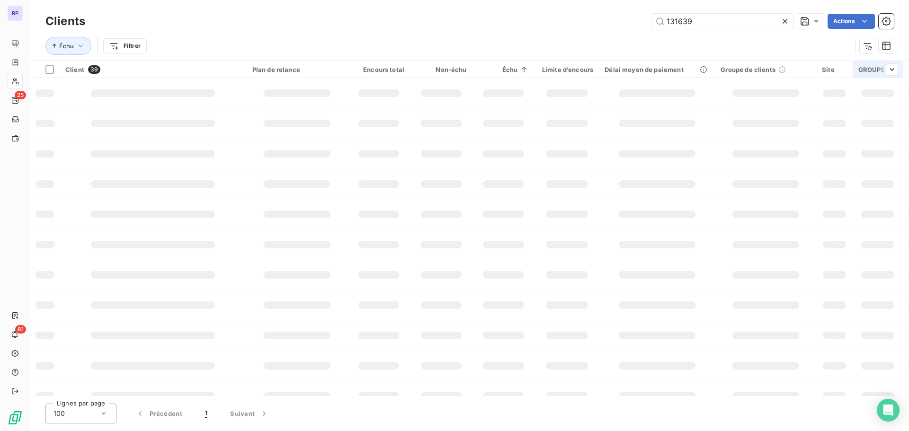
type input "131639"
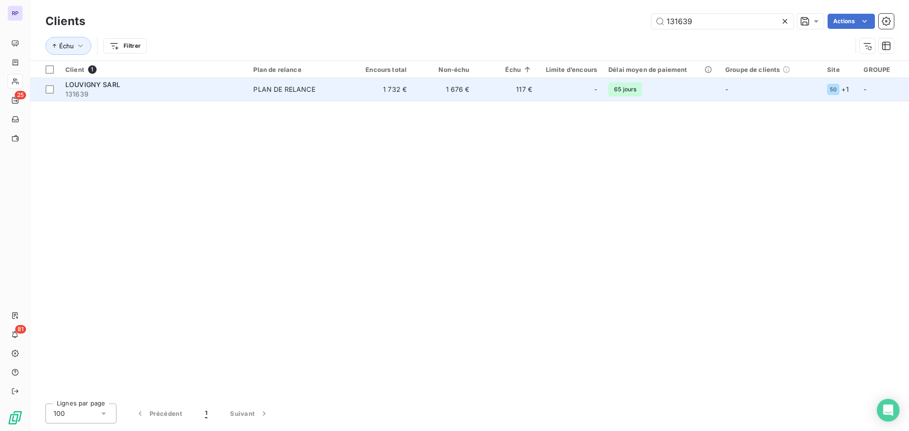
click at [506, 88] on td "117 €" at bounding box center [506, 89] width 63 height 23
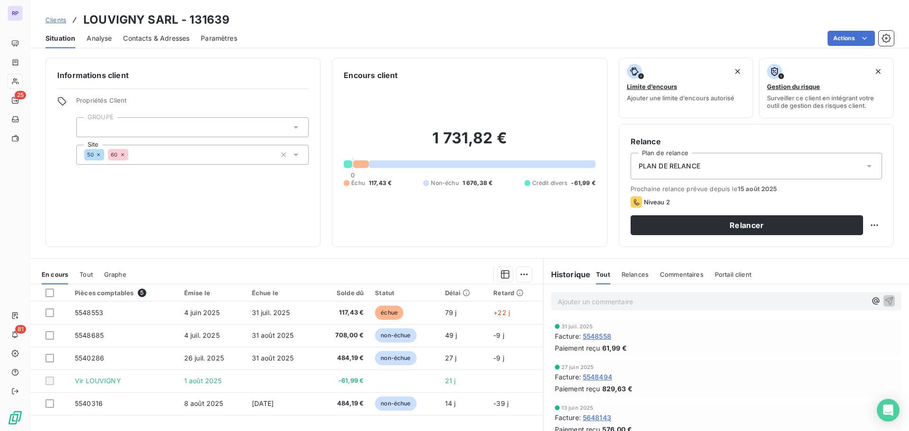
click at [180, 125] on div at bounding box center [192, 127] width 233 height 20
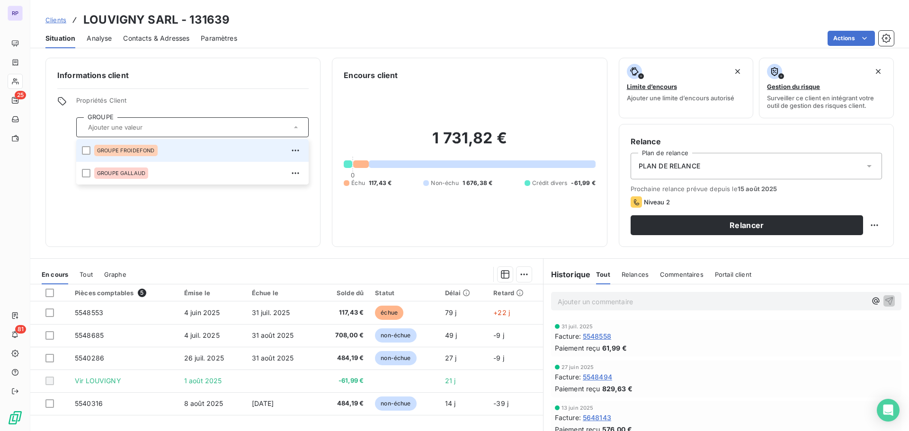
click at [149, 150] on span "GROUPE FROIDEFOND" at bounding box center [126, 151] width 58 height 6
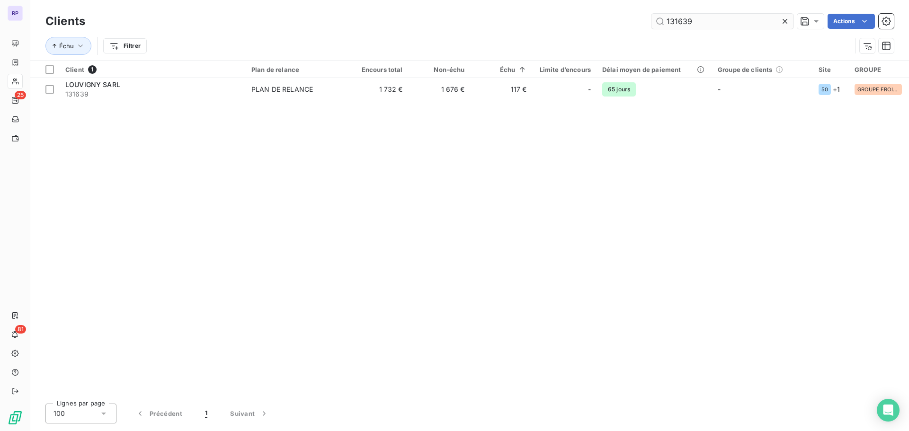
click at [691, 19] on input "131639" at bounding box center [723, 21] width 142 height 15
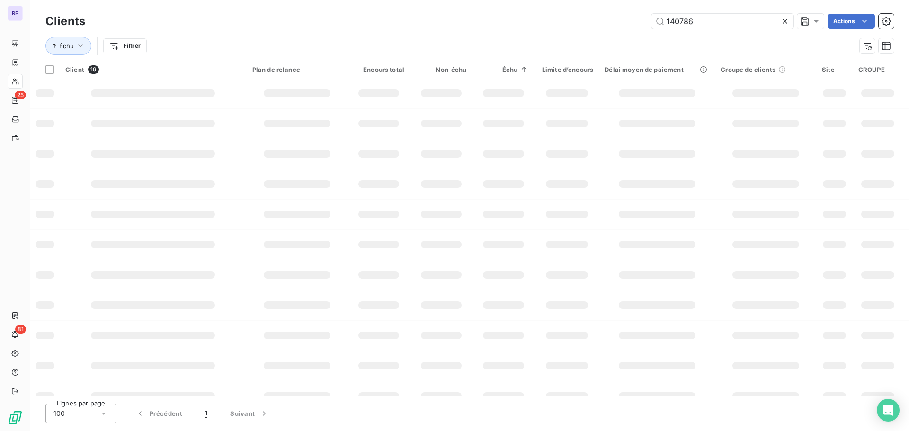
type input "140786"
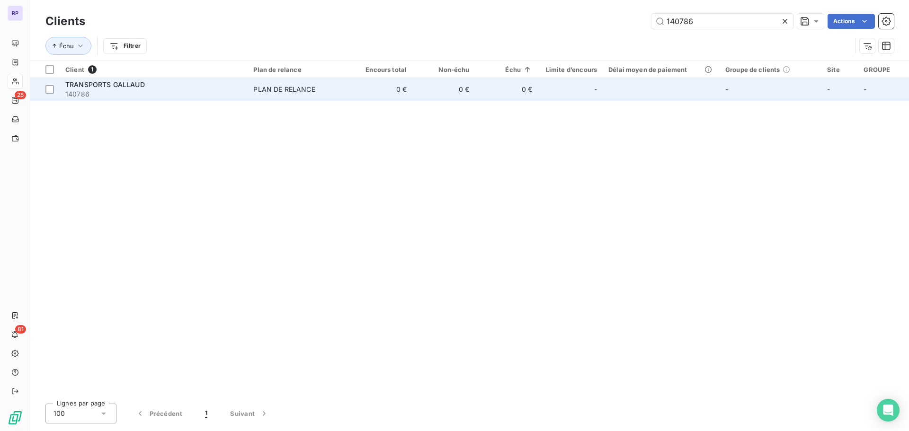
click at [410, 89] on td "0 €" at bounding box center [381, 89] width 63 height 23
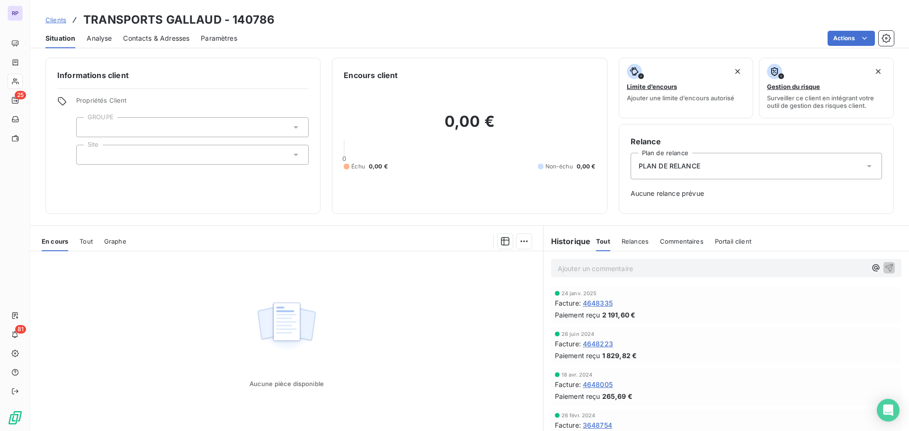
click at [181, 121] on div at bounding box center [192, 127] width 233 height 20
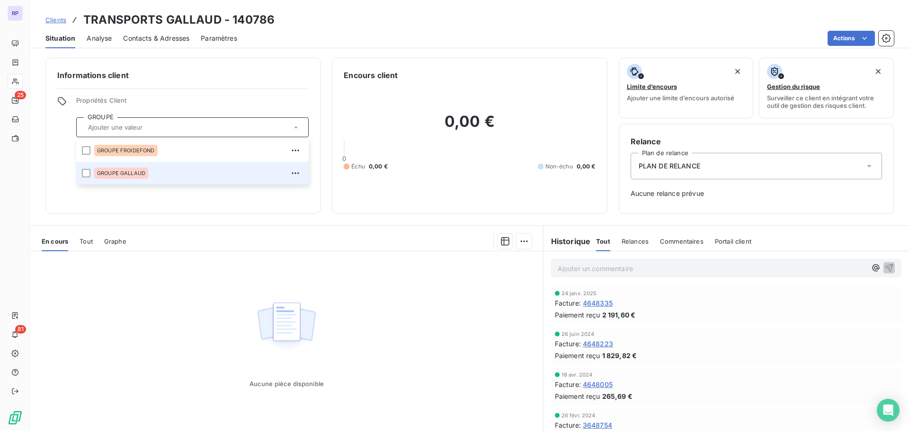
click at [136, 172] on span "GROUPE GALLAUD" at bounding box center [121, 173] width 48 height 6
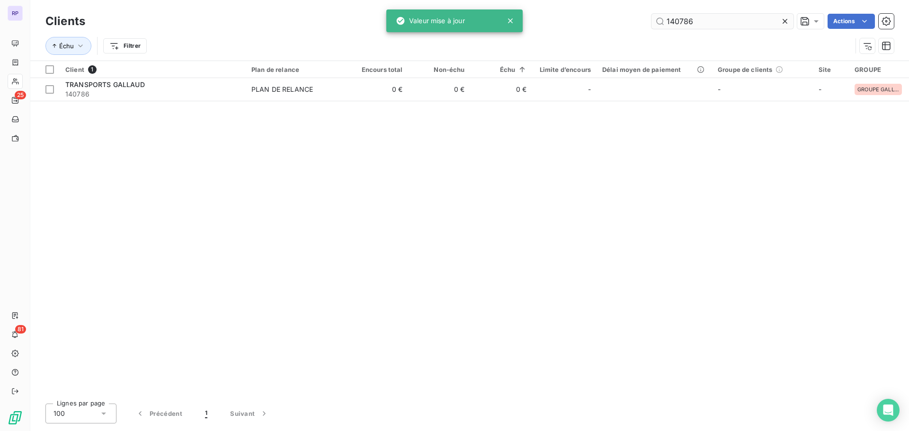
click at [689, 23] on input "140786" at bounding box center [723, 21] width 142 height 15
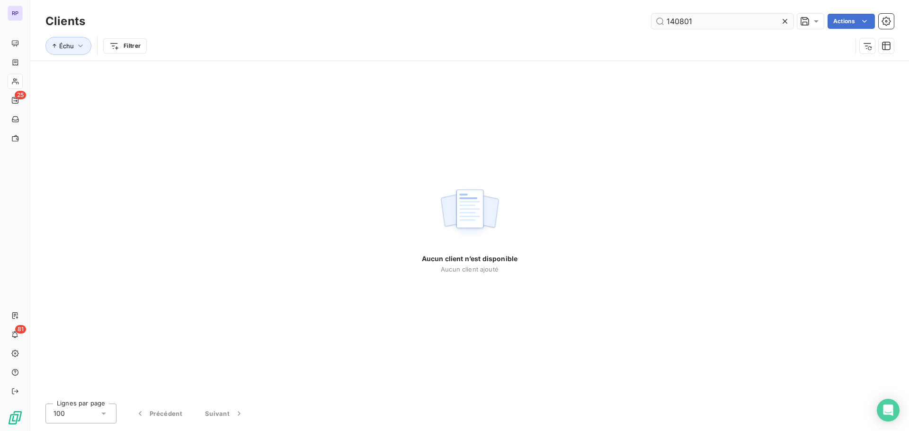
click at [692, 20] on input "140801" at bounding box center [723, 21] width 142 height 15
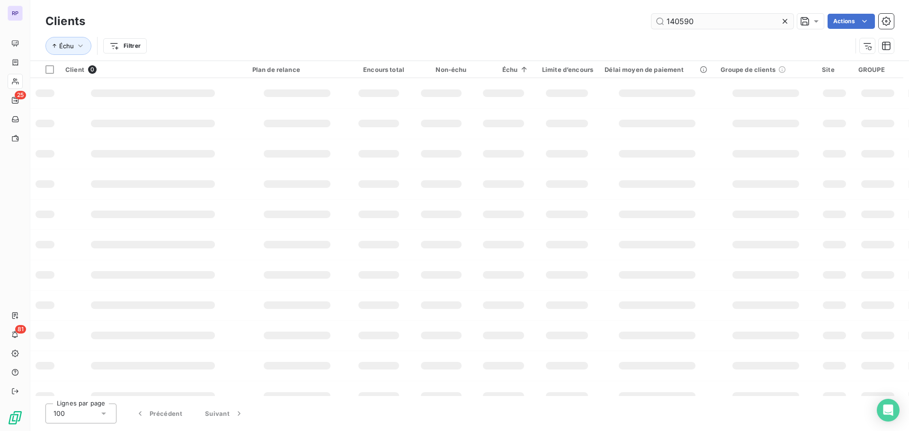
type input "140590"
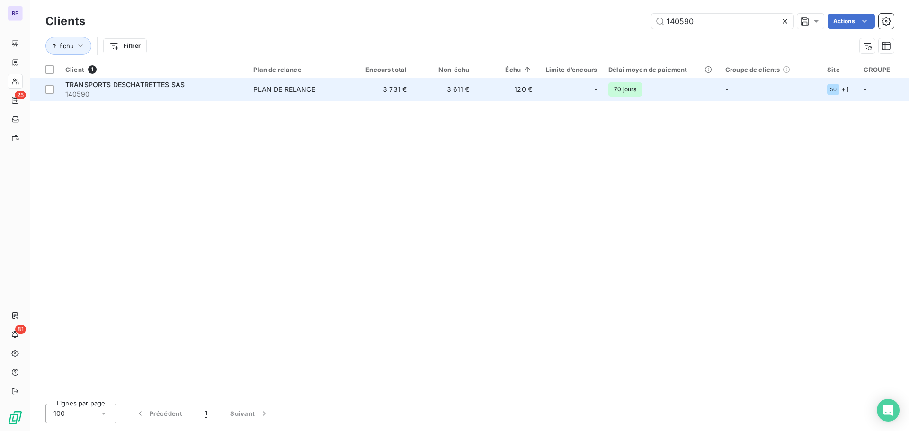
click at [359, 86] on td "3 731 €" at bounding box center [381, 89] width 63 height 23
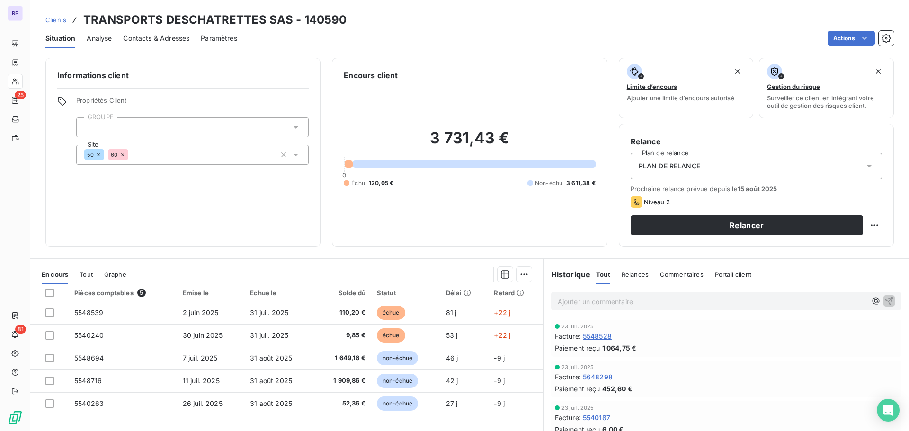
click at [144, 125] on div at bounding box center [192, 127] width 233 height 20
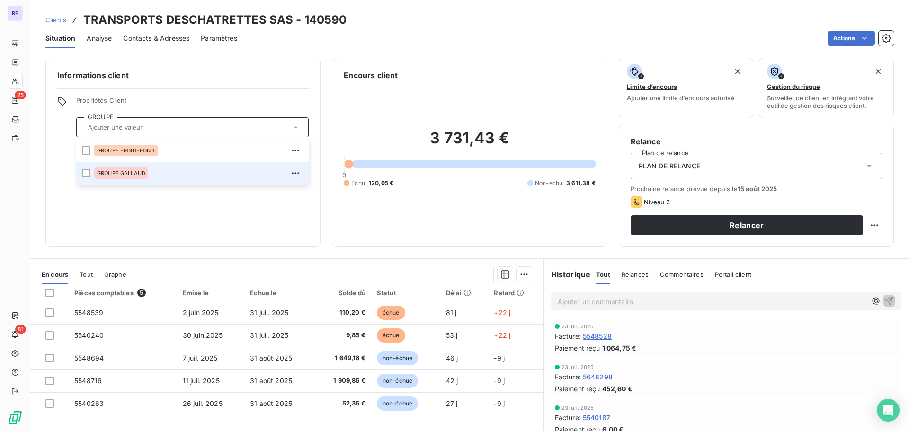
click at [135, 171] on span "GROUPE GALLAUD" at bounding box center [121, 173] width 48 height 6
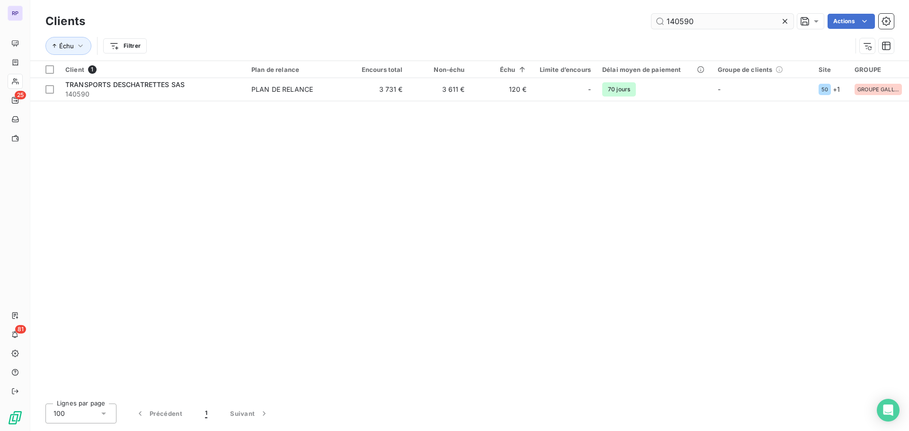
click at [703, 24] on input "140590" at bounding box center [723, 21] width 142 height 15
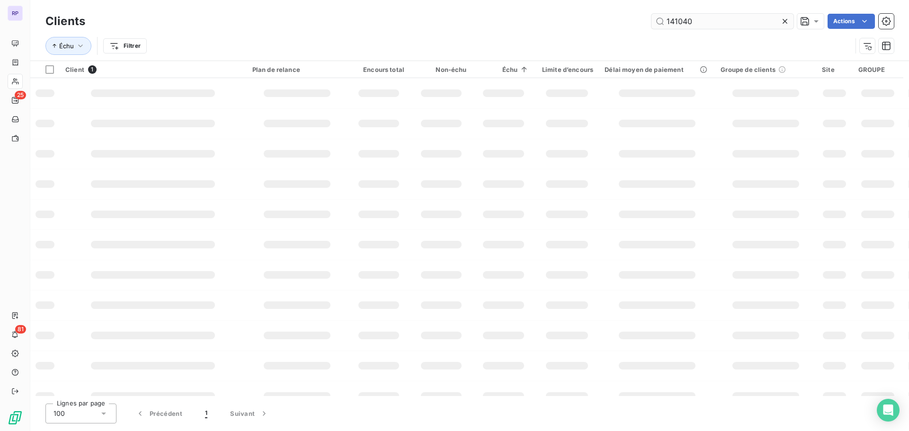
type input "141040"
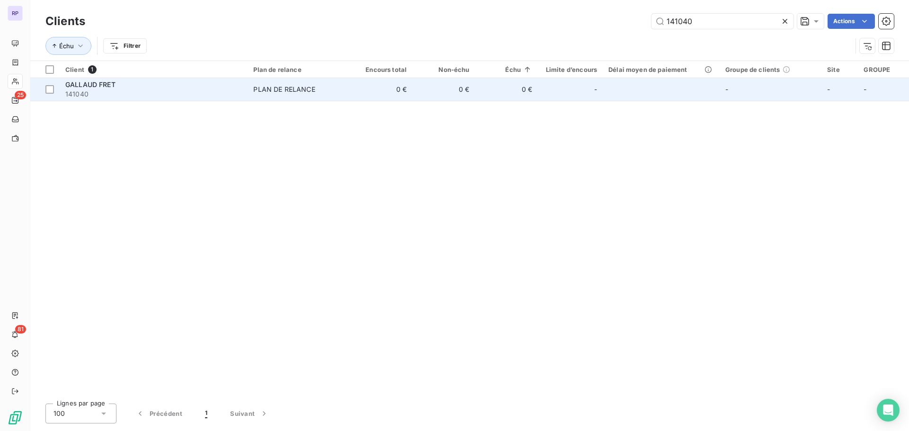
click at [410, 84] on td "0 €" at bounding box center [381, 89] width 63 height 23
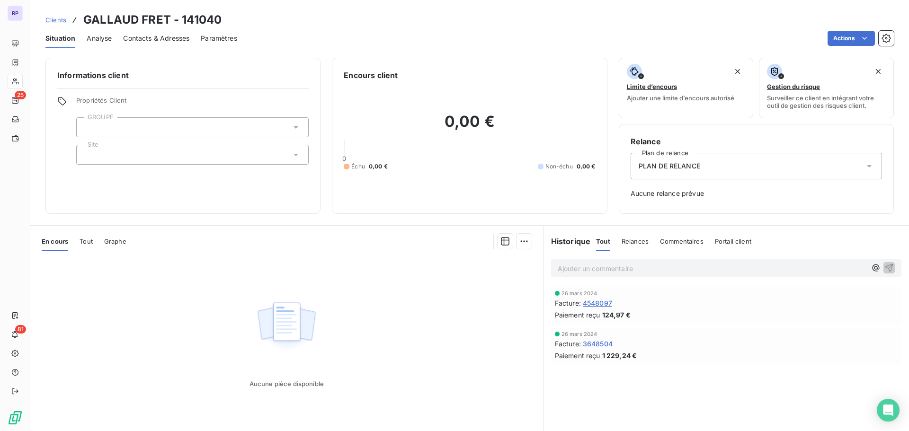
click at [207, 124] on div at bounding box center [192, 127] width 233 height 20
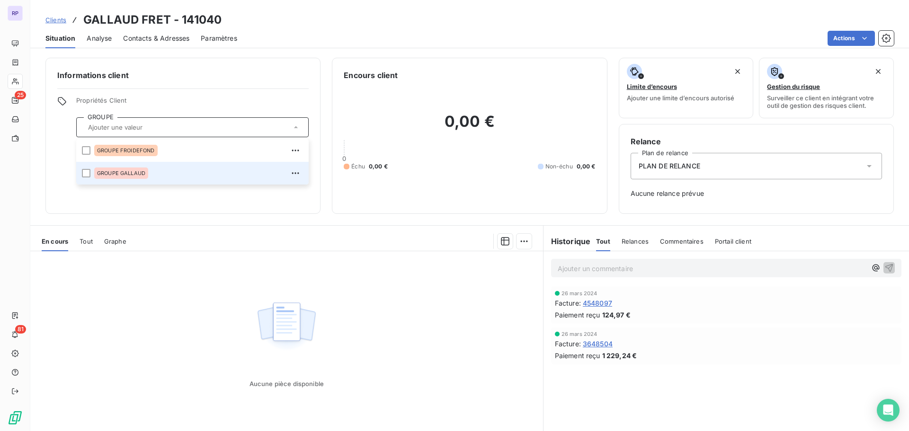
click at [135, 171] on span "GROUPE GALLAUD" at bounding box center [121, 173] width 48 height 6
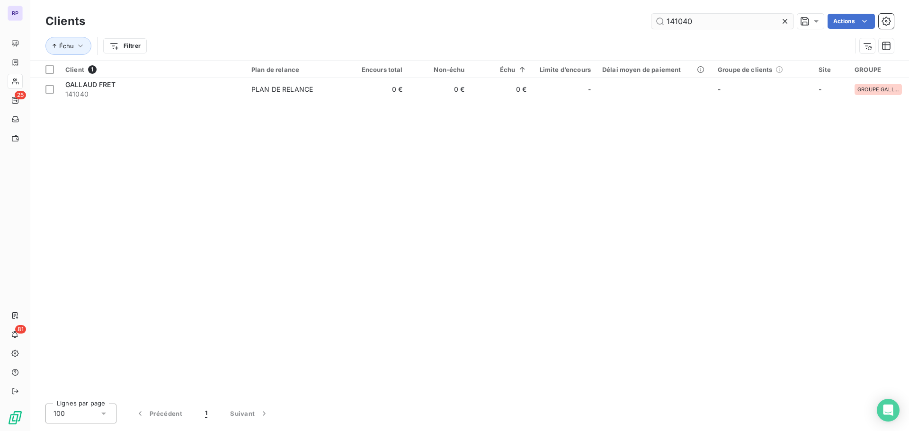
click at [686, 19] on input "141040" at bounding box center [723, 21] width 142 height 15
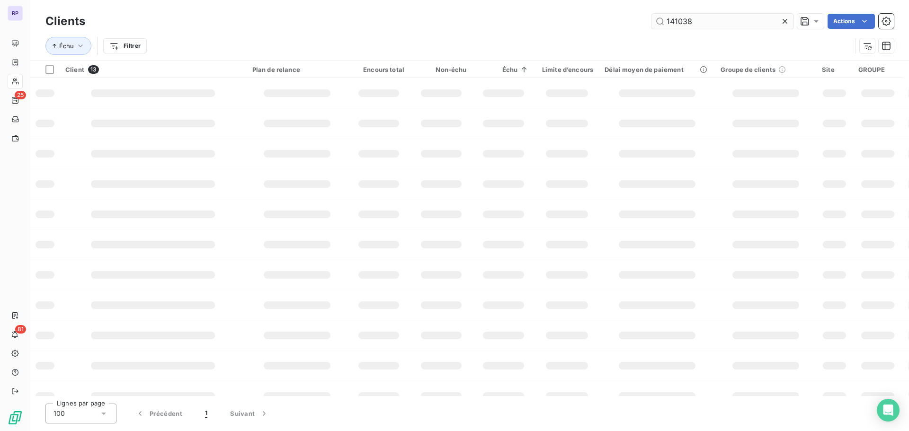
type input "141038"
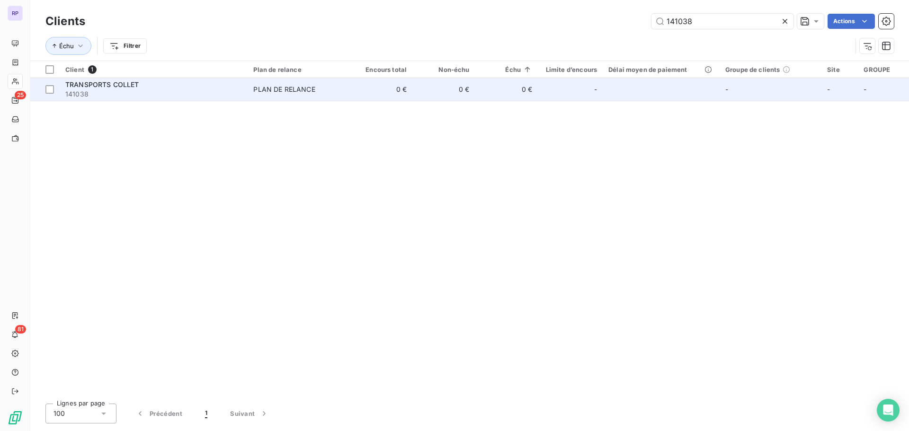
click at [359, 88] on td "0 €" at bounding box center [381, 89] width 63 height 23
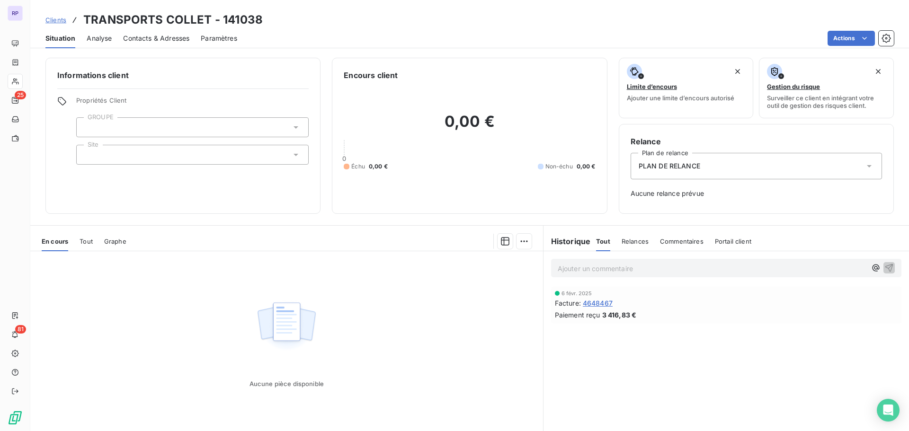
click at [156, 125] on div at bounding box center [192, 127] width 233 height 20
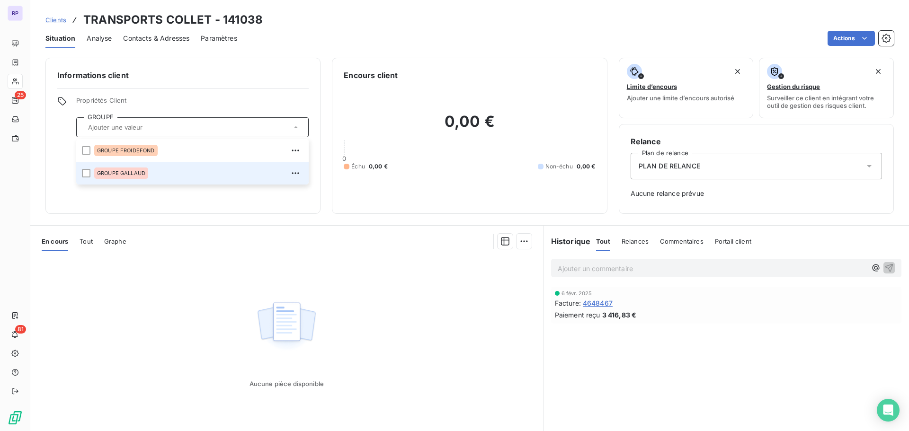
click at [138, 172] on span "GROUPE GALLAUD" at bounding box center [121, 173] width 48 height 6
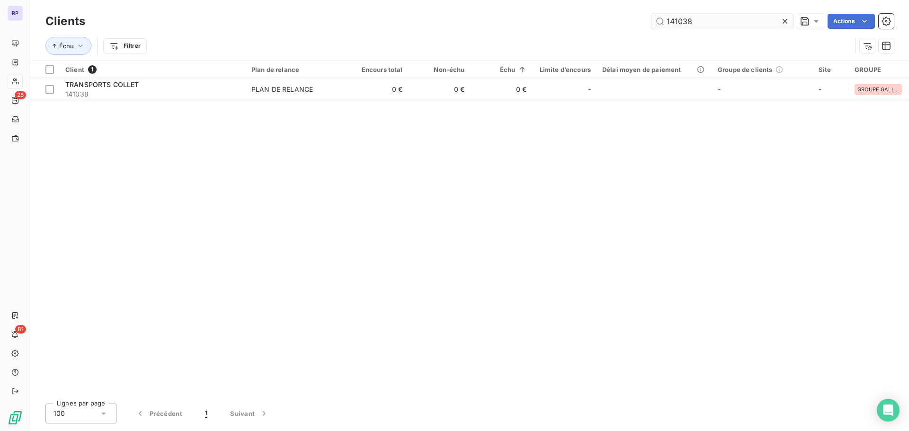
click at [715, 18] on input "141038" at bounding box center [723, 21] width 142 height 15
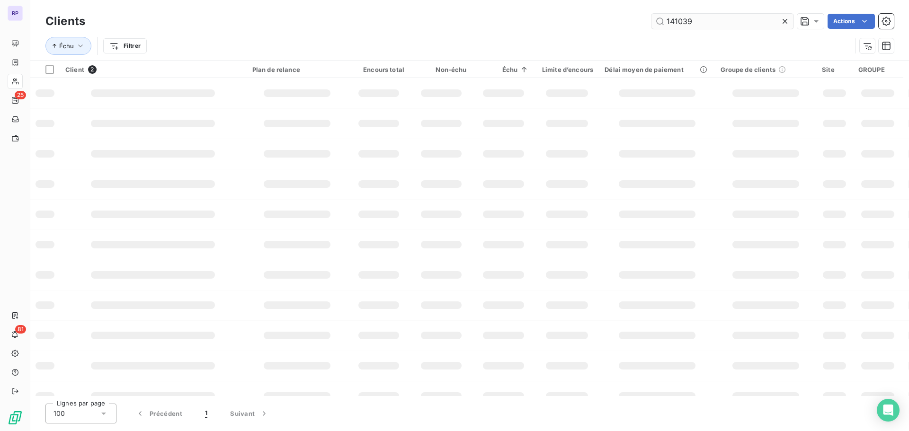
type input "141039"
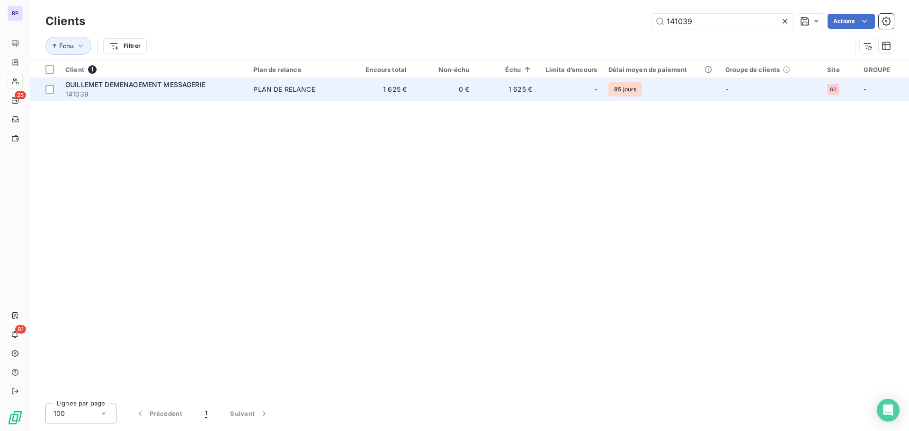
click at [377, 91] on td "1 625 €" at bounding box center [381, 89] width 63 height 23
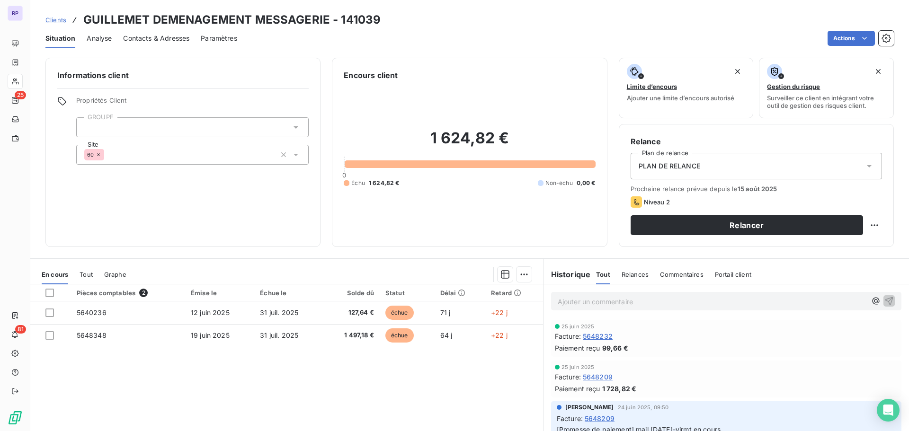
click at [170, 126] on div at bounding box center [192, 127] width 233 height 20
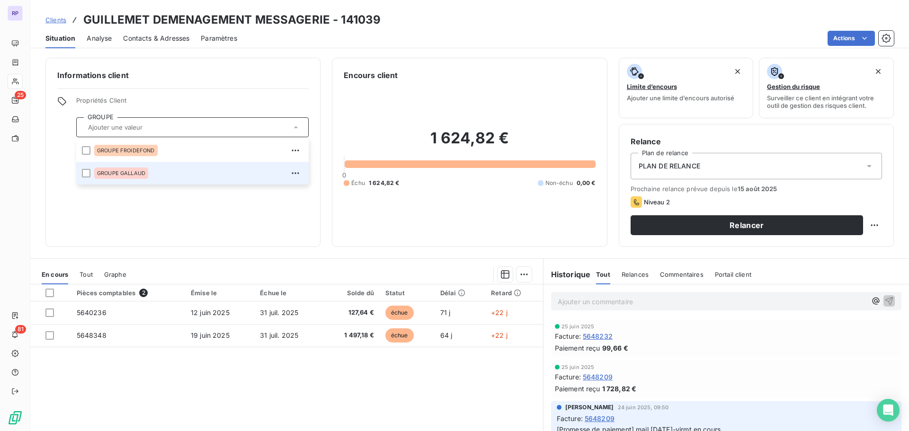
click at [137, 172] on span "GROUPE GALLAUD" at bounding box center [121, 173] width 48 height 6
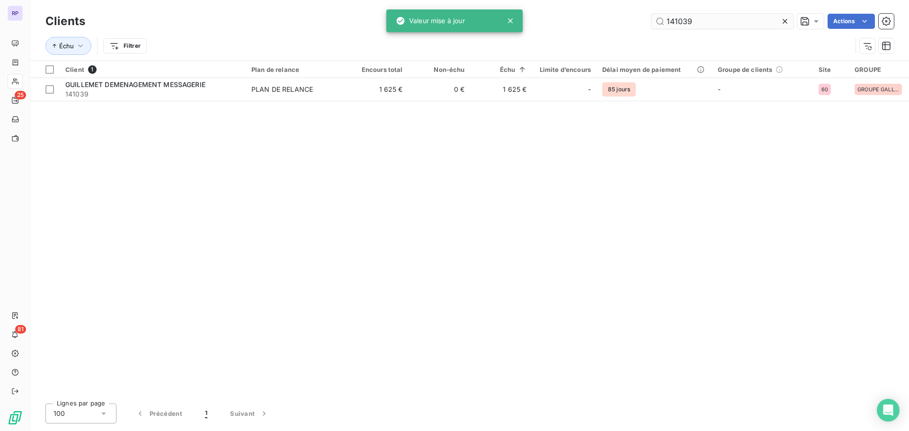
click at [677, 17] on input "141039" at bounding box center [723, 21] width 142 height 15
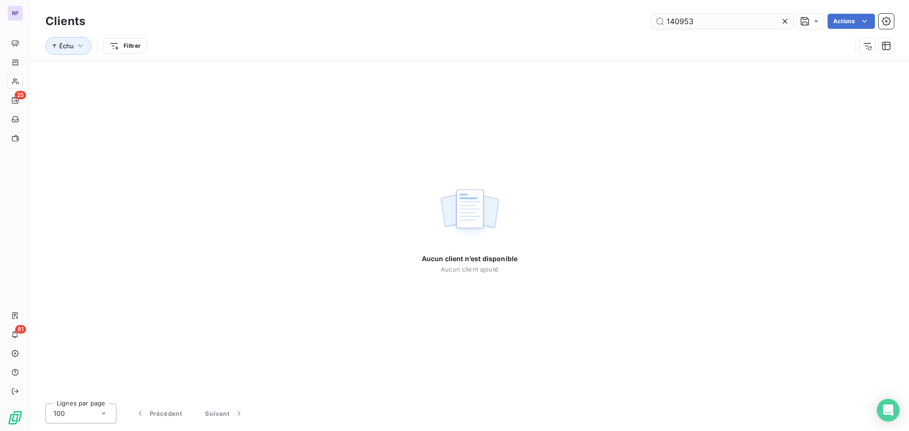
click at [711, 18] on input "140953" at bounding box center [723, 21] width 142 height 15
click at [696, 19] on input "130369" at bounding box center [723, 21] width 142 height 15
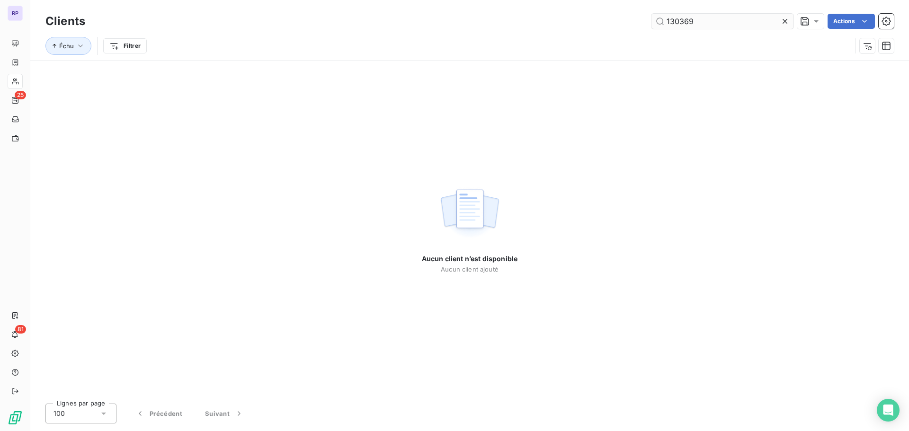
click at [696, 19] on input "130369" at bounding box center [723, 21] width 142 height 15
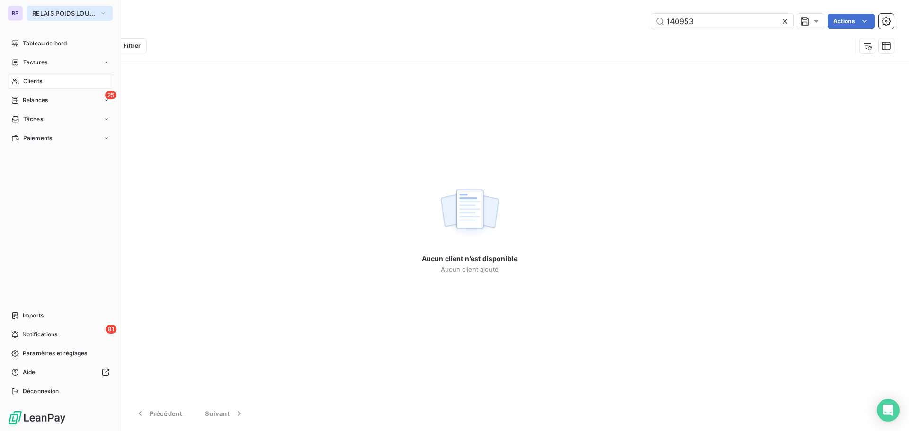
click at [56, 13] on span "RELAIS POIDS LOURDS LIMOUSIN" at bounding box center [63, 13] width 63 height 8
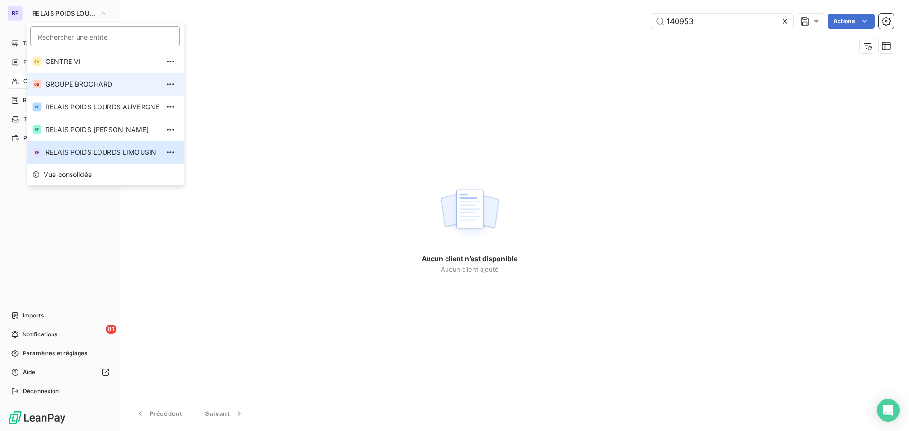
click at [101, 84] on span "GROUPE BROCHARD" at bounding box center [102, 84] width 114 height 9
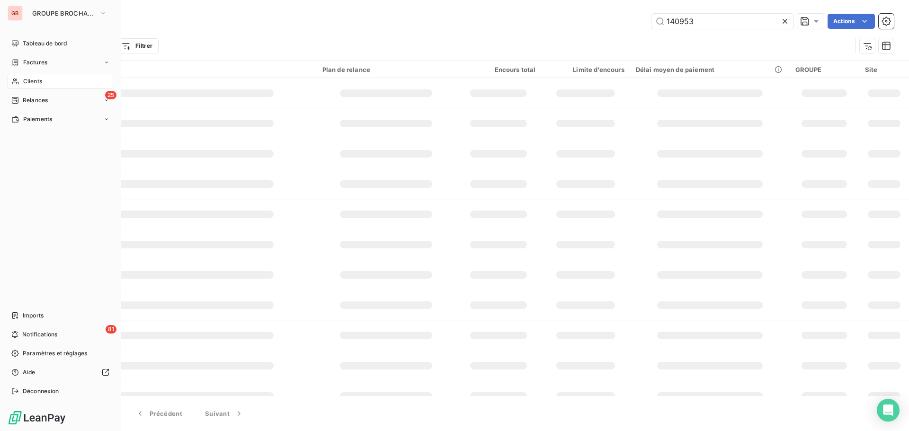
type input "BREZET"
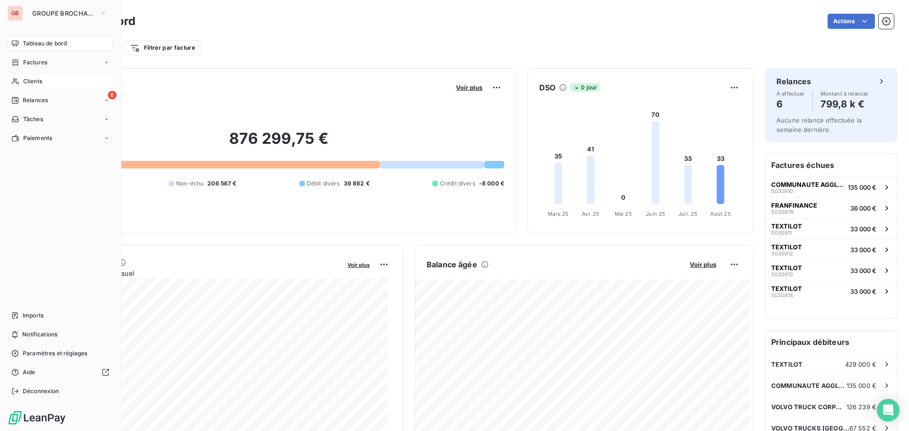
click at [40, 79] on span "Clients" at bounding box center [32, 81] width 19 height 9
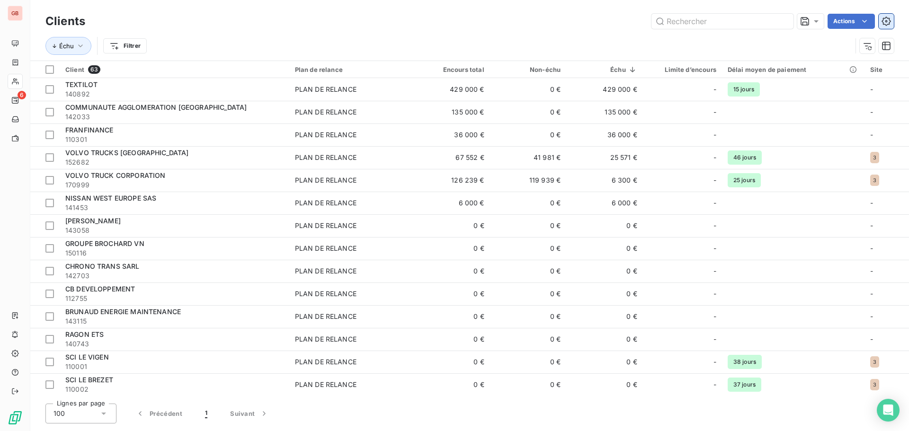
click at [886, 20] on icon "button" at bounding box center [886, 21] width 9 height 9
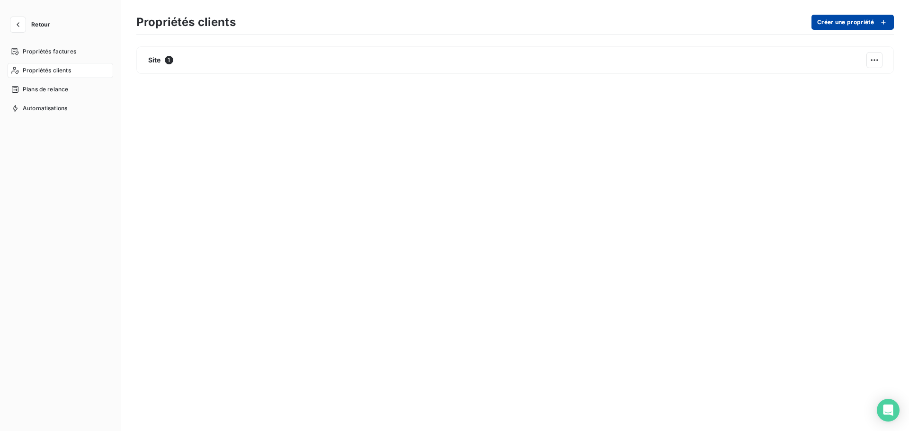
click at [835, 22] on button "Créer une propriété" at bounding box center [853, 22] width 82 height 15
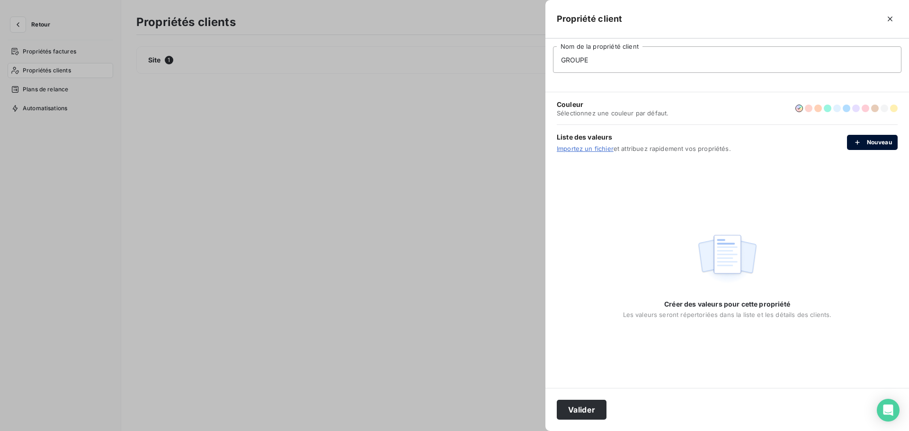
type input "GROUPE"
click at [873, 142] on button "Nouveau" at bounding box center [872, 142] width 51 height 15
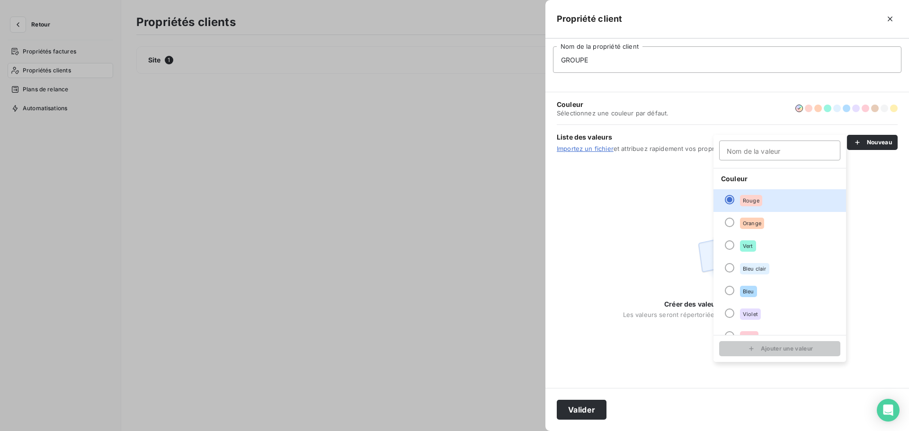
drag, startPoint x: 621, startPoint y: 213, endPoint x: 620, endPoint y: 203, distance: 9.5
click at [621, 213] on div "Créer des valeurs pour cette propriété Les valeurs seront répertoriées dans la …" at bounding box center [728, 274] width 364 height 228
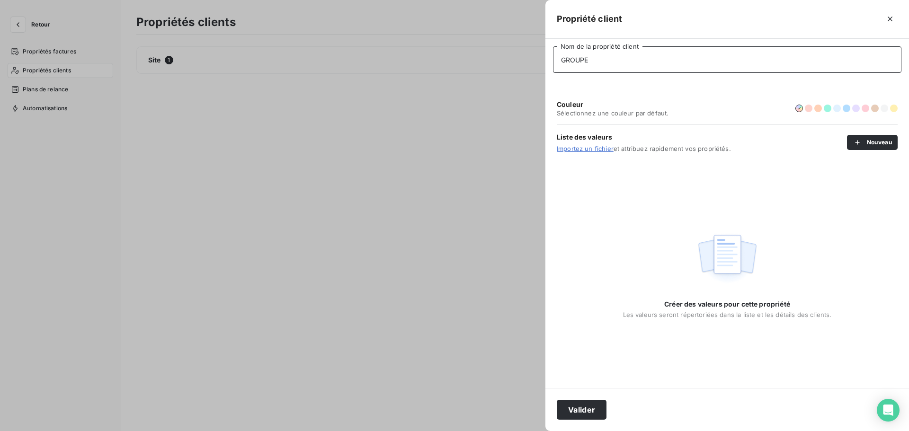
click at [621, 59] on input "GROUPE" at bounding box center [727, 59] width 349 height 27
click at [557, 400] on button "Valider" at bounding box center [582, 410] width 50 height 20
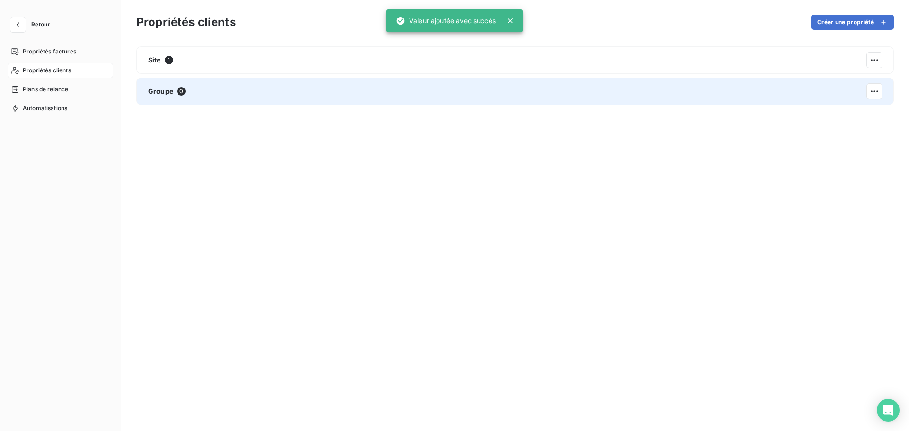
click at [200, 88] on div "Groupe 0" at bounding box center [515, 91] width 758 height 27
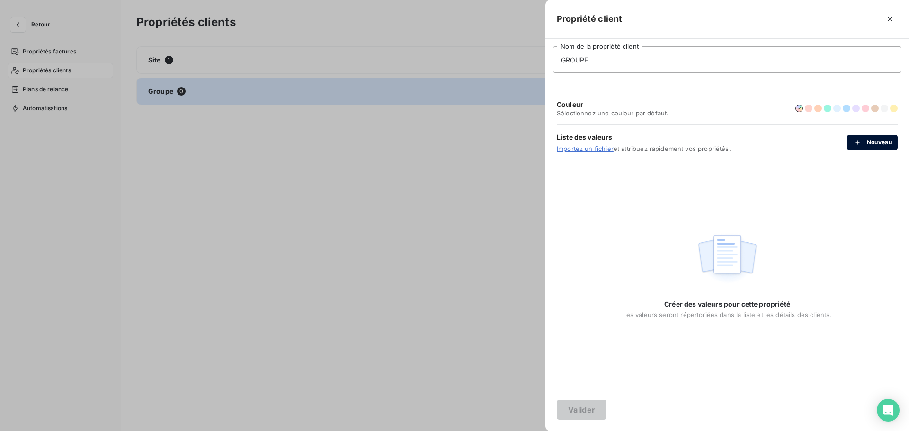
click at [869, 140] on button "Nouveau" at bounding box center [872, 142] width 51 height 15
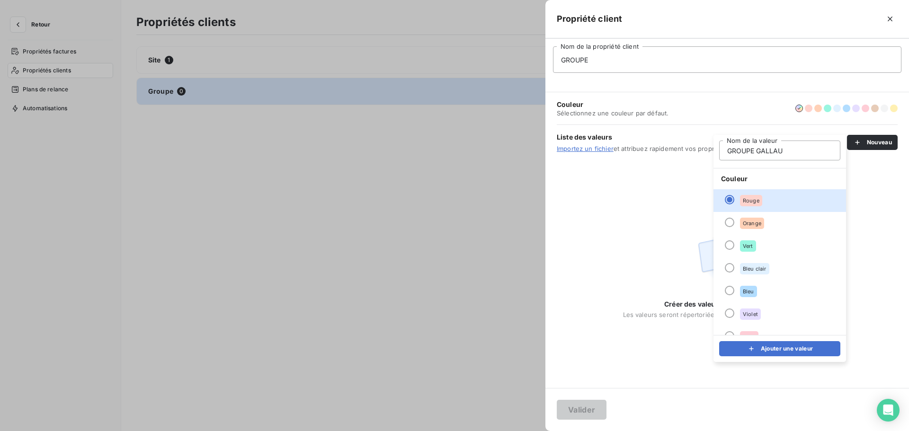
type input "GROUPE GALLAUD"
click button "Ajouter une valeur" at bounding box center [779, 348] width 121 height 15
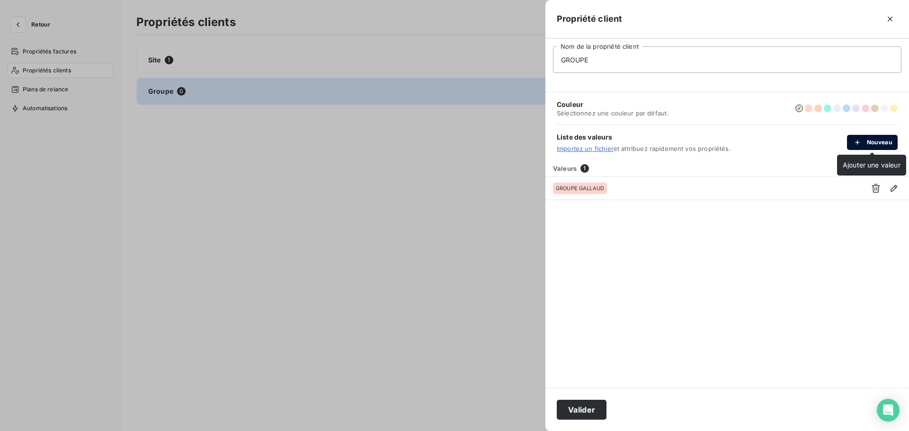
click at [884, 143] on button "Nouveau" at bounding box center [872, 142] width 51 height 15
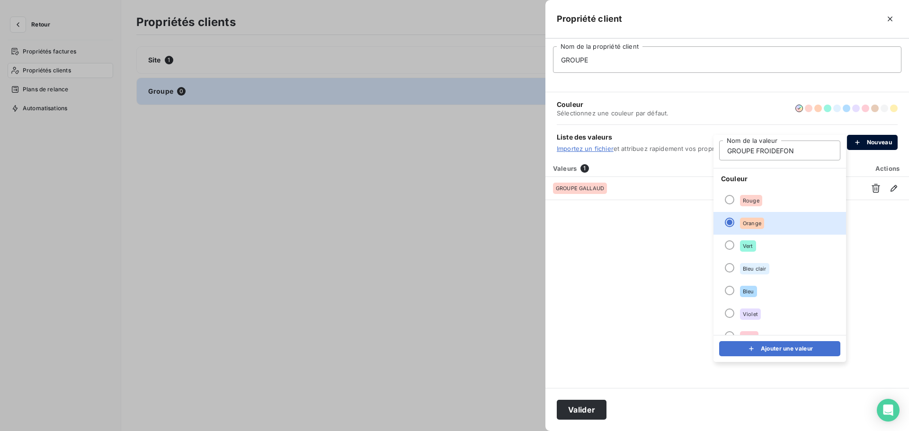
type input "GROUPE FROIDEFOND"
click button "Ajouter une valeur" at bounding box center [779, 348] width 121 height 15
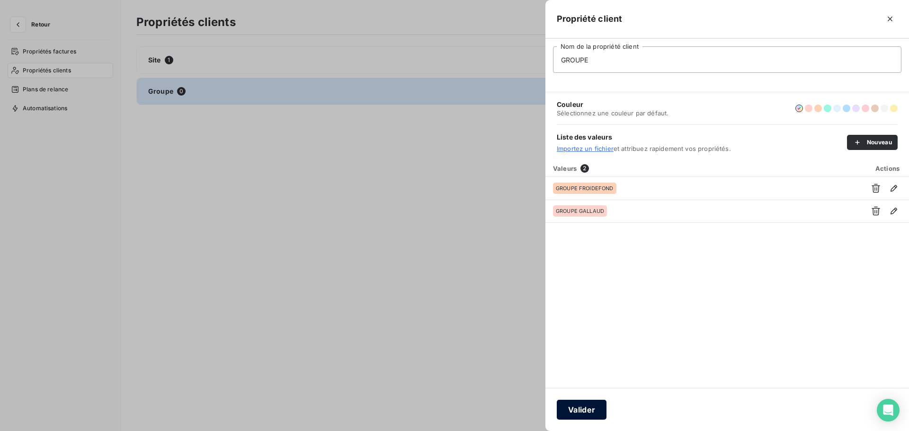
click at [582, 409] on button "Valider" at bounding box center [582, 410] width 50 height 20
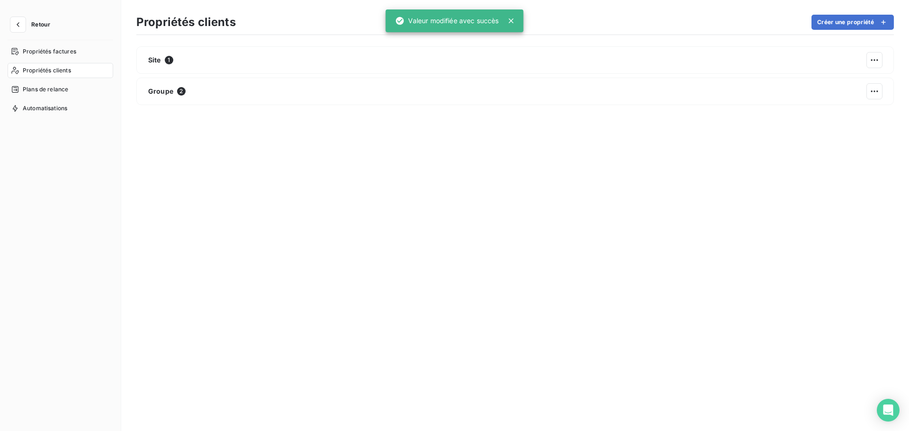
click at [36, 22] on span "Retour" at bounding box center [40, 25] width 19 height 6
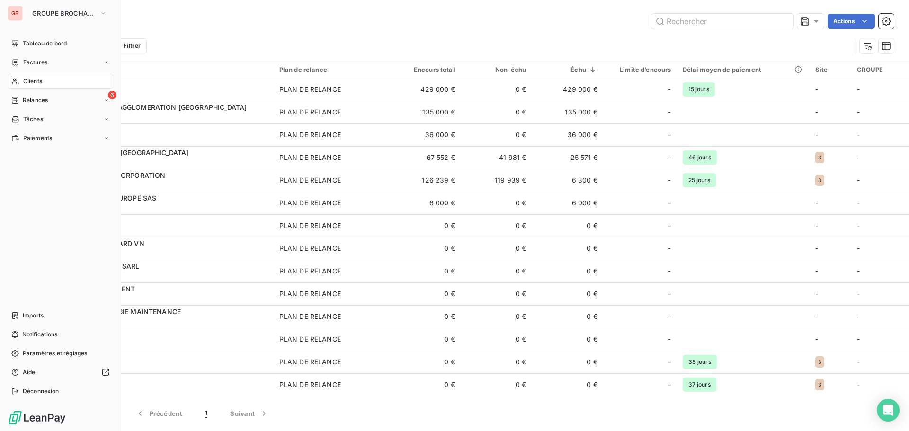
click at [35, 77] on span "Clients" at bounding box center [32, 81] width 19 height 9
click at [42, 80] on span "Clients" at bounding box center [32, 81] width 19 height 9
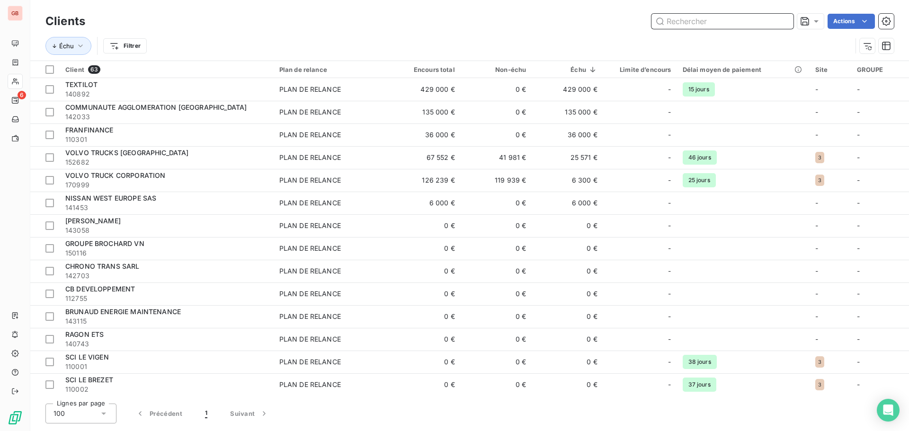
click at [681, 19] on input "text" at bounding box center [723, 21] width 142 height 15
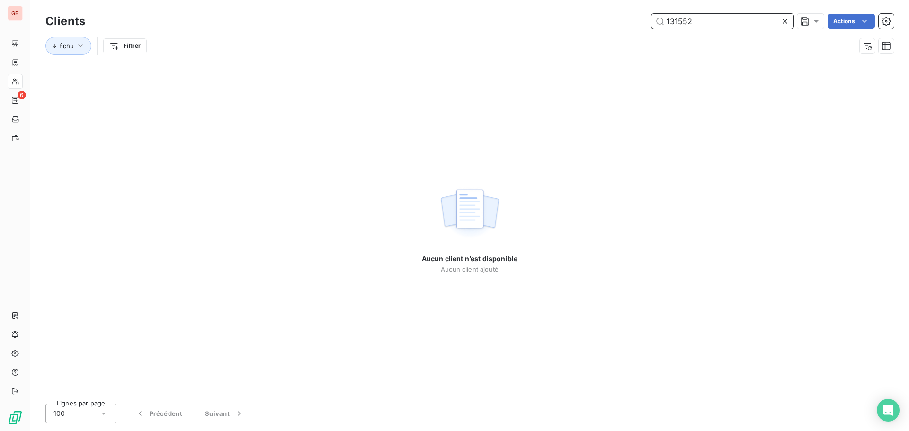
click at [739, 25] on input "131552" at bounding box center [723, 21] width 142 height 15
click at [740, 25] on input "132861" at bounding box center [723, 21] width 142 height 15
click at [738, 25] on input "131910" at bounding box center [723, 21] width 142 height 15
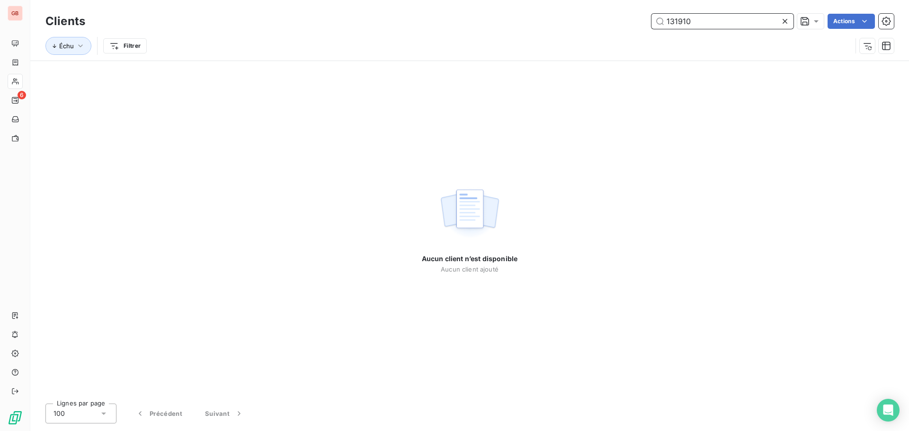
click at [738, 25] on input "131910" at bounding box center [723, 21] width 142 height 15
click at [706, 28] on input "132932" at bounding box center [723, 21] width 142 height 15
click at [708, 23] on input "132230" at bounding box center [723, 21] width 142 height 15
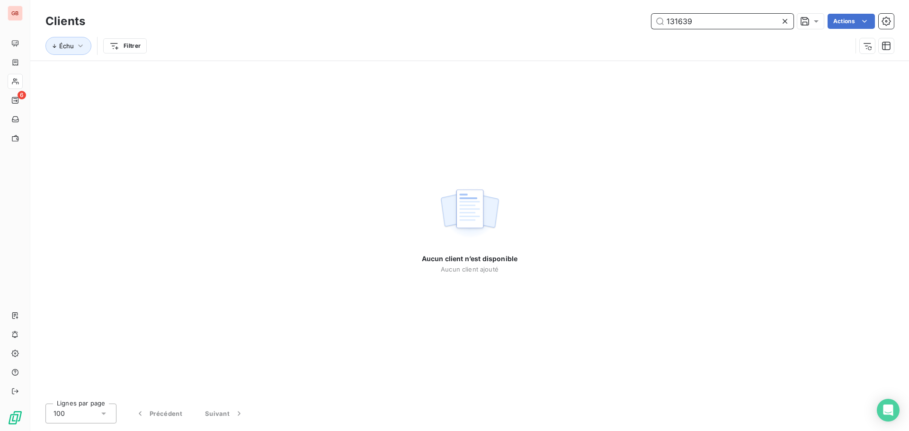
click at [708, 18] on input "131639" at bounding box center [723, 21] width 142 height 15
click at [711, 20] on input "140786" at bounding box center [723, 21] width 142 height 15
click at [711, 20] on input "140801" at bounding box center [723, 21] width 142 height 15
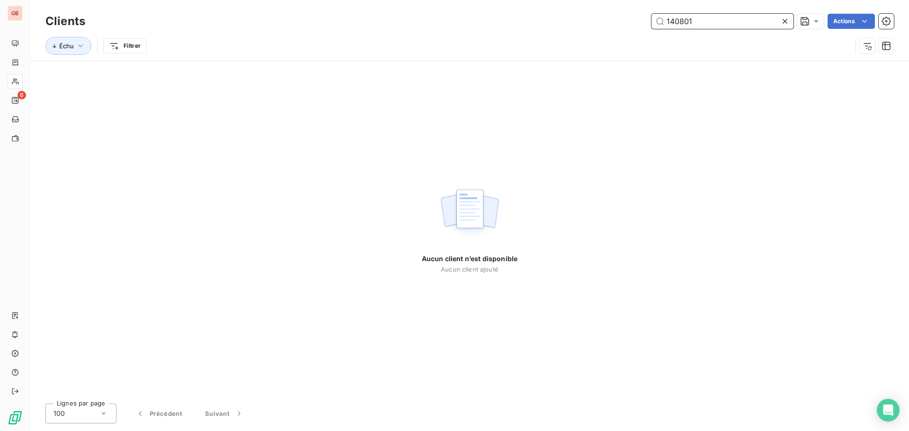
click at [711, 20] on input "140801" at bounding box center [723, 21] width 142 height 15
click at [711, 20] on input "140590" at bounding box center [723, 21] width 142 height 15
click at [711, 20] on input "141040" at bounding box center [723, 21] width 142 height 15
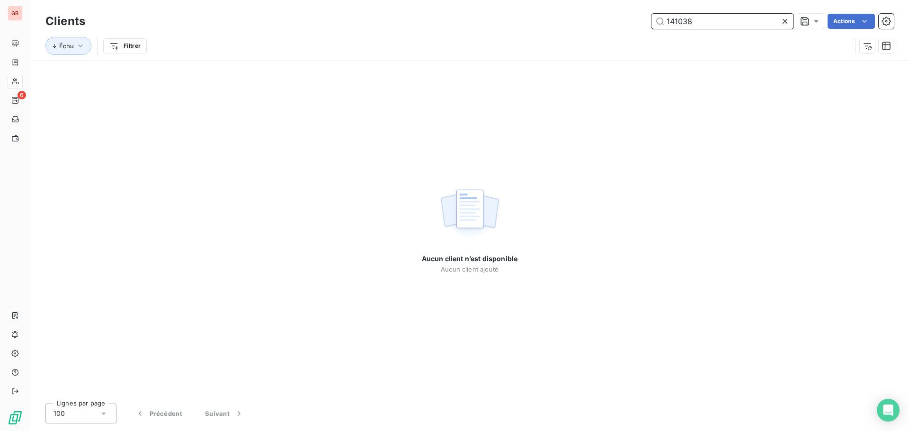
click at [711, 20] on input "141038" at bounding box center [723, 21] width 142 height 15
click at [711, 20] on input "141039" at bounding box center [723, 21] width 142 height 15
click at [711, 20] on input "140953" at bounding box center [723, 21] width 142 height 15
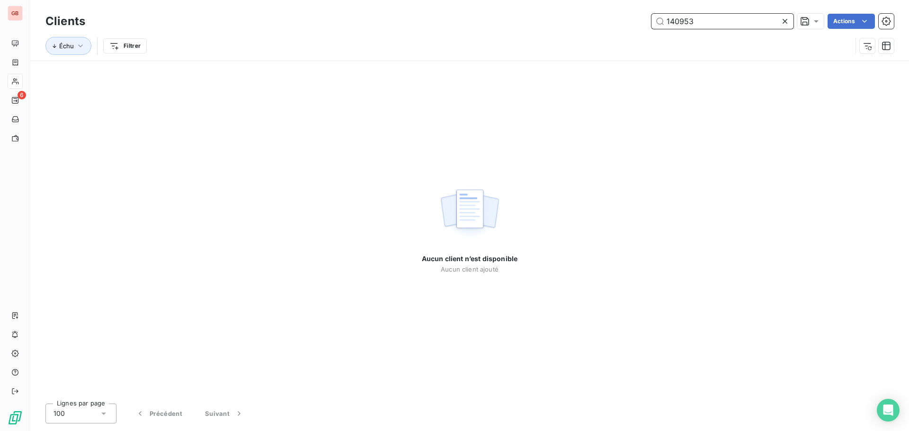
click at [711, 20] on input "140953" at bounding box center [723, 21] width 142 height 15
click at [83, 39] on button "Échu" at bounding box center [68, 46] width 46 height 18
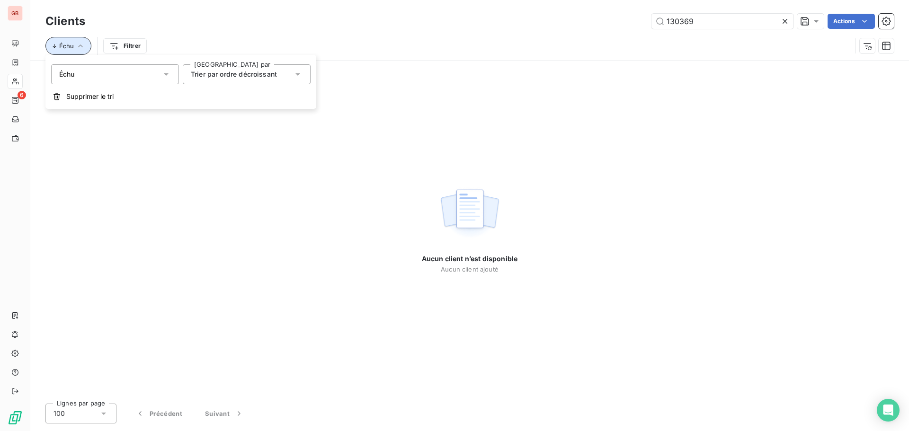
click at [83, 39] on button "Échu" at bounding box center [68, 46] width 46 height 18
click at [298, 38] on div "Échu Filtrer" at bounding box center [448, 46] width 806 height 18
click at [83, 45] on icon "button" at bounding box center [80, 45] width 9 height 9
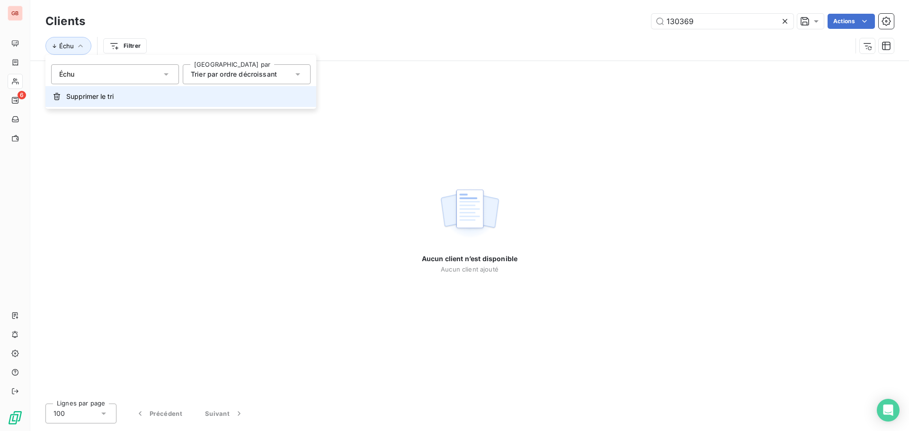
click at [100, 95] on span "Supprimer le tri" at bounding box center [89, 96] width 47 height 9
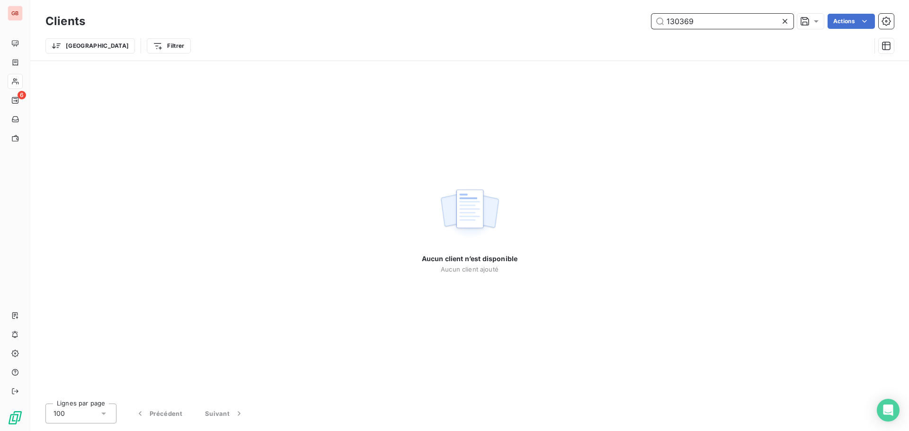
click at [711, 23] on input "130369" at bounding box center [723, 21] width 142 height 15
click at [711, 23] on input "140786" at bounding box center [723, 21] width 142 height 15
click at [711, 23] on input "140801" at bounding box center [723, 21] width 142 height 15
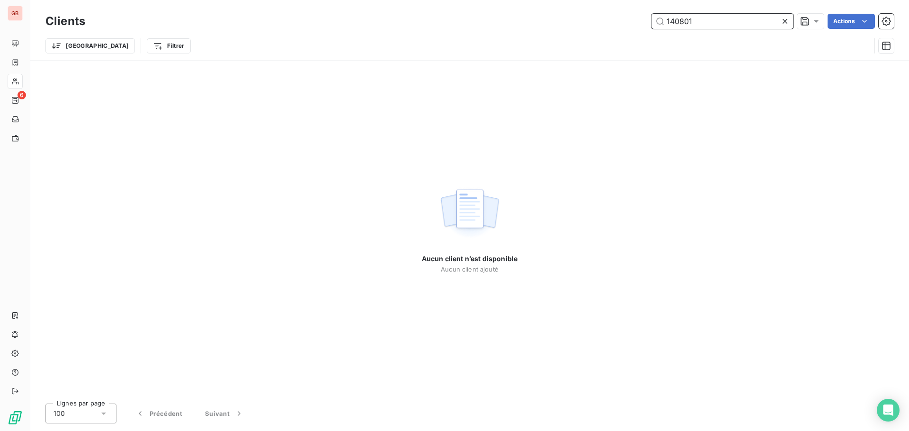
click at [711, 23] on input "140801" at bounding box center [723, 21] width 142 height 15
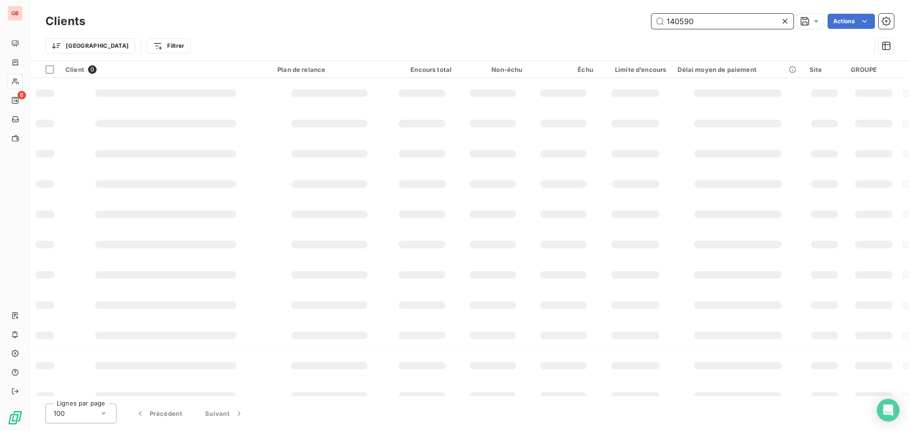
type input "140590"
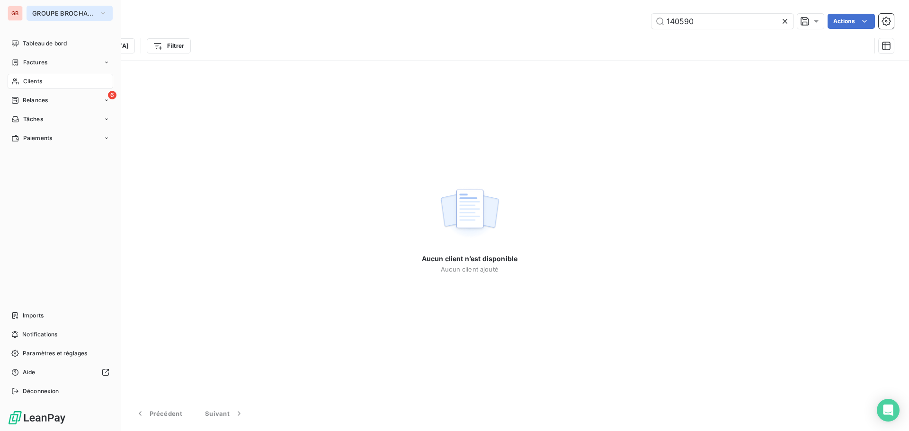
click at [60, 11] on span "GROUPE BROCHARD" at bounding box center [63, 13] width 63 height 8
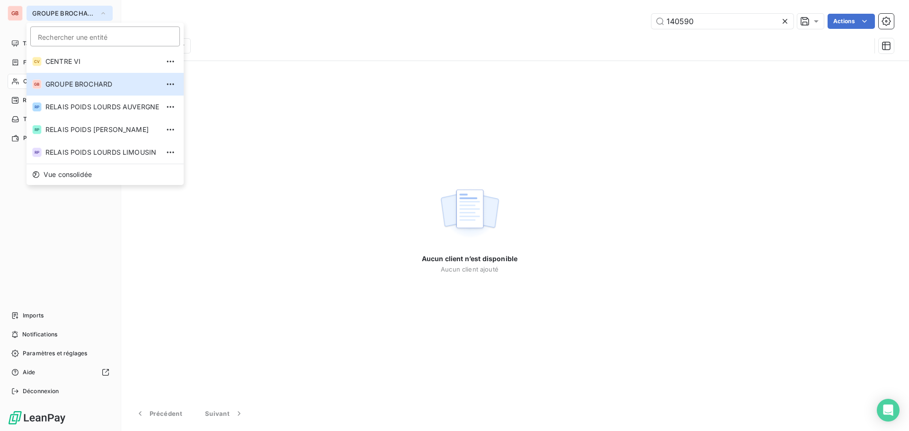
click at [38, 12] on span "GROUPE BROCHARD" at bounding box center [63, 13] width 63 height 8
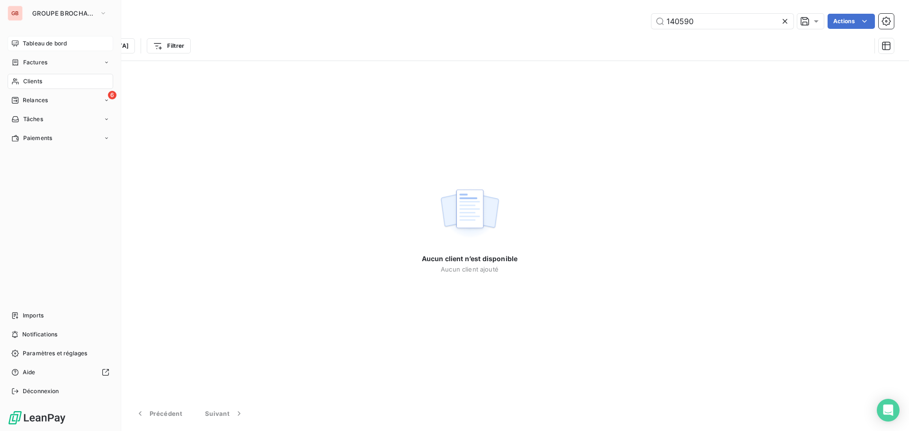
click at [32, 40] on span "Tableau de bord" at bounding box center [45, 43] width 44 height 9
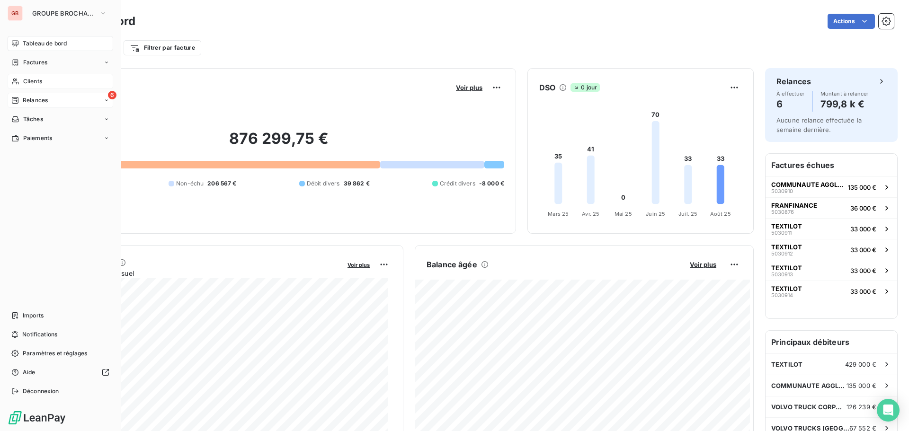
click at [35, 99] on span "Relances" at bounding box center [35, 100] width 25 height 9
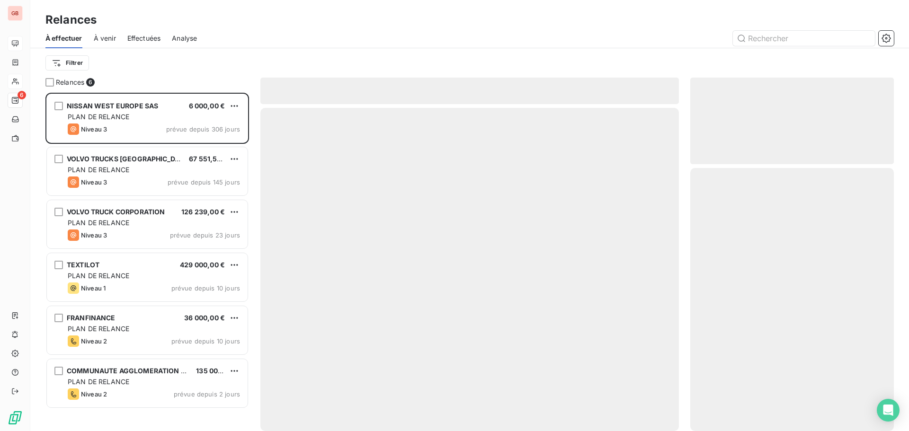
scroll to position [331, 197]
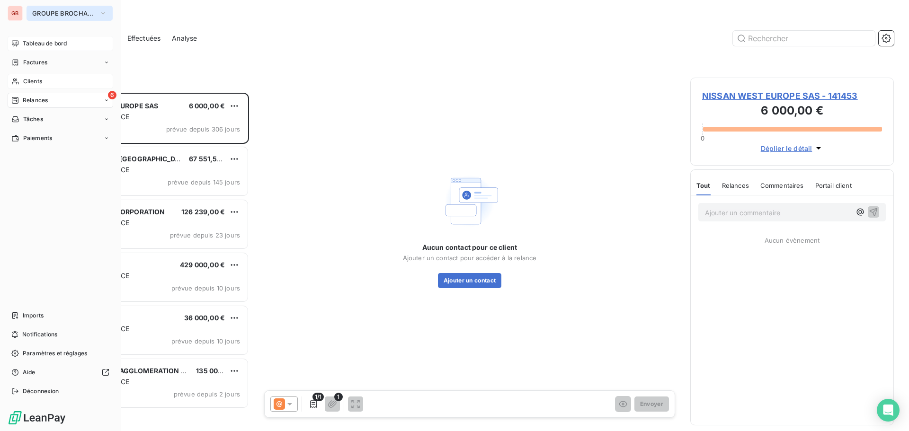
click at [49, 9] on button "GROUPE BROCHARD" at bounding box center [70, 13] width 86 height 15
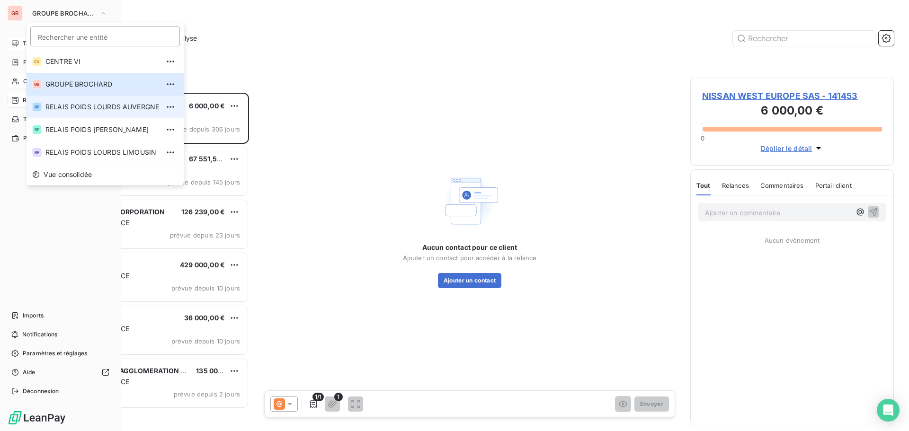
click at [99, 104] on span "RELAIS POIDS LOURDS AUVERGNE" at bounding box center [102, 106] width 114 height 9
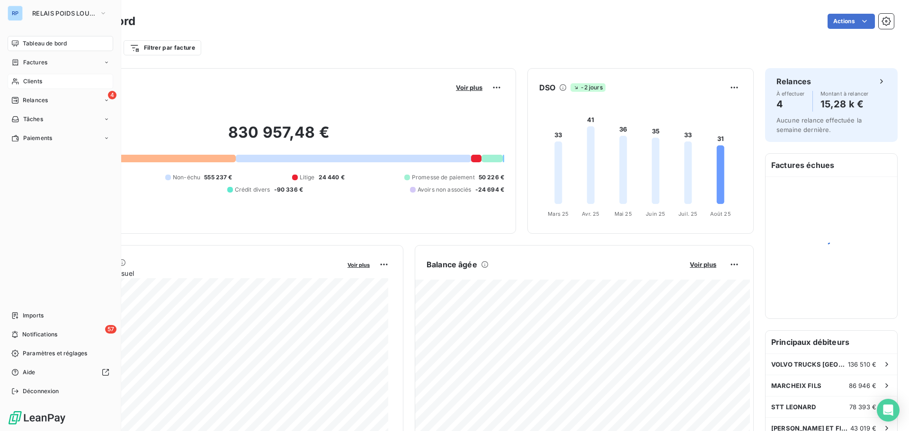
click at [31, 77] on div "Clients" at bounding box center [61, 81] width 106 height 15
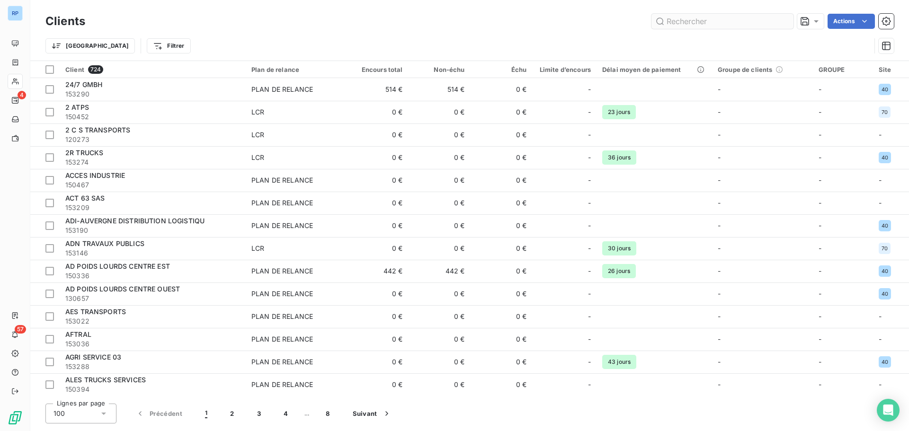
click at [692, 23] on input "text" at bounding box center [723, 21] width 142 height 15
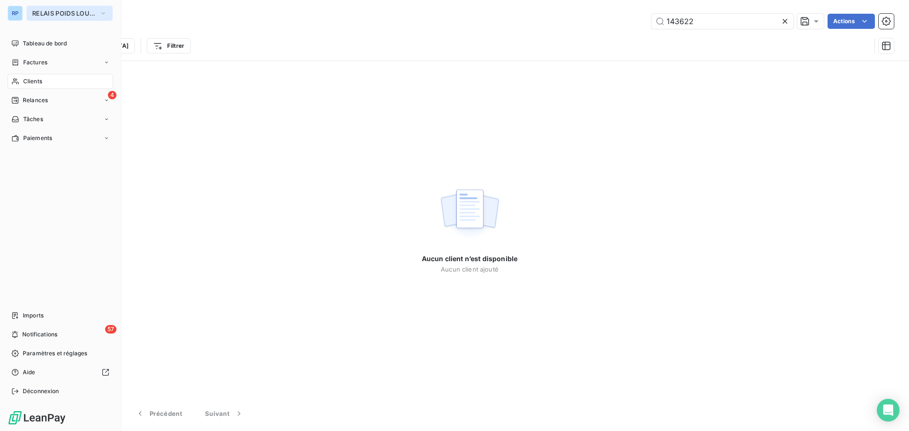
click at [62, 10] on span "RELAIS POIDS LOURDS AUVERGNE" at bounding box center [63, 13] width 63 height 8
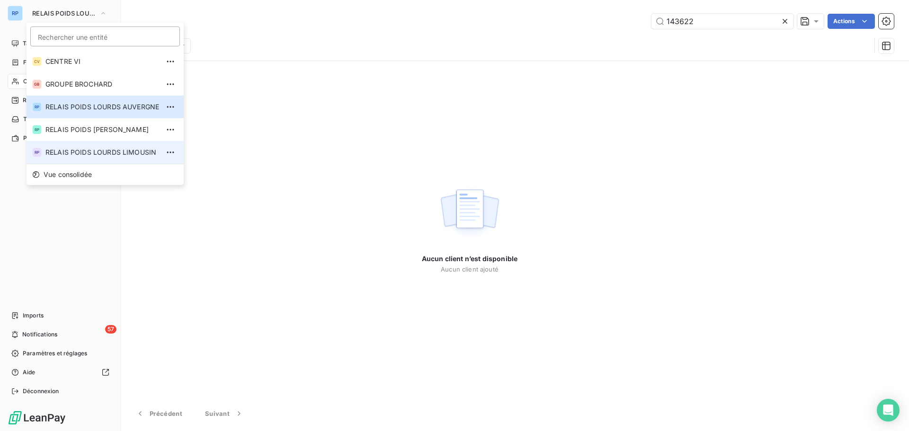
click at [118, 152] on span "RELAIS POIDS LOURDS LIMOUSIN" at bounding box center [102, 152] width 114 height 9
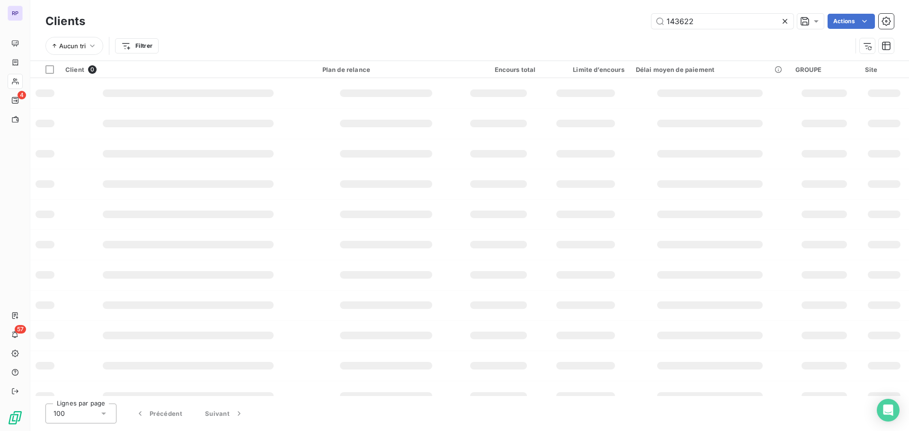
type input "140953"
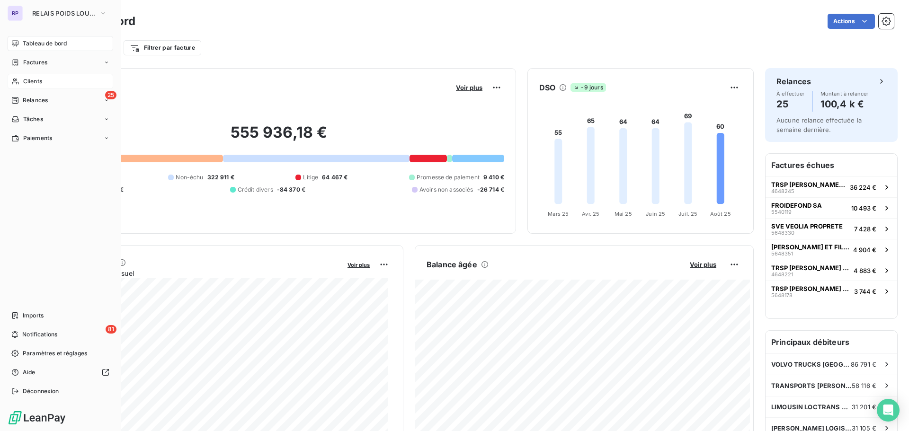
click at [41, 81] on span "Clients" at bounding box center [32, 81] width 19 height 9
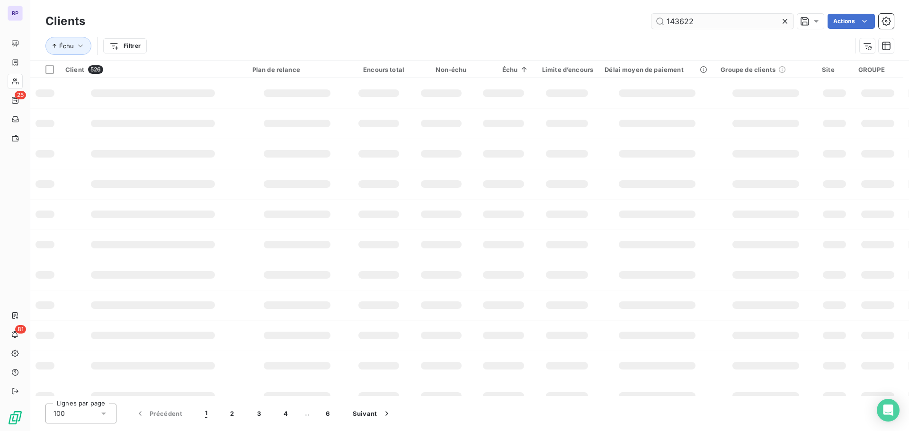
type input "143622"
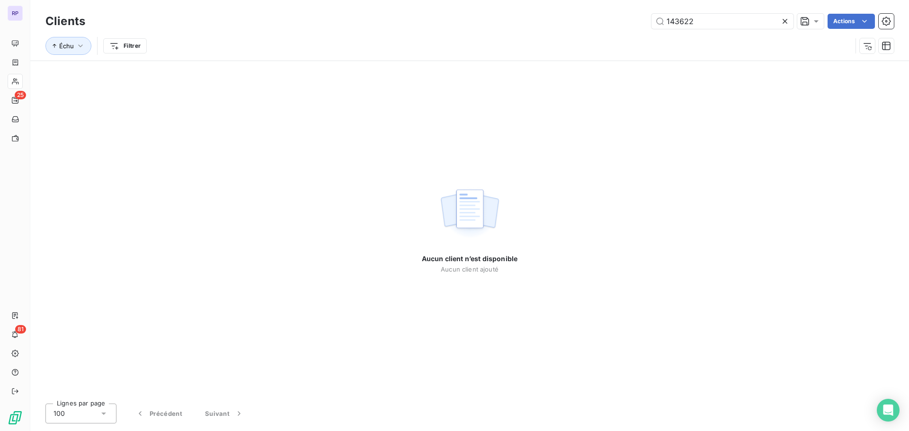
click at [788, 22] on icon at bounding box center [784, 21] width 9 height 9
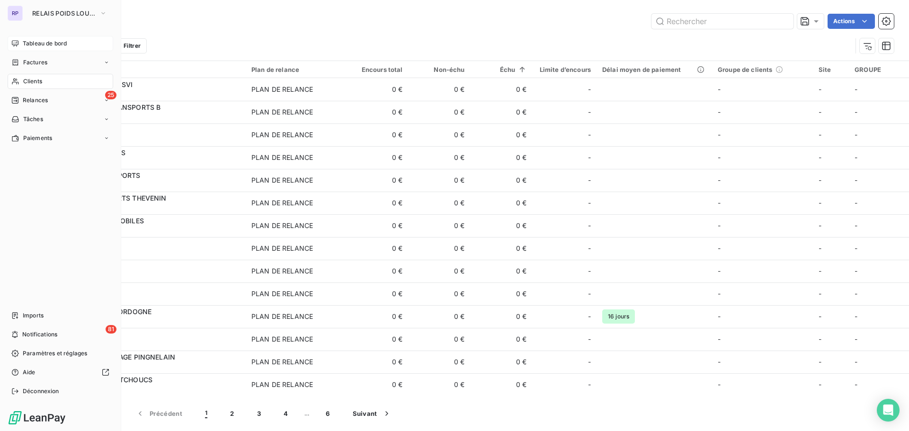
click at [59, 41] on span "Tableau de bord" at bounding box center [45, 43] width 44 height 9
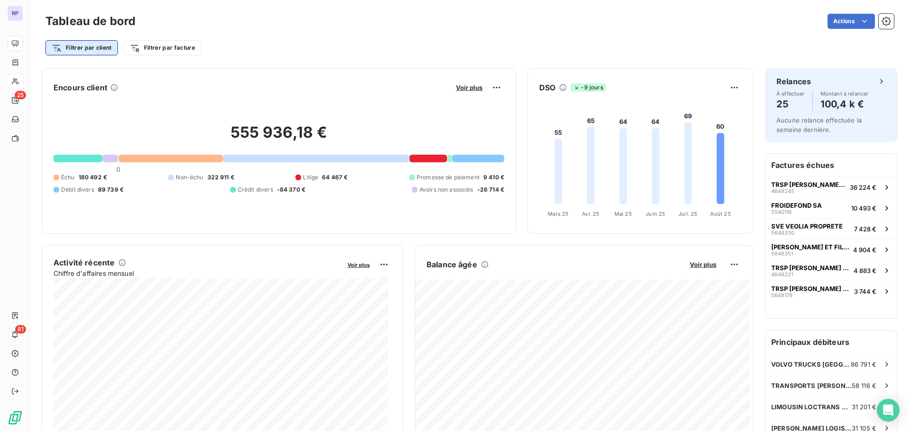
click at [107, 47] on html "RP 25 81 Tableau de bord Actions Filtrer par client Filtrer par facture Encours…" at bounding box center [454, 215] width 909 height 431
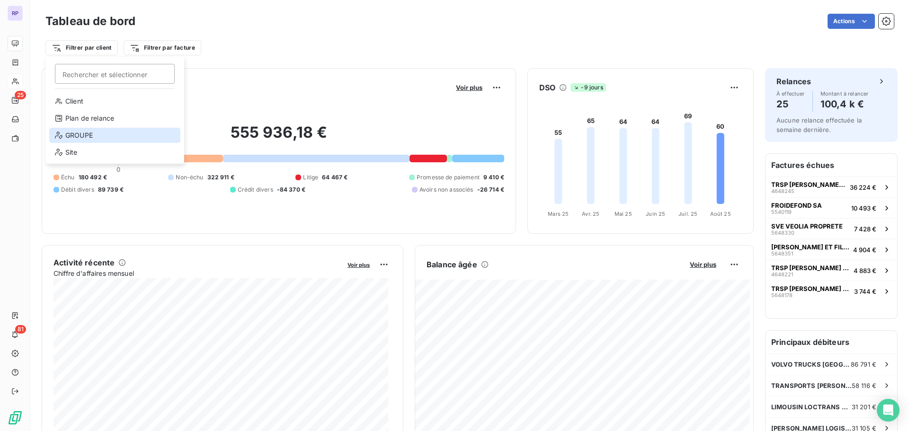
click at [90, 136] on div "GROUPE" at bounding box center [114, 135] width 131 height 15
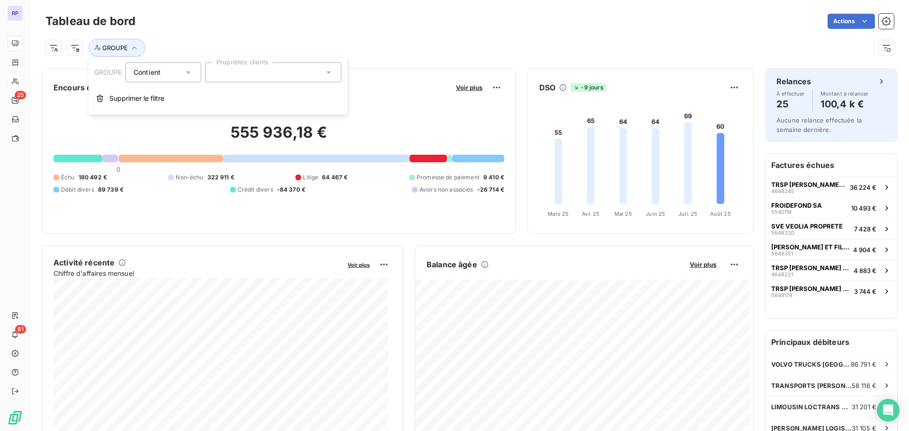
click at [245, 74] on div at bounding box center [273, 73] width 136 height 20
click at [247, 113] on div "GROUPE GALLAUD" at bounding box center [252, 116] width 54 height 11
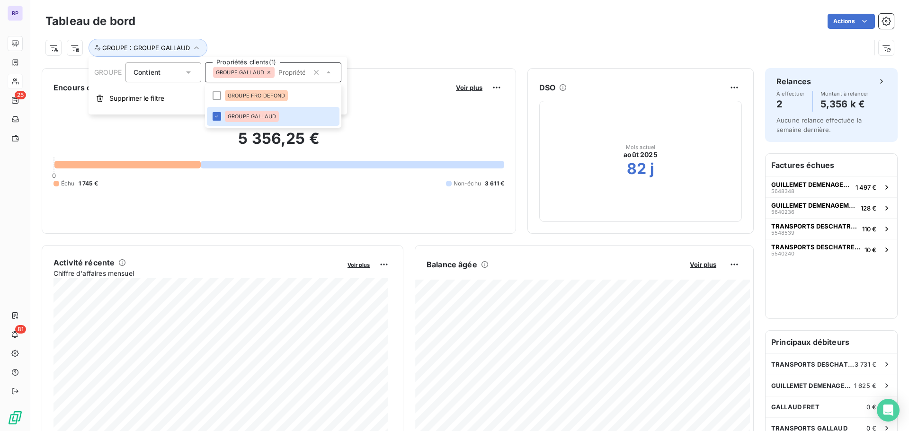
click at [420, 47] on div "GROUPE : GROUPE GALLAUD" at bounding box center [457, 48] width 825 height 18
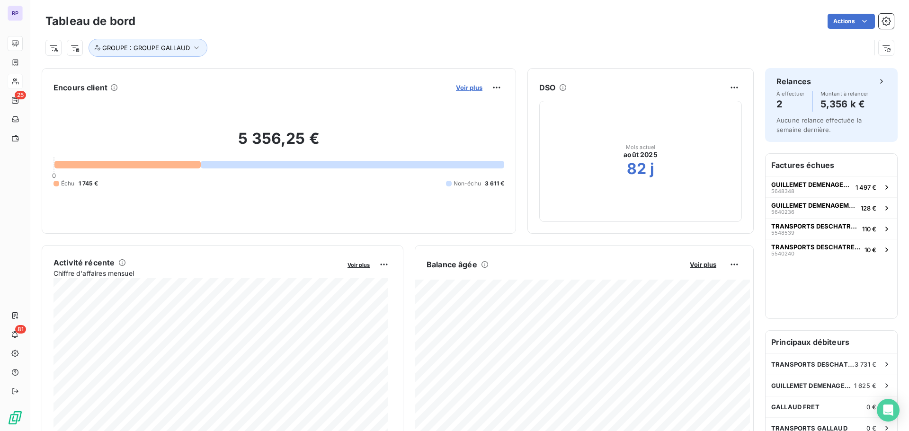
click at [466, 89] on span "Voir plus" at bounding box center [469, 88] width 27 height 8
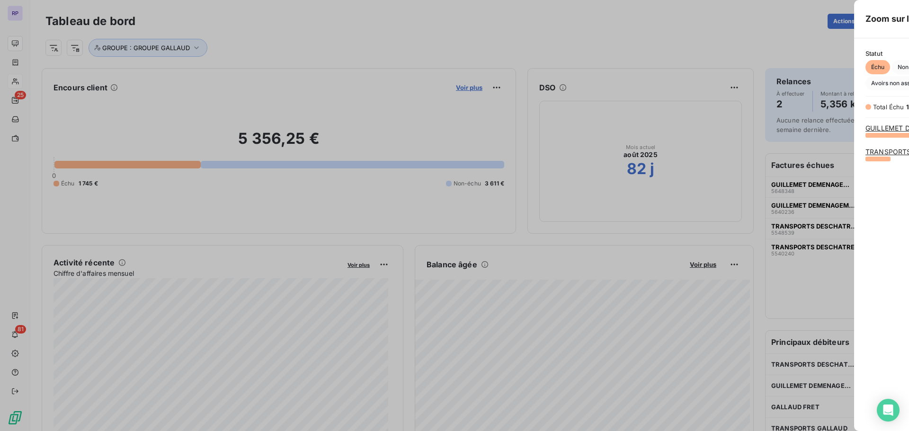
scroll to position [289, 357]
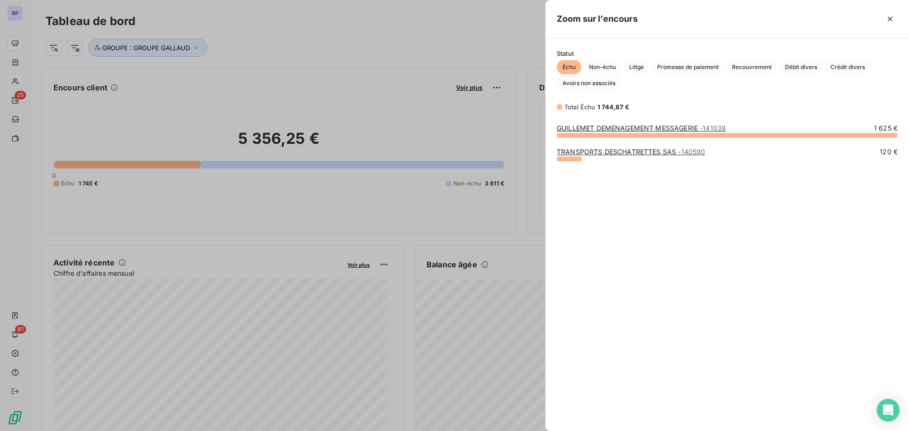
click at [400, 99] on div at bounding box center [454, 215] width 909 height 431
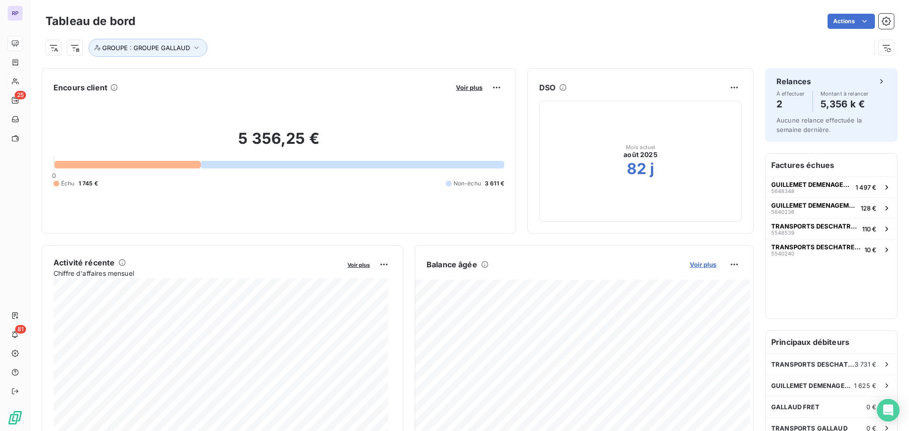
click at [693, 264] on span "Voir plus" at bounding box center [703, 265] width 27 height 8
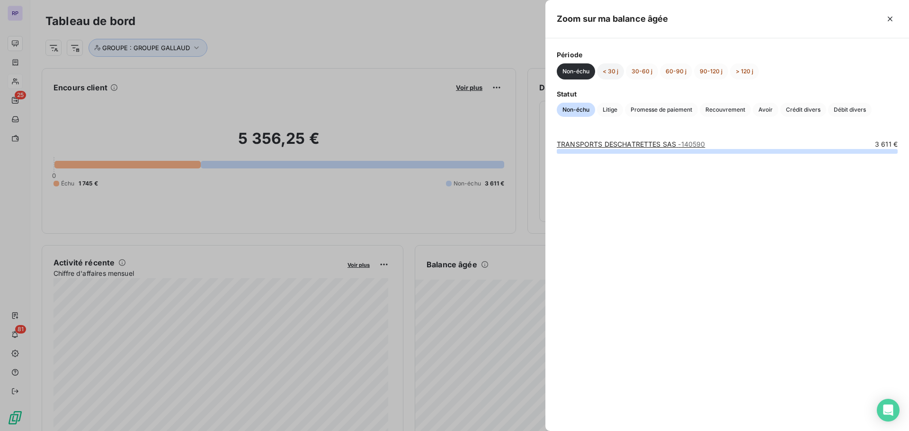
click at [612, 71] on button "< 30 j" at bounding box center [610, 71] width 27 height 16
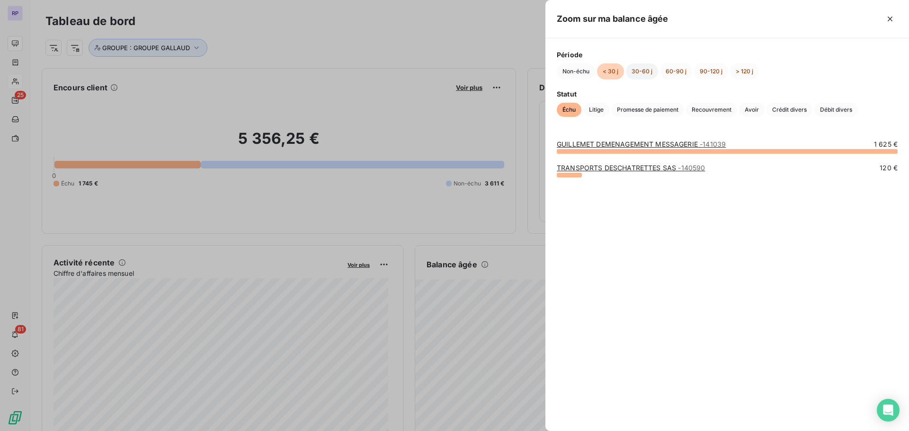
click at [645, 70] on button "30-60 j" at bounding box center [642, 71] width 32 height 16
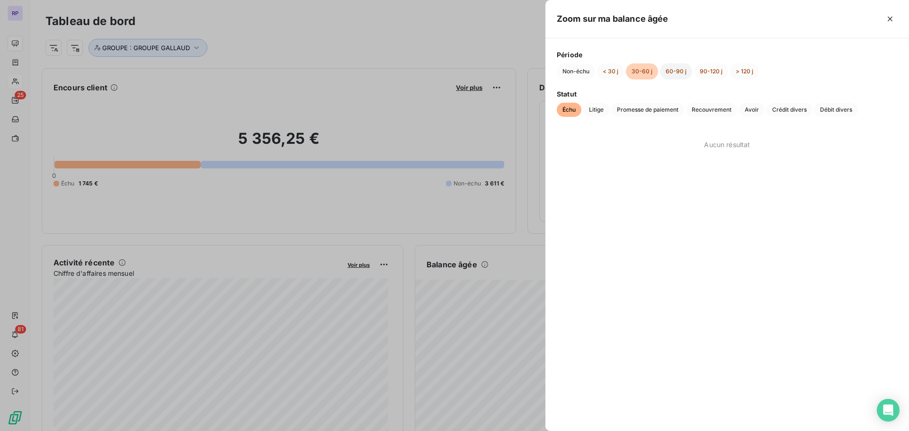
click at [669, 69] on button "60-90 j" at bounding box center [676, 71] width 32 height 16
click at [712, 70] on button "90-120 j" at bounding box center [711, 71] width 34 height 16
click at [743, 73] on button "> 120 j" at bounding box center [744, 71] width 29 height 16
click at [577, 70] on button "Non-échu" at bounding box center [576, 71] width 38 height 16
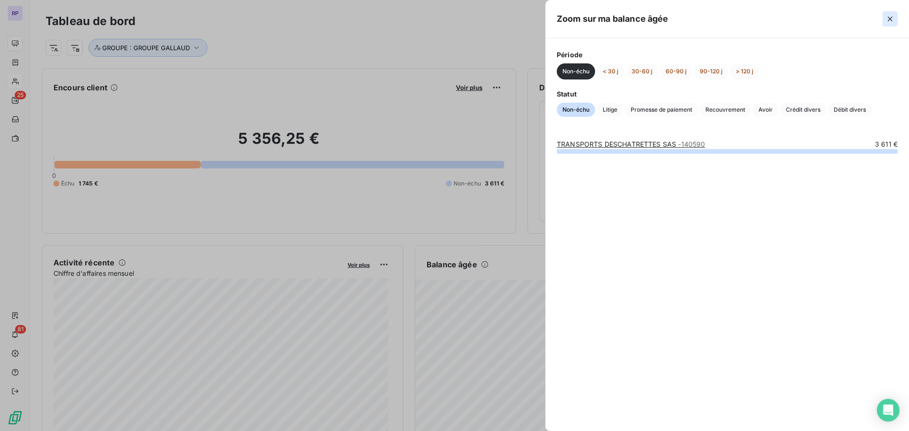
click at [890, 20] on icon "button" at bounding box center [890, 19] width 5 height 5
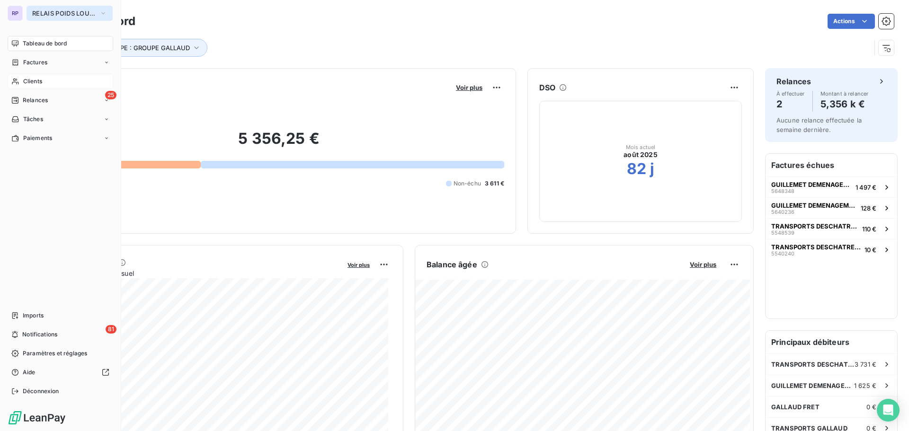
click at [91, 11] on span "RELAIS POIDS LOURDS LIMOUSIN" at bounding box center [63, 13] width 63 height 8
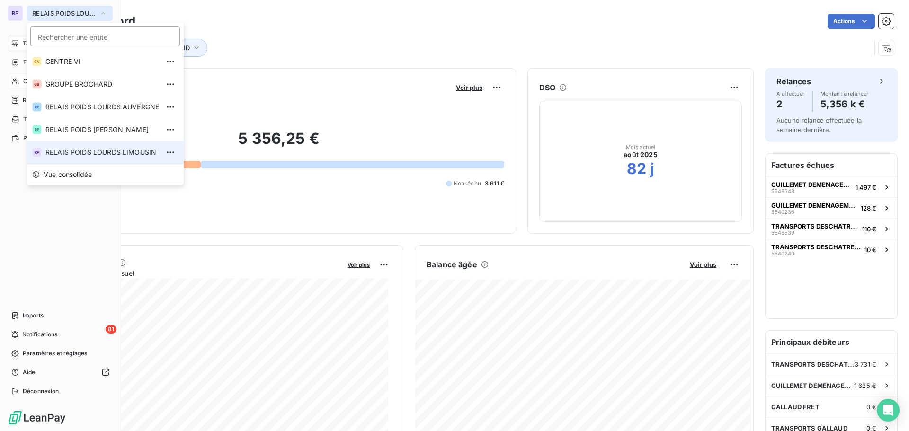
click at [88, 13] on span "RELAIS POIDS LOURDS LIMOUSIN" at bounding box center [63, 13] width 63 height 8
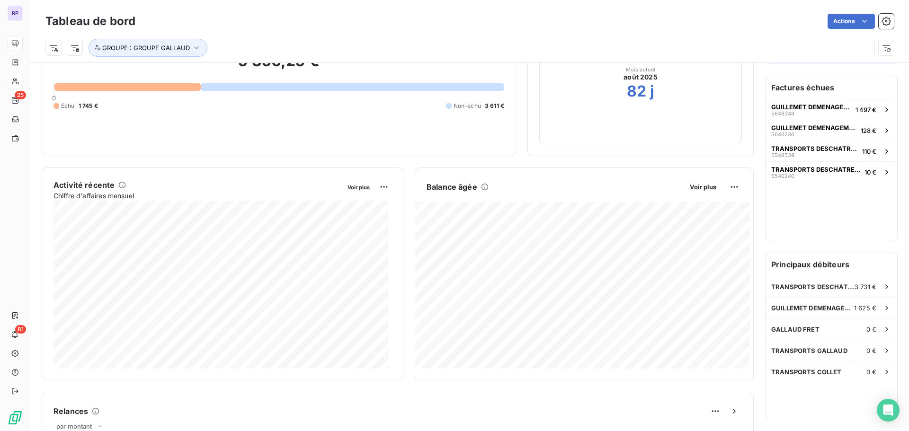
scroll to position [18, 0]
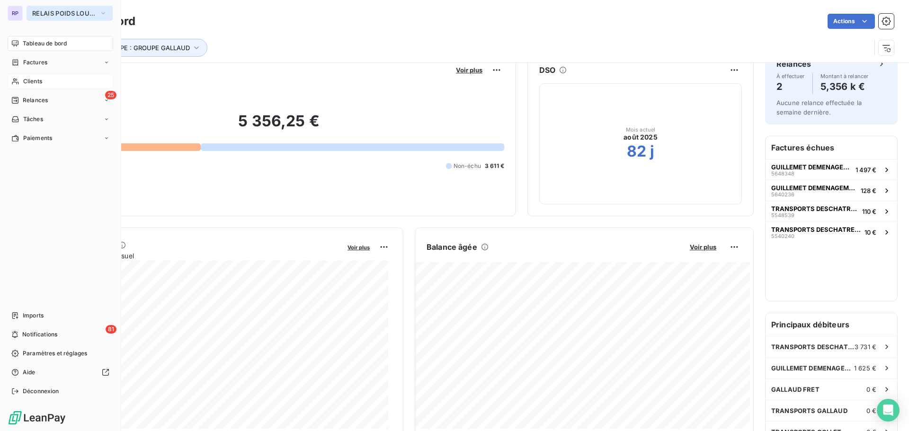
click at [45, 8] on button "RELAIS POIDS LOURDS LIMOUSIN" at bounding box center [70, 13] width 86 height 15
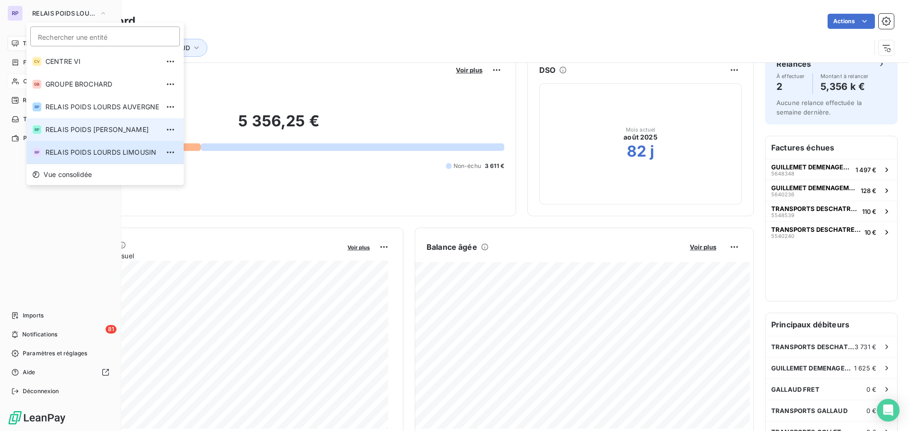
click at [108, 132] on span "RELAIS POIDS [PERSON_NAME]" at bounding box center [102, 129] width 114 height 9
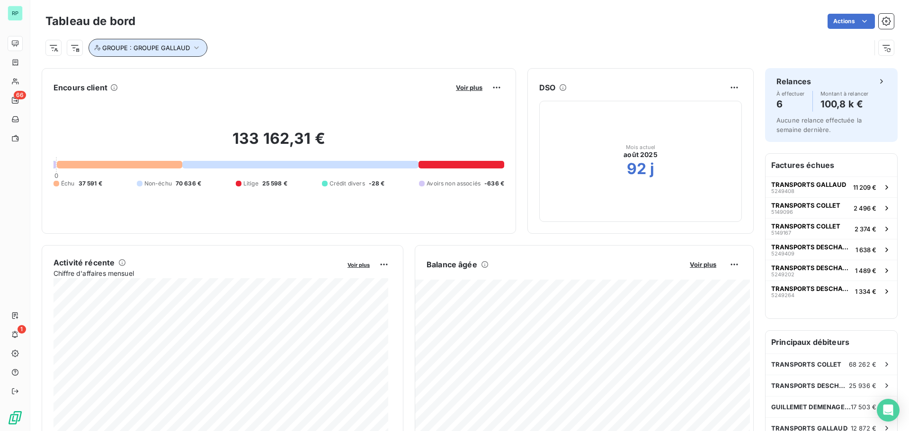
click at [160, 43] on button "GROUPE : GROUPE GALLAUD" at bounding box center [148, 48] width 119 height 18
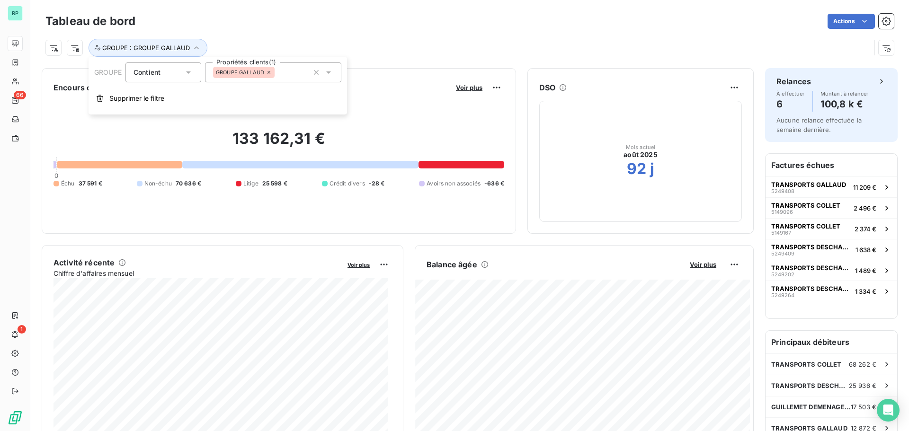
click at [270, 72] on icon at bounding box center [269, 73] width 6 height 6
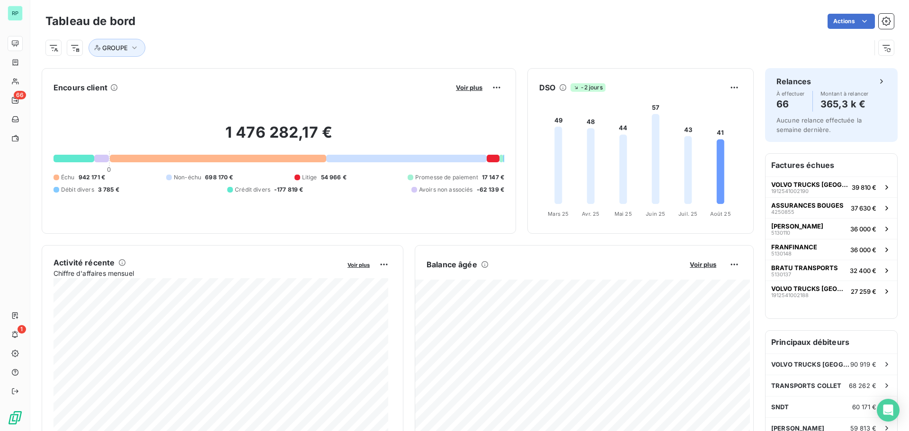
click at [230, 26] on div "Actions" at bounding box center [520, 21] width 747 height 15
click at [135, 45] on icon "button" at bounding box center [134, 47] width 9 height 9
click at [259, 66] on div at bounding box center [273, 73] width 136 height 20
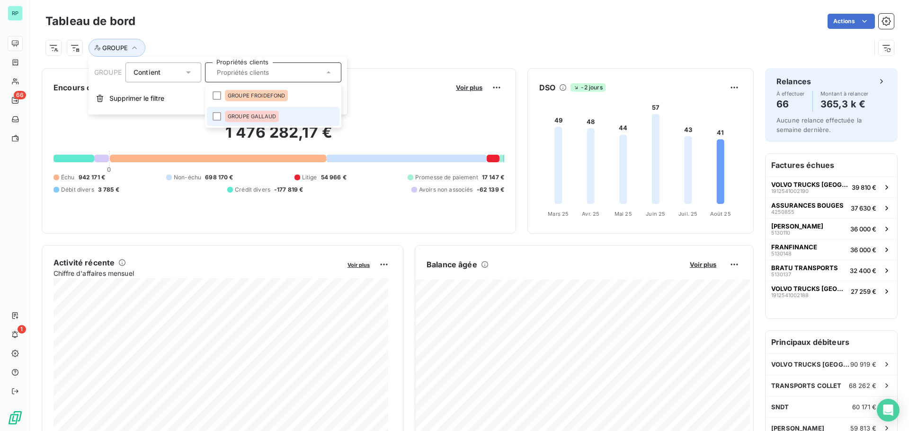
click at [253, 115] on span "GROUPE GALLAUD" at bounding box center [252, 117] width 48 height 6
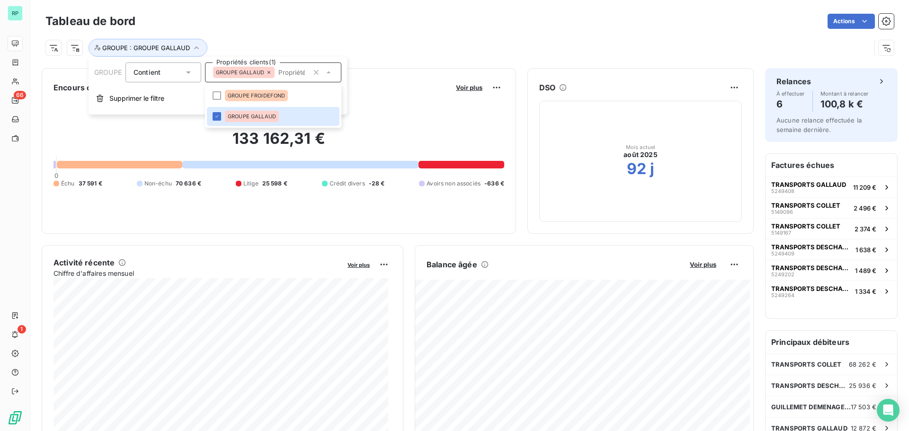
click at [420, 33] on div "GROUPE : GROUPE GALLAUD" at bounding box center [469, 44] width 849 height 26
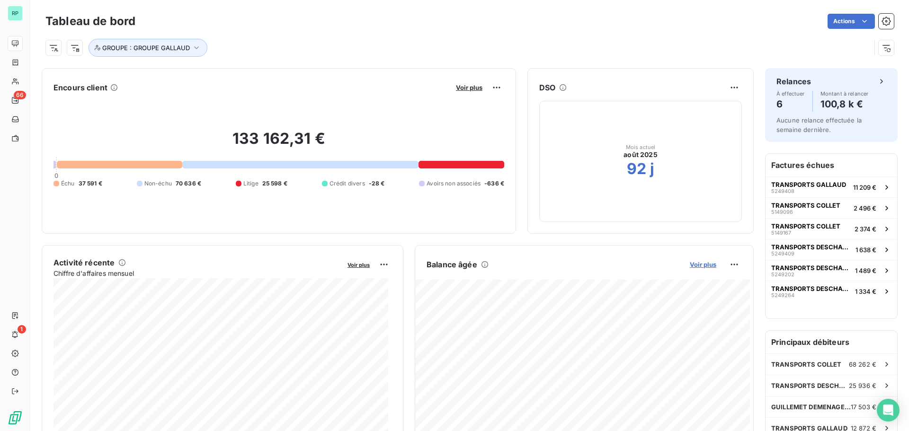
click at [703, 264] on span "Voir plus" at bounding box center [703, 265] width 27 height 8
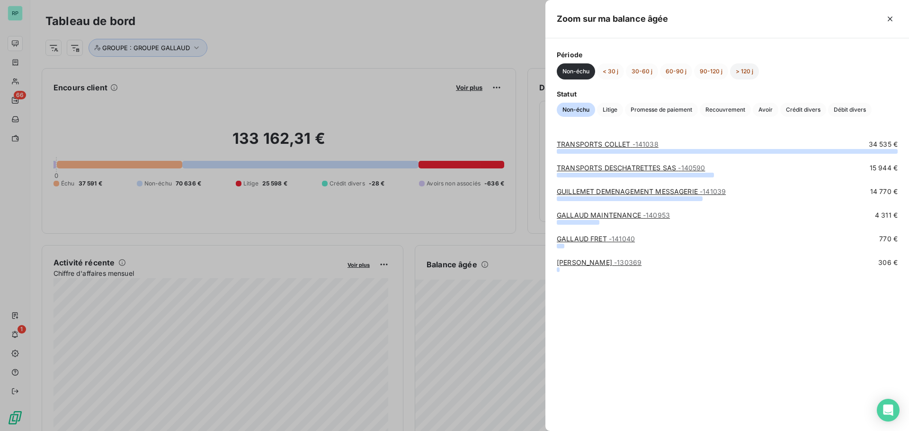
click at [746, 68] on button "> 120 j" at bounding box center [744, 71] width 29 height 16
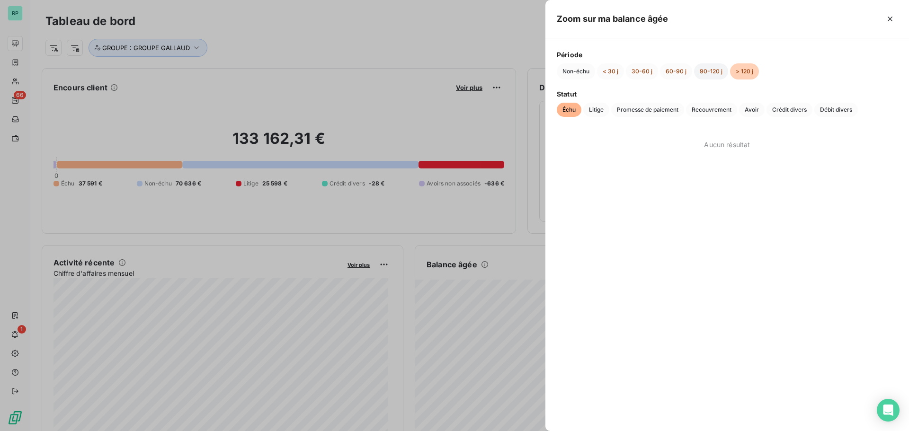
click at [710, 72] on button "90-120 j" at bounding box center [711, 71] width 34 height 16
click at [671, 71] on button "60-90 j" at bounding box center [676, 71] width 32 height 16
click at [644, 71] on button "30-60 j" at bounding box center [642, 71] width 32 height 16
click at [592, 68] on button "Non-échu" at bounding box center [576, 71] width 38 height 16
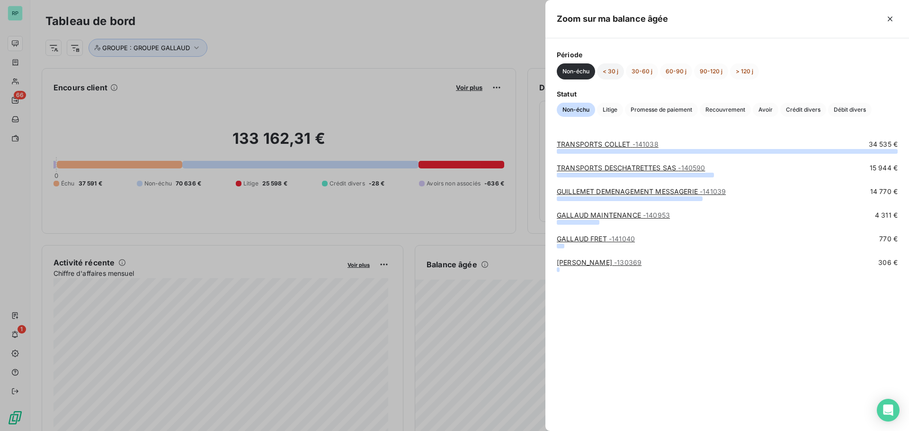
click at [613, 72] on button "< 30 j" at bounding box center [610, 71] width 27 height 16
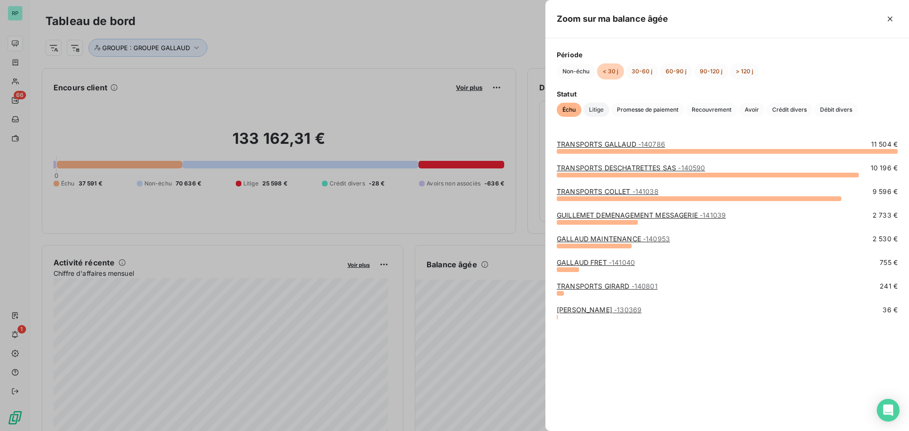
click at [598, 109] on span "Litige" at bounding box center [596, 110] width 26 height 14
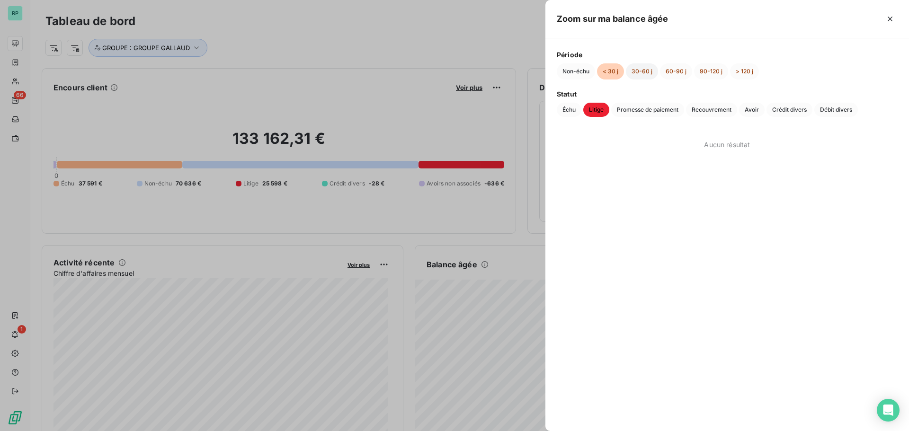
click at [638, 75] on button "30-60 j" at bounding box center [642, 71] width 32 height 16
click at [674, 71] on button "60-90 j" at bounding box center [676, 71] width 32 height 16
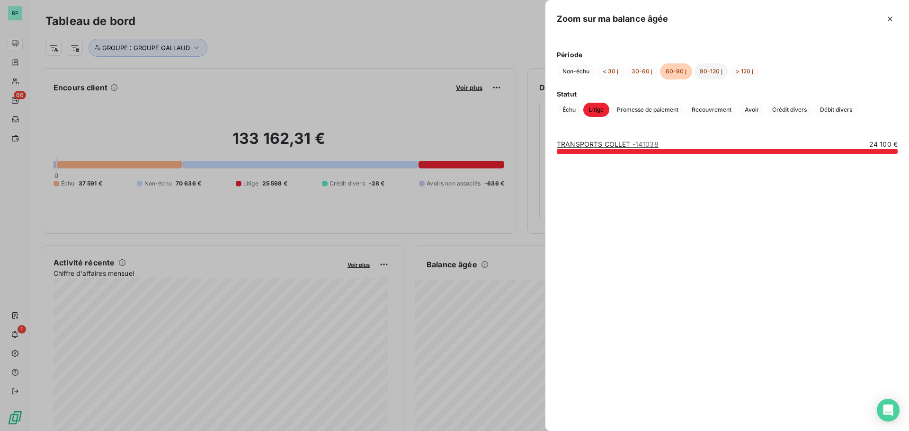
click at [712, 70] on button "90-120 j" at bounding box center [711, 71] width 34 height 16
click at [735, 69] on button "> 120 j" at bounding box center [744, 71] width 29 height 16
click at [648, 150] on div at bounding box center [727, 151] width 341 height 5
click at [599, 109] on span "Litige" at bounding box center [596, 110] width 26 height 14
click at [711, 70] on button "90-120 j" at bounding box center [711, 71] width 34 height 16
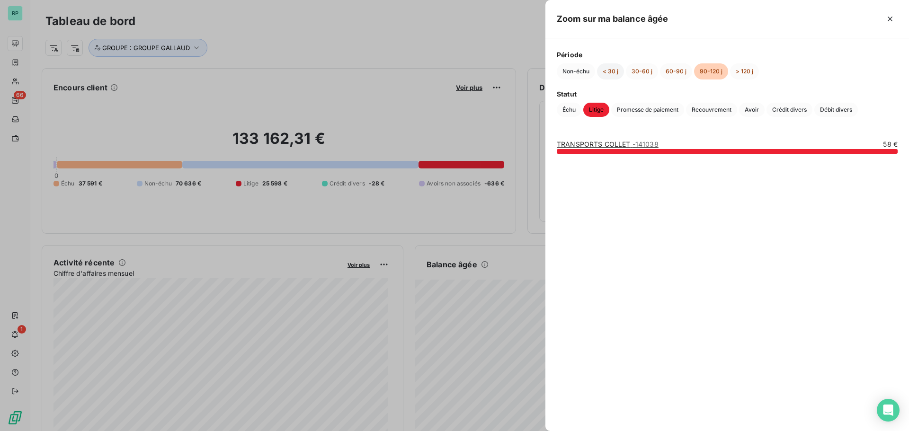
click at [614, 72] on button "< 30 j" at bounding box center [610, 71] width 27 height 16
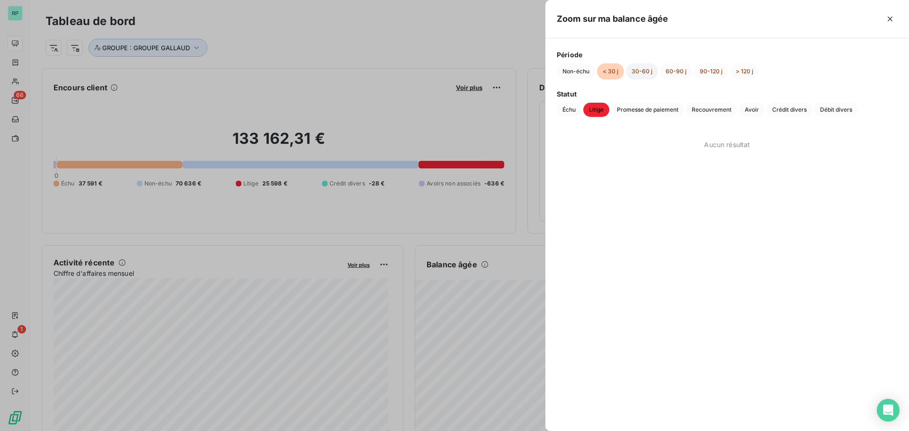
click at [642, 65] on button "30-60 j" at bounding box center [642, 71] width 32 height 16
click at [671, 72] on button "60-90 j" at bounding box center [676, 71] width 32 height 16
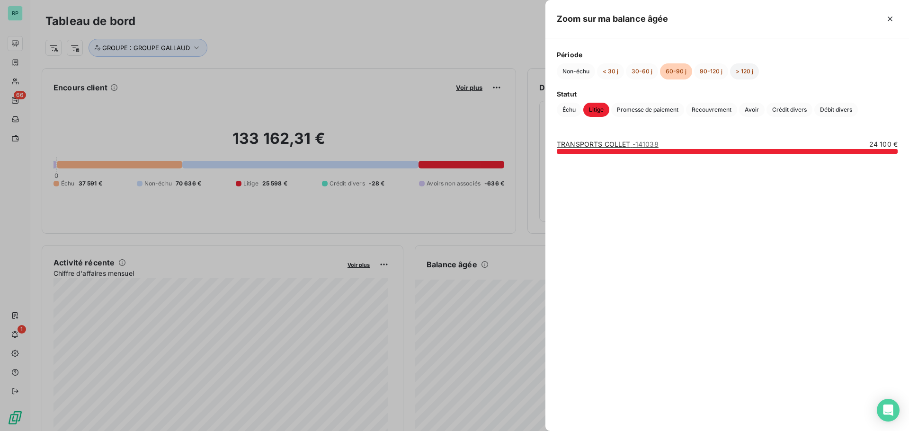
click at [733, 70] on button "> 120 j" at bounding box center [744, 71] width 29 height 16
click at [719, 70] on button "90-120 j" at bounding box center [711, 71] width 34 height 16
click at [580, 65] on button "Non-échu" at bounding box center [576, 71] width 38 height 16
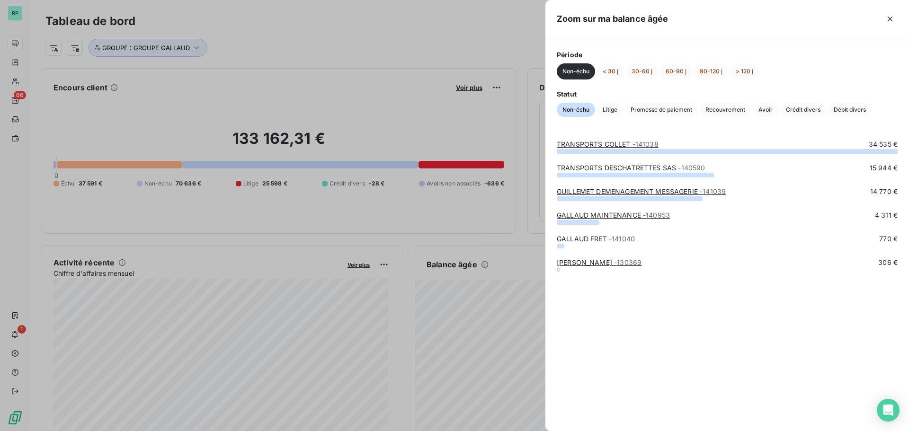
click at [513, 176] on div at bounding box center [454, 215] width 909 height 431
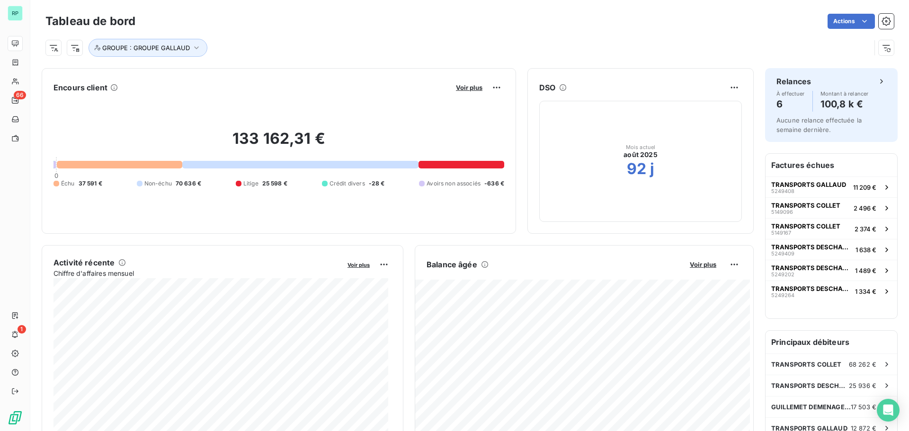
click at [692, 255] on div "Balance âgée Voir plus 1 080,00 € Litige 1 440,00 € Avoirs non associés -360,00…" at bounding box center [584, 351] width 339 height 213
click at [694, 274] on div "Balance âgée Voir plus 1 080,00 € Litige 1 440,00 € Avoirs non associés -360,00…" at bounding box center [584, 351] width 338 height 189
click at [699, 264] on span "Voir plus" at bounding box center [703, 265] width 27 height 8
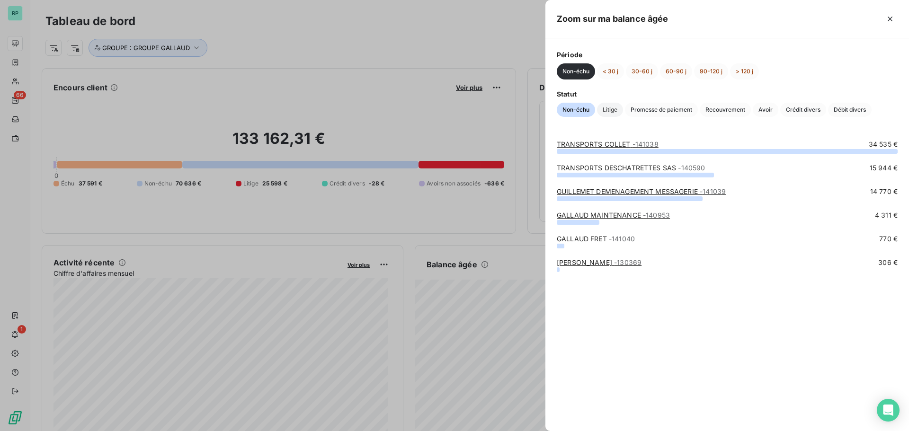
click at [604, 104] on span "Litige" at bounding box center [610, 110] width 26 height 14
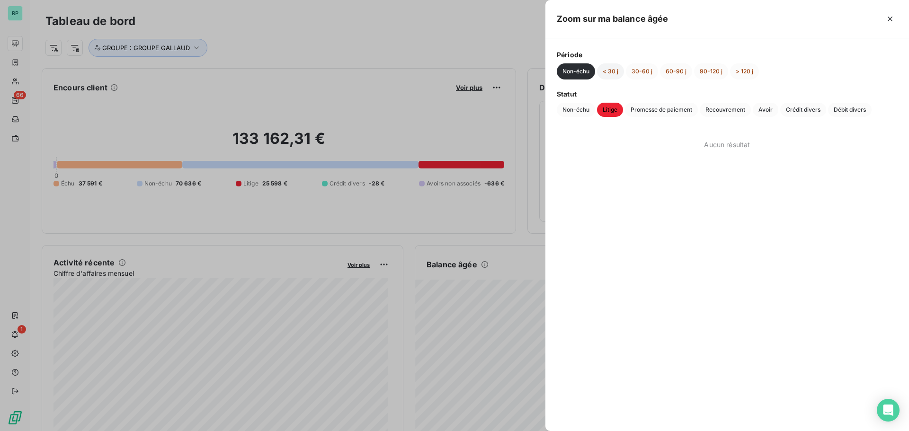
click at [610, 72] on button "< 30 j" at bounding box center [610, 71] width 27 height 16
click at [568, 108] on span "Échu" at bounding box center [569, 110] width 25 height 14
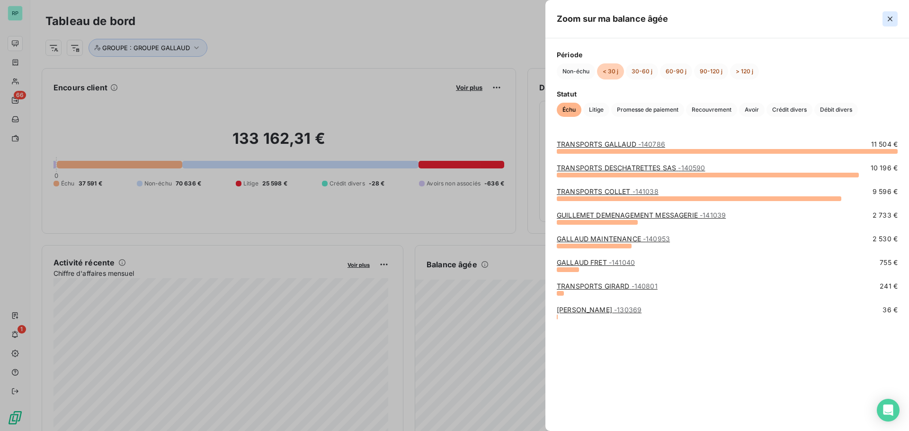
click at [890, 19] on icon "button" at bounding box center [890, 19] width 5 height 5
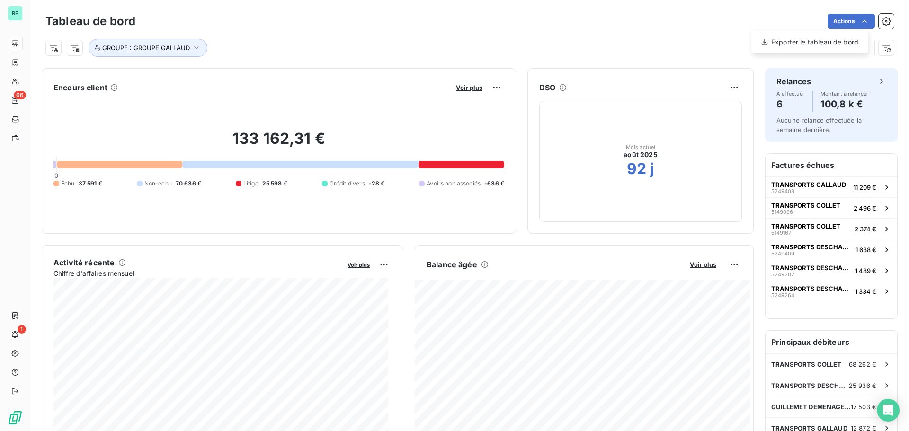
click at [856, 20] on html "RP 66 1 Tableau de bord Actions Exporter le tableau de bord GROUPE : GROUPE GAL…" at bounding box center [454, 215] width 909 height 431
click at [235, 92] on div "Encours client Voir plus" at bounding box center [279, 87] width 451 height 15
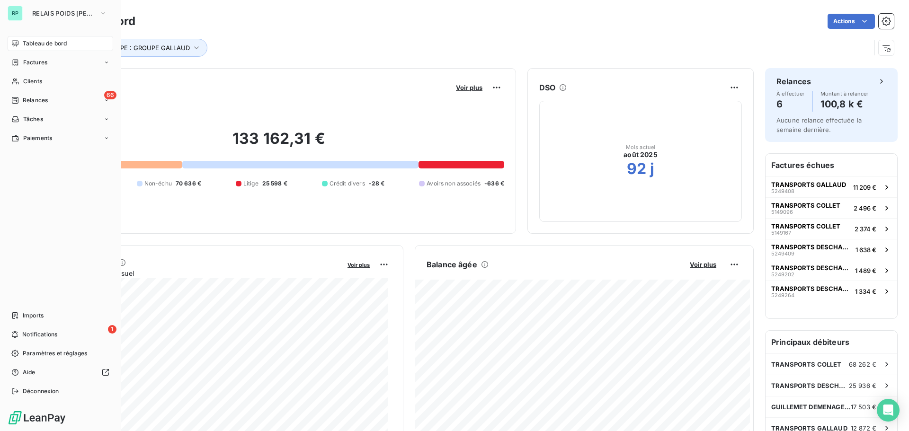
click at [54, 43] on span "Tableau de bord" at bounding box center [45, 43] width 44 height 9
click at [41, 64] on span "Factures" at bounding box center [35, 62] width 24 height 9
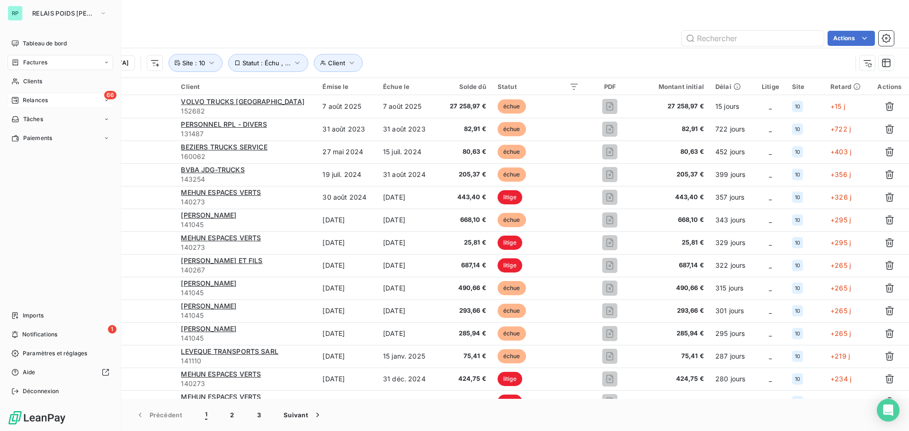
click at [43, 98] on span "Relances" at bounding box center [35, 100] width 25 height 9
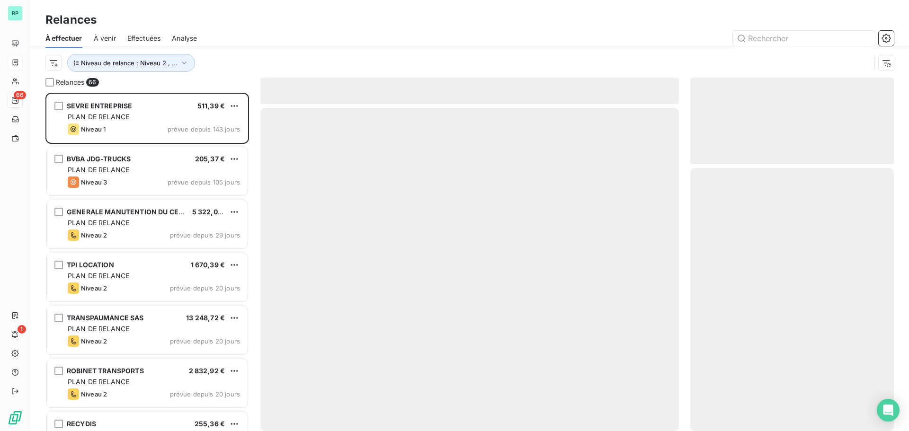
scroll to position [331, 197]
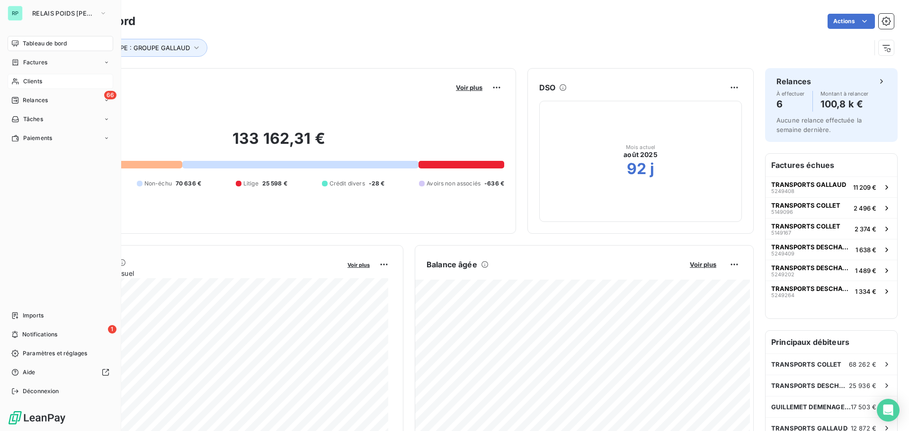
click at [34, 82] on span "Clients" at bounding box center [32, 81] width 19 height 9
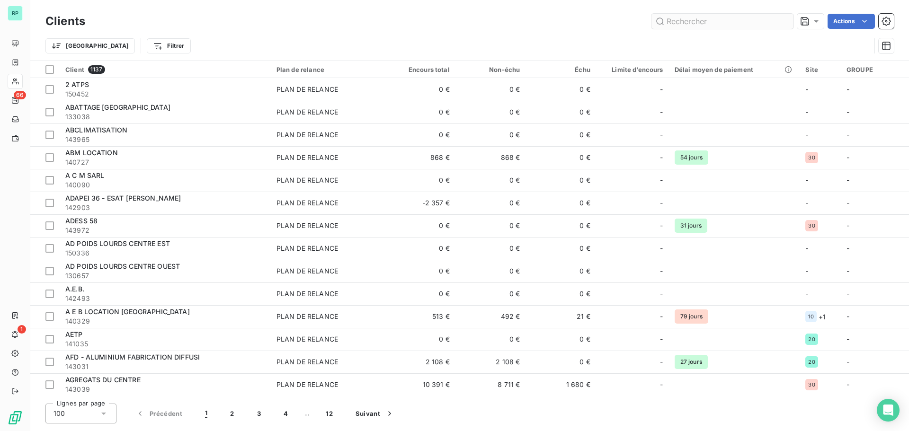
click at [686, 22] on input "text" at bounding box center [723, 21] width 142 height 15
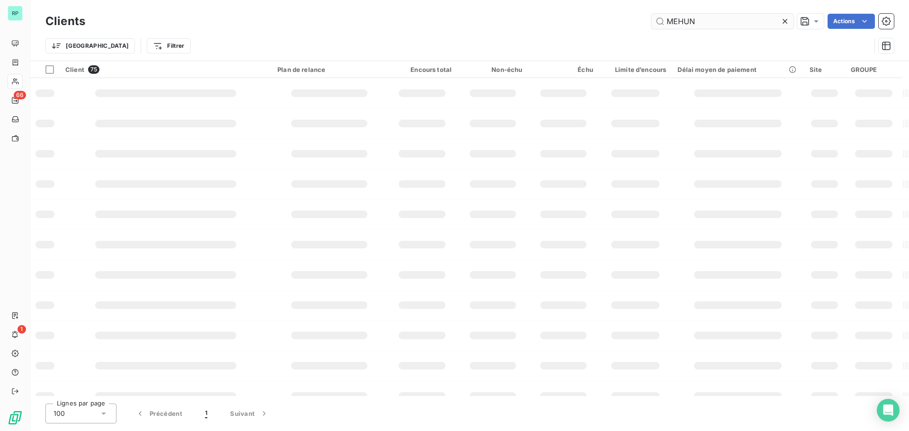
type input "MEHUN"
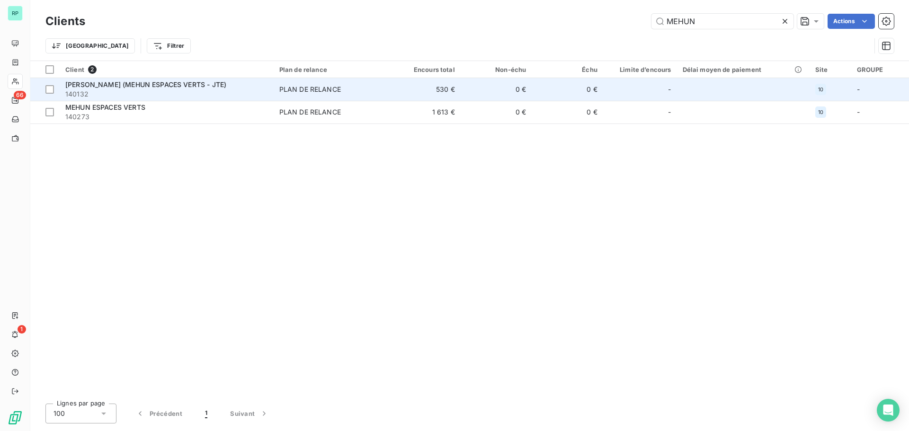
click at [361, 87] on span "PLAN DE RELANCE" at bounding box center [331, 89] width 105 height 9
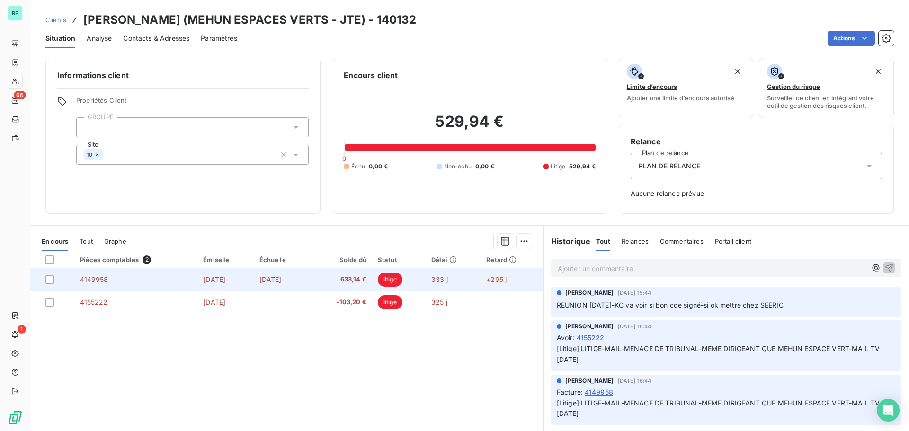
click at [403, 279] on span "litige" at bounding box center [390, 280] width 25 height 14
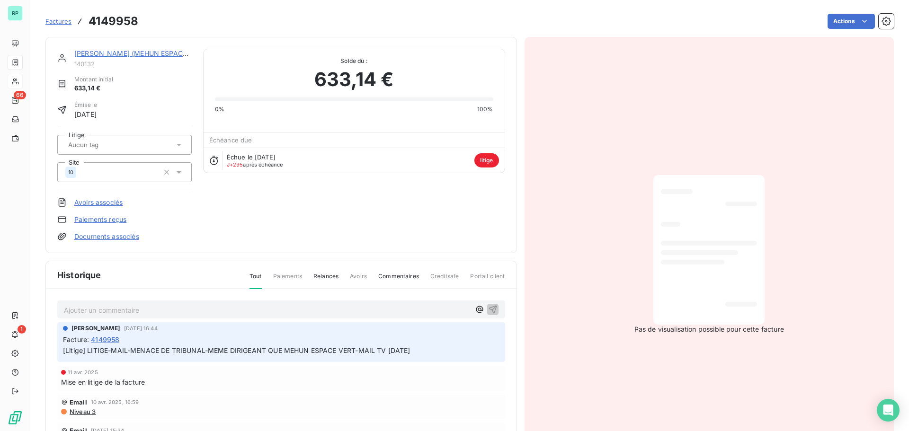
click at [488, 159] on span "litige" at bounding box center [487, 160] width 25 height 14
click at [483, 161] on span "litige" at bounding box center [487, 160] width 25 height 14
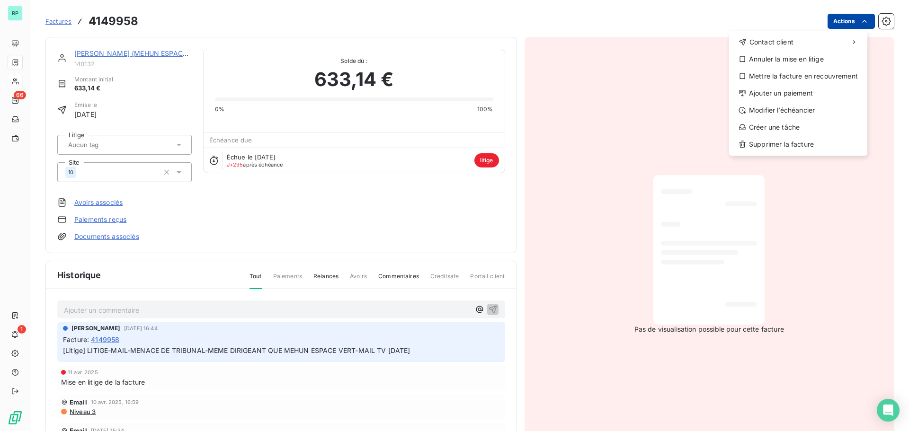
click at [841, 19] on html "RP 66 1 Factures 4149958 Actions Contact client Annuler la mise en litige Mettr…" at bounding box center [454, 215] width 909 height 431
click at [788, 59] on div "Annuler la mise en litige" at bounding box center [798, 59] width 131 height 15
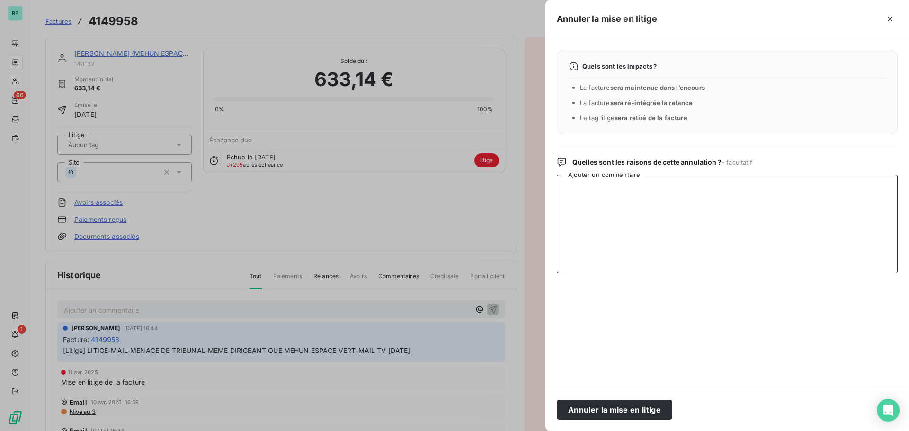
click at [651, 195] on textarea "Ajouter un commentaire" at bounding box center [727, 224] width 341 height 99
click at [891, 21] on icon "button" at bounding box center [890, 18] width 9 height 9
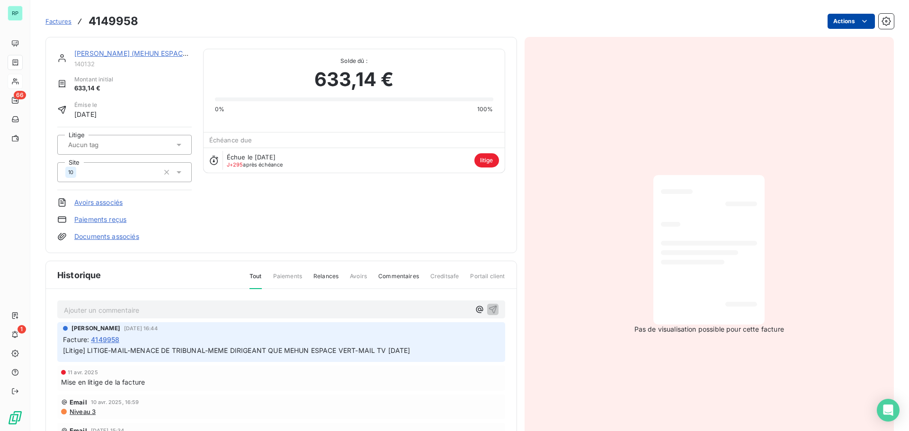
click at [863, 21] on html "RP 66 1 Factures 4149958 Actions [PERSON_NAME] (MEHUN ESPACES VERTS - JTE) 1401…" at bounding box center [454, 215] width 909 height 431
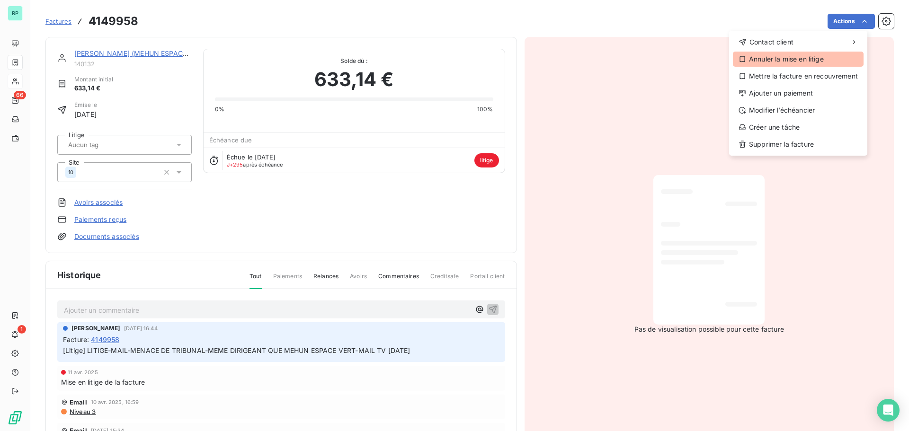
click at [818, 63] on div "Annuler la mise en litige" at bounding box center [798, 59] width 131 height 15
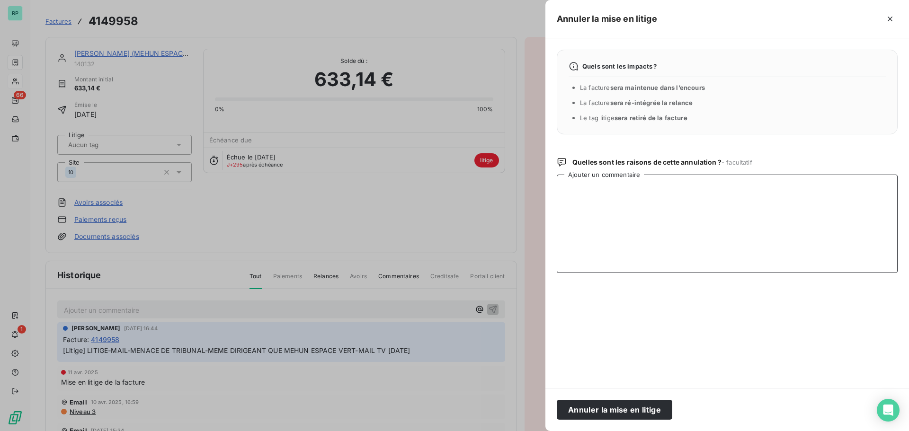
click at [648, 199] on textarea "Ajouter un commentaire" at bounding box center [727, 224] width 341 height 99
drag, startPoint x: 860, startPoint y: 190, endPoint x: 543, endPoint y: 200, distance: 317.0
click at [543, 431] on div "Annuler la mise en litige Quels sont les impacts ? La facture sera maintenue da…" at bounding box center [454, 431] width 909 height 0
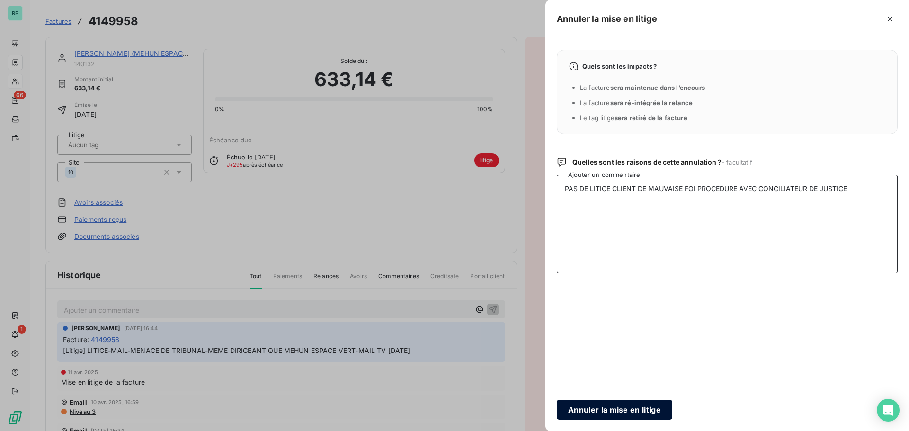
type textarea "PAS DE LITIGE CLIENT DE MAUVAISE FOI PROCEDURE AVEC CONCILIATEUR DE JUSTICE"
click at [645, 407] on button "Annuler la mise en litige" at bounding box center [615, 410] width 116 height 20
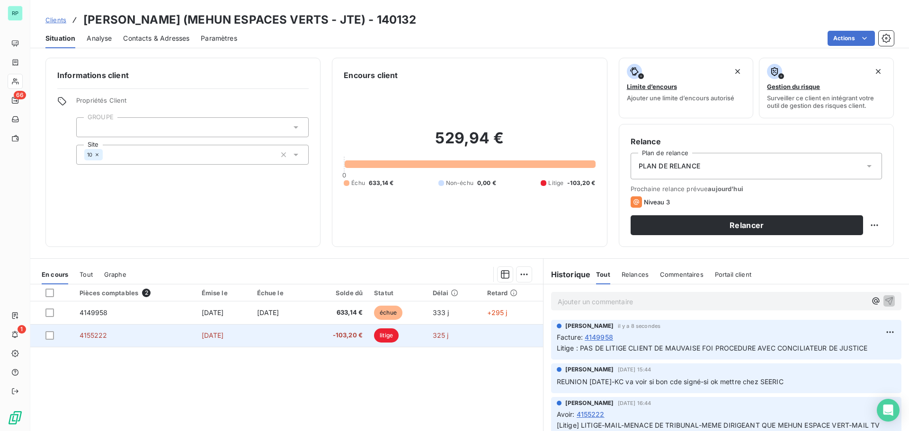
click at [399, 334] on span "litige" at bounding box center [386, 336] width 25 height 14
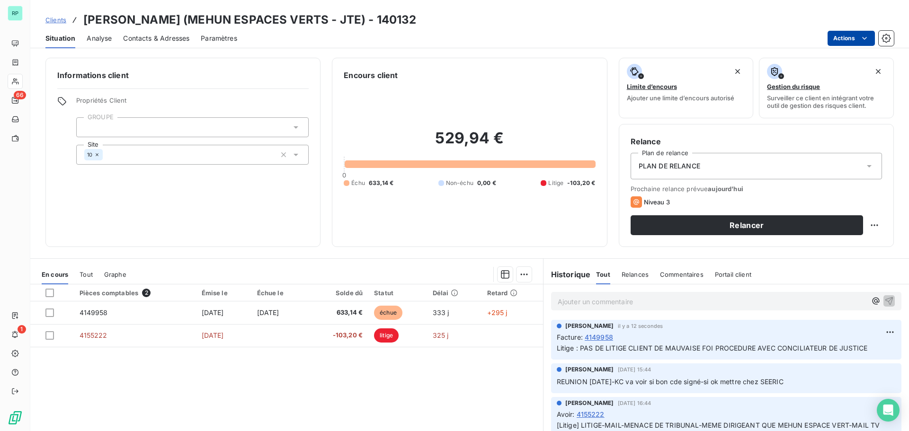
click at [858, 35] on html "RP 66 1 Clients [PERSON_NAME] (MEHUN ESPACES VERTS - JTE) - 140132 Situation An…" at bounding box center [454, 215] width 909 height 431
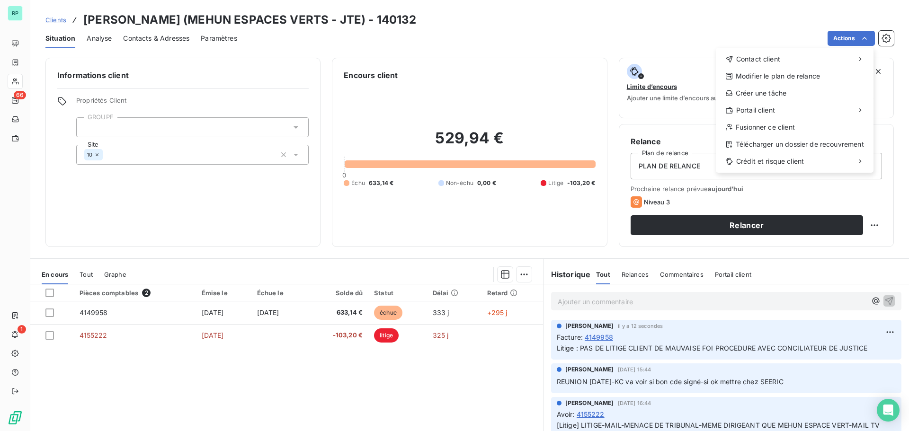
click at [507, 338] on html "RP 66 1 Clients [PERSON_NAME] (MEHUN ESPACES VERTS - JTE) - 140132 Situation An…" at bounding box center [454, 215] width 909 height 431
click at [853, 37] on html "RP 66 1 Clients [PERSON_NAME] (MEHUN ESPACES VERTS - JTE) - 140132 Situation An…" at bounding box center [454, 215] width 909 height 431
click at [426, 335] on html "RP 66 1 Clients [PERSON_NAME] (MEHUN ESPACES VERTS - JTE) - 140132 Situation An…" at bounding box center [454, 215] width 909 height 431
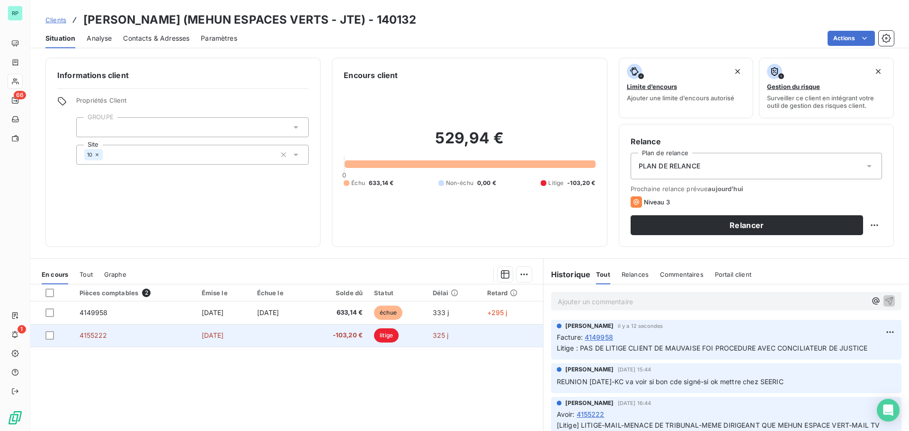
click at [426, 335] on td "litige" at bounding box center [397, 335] width 59 height 23
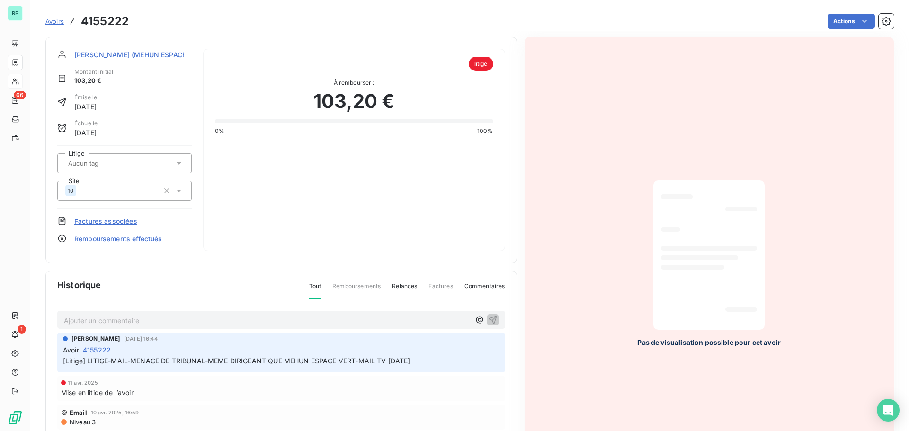
click at [475, 66] on span "litige" at bounding box center [481, 64] width 25 height 14
click at [849, 22] on html "RP 66 1 Avoirs 4155222 Actions Annuler la mise en litige Créer une tâche [PERSO…" at bounding box center [454, 215] width 909 height 431
click at [832, 39] on div "Annuler la mise en litige" at bounding box center [814, 42] width 97 height 15
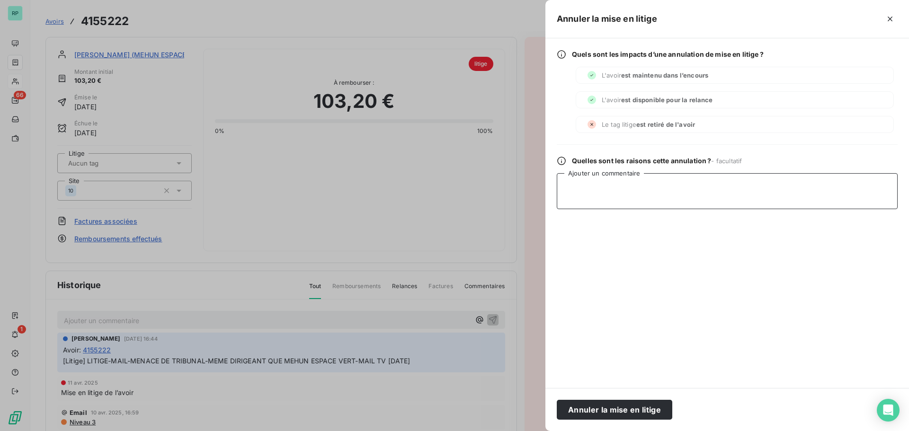
click at [685, 187] on textarea "Ajouter un commentaire" at bounding box center [727, 191] width 341 height 36
paste textarea "PAS DE LITIGE CLIENT DE MAUVAISE FOI PROCEDURE AVEC CONCILIATEUR DE JUSTICE"
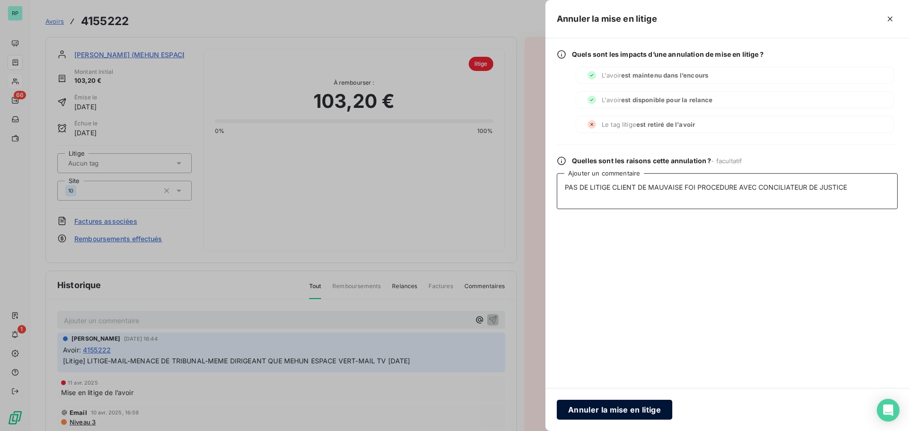
type textarea "PAS DE LITIGE CLIENT DE MAUVAISE FOI PROCEDURE AVEC CONCILIATEUR DE JUSTICE"
click at [640, 409] on button "Annuler la mise en litige" at bounding box center [615, 410] width 116 height 20
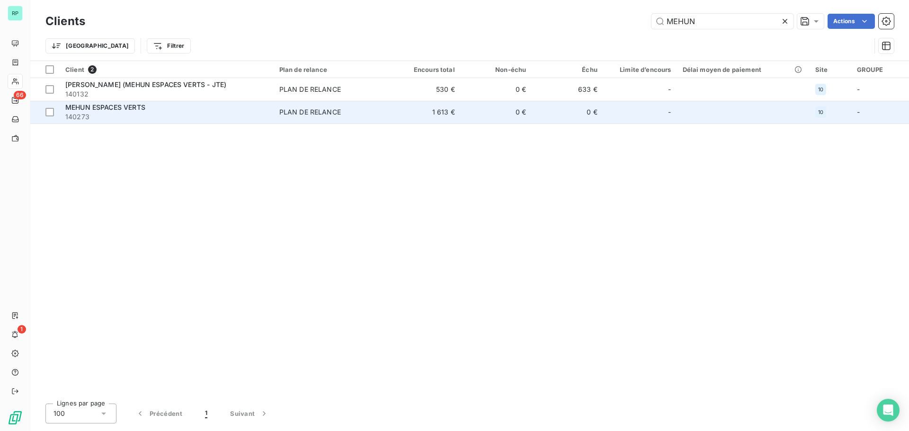
click at [566, 111] on td "0 €" at bounding box center [568, 112] width 72 height 23
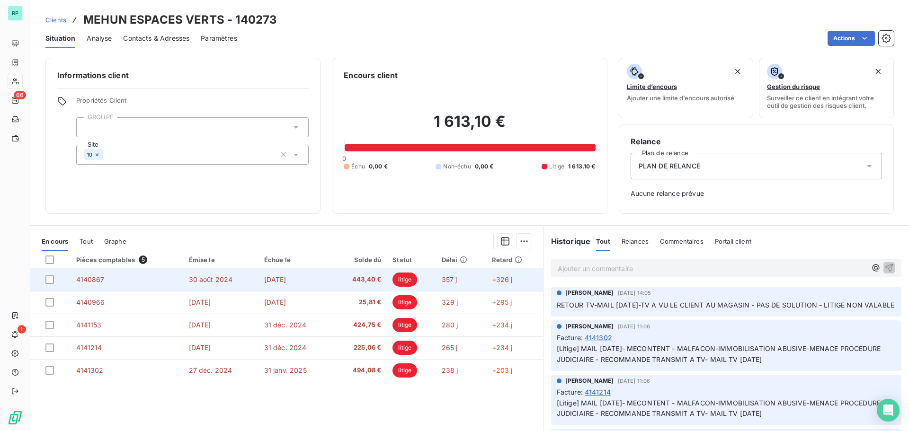
click at [404, 278] on span "litige" at bounding box center [405, 280] width 25 height 14
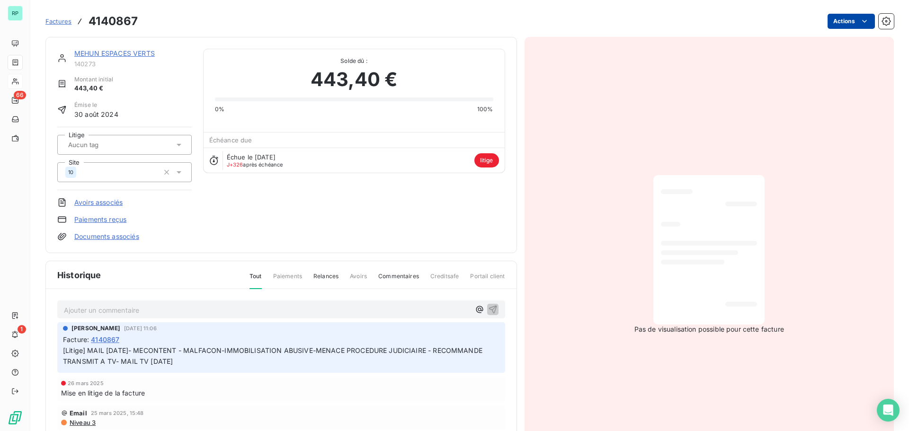
click at [845, 21] on html "RP 66 1 Factures 4140867 Actions MEHUN ESPACES VERTS 140273 Montant initial 443…" at bounding box center [454, 215] width 909 height 431
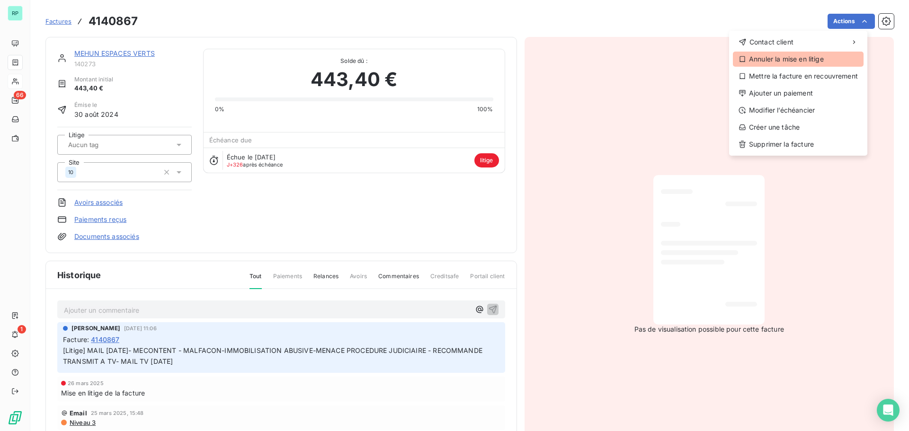
click at [805, 58] on div "Annuler la mise en litige" at bounding box center [798, 59] width 131 height 15
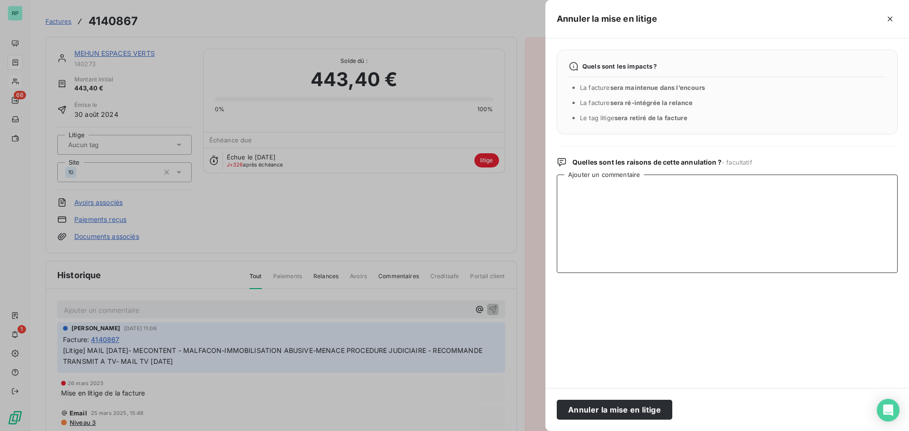
click at [676, 216] on textarea "Ajouter un commentaire" at bounding box center [727, 224] width 341 height 99
paste textarea "PAS DE LITIGE CLIENT DE MAUVAISE FOI PROCEDURE AVEC CONCILIATEUR DE JUSTICE"
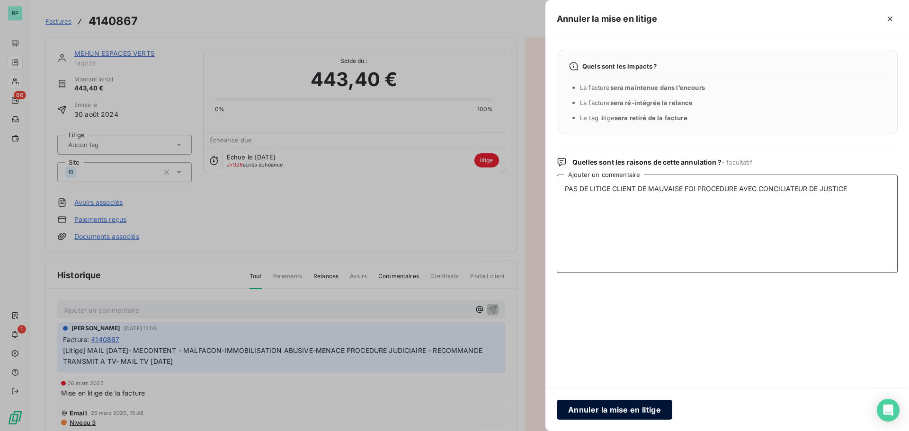
type textarea "PAS DE LITIGE CLIENT DE MAUVAISE FOI PROCEDURE AVEC CONCILIATEUR DE JUSTICE"
click at [632, 405] on button "Annuler la mise en litige" at bounding box center [615, 410] width 116 height 20
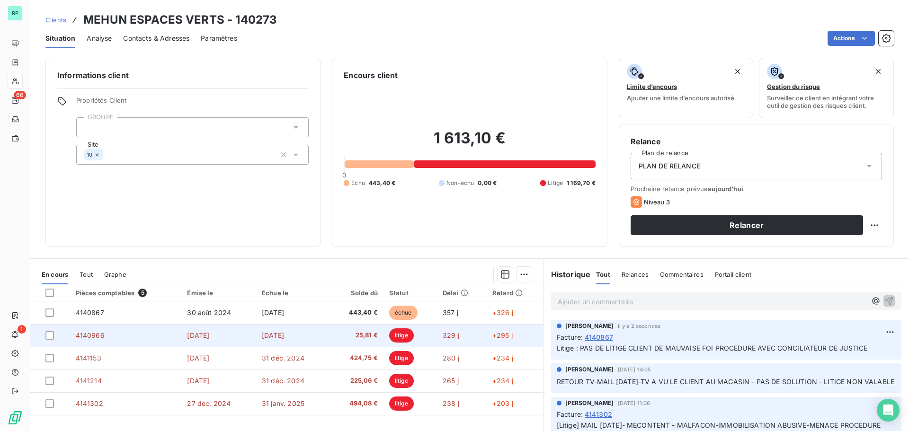
click at [405, 332] on span "litige" at bounding box center [401, 336] width 25 height 14
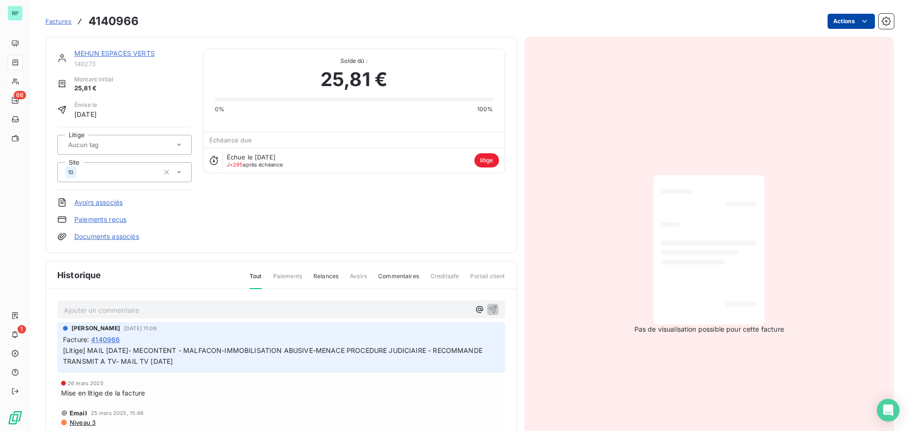
click at [845, 20] on html "RP 66 1 Factures 4140966 Actions MEHUN ESPACES VERTS 140273 Montant initial 25,…" at bounding box center [454, 215] width 909 height 431
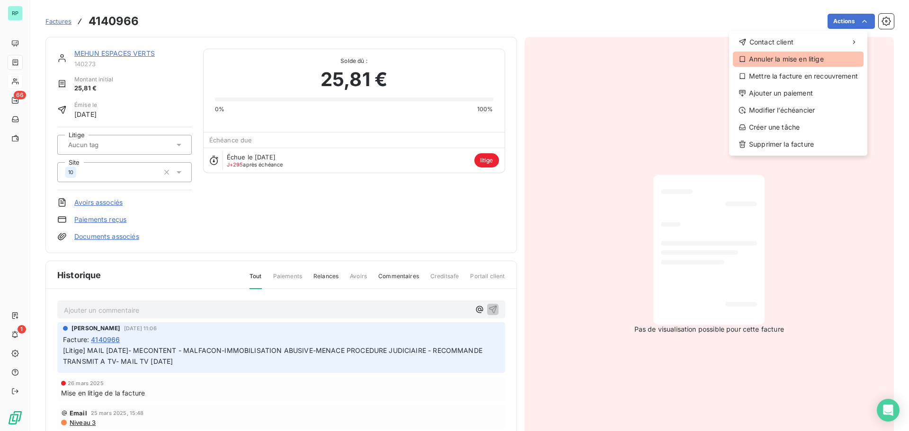
click at [816, 60] on div "Annuler la mise en litige" at bounding box center [798, 59] width 131 height 15
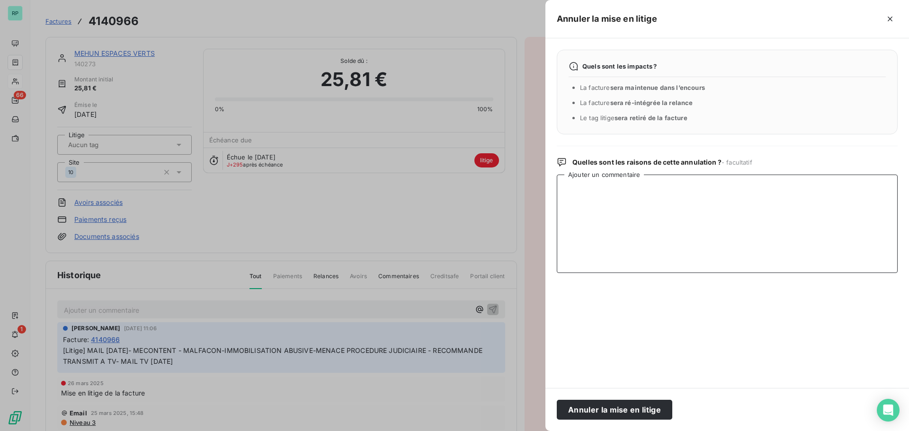
click at [667, 192] on textarea "Ajouter un commentaire" at bounding box center [727, 224] width 341 height 99
paste textarea "PAS DE LITIGE CLIENT DE MAUVAISE FOI PROCEDURE AVEC CONCILIATEUR DE JUSTICE"
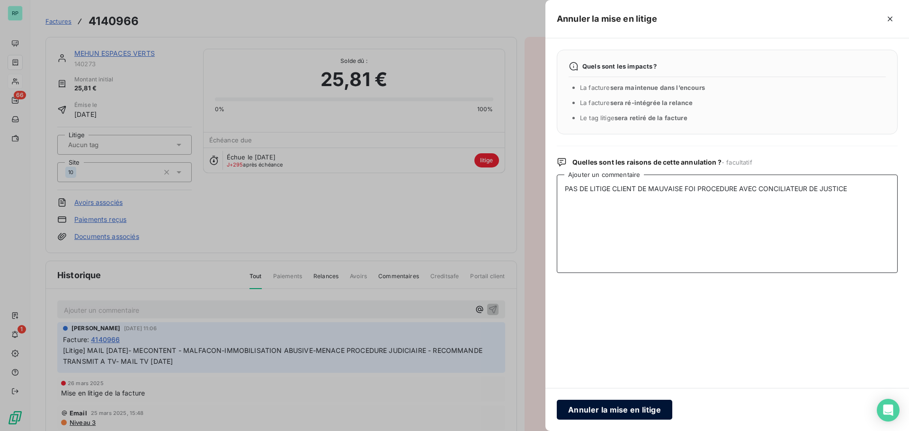
type textarea "PAS DE LITIGE CLIENT DE MAUVAISE FOI PROCEDURE AVEC CONCILIATEUR DE JUSTICE"
click at [650, 410] on button "Annuler la mise en litige" at bounding box center [615, 410] width 116 height 20
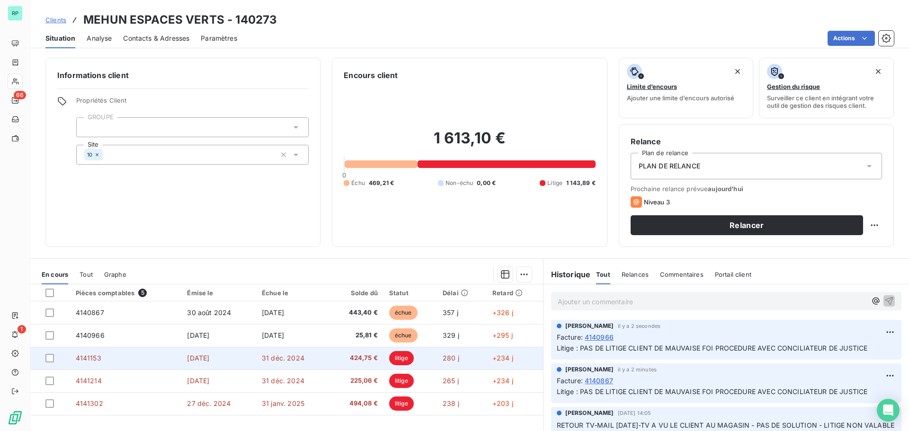
click at [401, 356] on span "litige" at bounding box center [401, 358] width 25 height 14
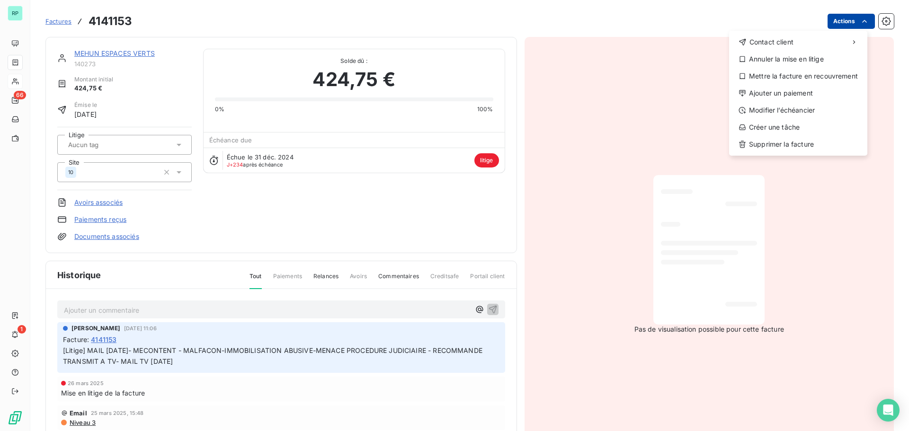
click at [849, 19] on html "RP 66 1 Factures 4141153 Actions Contact client Annuler la mise en litige Mettr…" at bounding box center [454, 215] width 909 height 431
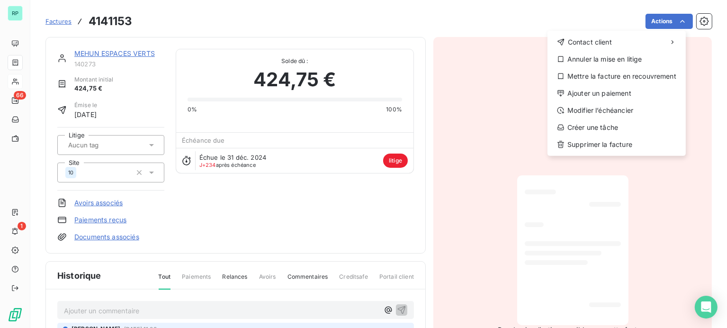
drag, startPoint x: 814, startPoint y: 59, endPoint x: 364, endPoint y: 147, distance: 458.4
click at [364, 147] on html "RP 66 1 Factures 4141153 Actions Contact client Annuler la mise en litige Mettr…" at bounding box center [363, 164] width 727 height 328
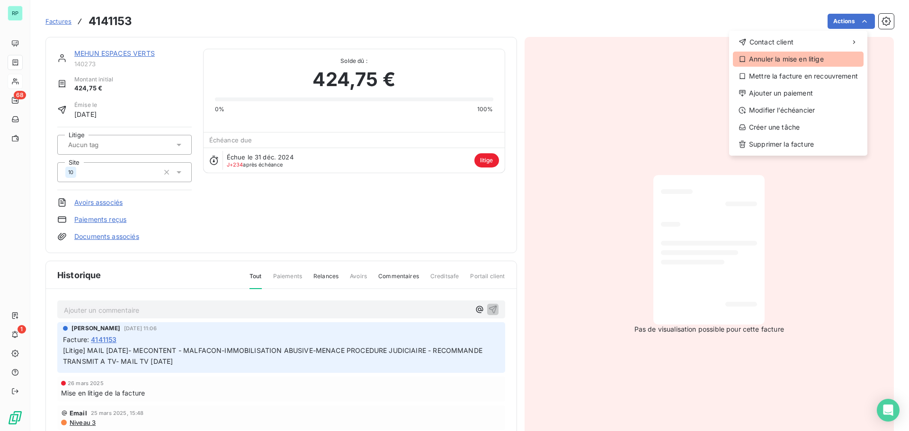
click at [795, 55] on div "Annuler la mise en litige" at bounding box center [798, 59] width 131 height 15
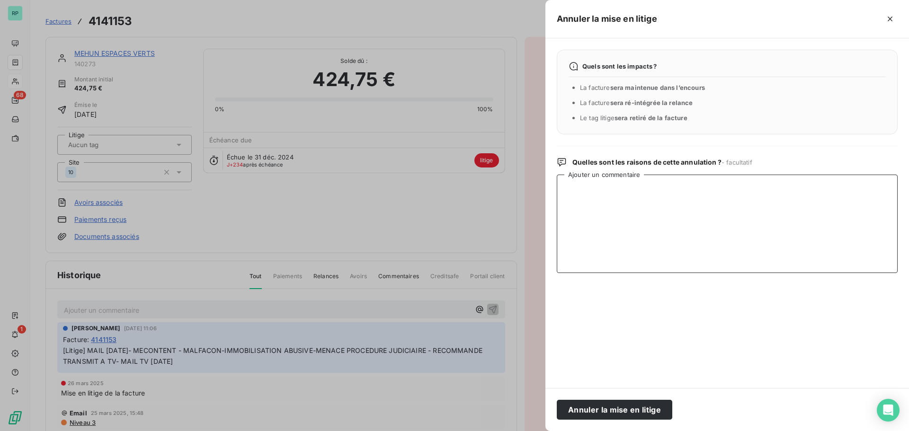
click at [637, 198] on textarea "Ajouter un commentaire" at bounding box center [727, 224] width 341 height 99
paste textarea "PAS DE LITIGE CLIENT DE MAUVAISE FOI PROCEDURE AVEC CONCILIATEUR DE JUSTICE"
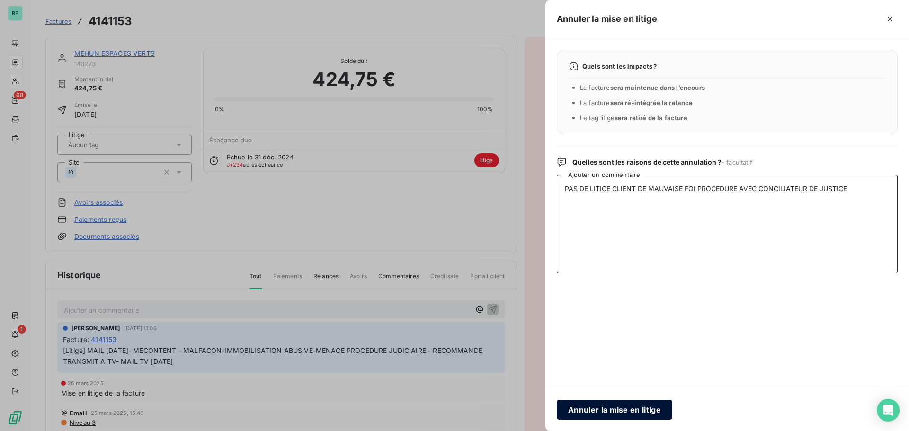
type textarea "PAS DE LITIGE CLIENT DE MAUVAISE FOI PROCEDURE AVEC CONCILIATEUR DE JUSTICE"
click at [643, 410] on button "Annuler la mise en litige" at bounding box center [615, 410] width 116 height 20
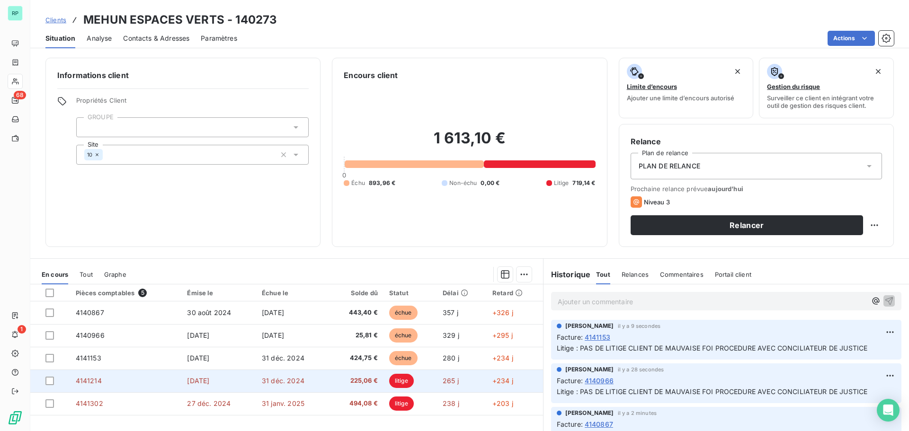
click at [405, 375] on span "litige" at bounding box center [401, 381] width 25 height 14
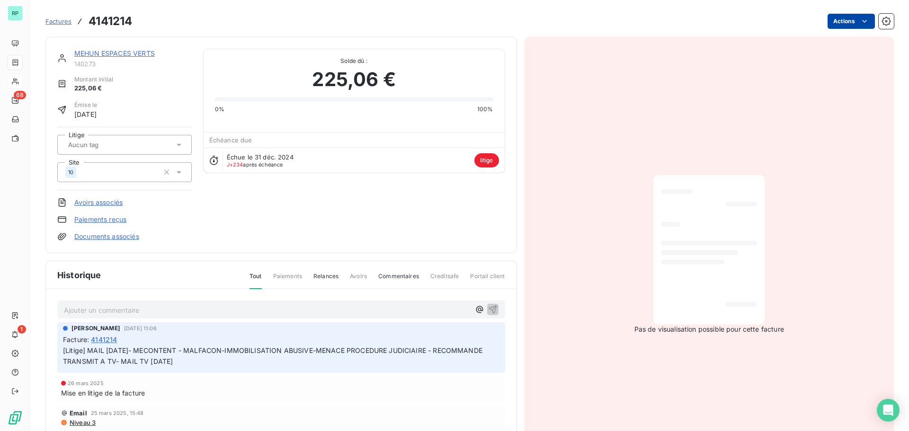
click at [852, 19] on html "RP 68 1 Factures 4141214 Actions MEHUN ESPACES VERTS 140273 Montant initial 225…" at bounding box center [454, 215] width 909 height 431
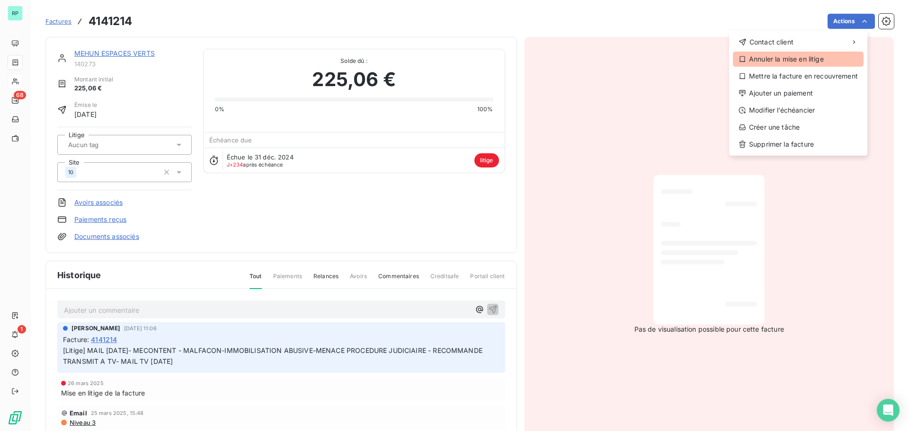
click at [806, 56] on div "Annuler la mise en litige" at bounding box center [798, 59] width 131 height 15
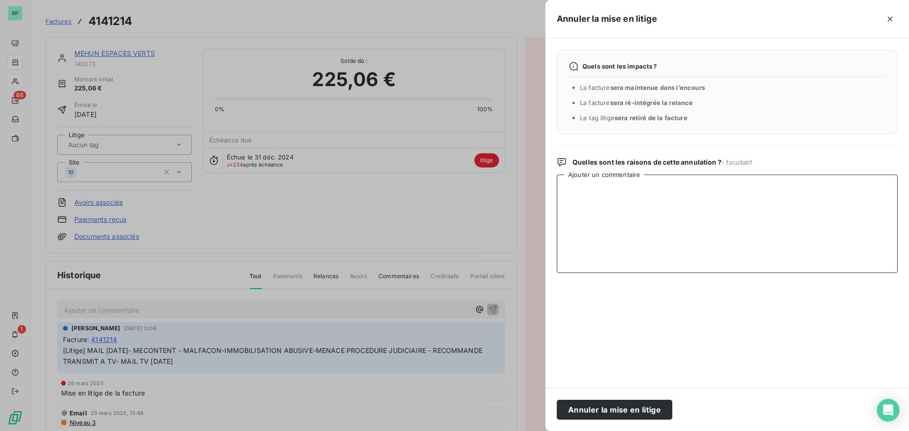
click at [634, 197] on textarea "Ajouter un commentaire" at bounding box center [727, 224] width 341 height 99
paste textarea "PAS DE LITIGE CLIENT DE MAUVAISE FOI PROCEDURE AVEC CONCILIATEUR DE JUSTICE"
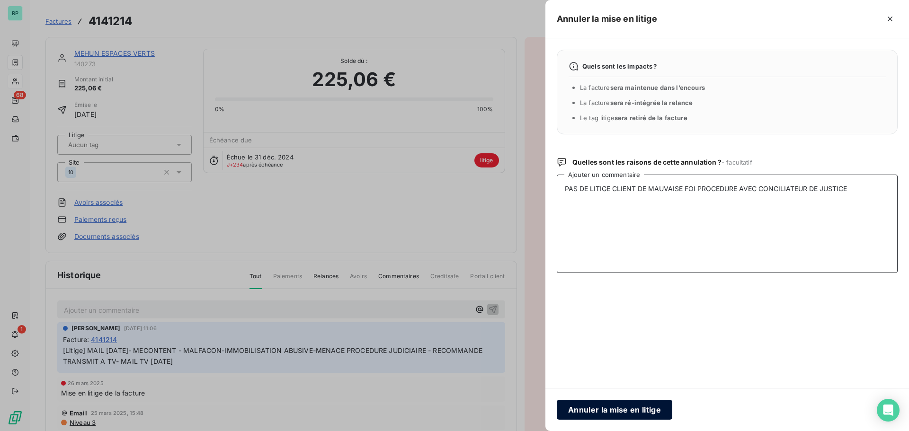
type textarea "PAS DE LITIGE CLIENT DE MAUVAISE FOI PROCEDURE AVEC CONCILIATEUR DE JUSTICE"
click at [644, 410] on button "Annuler la mise en litige" at bounding box center [615, 410] width 116 height 20
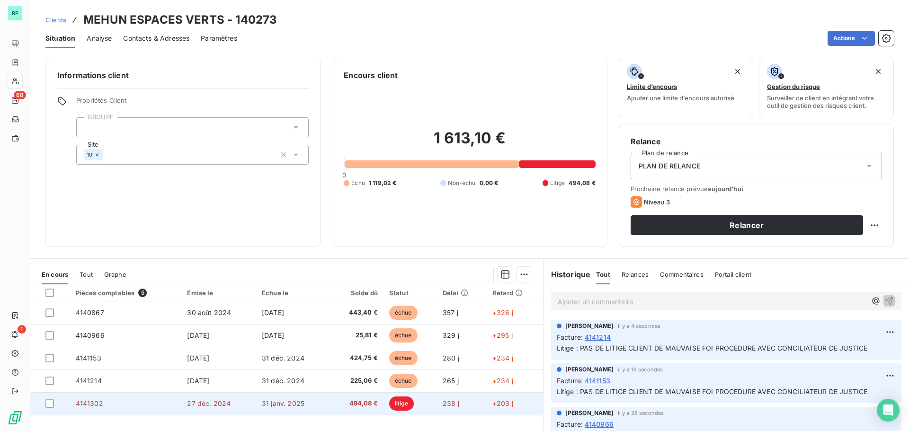
click at [405, 405] on span "litige" at bounding box center [401, 404] width 25 height 14
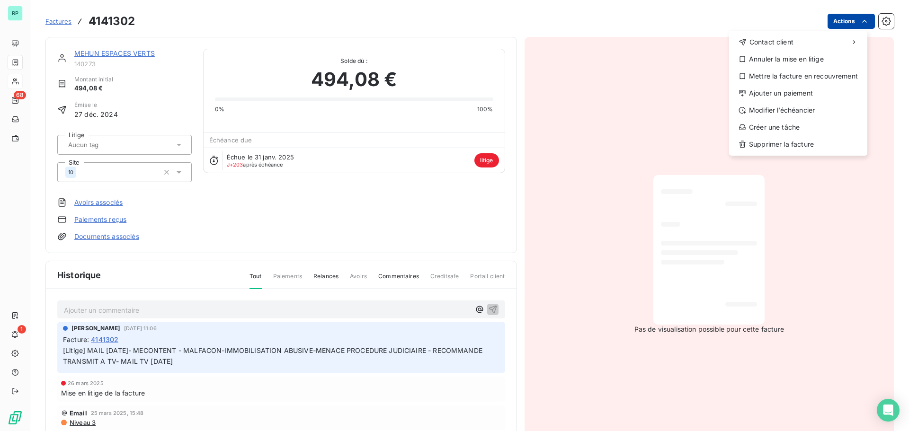
click at [849, 18] on html "RP 68 1 Factures 4141302 Actions Contact client Annuler la mise en litige Mettr…" at bounding box center [454, 215] width 909 height 431
click at [810, 59] on div "Annuler la mise en litige" at bounding box center [798, 59] width 131 height 15
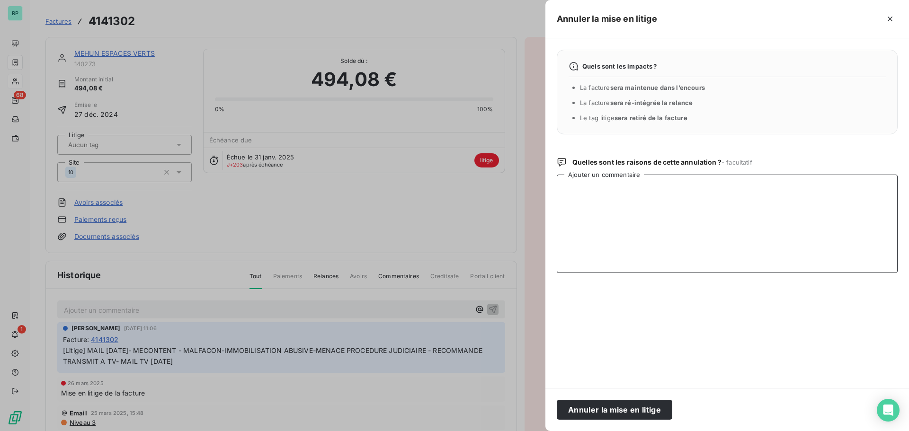
click at [654, 185] on textarea "Ajouter un commentaire" at bounding box center [727, 224] width 341 height 99
paste textarea "PAS DE LITIGE CLIENT DE MAUVAISE FOI PROCEDURE AVEC CONCILIATEUR DE JUSTICE"
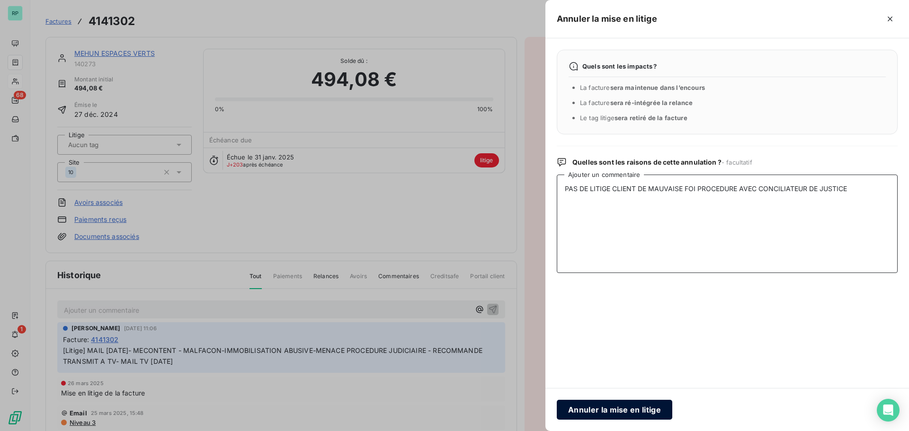
type textarea "PAS DE LITIGE CLIENT DE MAUVAISE FOI PROCEDURE AVEC CONCILIATEUR DE JUSTICE"
click at [631, 414] on button "Annuler la mise en litige" at bounding box center [615, 410] width 116 height 20
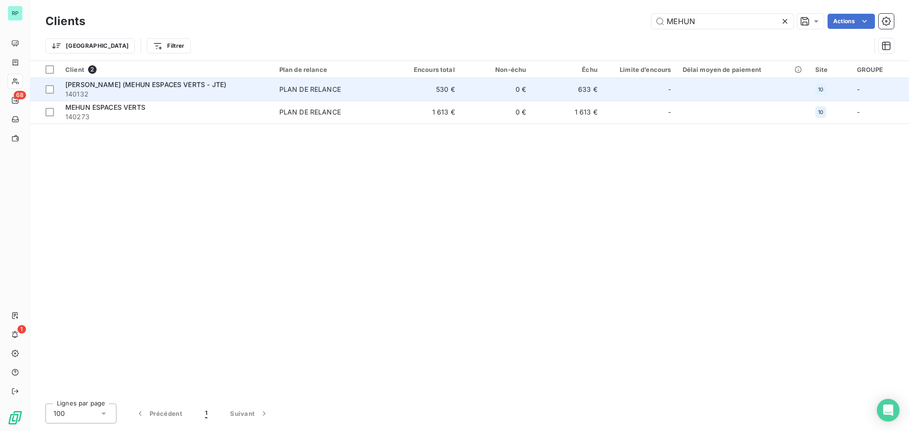
click at [580, 87] on td "633 €" at bounding box center [568, 89] width 72 height 23
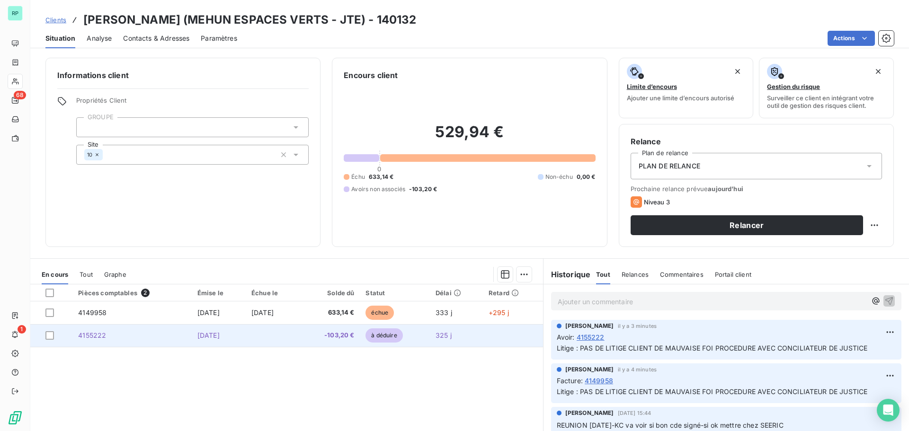
click at [398, 334] on span "à déduire" at bounding box center [384, 336] width 37 height 14
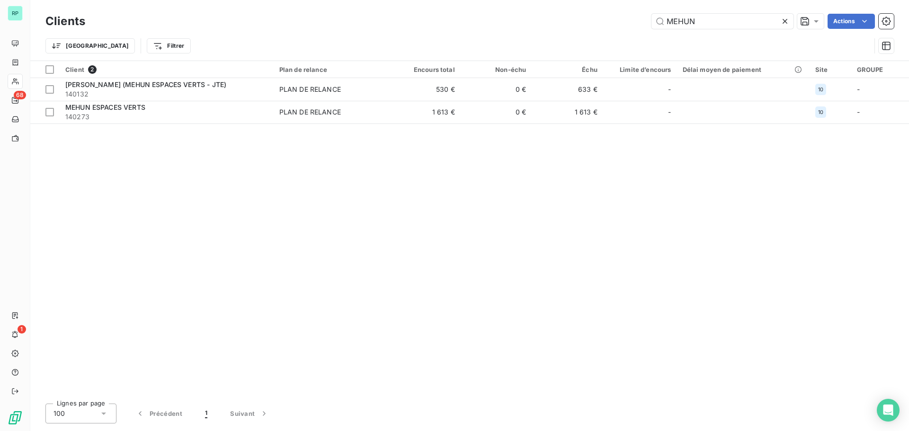
click at [783, 19] on icon at bounding box center [784, 21] width 9 height 9
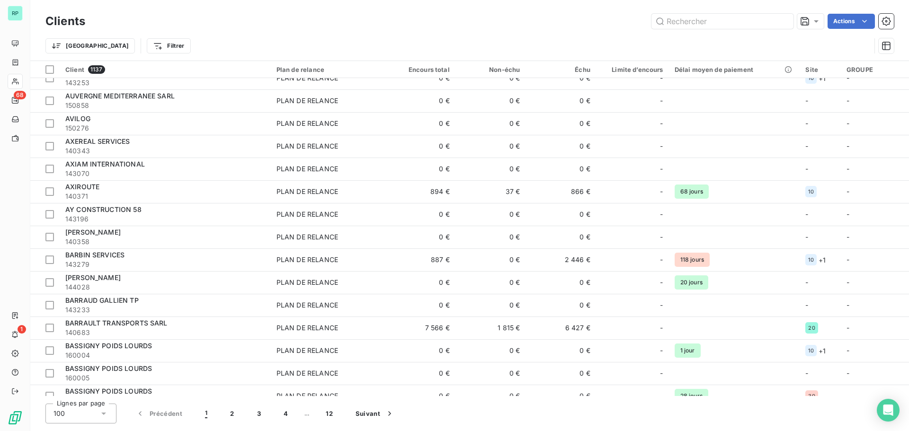
scroll to position [1326, 0]
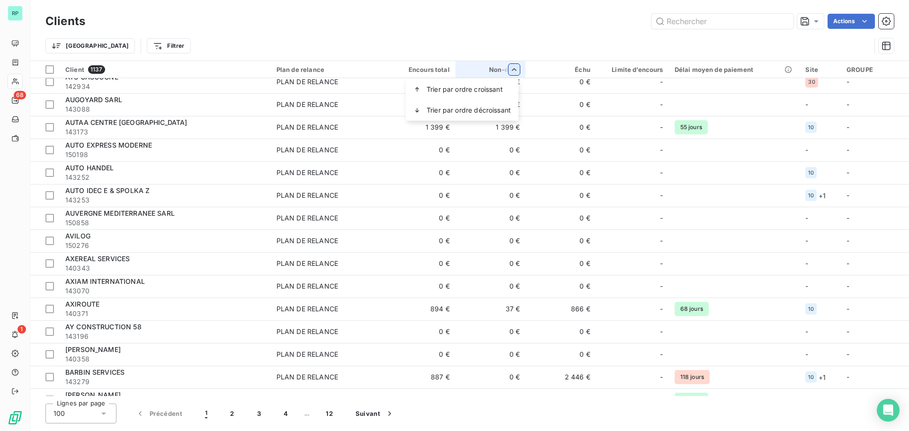
click at [520, 65] on html "RP 68 1 Clients Actions Trier Filtrer Client 1137 Plan de relance Encours total…" at bounding box center [454, 215] width 909 height 431
click at [497, 106] on span "Trier par ordre décroissant" at bounding box center [469, 110] width 84 height 9
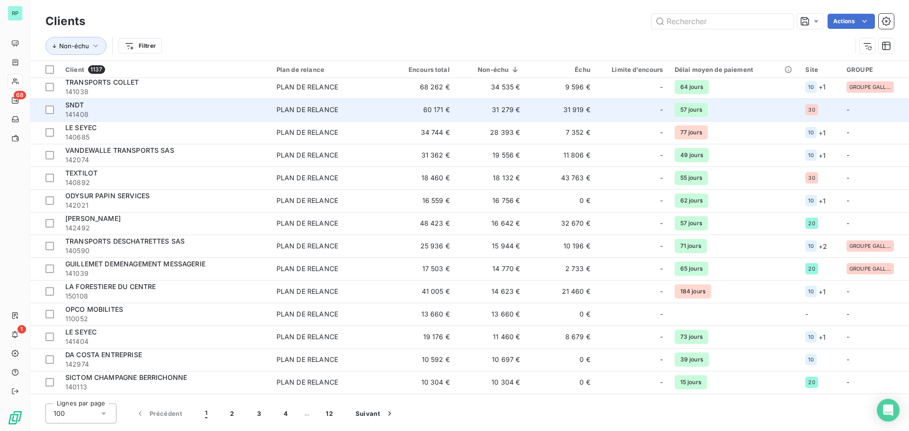
scroll to position [0, 0]
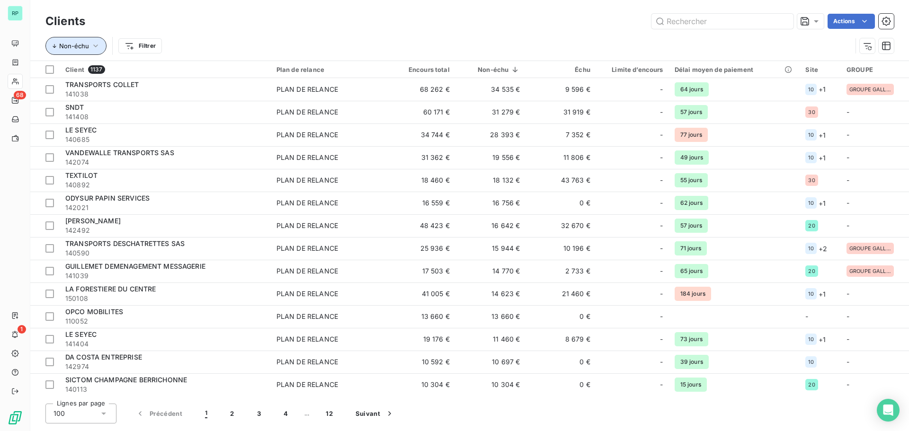
click at [87, 43] on span "Non-échu" at bounding box center [74, 46] width 30 height 8
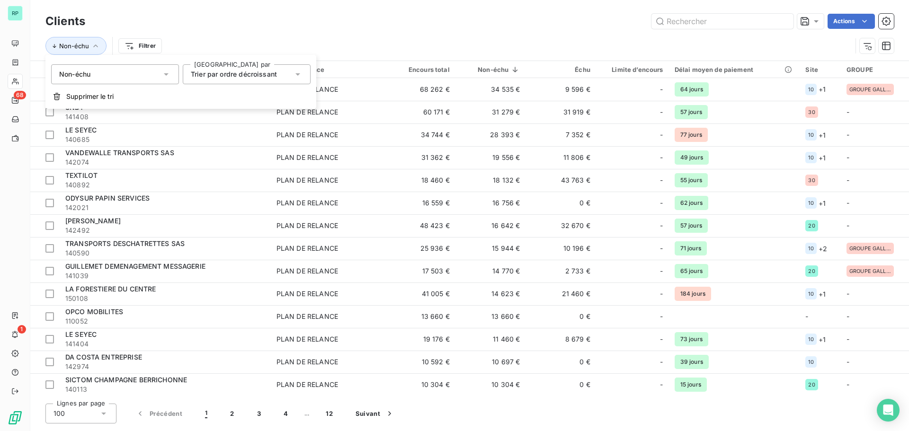
click at [108, 77] on div "Non-échu" at bounding box center [115, 74] width 128 height 20
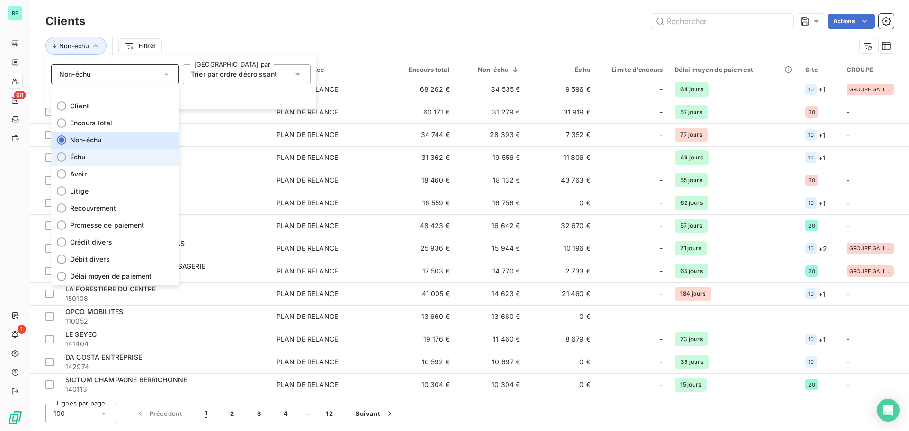
click at [61, 156] on div at bounding box center [61, 156] width 9 height 9
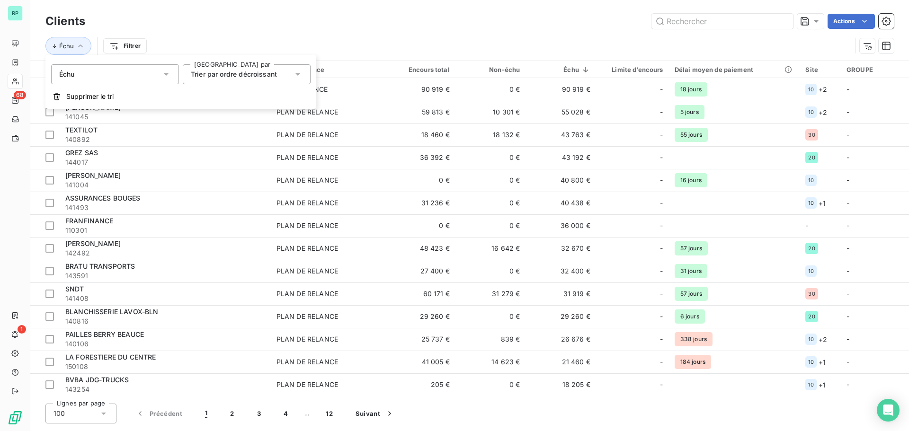
click at [539, 25] on div "Actions" at bounding box center [495, 21] width 797 height 15
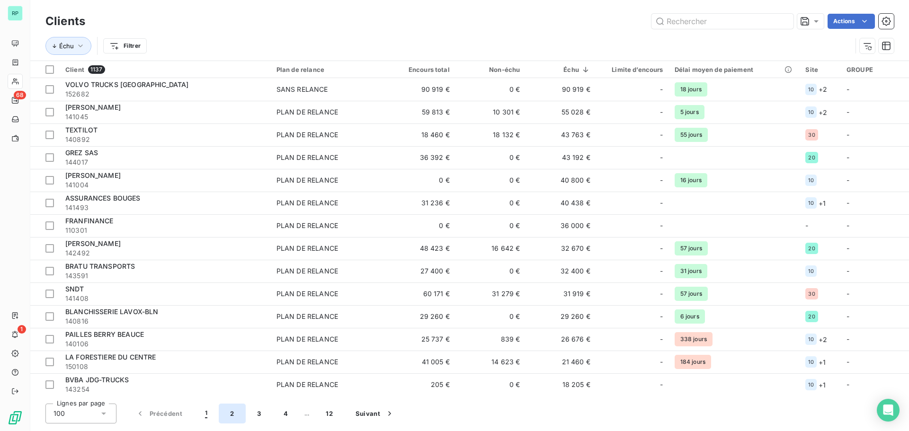
click at [233, 414] on button "2" at bounding box center [232, 414] width 27 height 20
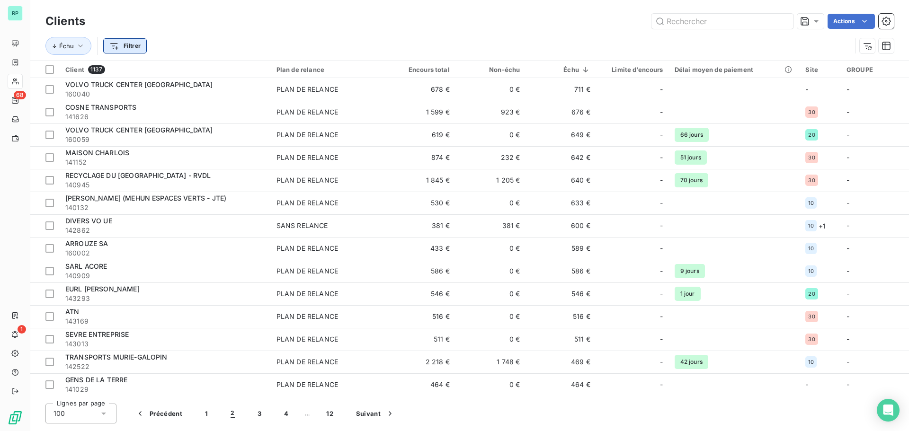
click at [134, 43] on html "RP 68 1 Clients Actions Échu Filtrer Client 1137 Plan de relance Encours total …" at bounding box center [454, 215] width 909 height 431
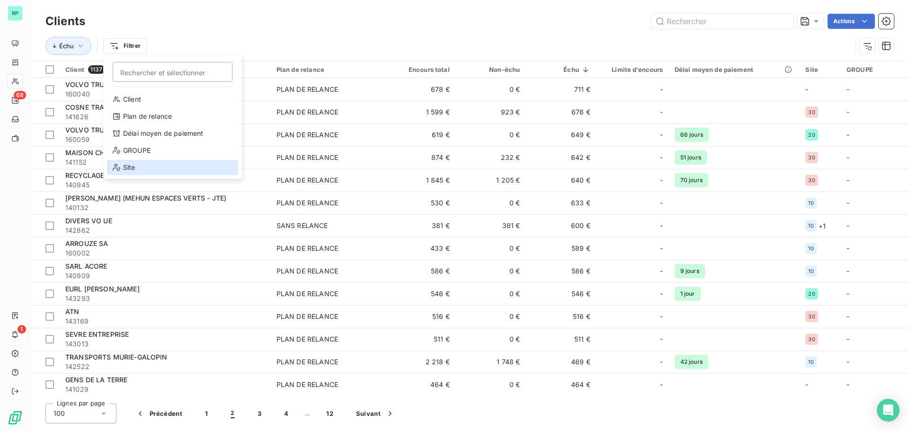
click at [141, 168] on div "Site" at bounding box center [172, 167] width 131 height 15
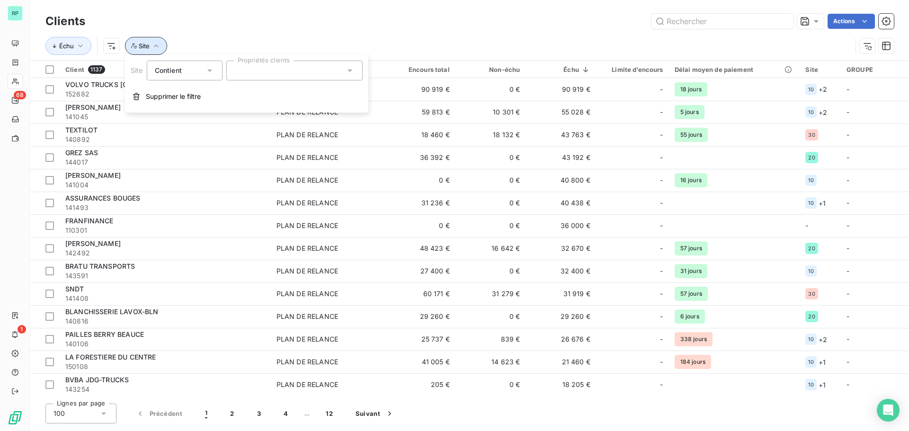
click at [158, 44] on icon "button" at bounding box center [156, 45] width 9 height 9
click at [294, 67] on div at bounding box center [294, 71] width 136 height 20
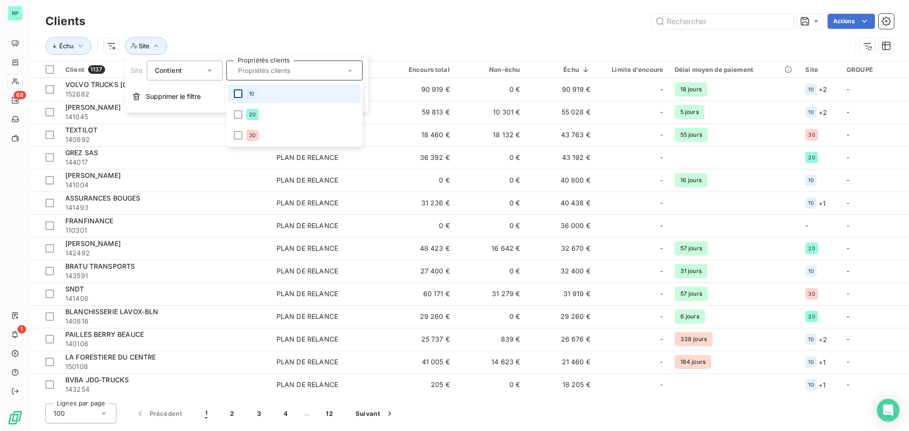
click at [237, 93] on div at bounding box center [238, 94] width 9 height 9
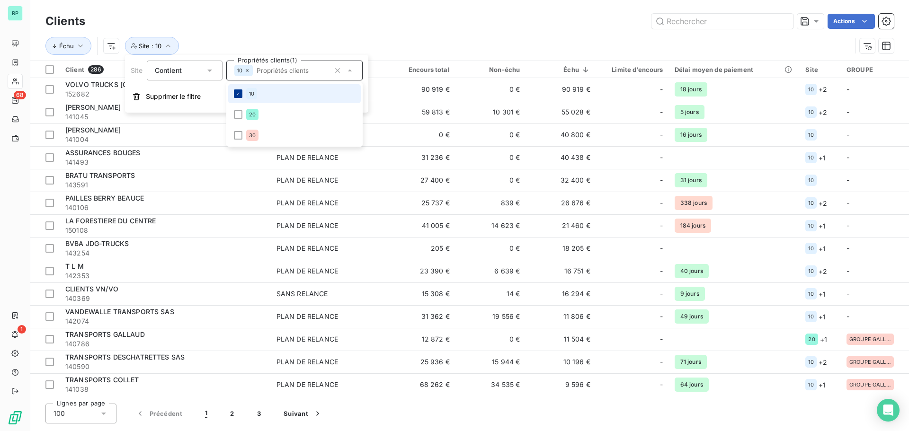
click at [240, 93] on icon at bounding box center [238, 94] width 6 height 6
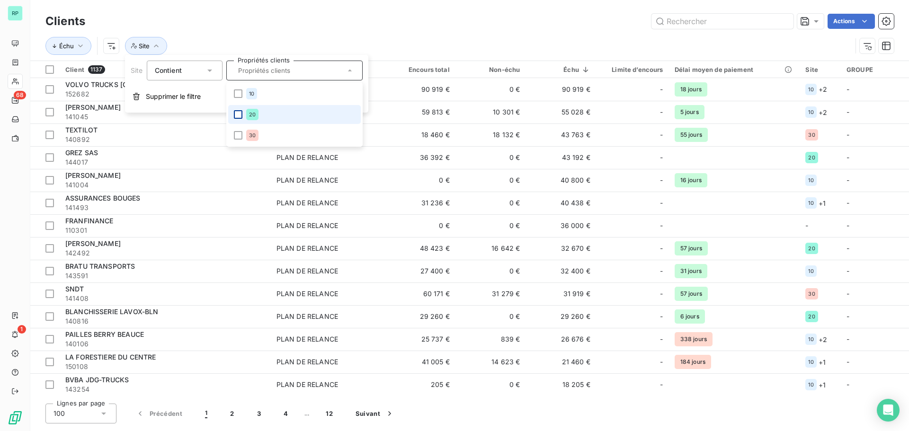
click at [237, 115] on div at bounding box center [238, 114] width 9 height 9
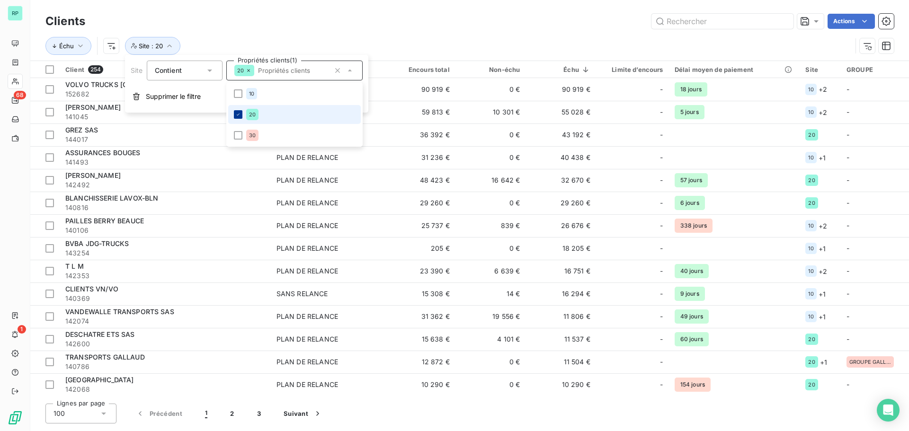
click at [237, 116] on icon at bounding box center [238, 115] width 6 height 6
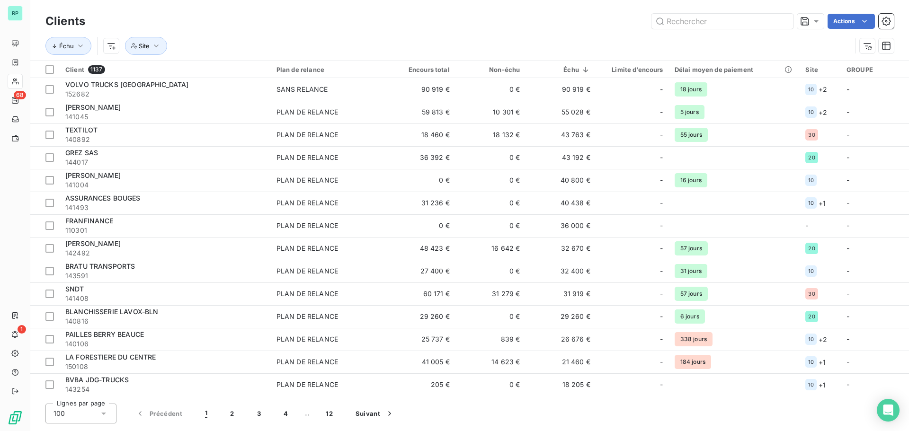
click at [270, 38] on div "Échu Site" at bounding box center [448, 46] width 806 height 18
click at [157, 42] on icon "button" at bounding box center [156, 45] width 9 height 9
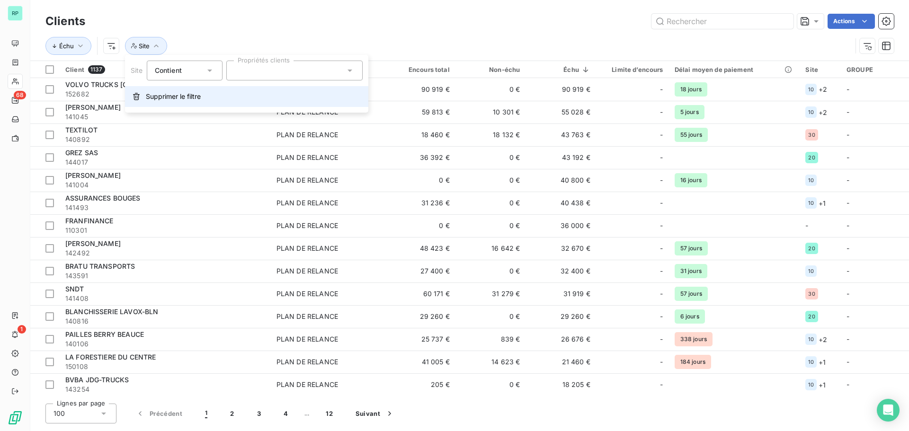
click at [195, 98] on span "Supprimer le filtre" at bounding box center [173, 96] width 55 height 9
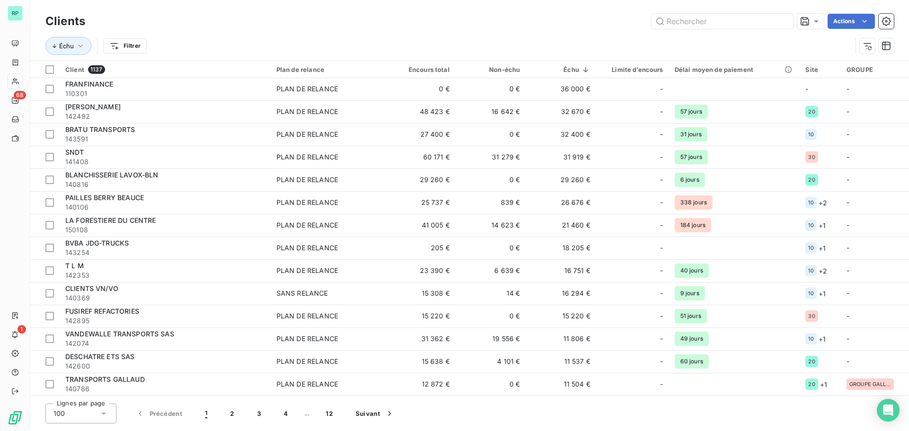
scroll to position [1955, 0]
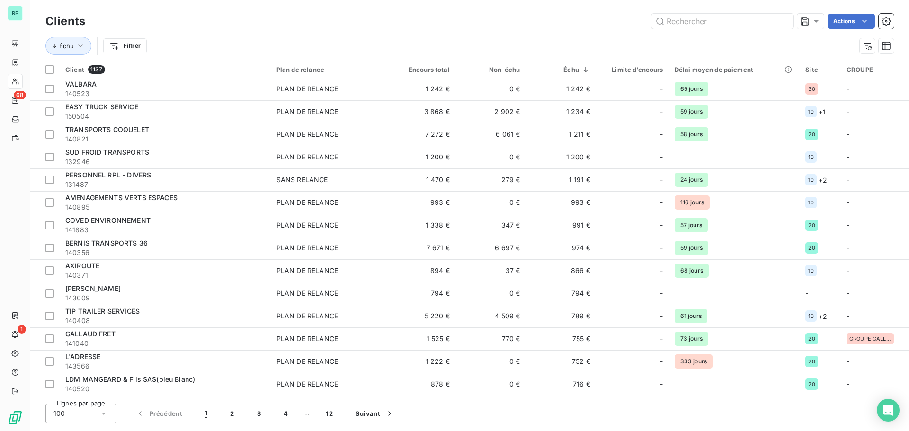
click at [493, 27] on div "Actions" at bounding box center [495, 21] width 797 height 15
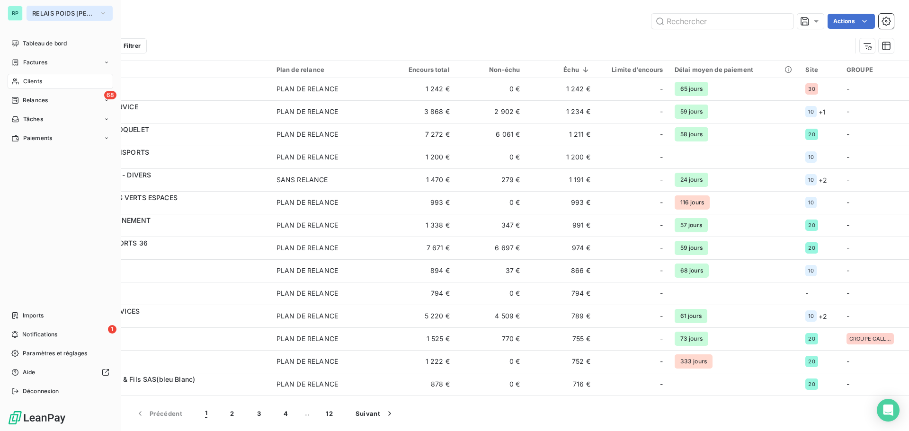
click at [46, 9] on span "RELAIS POIDS [PERSON_NAME]" at bounding box center [63, 13] width 63 height 8
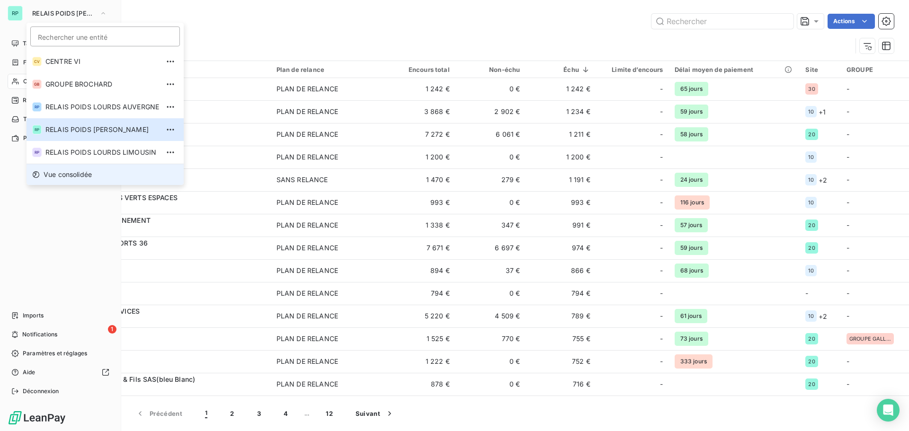
click at [77, 171] on span "Vue consolidée" at bounding box center [68, 174] width 48 height 9
